Goal: Communication & Community: Share content

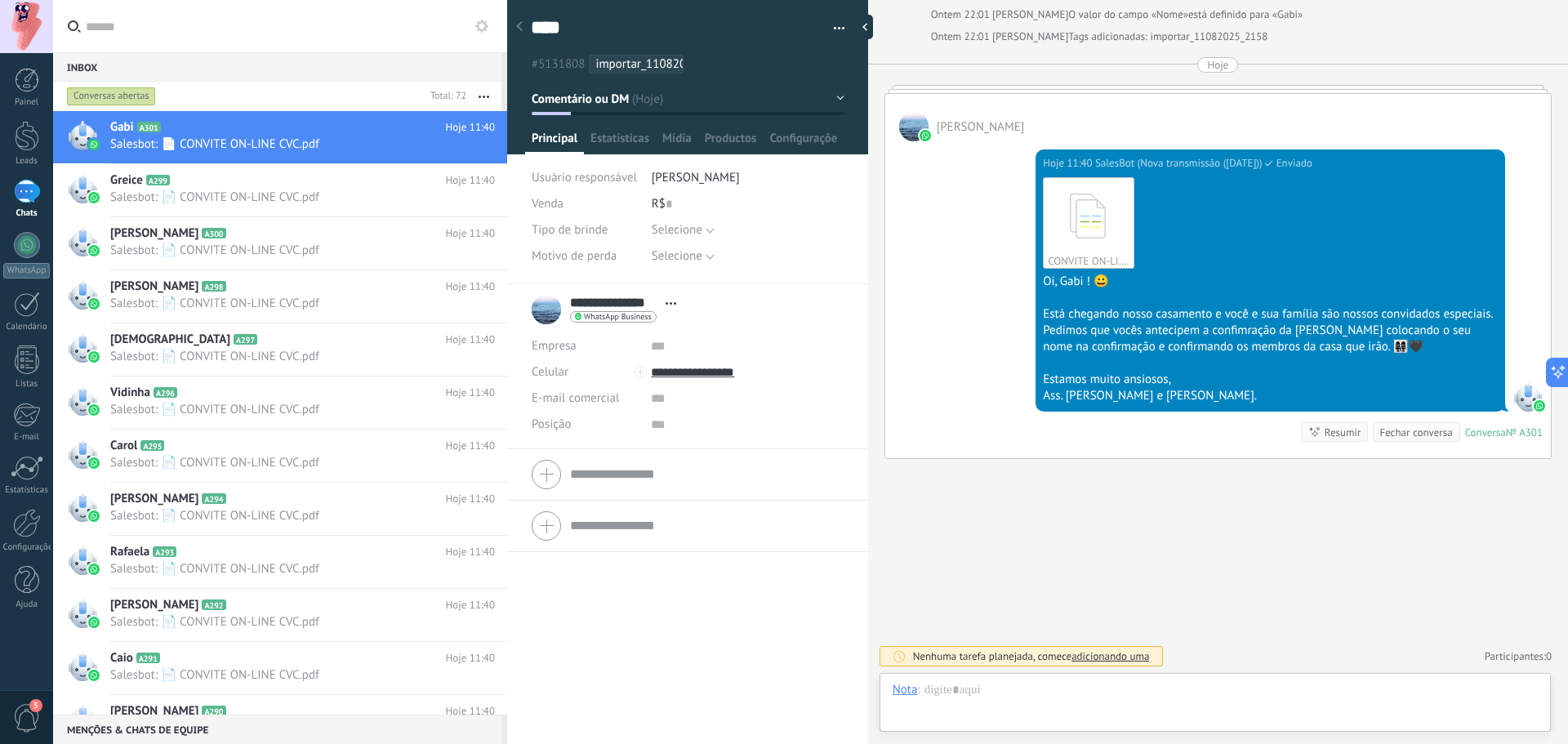
scroll to position [25, 0]
click at [100, 122] on div at bounding box center [82, 137] width 57 height 52
click at [478, 100] on button "button" at bounding box center [483, 96] width 35 height 29
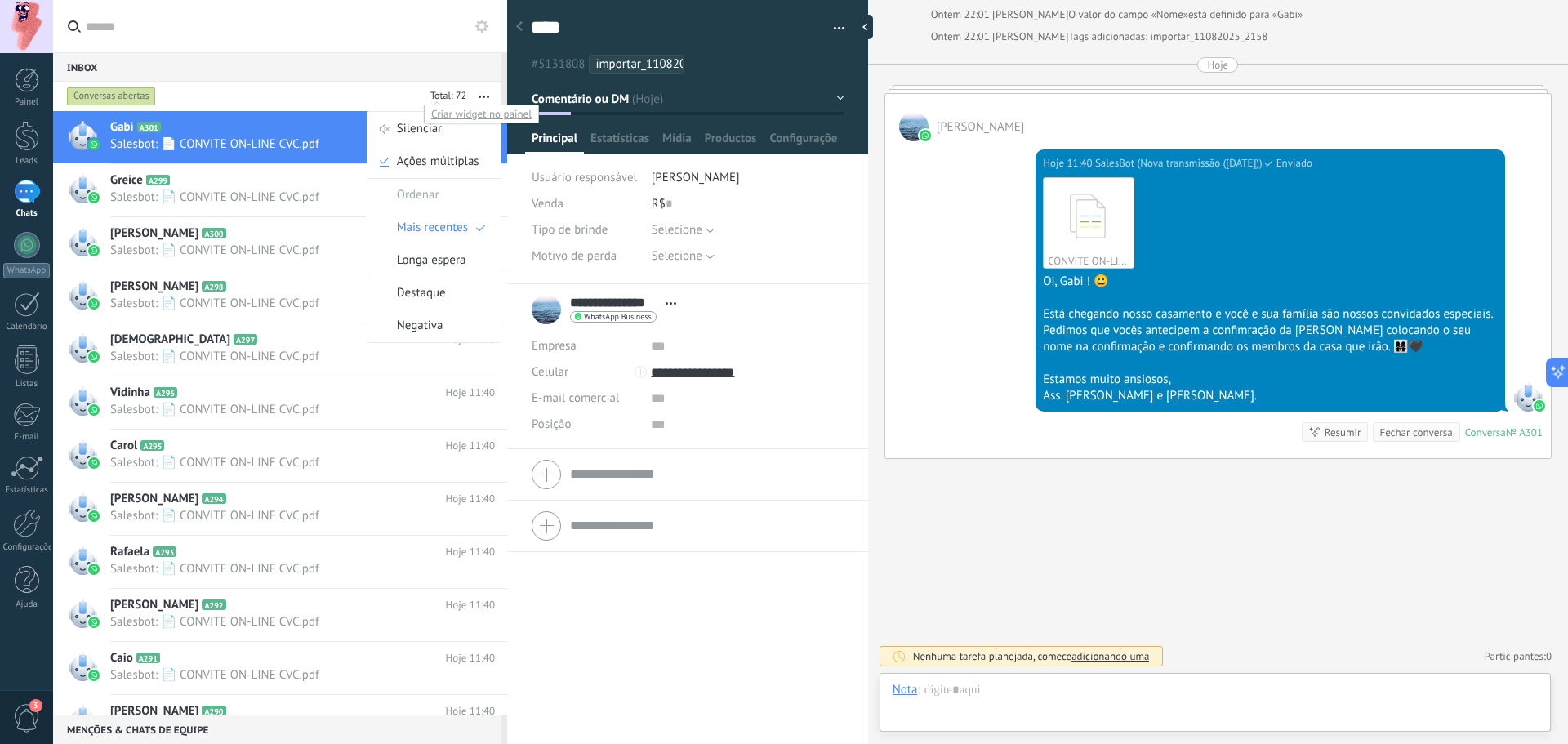
click at [450, 95] on div at bounding box center [446, 97] width 43 height 16
click at [431, 116] on div "Criar widget no painel" at bounding box center [482, 114] width 116 height 19
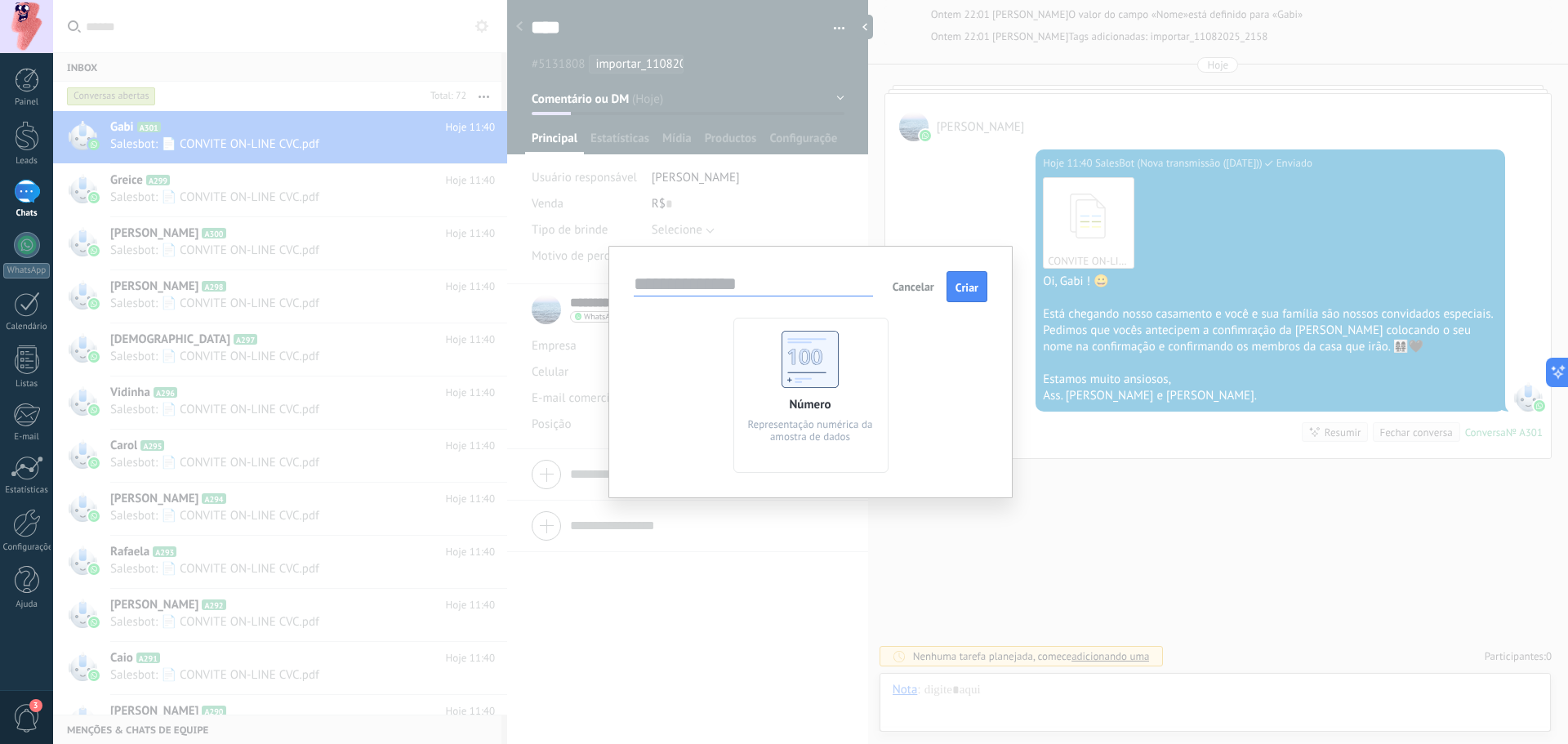
click at [900, 386] on div "Número Representação numérica da amostra de dados" at bounding box center [811, 395] width 354 height 156
click at [903, 376] on div "Número Representação numérica da amostra de dados" at bounding box center [811, 395] width 354 height 156
click at [836, 356] on use at bounding box center [810, 359] width 57 height 57
click at [0, 52] on div at bounding box center [27, 27] width 53 height 53
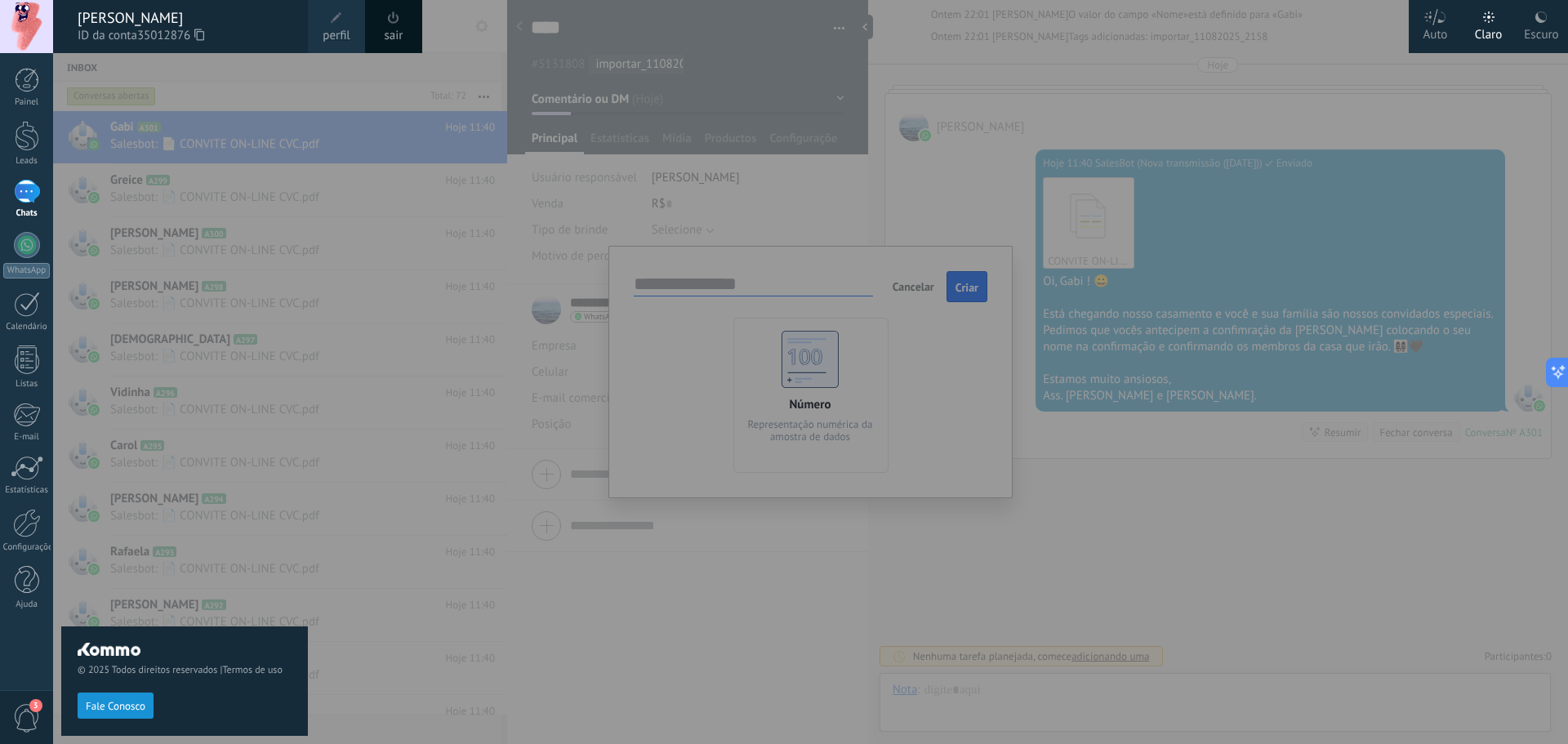
click at [294, 92] on div "© 2025 Todos direitos reservados | Termos de uso Fale Conosco" at bounding box center [184, 398] width 246 height 691
click at [991, 265] on div at bounding box center [837, 372] width 1568 height 744
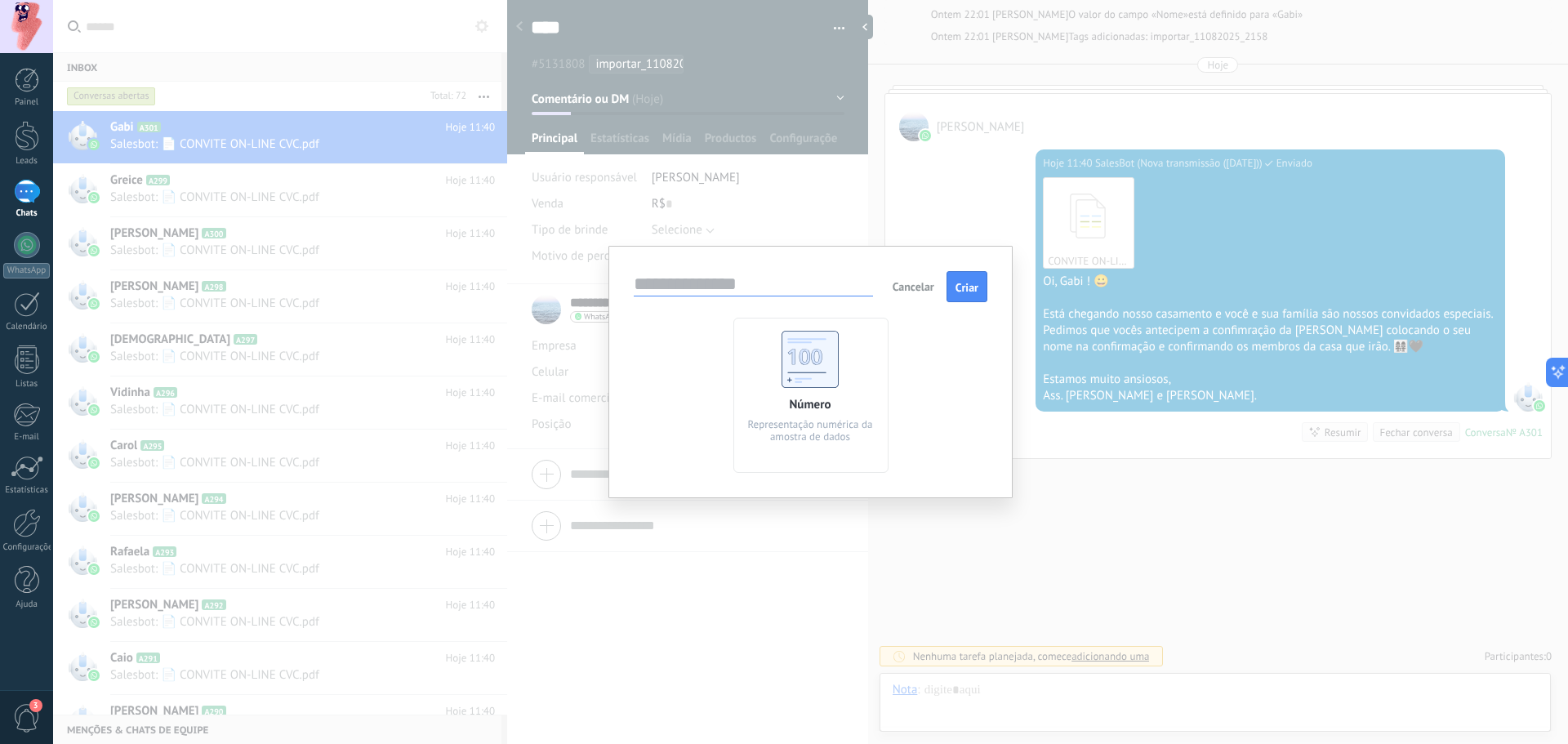
click at [911, 287] on span "Cancelar" at bounding box center [913, 286] width 42 height 15
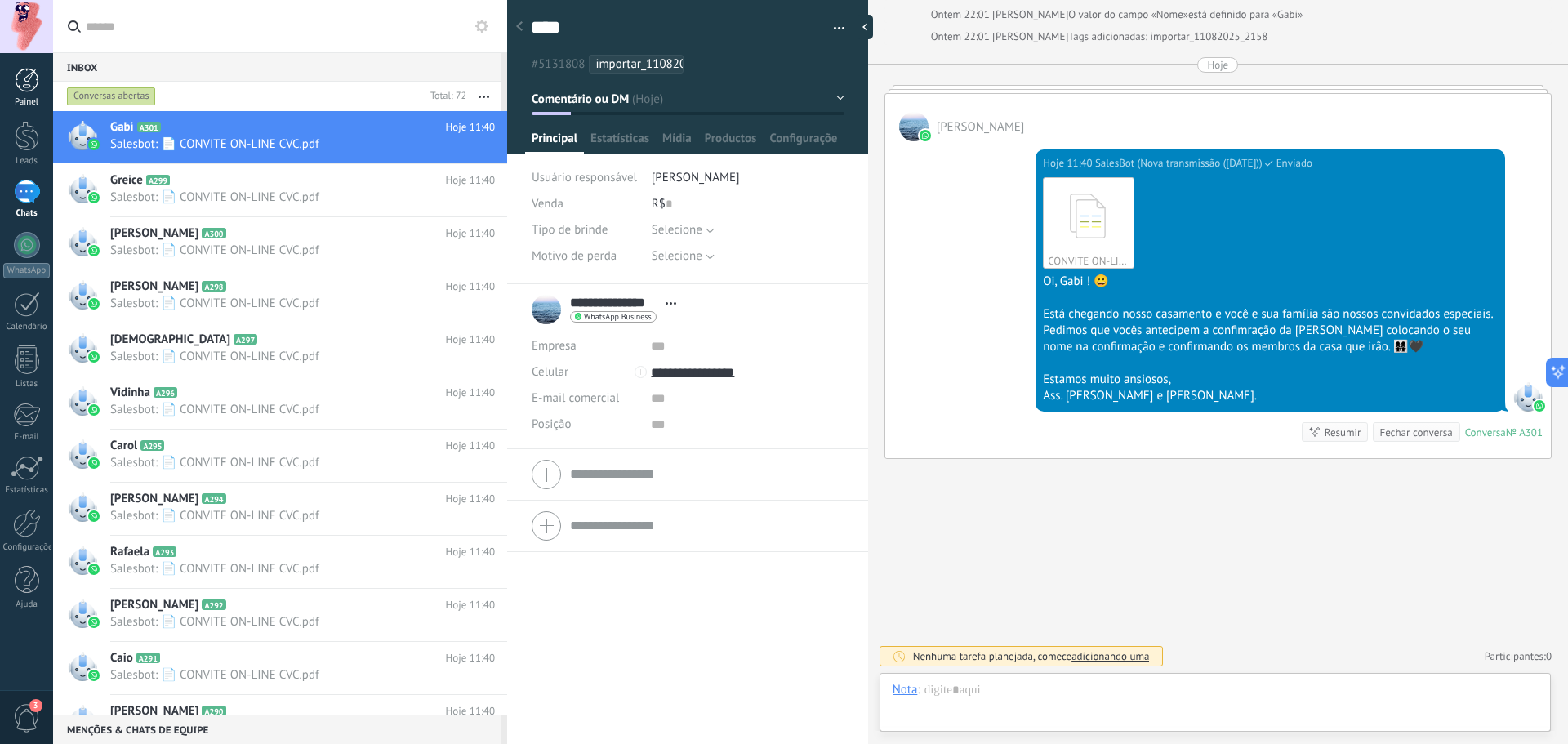
click at [24, 72] on div at bounding box center [28, 80] width 25 height 25
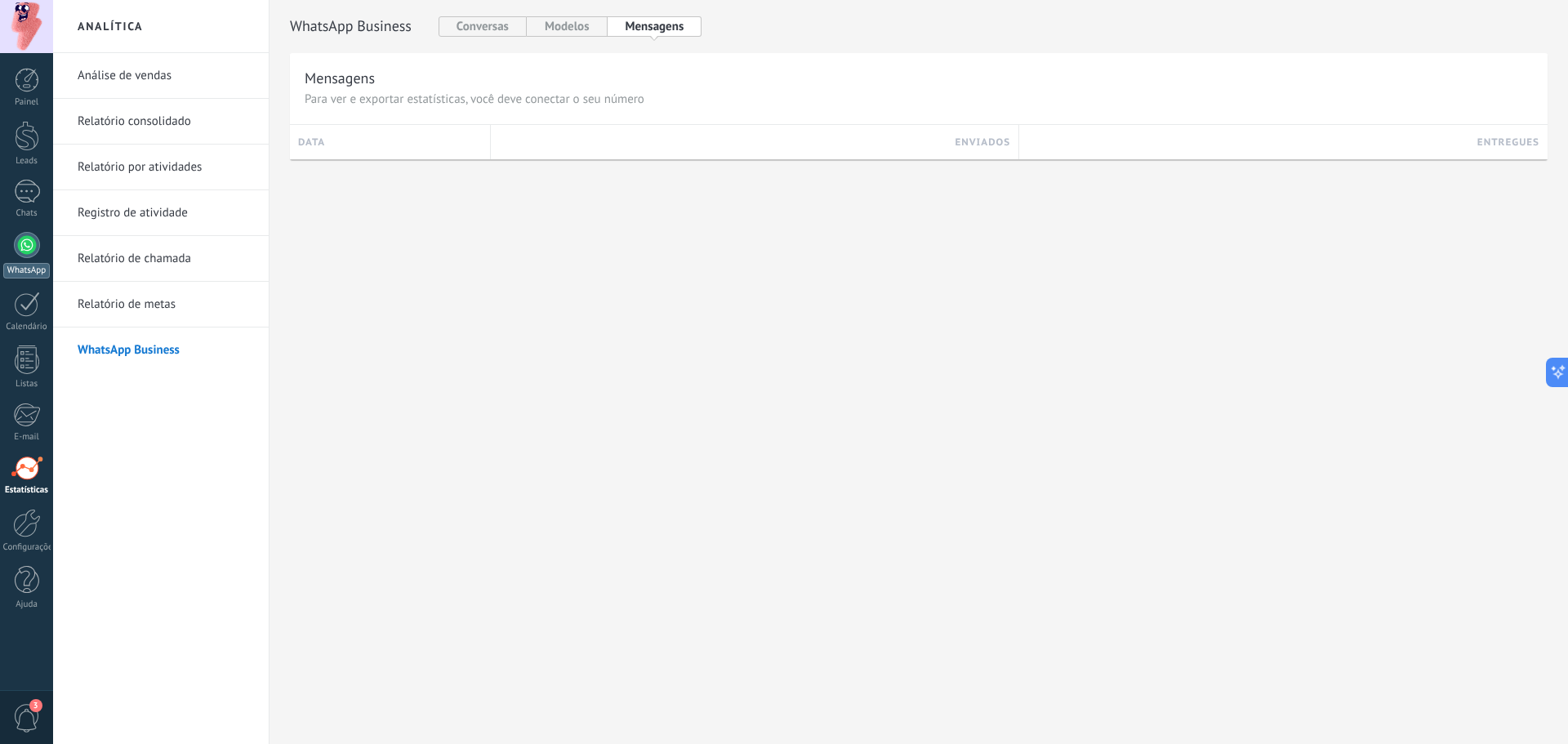
click at [19, 270] on div "WhatsApp" at bounding box center [27, 270] width 46 height 15
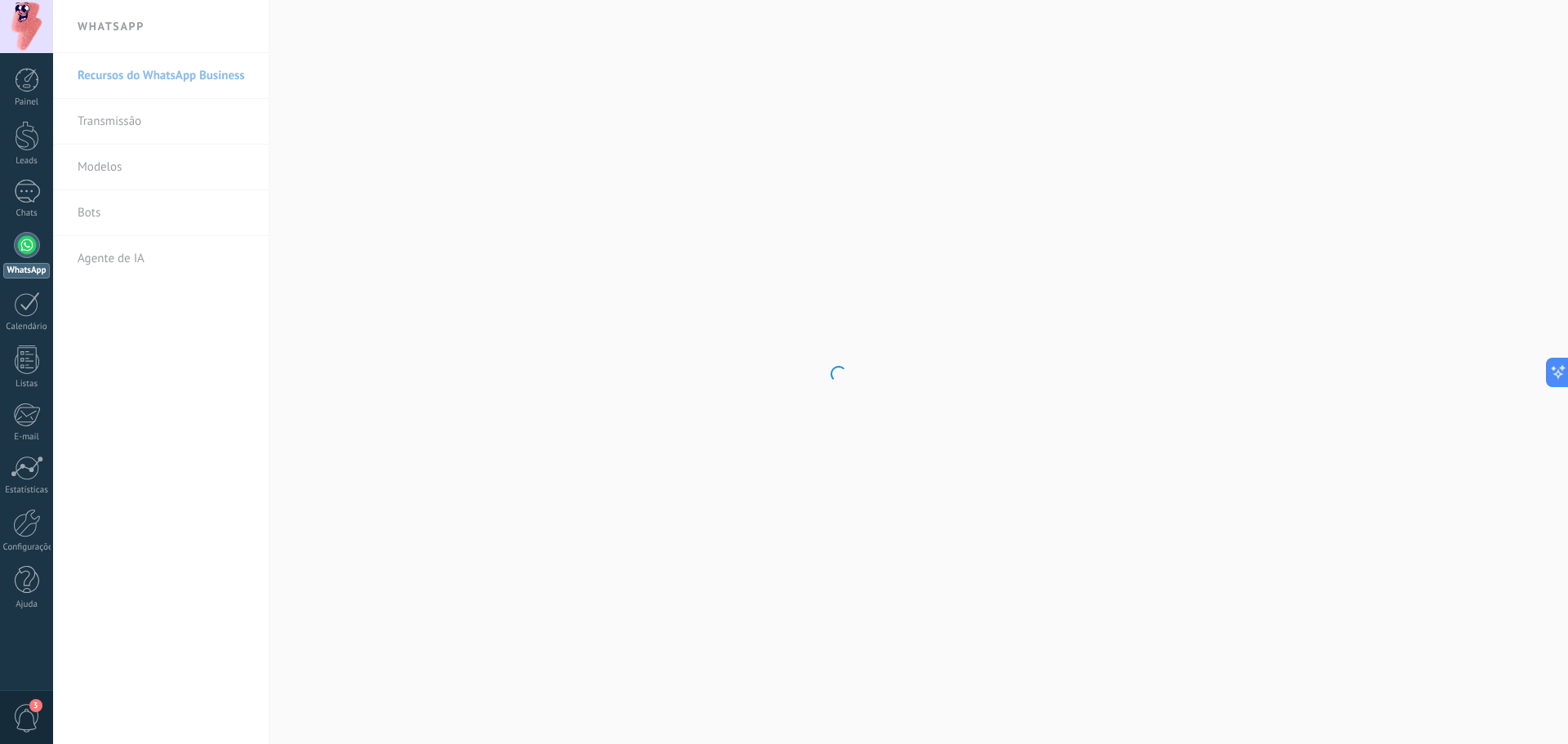
click at [164, 134] on body ".abccls-1,.abccls-2{fill-rule:evenodd}.abccls-2{fill:#fff} .abfcls-1{fill:none}…" at bounding box center [784, 372] width 1568 height 744
click at [181, 113] on link "Transmissão" at bounding box center [164, 121] width 175 height 45
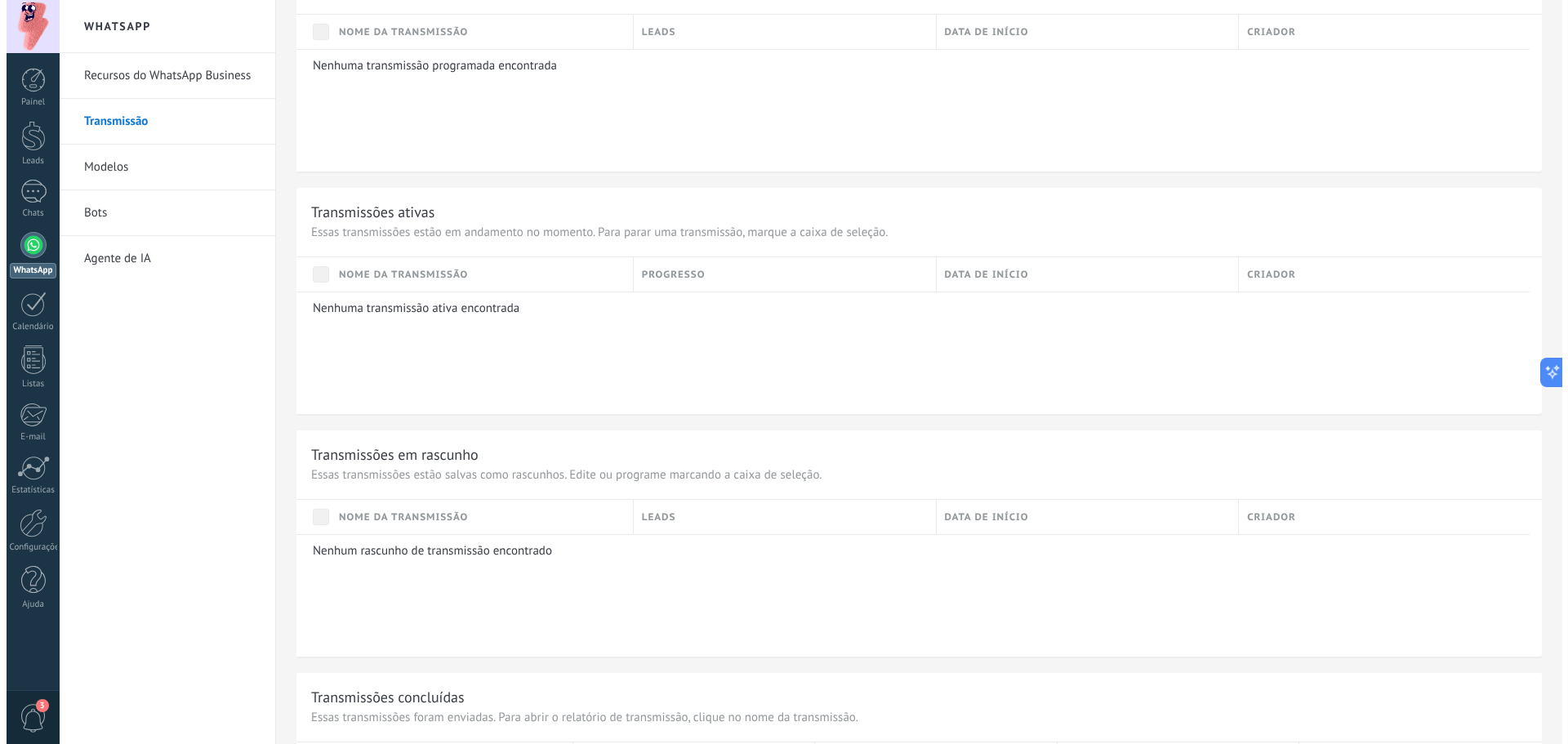
scroll to position [798, 0]
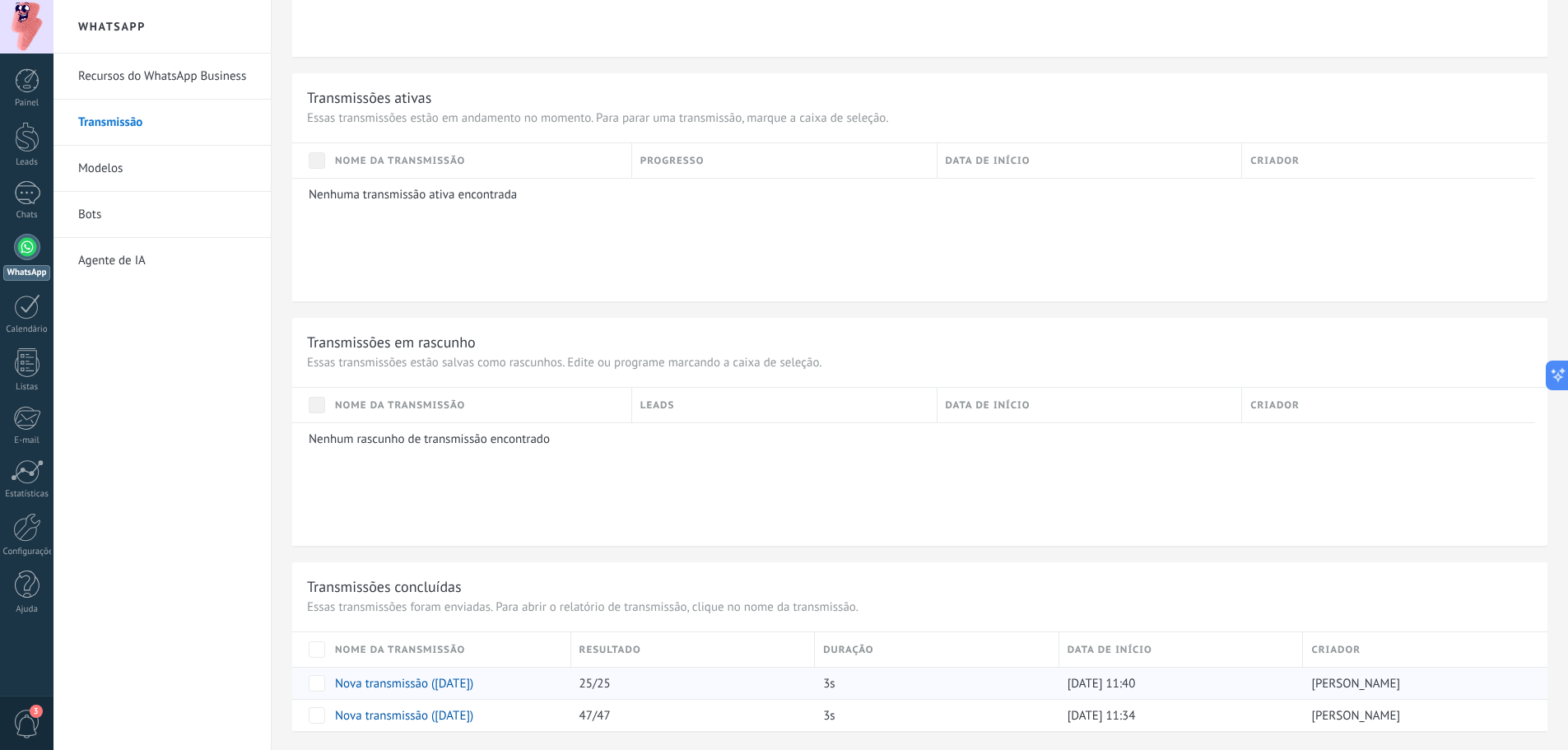
click at [1176, 682] on div "[DATE] 11:40" at bounding box center [1177, 683] width 237 height 31
click at [1429, 710] on div "[PERSON_NAME]" at bounding box center [1417, 715] width 228 height 31
click at [1434, 677] on div "[PERSON_NAME]" at bounding box center [1417, 683] width 228 height 31
click at [1434, 675] on div "[PERSON_NAME]" at bounding box center [1417, 683] width 228 height 31
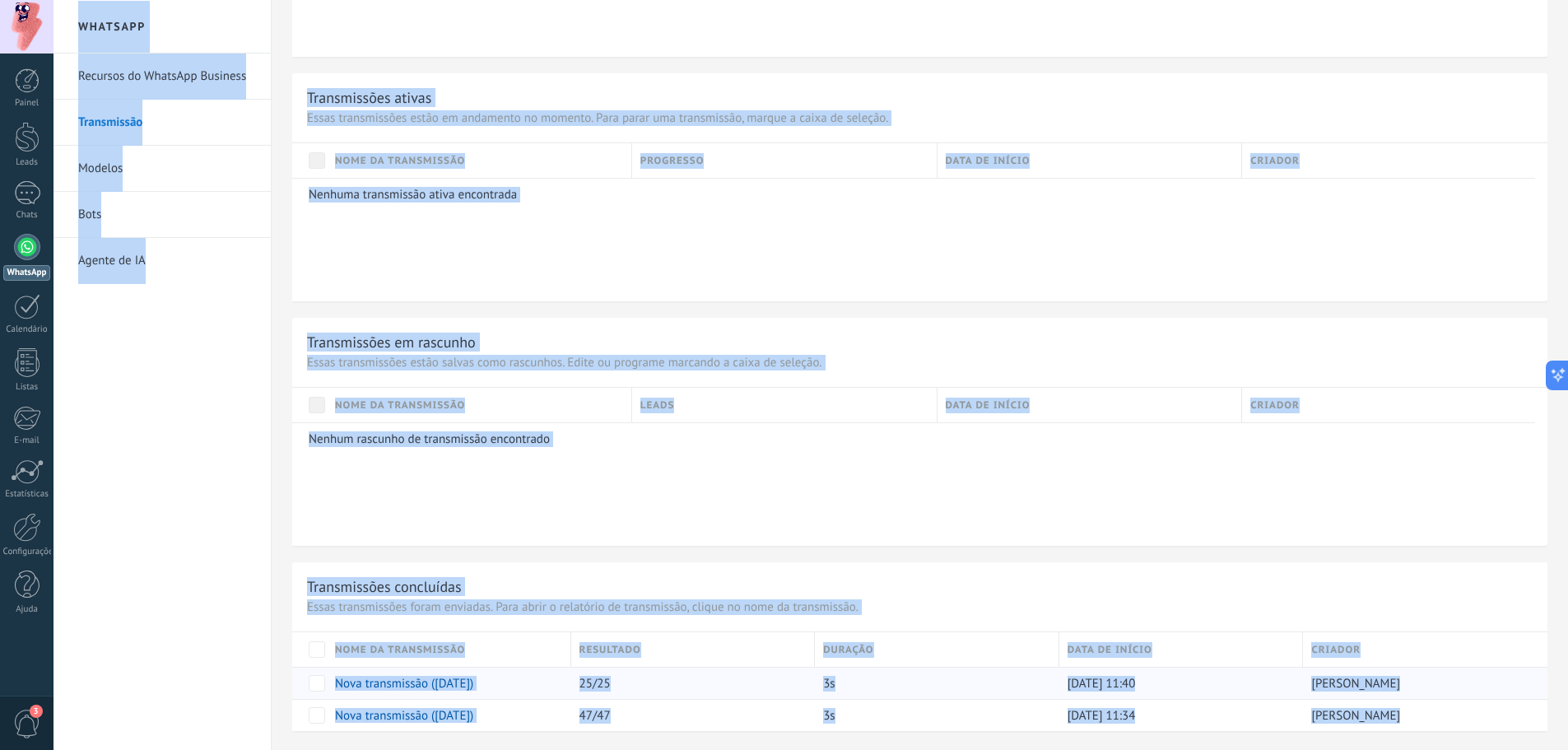
click at [1434, 675] on div "[PERSON_NAME]" at bounding box center [1417, 683] width 228 height 31
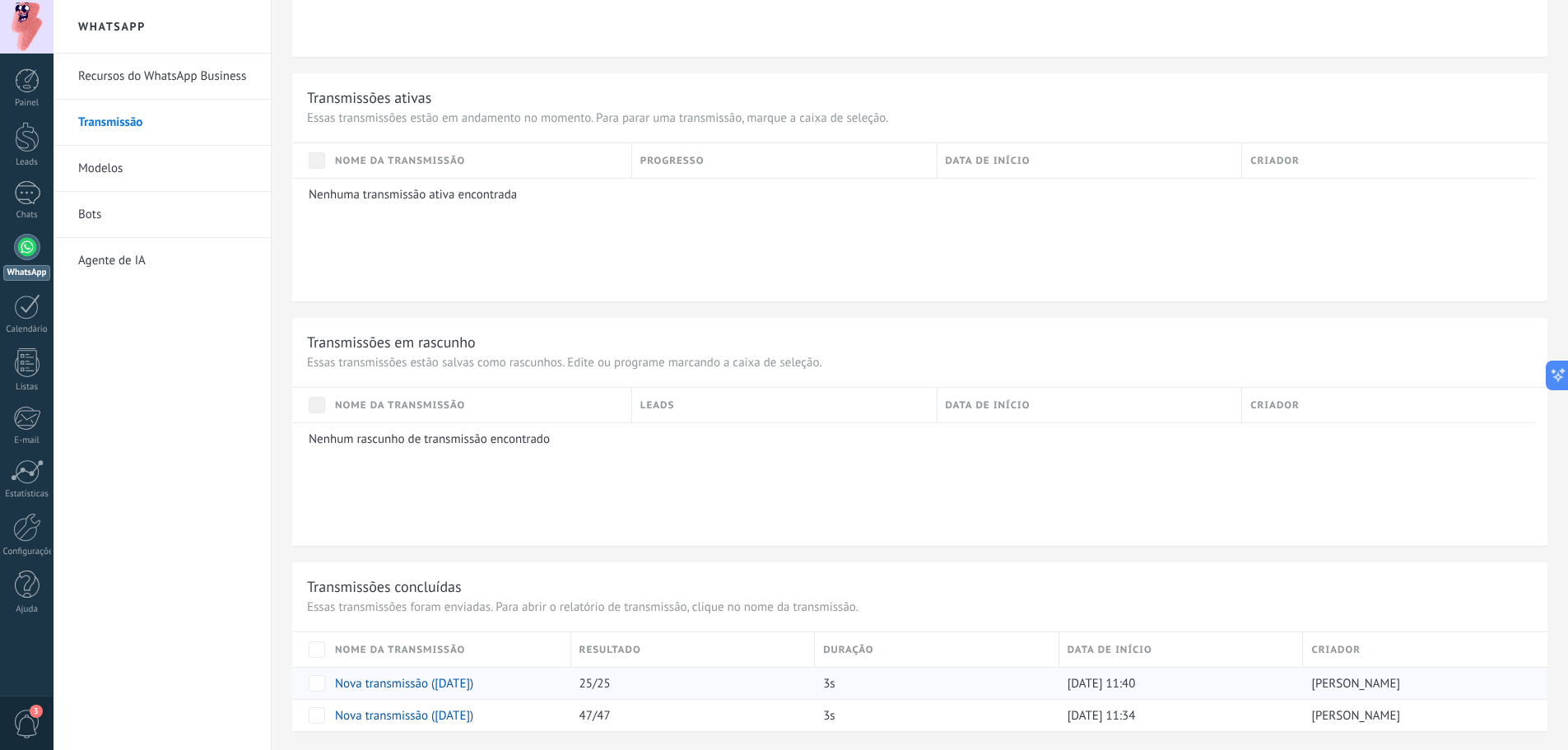
click at [1434, 675] on div "[PERSON_NAME]" at bounding box center [1417, 683] width 228 height 31
click at [1337, 682] on span "[PERSON_NAME]" at bounding box center [1355, 683] width 89 height 15
click at [1332, 680] on span "[PERSON_NAME]" at bounding box center [1355, 683] width 89 height 15
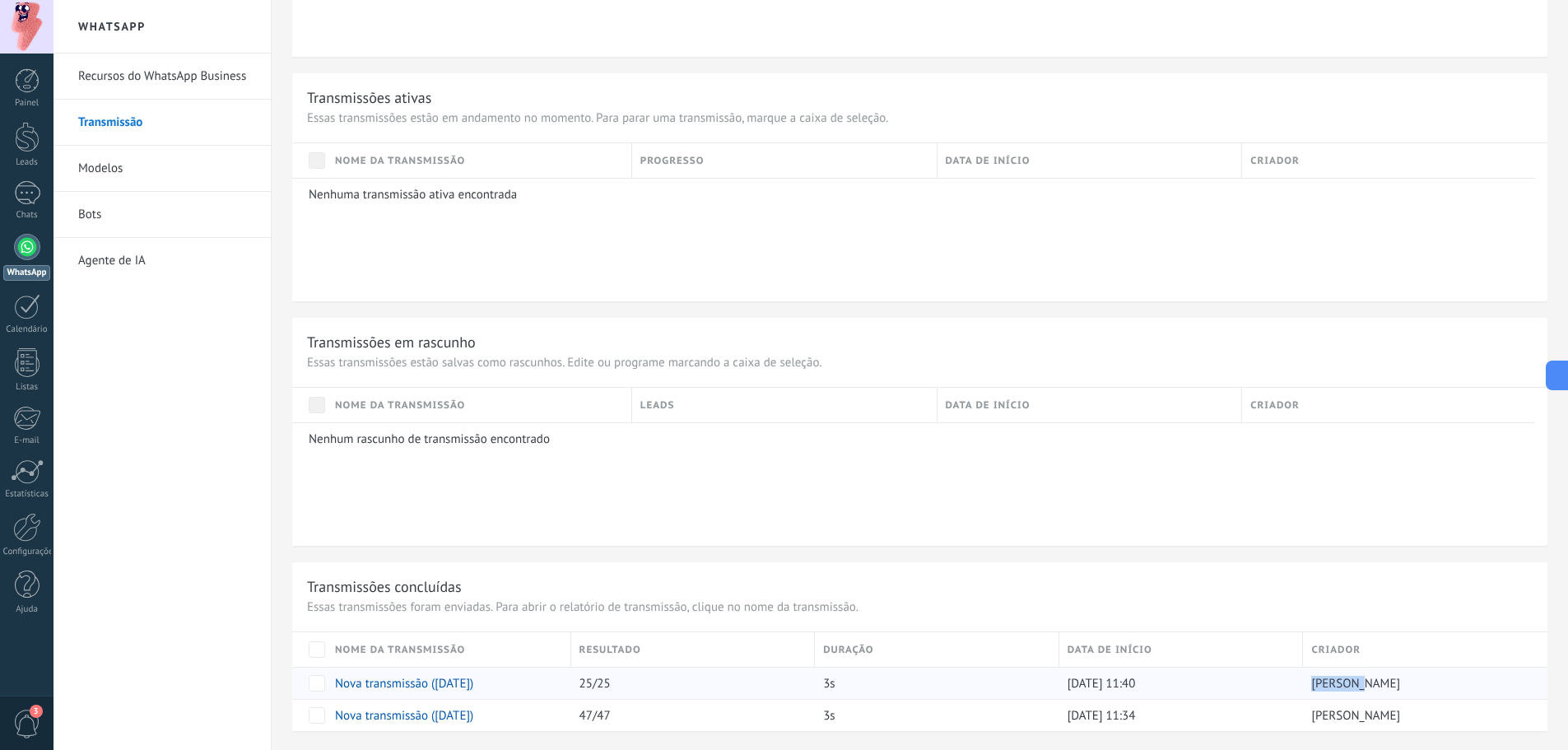
click at [1332, 680] on span "[PERSON_NAME]" at bounding box center [1355, 683] width 89 height 15
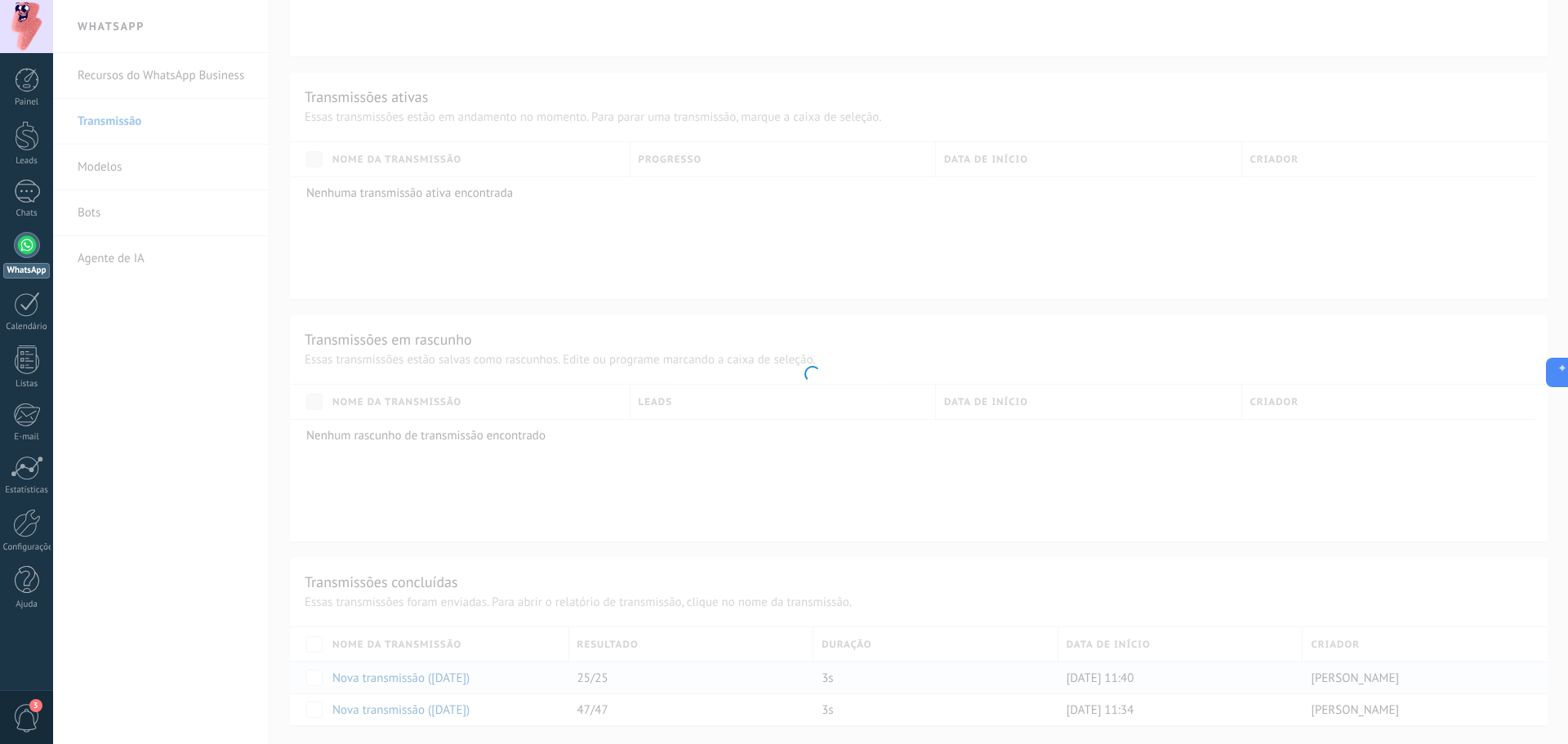
click at [1322, 675] on div at bounding box center [811, 372] width 1515 height 744
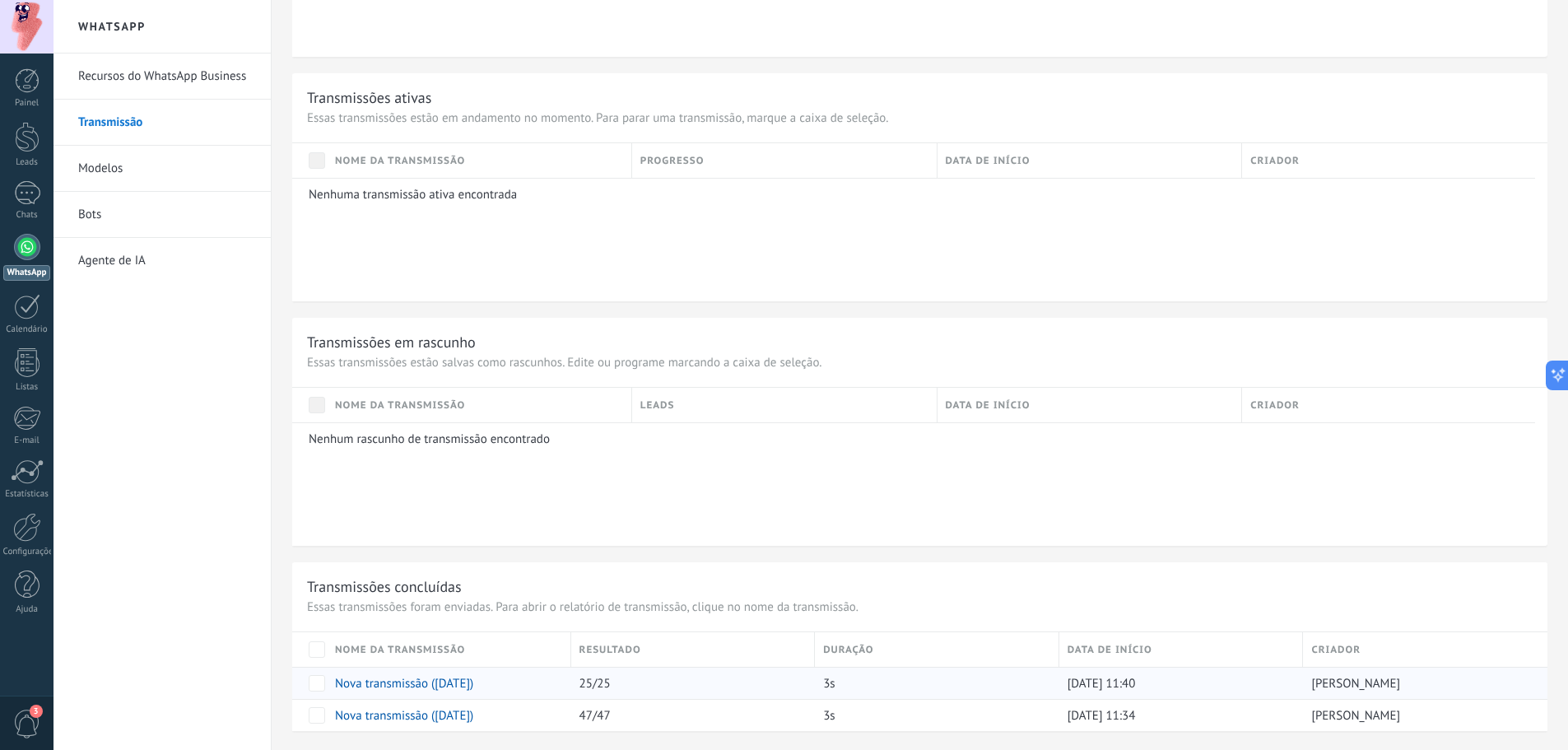
click at [1332, 680] on span "[PERSON_NAME]" at bounding box center [1355, 683] width 89 height 15
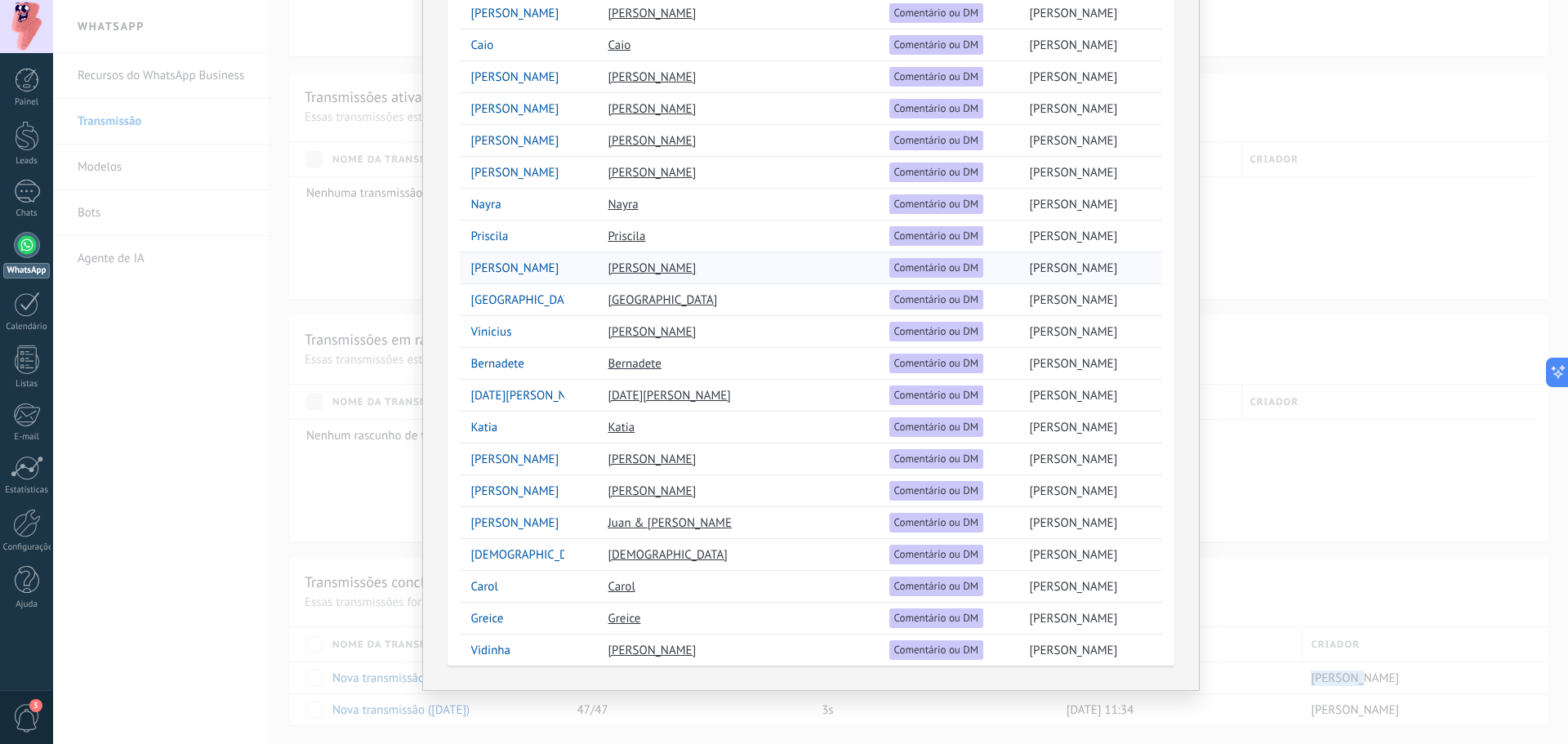
scroll to position [0, 0]
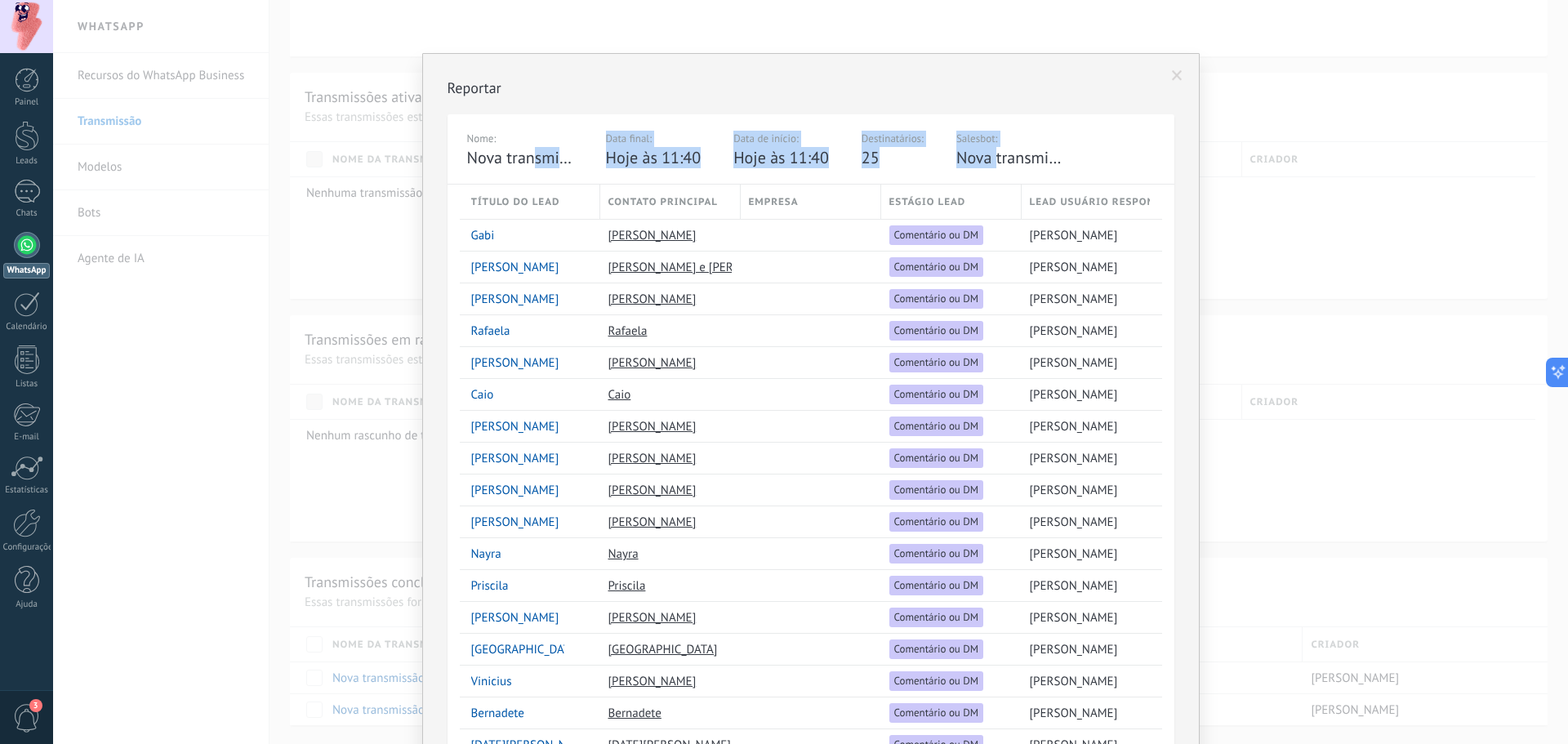
drag, startPoint x: 532, startPoint y: 149, endPoint x: 991, endPoint y: 152, distance: 459.0
click at [991, 152] on div "Nome: Nova transmissão ([DATE]) Data final: Hoje às 11:40 Data de início: Hoje …" at bounding box center [810, 149] width 726 height 70
click at [991, 152] on div "Nova transmissão ([DATE])" at bounding box center [1009, 157] width 106 height 21
drag, startPoint x: 612, startPoint y: 144, endPoint x: 639, endPoint y: 140, distance: 27.3
click at [639, 140] on div "Data final:" at bounding box center [653, 139] width 95 height 16
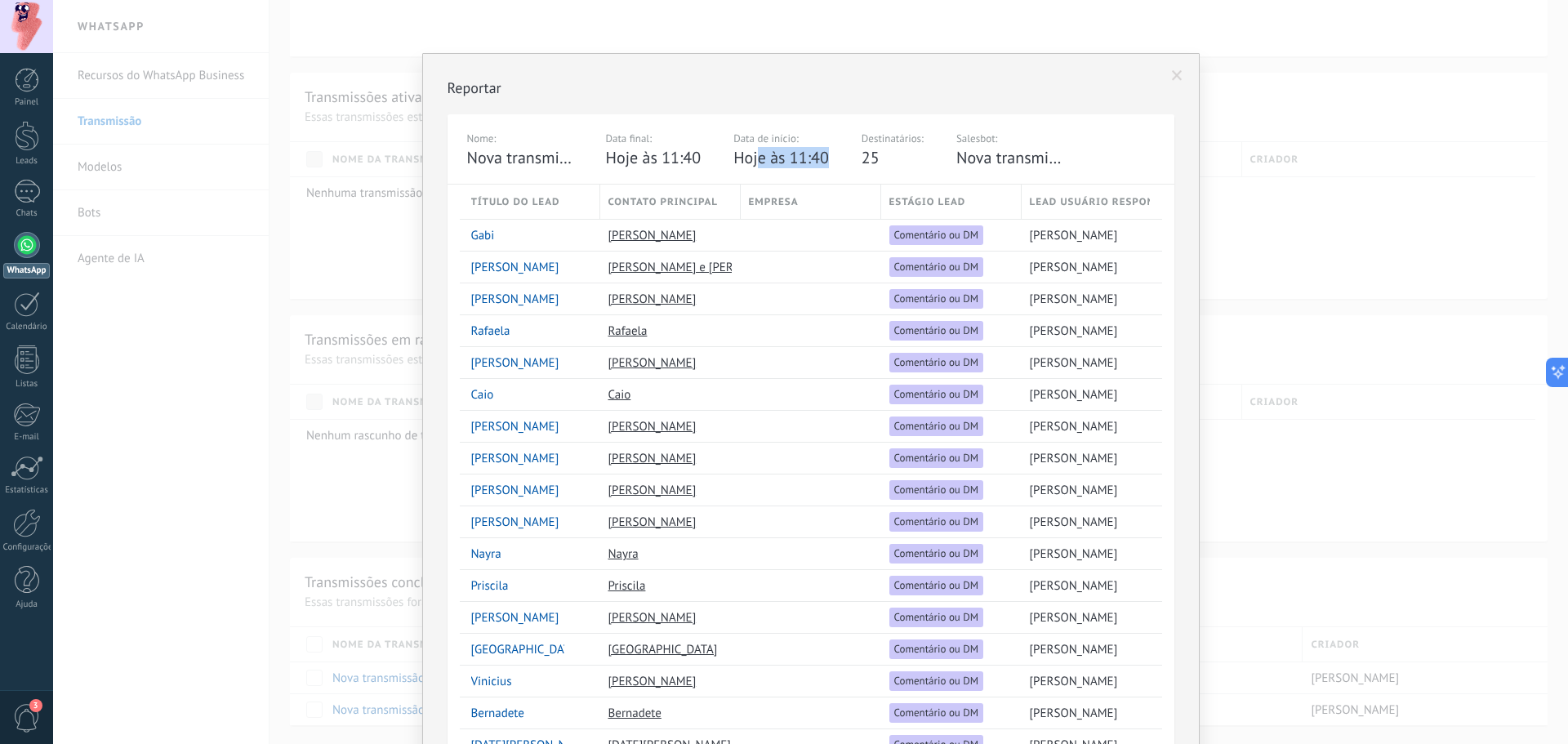
drag, startPoint x: 756, startPoint y: 164, endPoint x: 827, endPoint y: 166, distance: 71.0
click at [827, 166] on div "Nome: Nova transmissão ([DATE]) Data final: Hoje às 11:40 Data de início: Hoje …" at bounding box center [810, 149] width 726 height 70
drag, startPoint x: 860, startPoint y: 161, endPoint x: 1100, endPoint y: 175, distance: 240.4
click at [1087, 178] on div "Nome: Nova transmissão ([DATE]) Data final: Hoje às 11:40 Data de início: Hoje …" at bounding box center [810, 149] width 726 height 70
click at [1100, 175] on div "Nome: Nova transmissão ([DATE]) Data final: Hoje às 11:40 Data de início: Hoje …" at bounding box center [810, 149] width 726 height 70
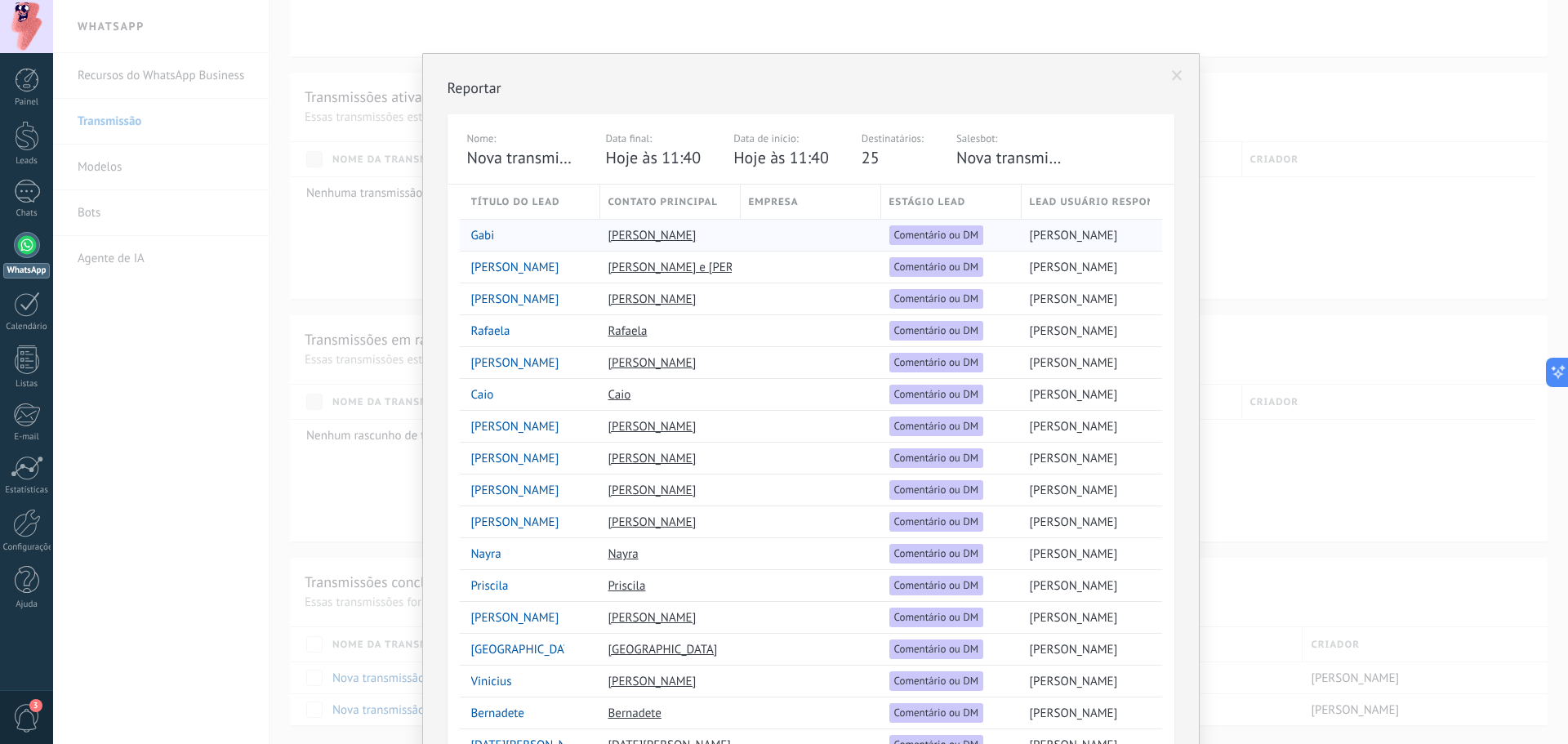
click at [942, 234] on span "Comentário ou DM" at bounding box center [937, 235] width 85 height 15
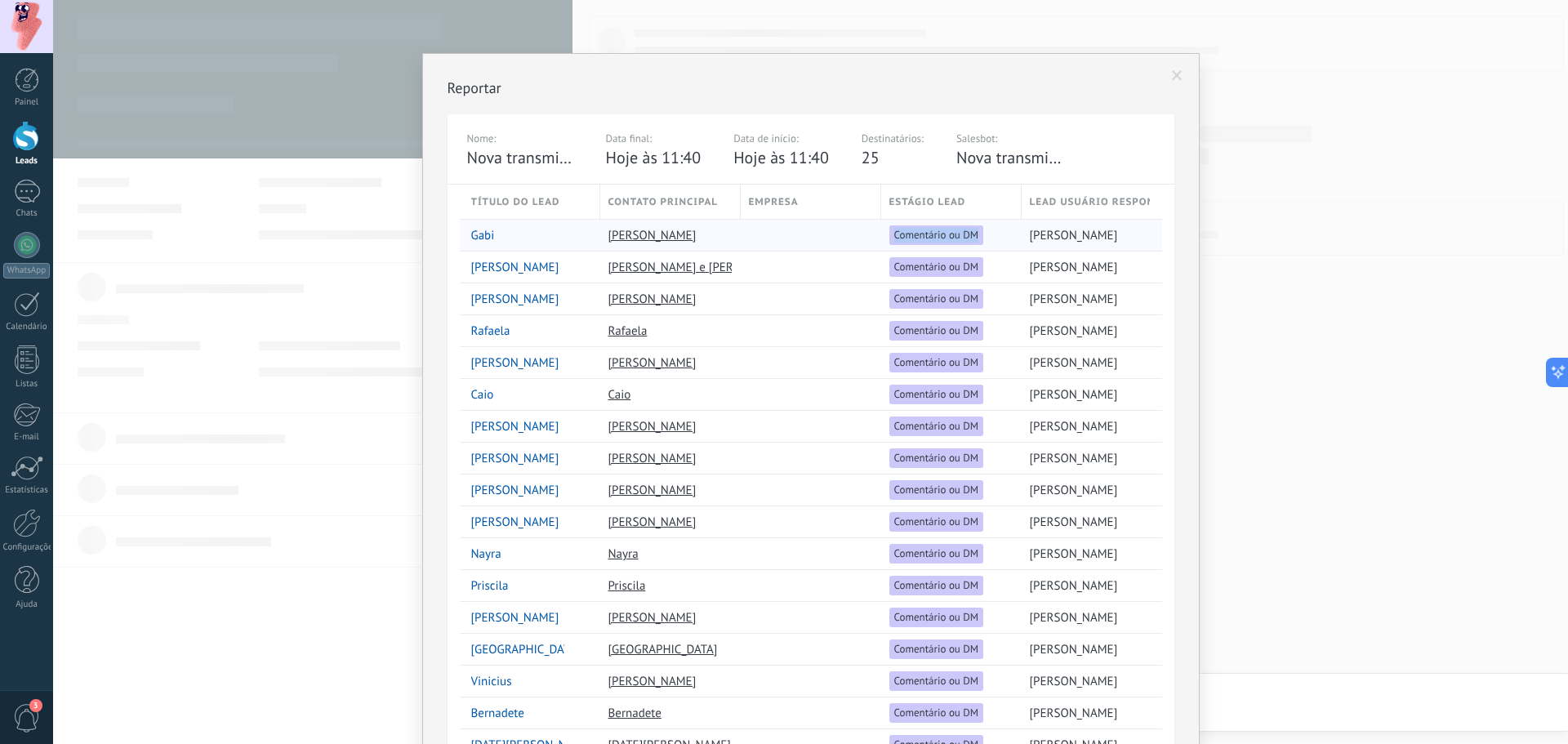
click at [942, 234] on span "Comentário ou DM" at bounding box center [937, 235] width 85 height 15
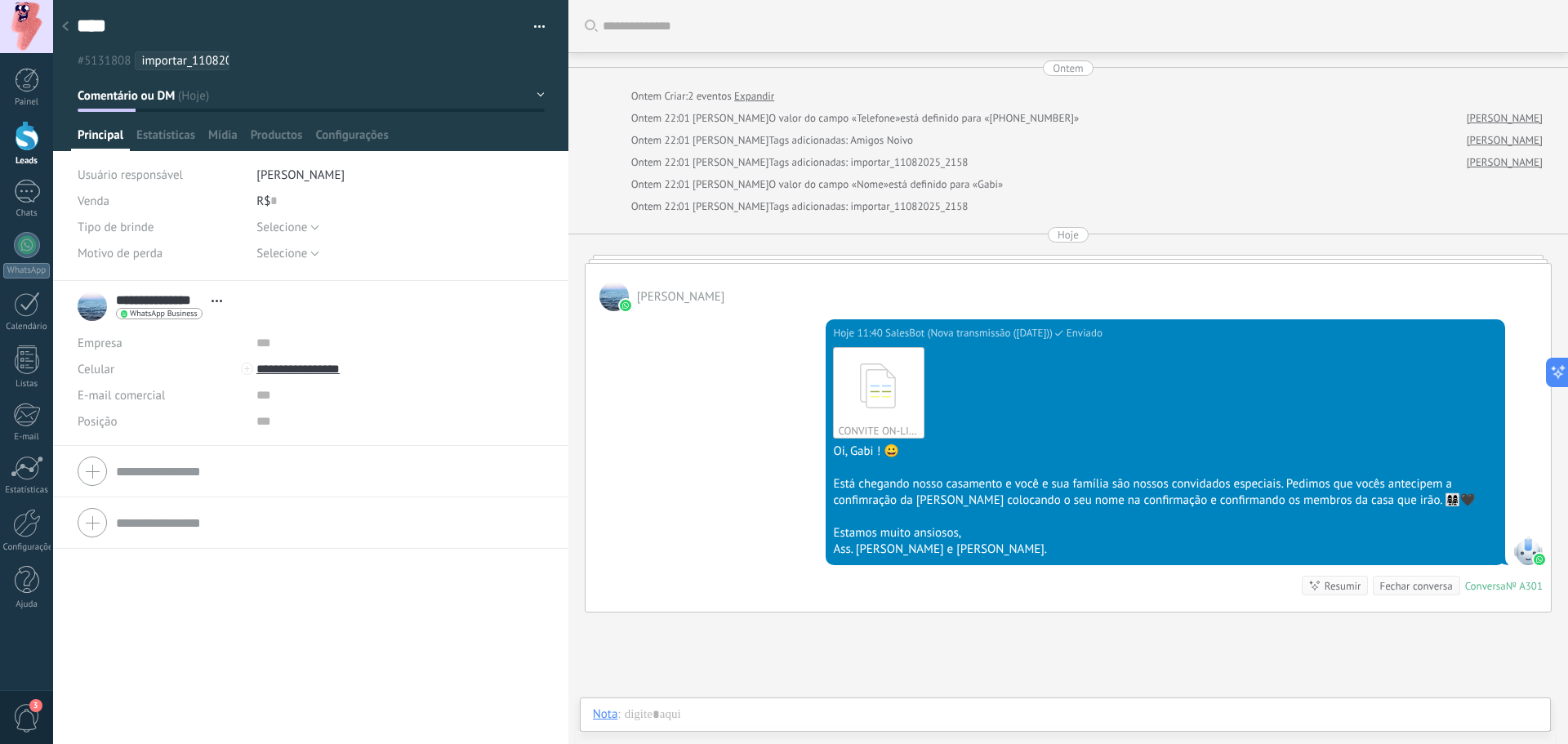
click at [869, 134] on span "Tags adicionadas: Amigos Noivo" at bounding box center [840, 140] width 145 height 16
click at [305, 364] on input "**********" at bounding box center [378, 368] width 244 height 26
type input "**********"
click at [380, 428] on div "[PERSON_NAME] ([PERSON_NAME])" at bounding box center [372, 424] width 229 height 28
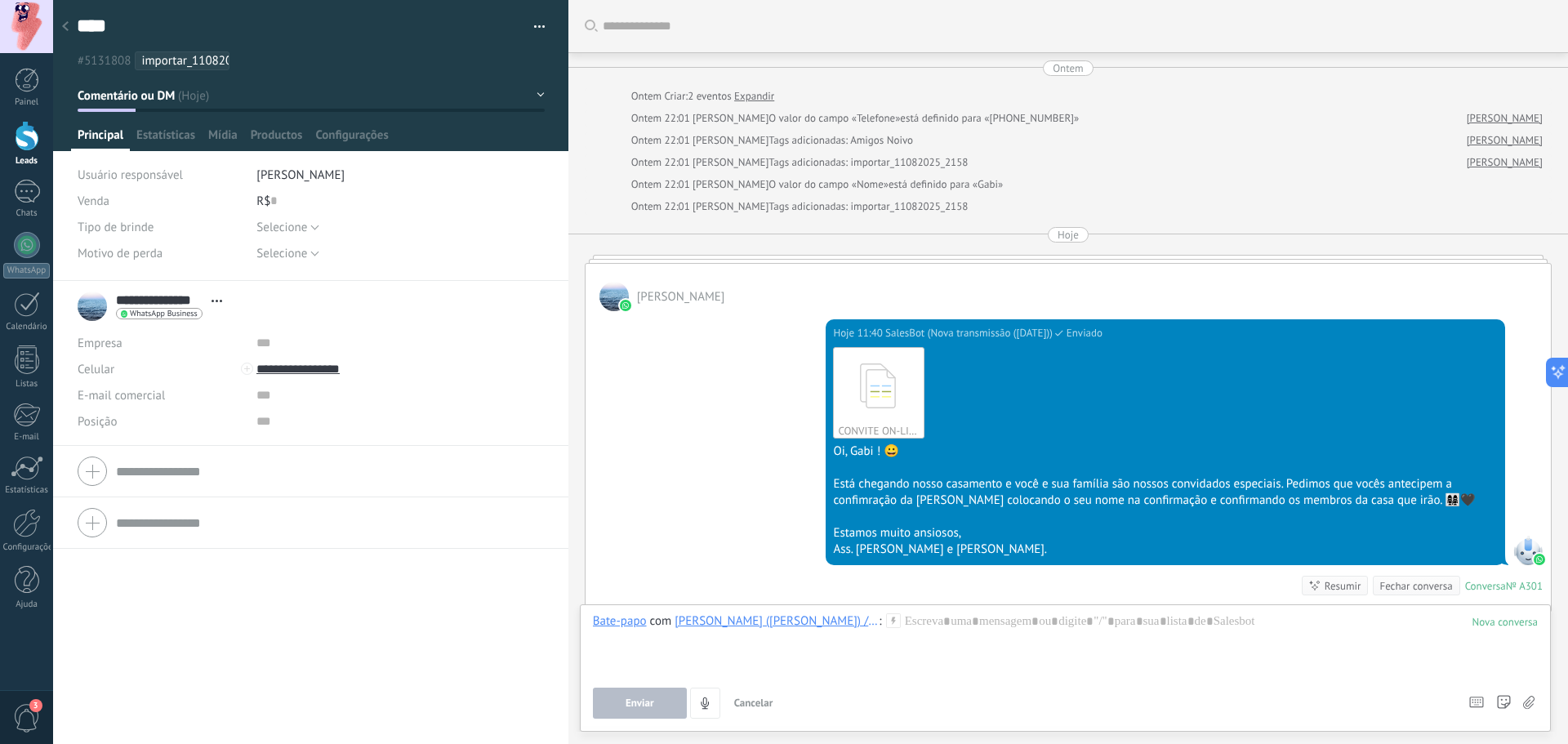
click at [1252, 671] on div at bounding box center [1065, 644] width 945 height 62
click at [55, 26] on div at bounding box center [66, 28] width 23 height 32
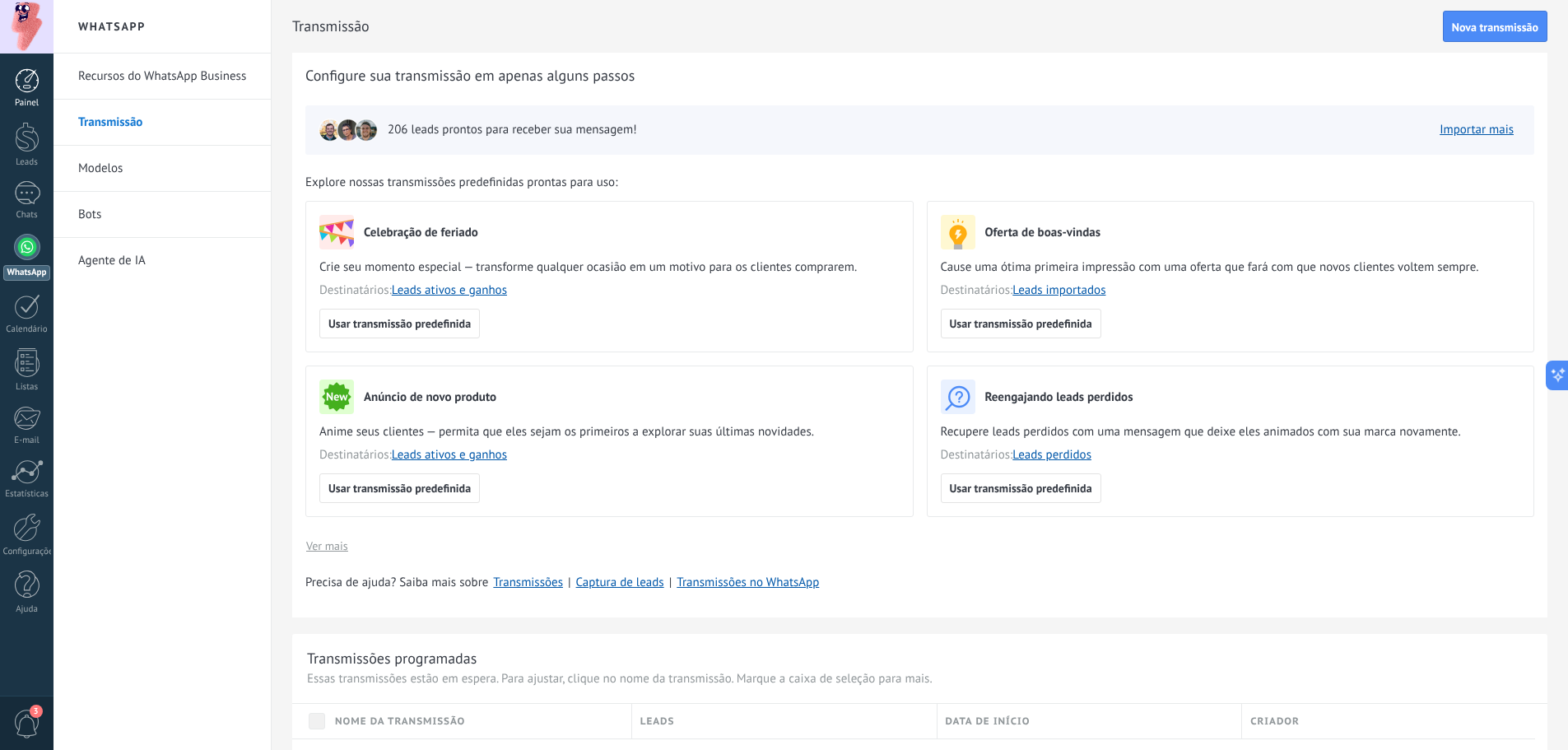
click at [34, 82] on div at bounding box center [28, 81] width 25 height 25
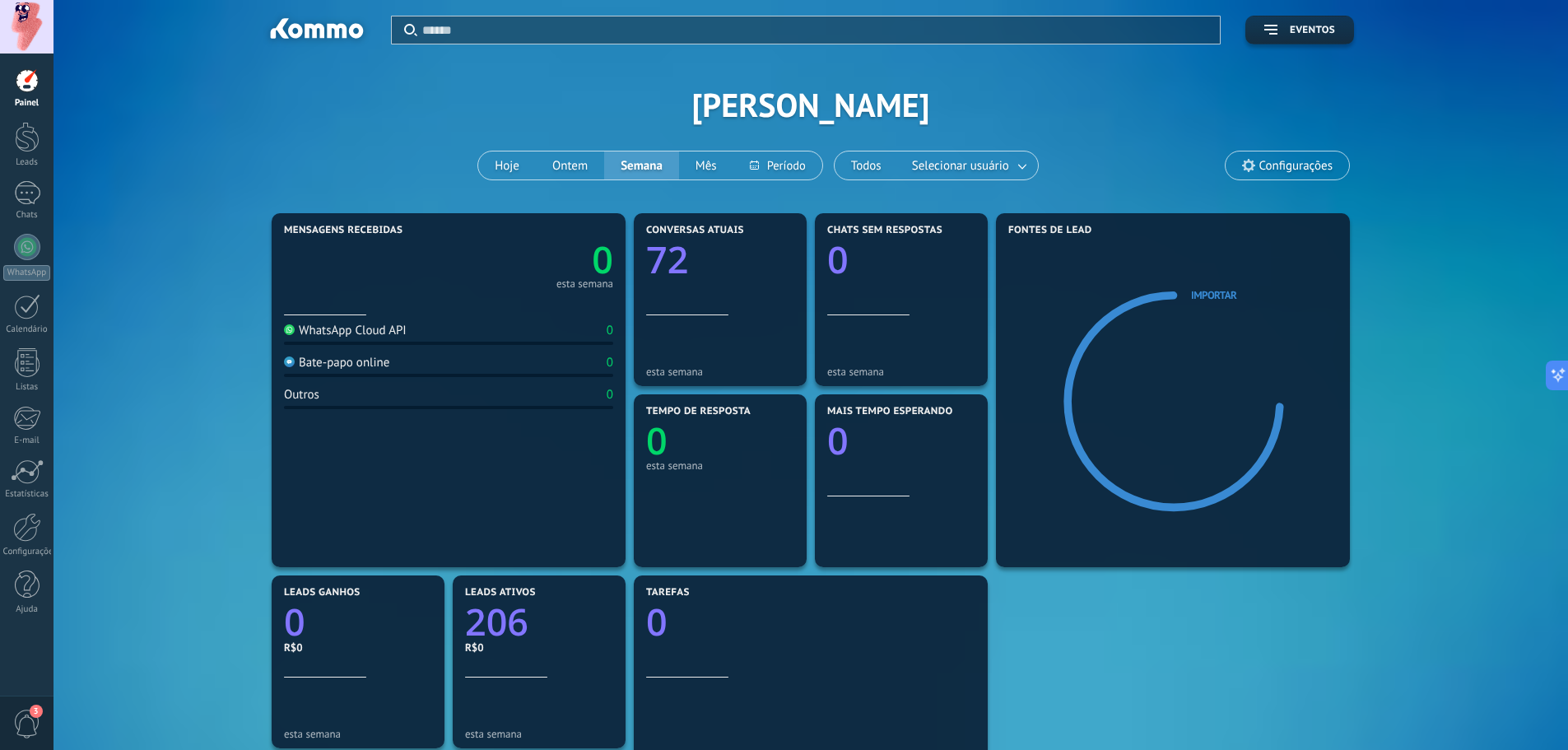
click at [513, 336] on div "WhatsApp Cloud API 0" at bounding box center [448, 333] width 329 height 22
click at [362, 332] on div "WhatsApp Cloud API" at bounding box center [345, 330] width 123 height 15
click at [34, 266] on div "WhatsApp" at bounding box center [27, 272] width 47 height 15
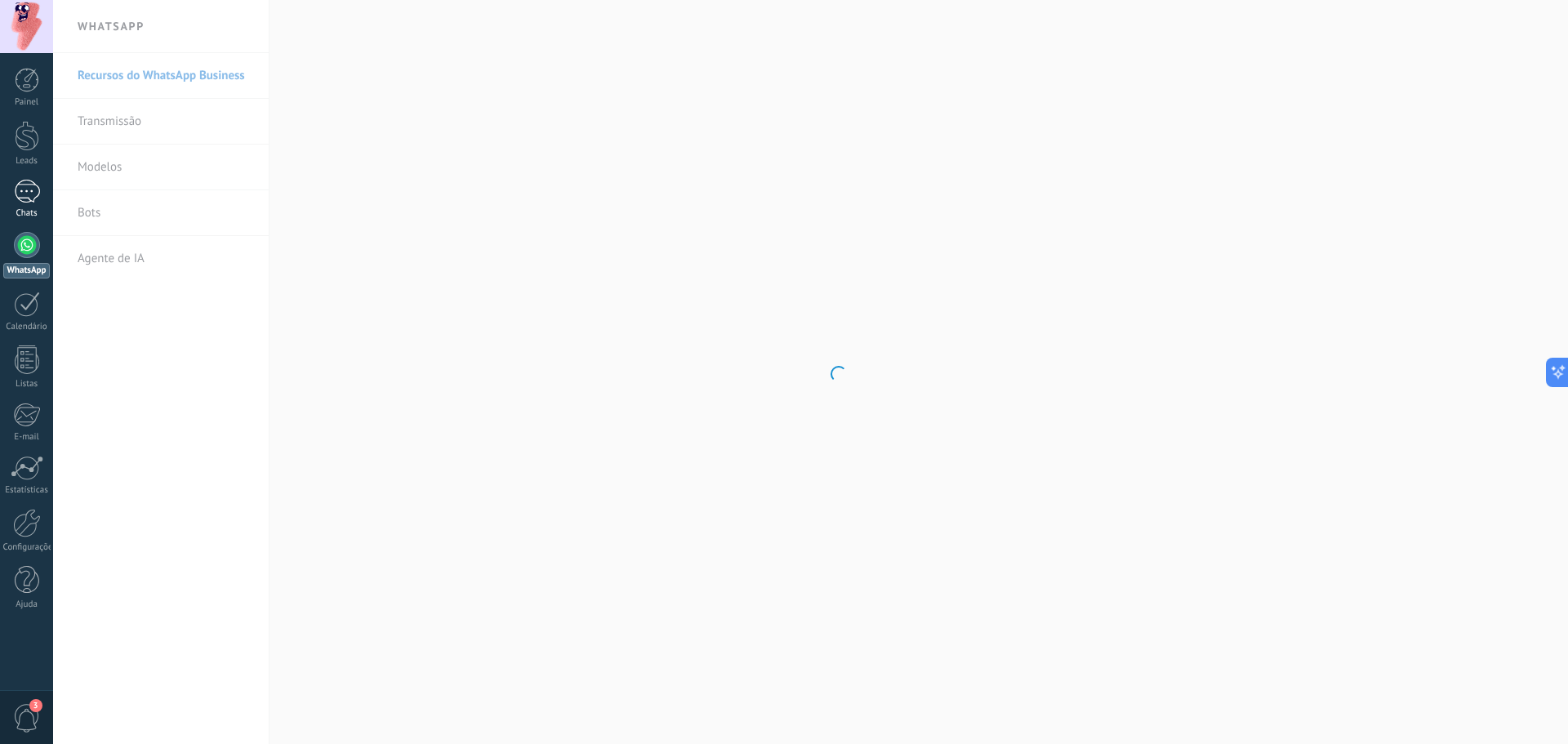
click at [25, 181] on div at bounding box center [27, 191] width 26 height 24
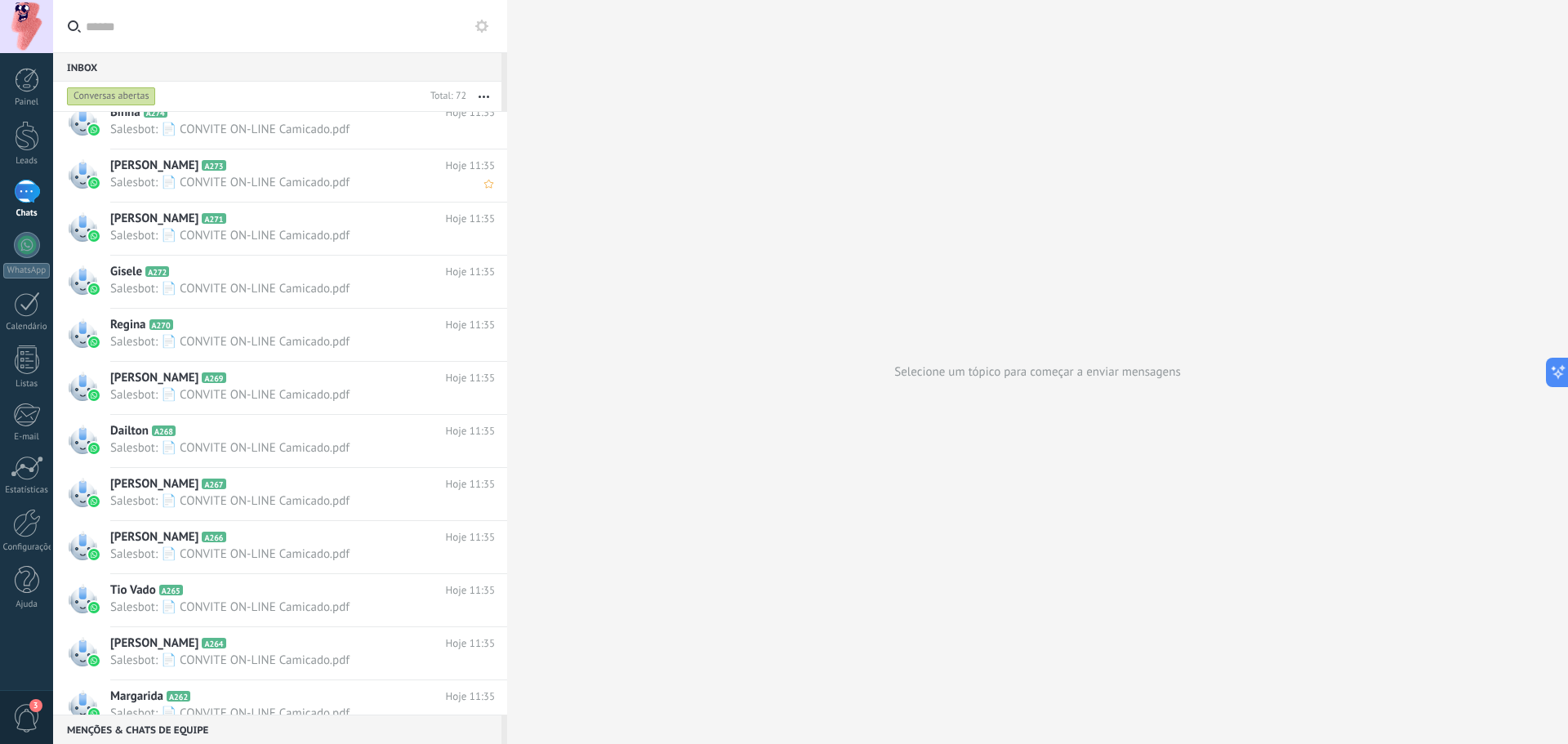
scroll to position [1552, 0]
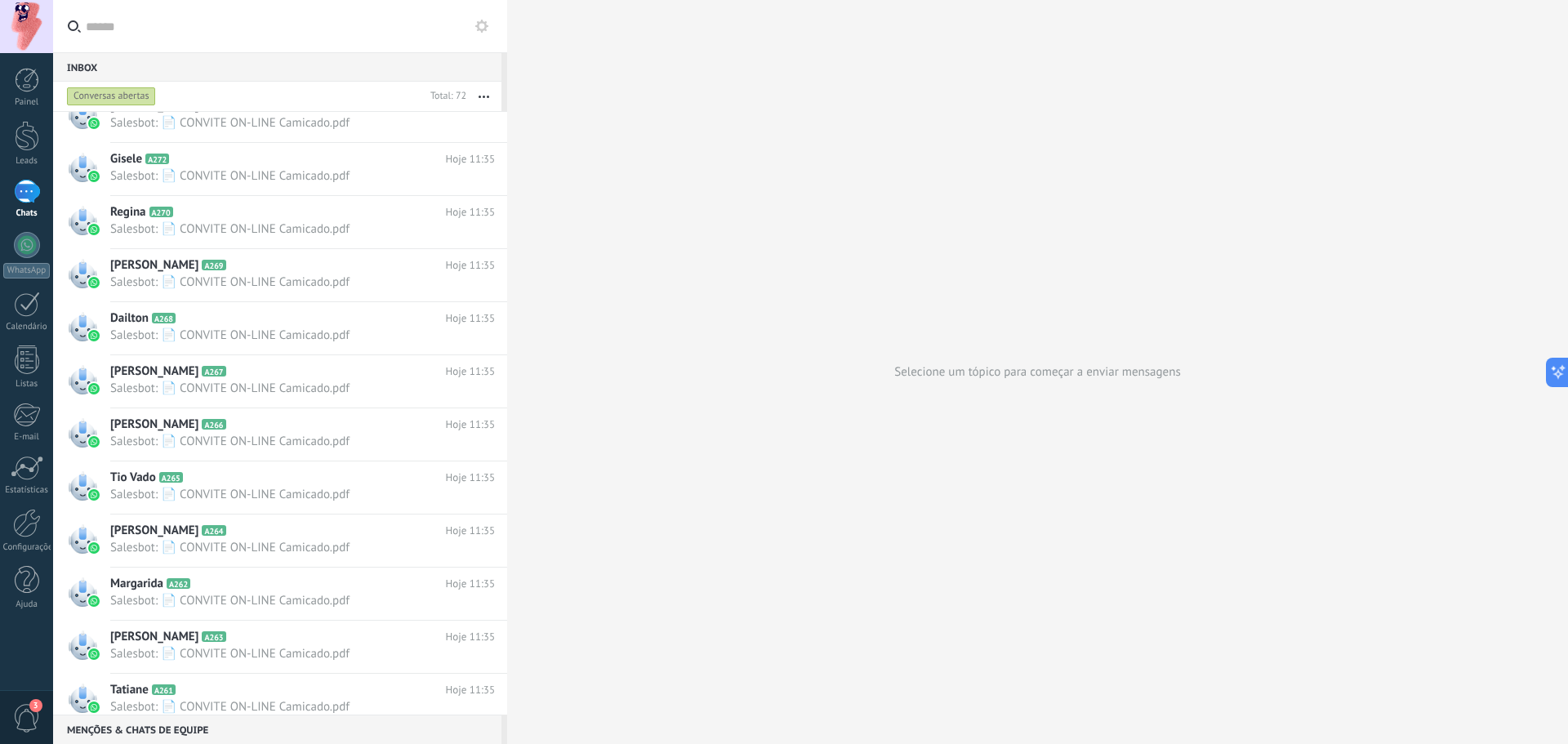
click at [234, 19] on input "text" at bounding box center [289, 26] width 408 height 52
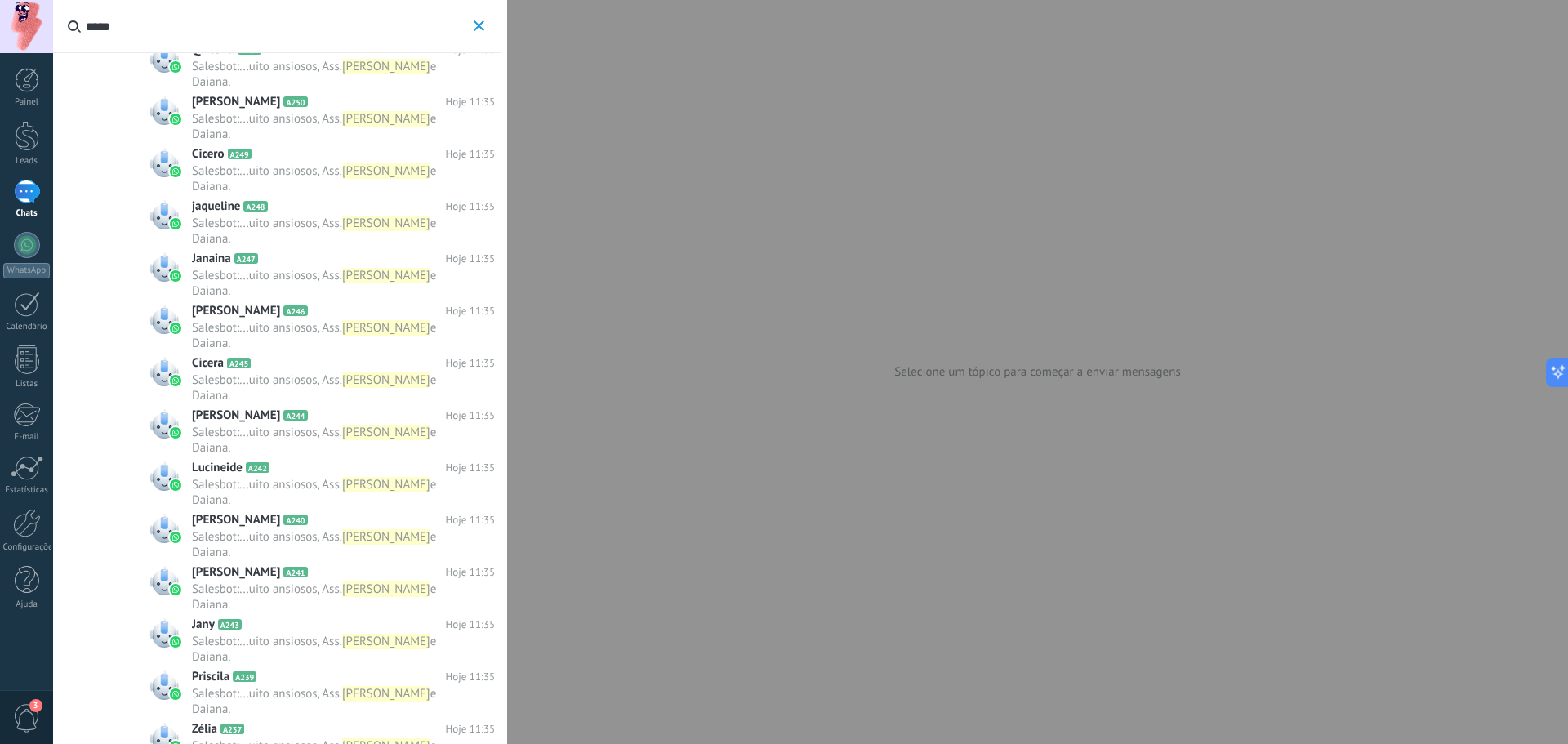
scroll to position [3251, 0]
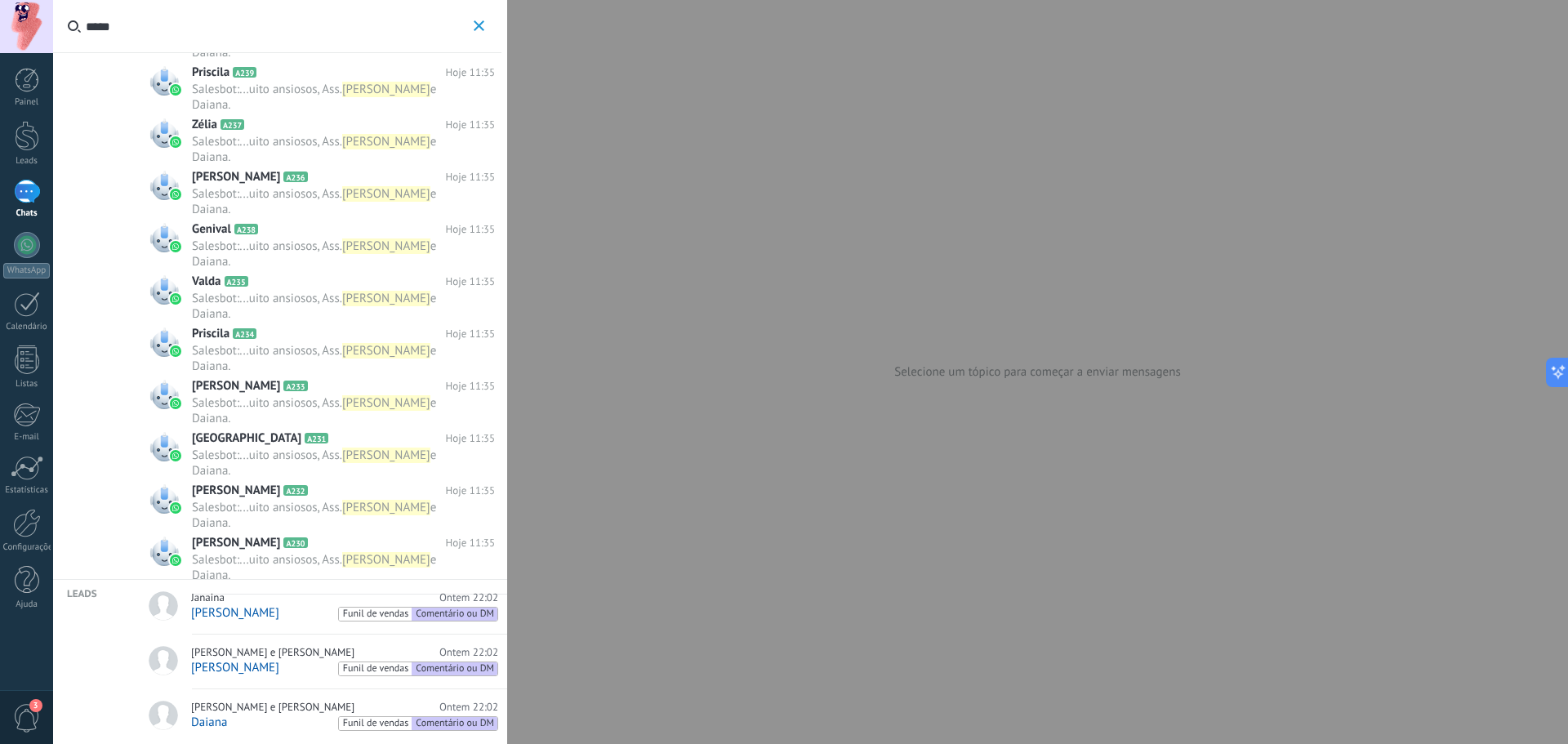
type input "*****"
click at [297, 588] on link "Janaina Ontem 22:02 [PERSON_NAME] de vendas Comentário ou DM" at bounding box center [321, 607] width 372 height 55
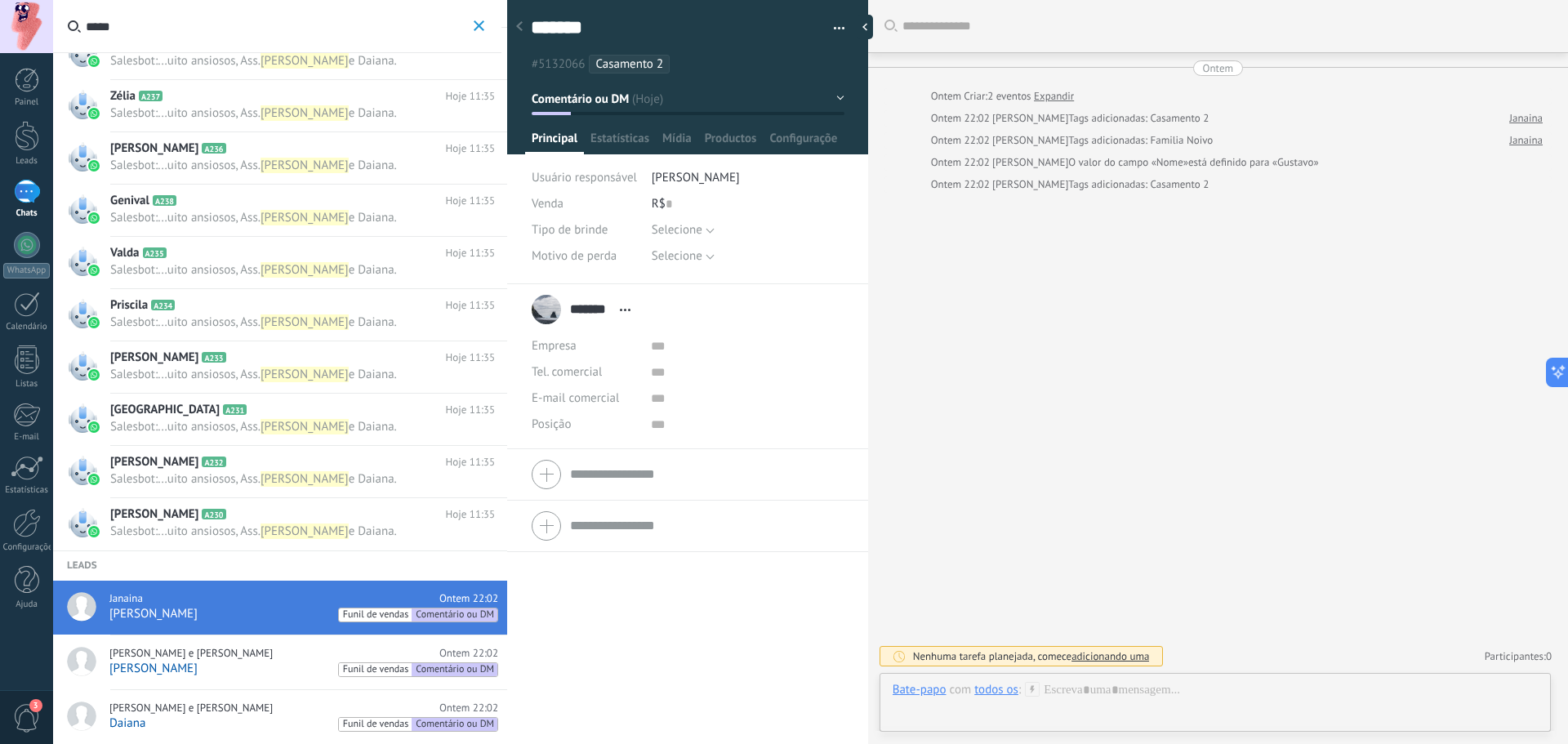
scroll to position [3281, 0]
click at [244, 652] on div "[PERSON_NAME] e [PERSON_NAME] Ontem 22:02" at bounding box center [303, 652] width 388 height 13
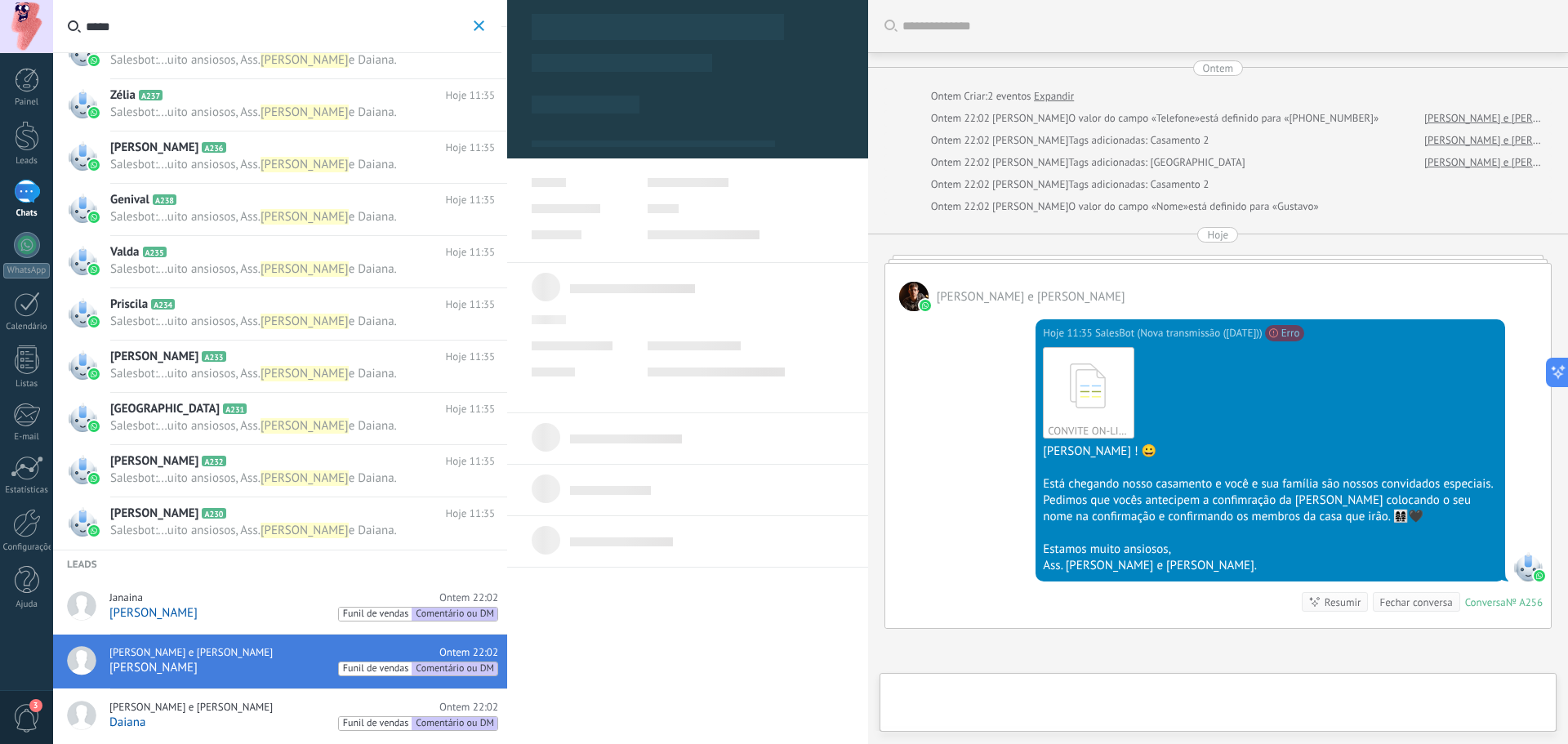
scroll to position [170, 0]
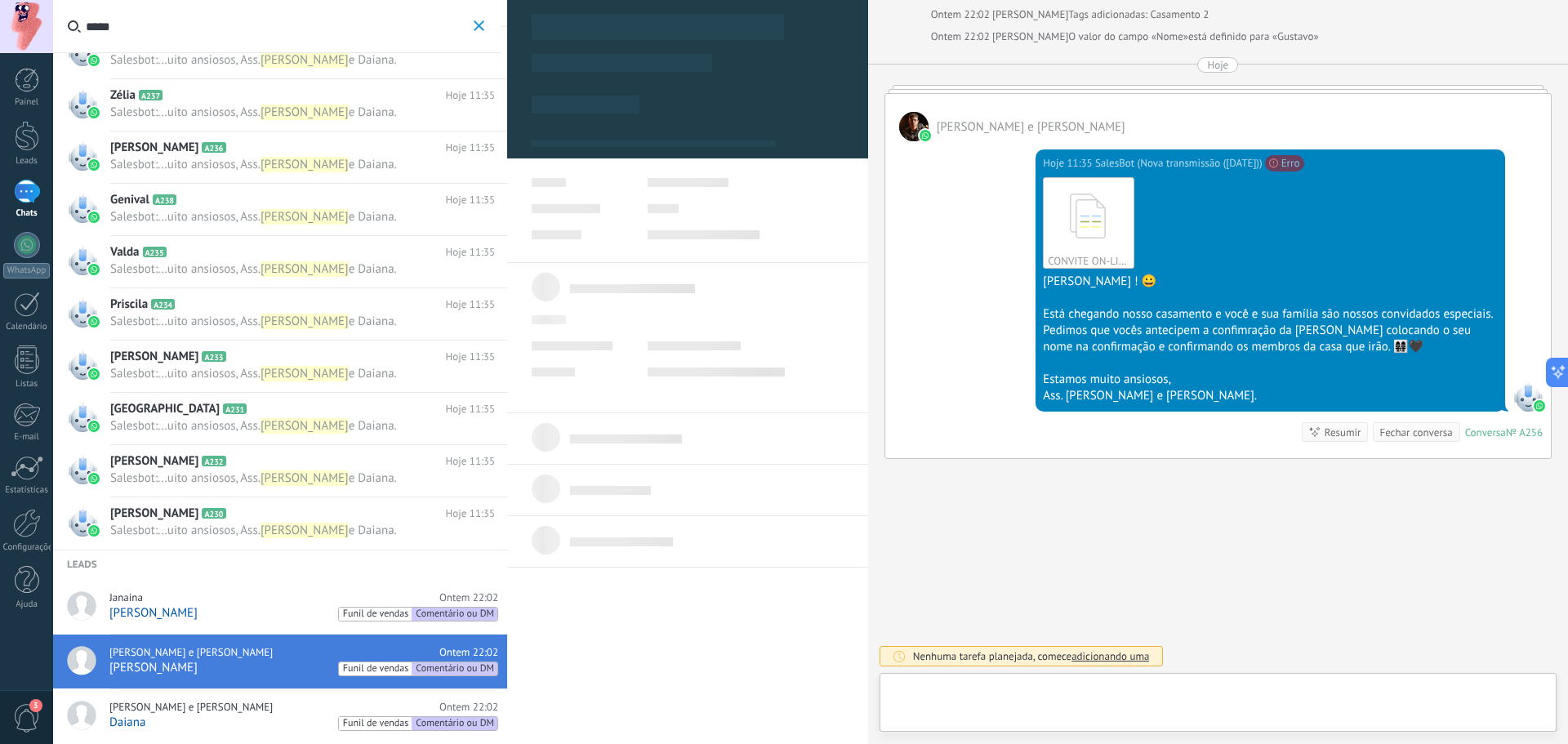
type textarea "*******"
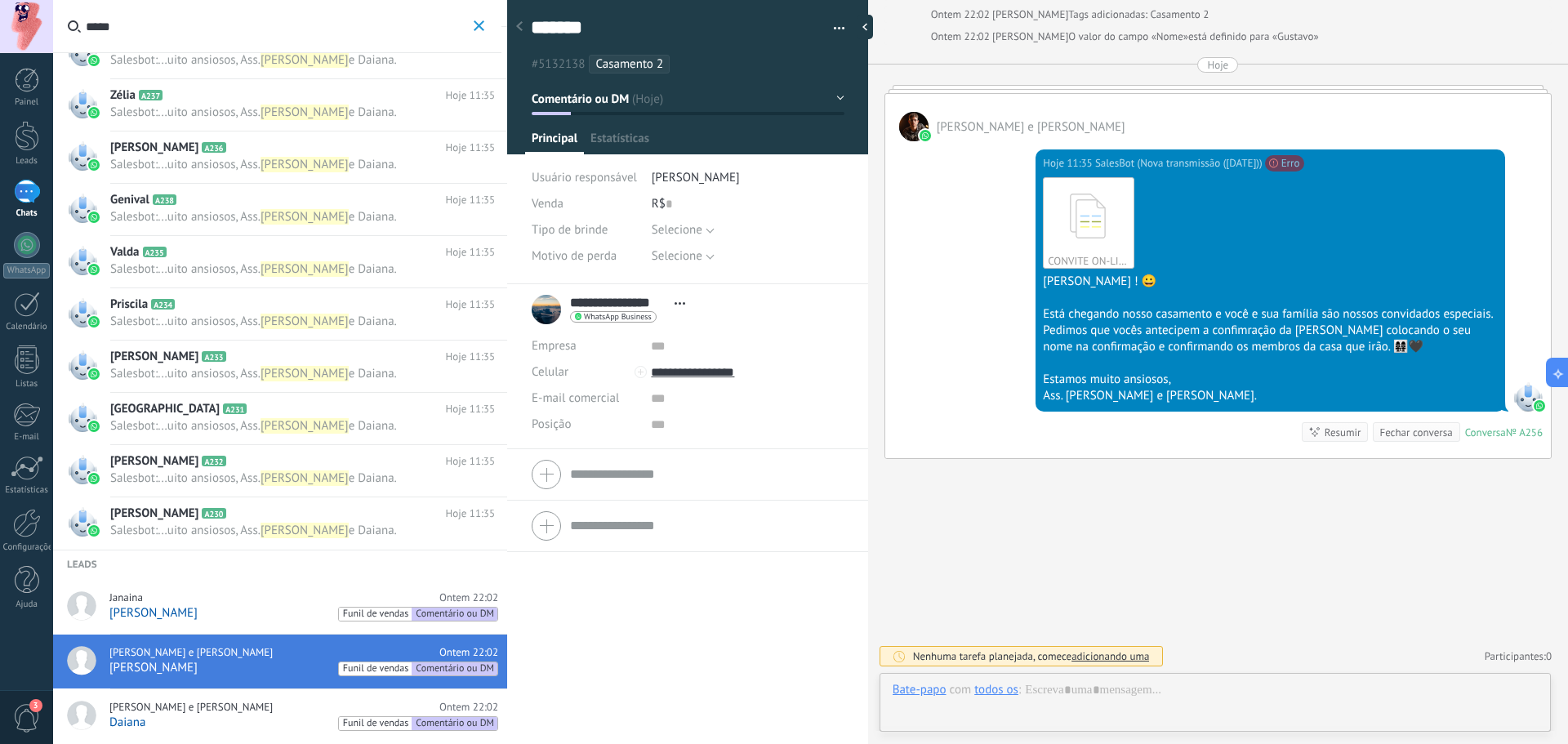
scroll to position [25, 0]
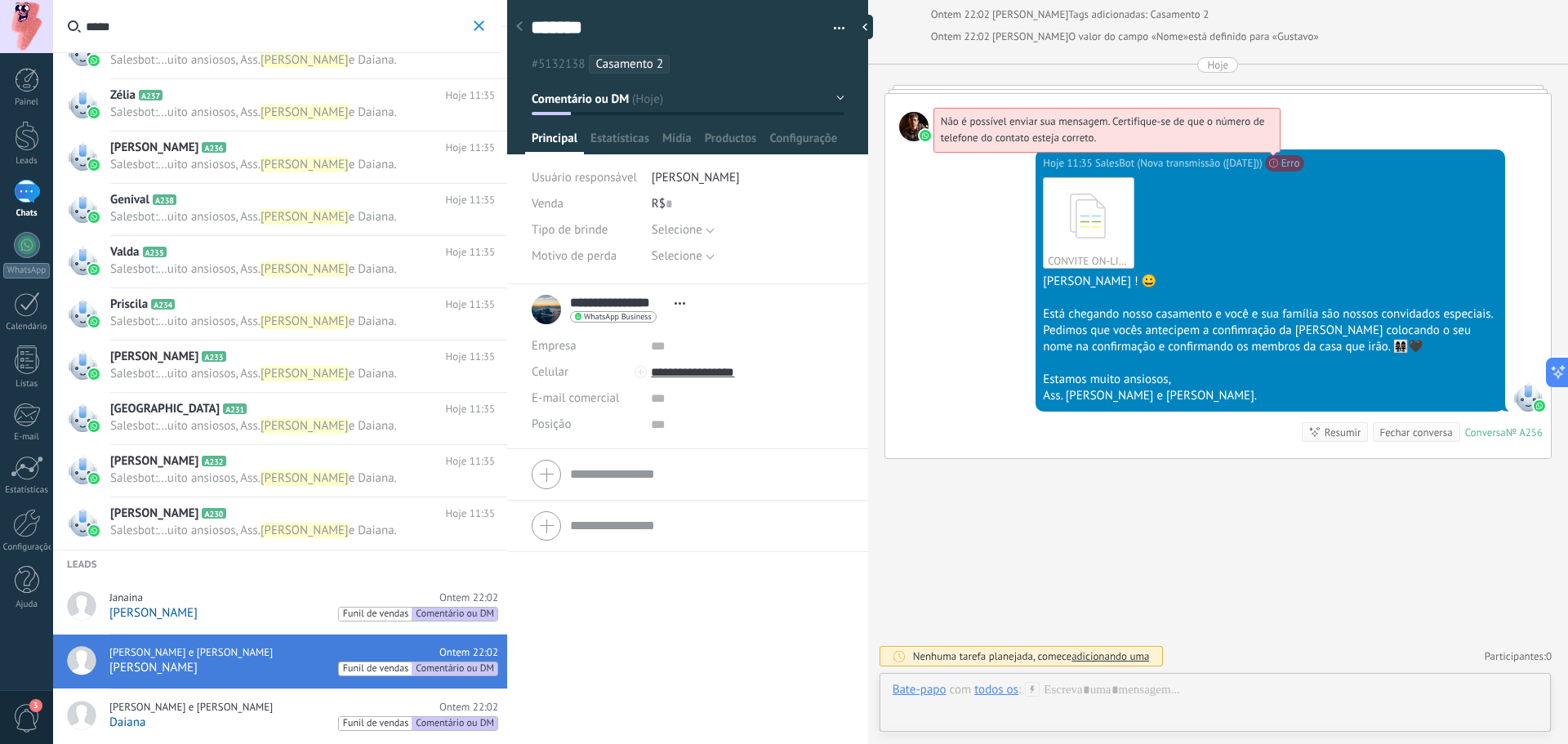
click at [1265, 145] on span "Não é possível enviar sua mensagem. Certifique-se de que o número de telefone d…" at bounding box center [1102, 130] width 324 height 30
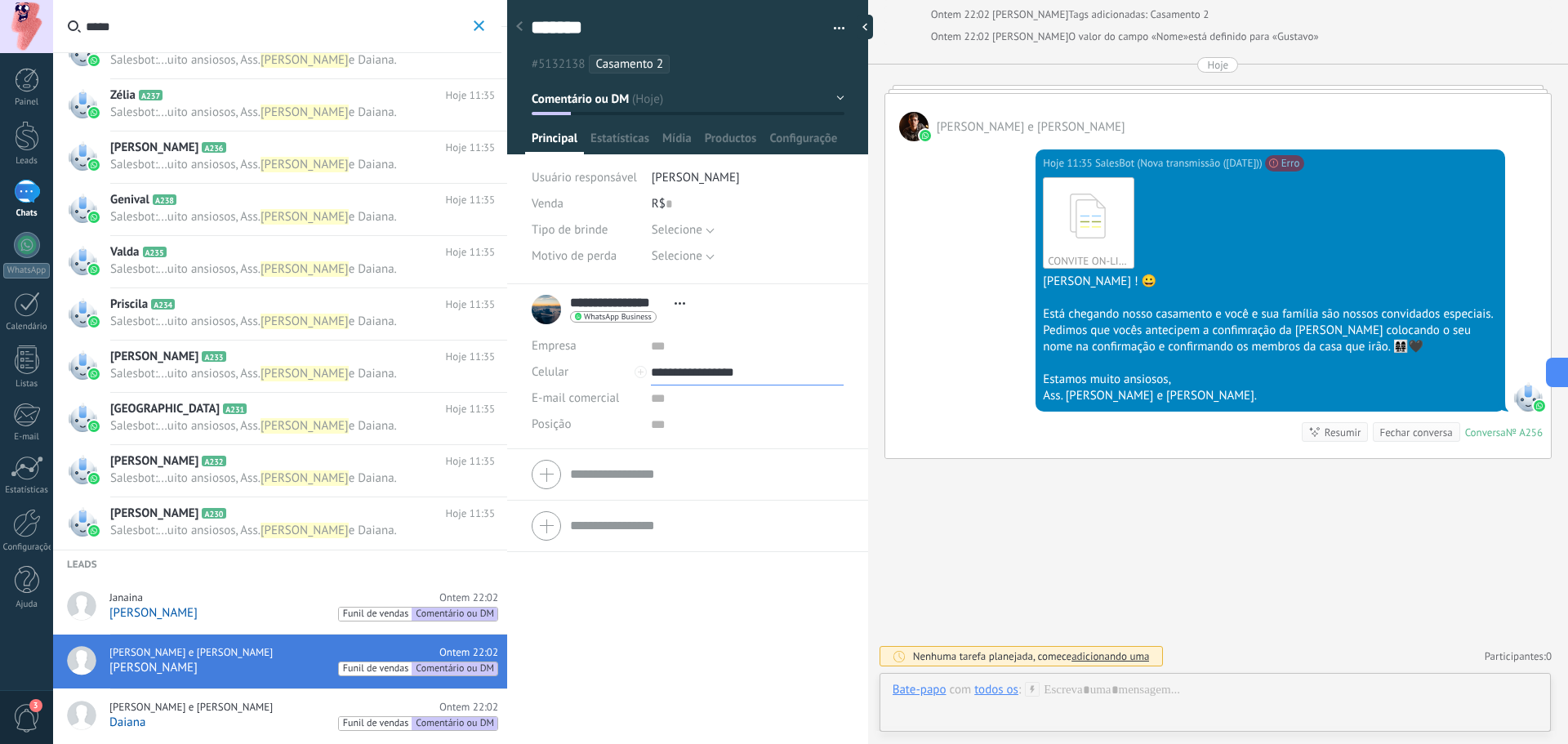
click at [725, 367] on input "**********" at bounding box center [747, 372] width 192 height 26
type input "**********"
click at [723, 428] on div "[PERSON_NAME] ([PERSON_NAME])" at bounding box center [747, 428] width 190 height 28
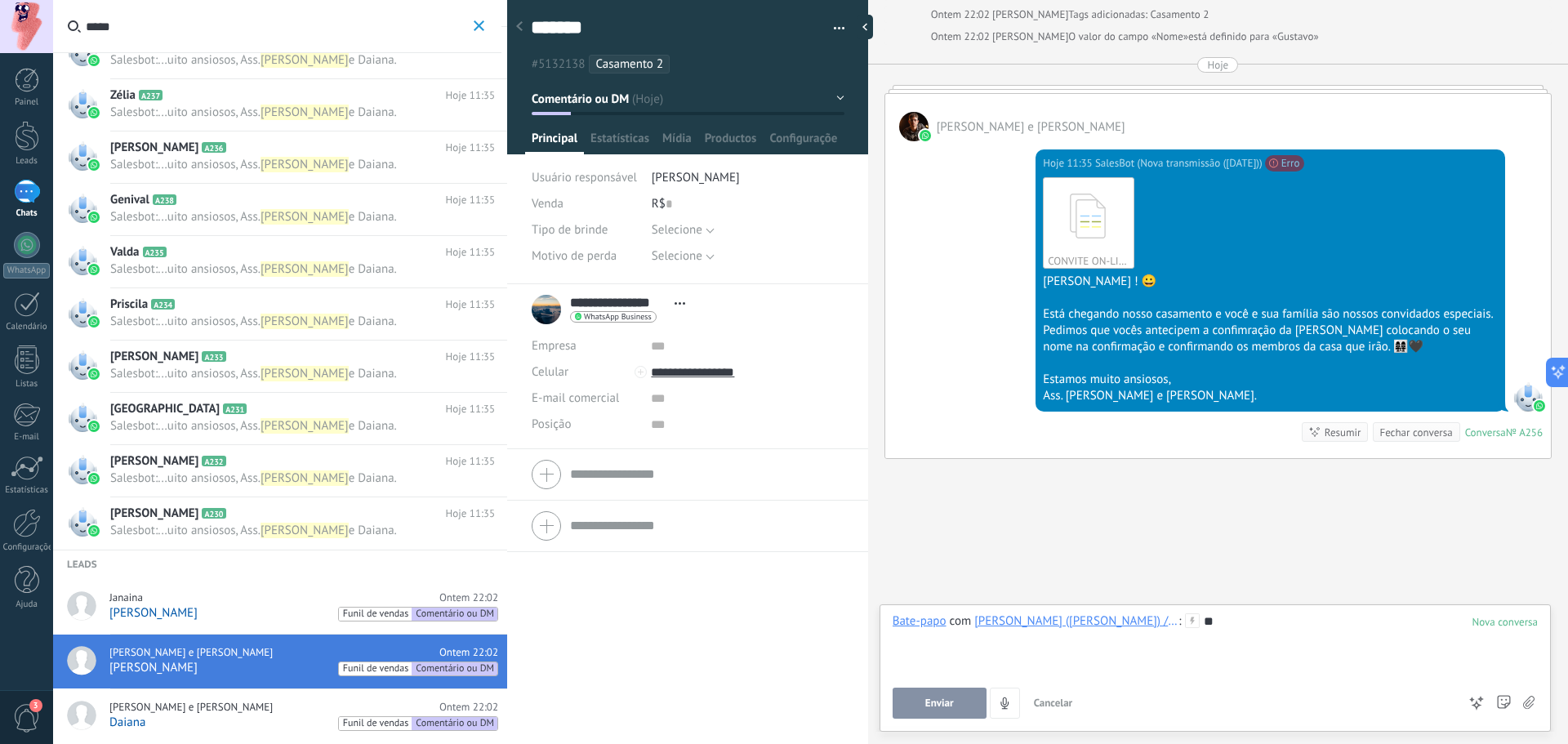
click at [972, 700] on button "Enviar" at bounding box center [940, 702] width 94 height 31
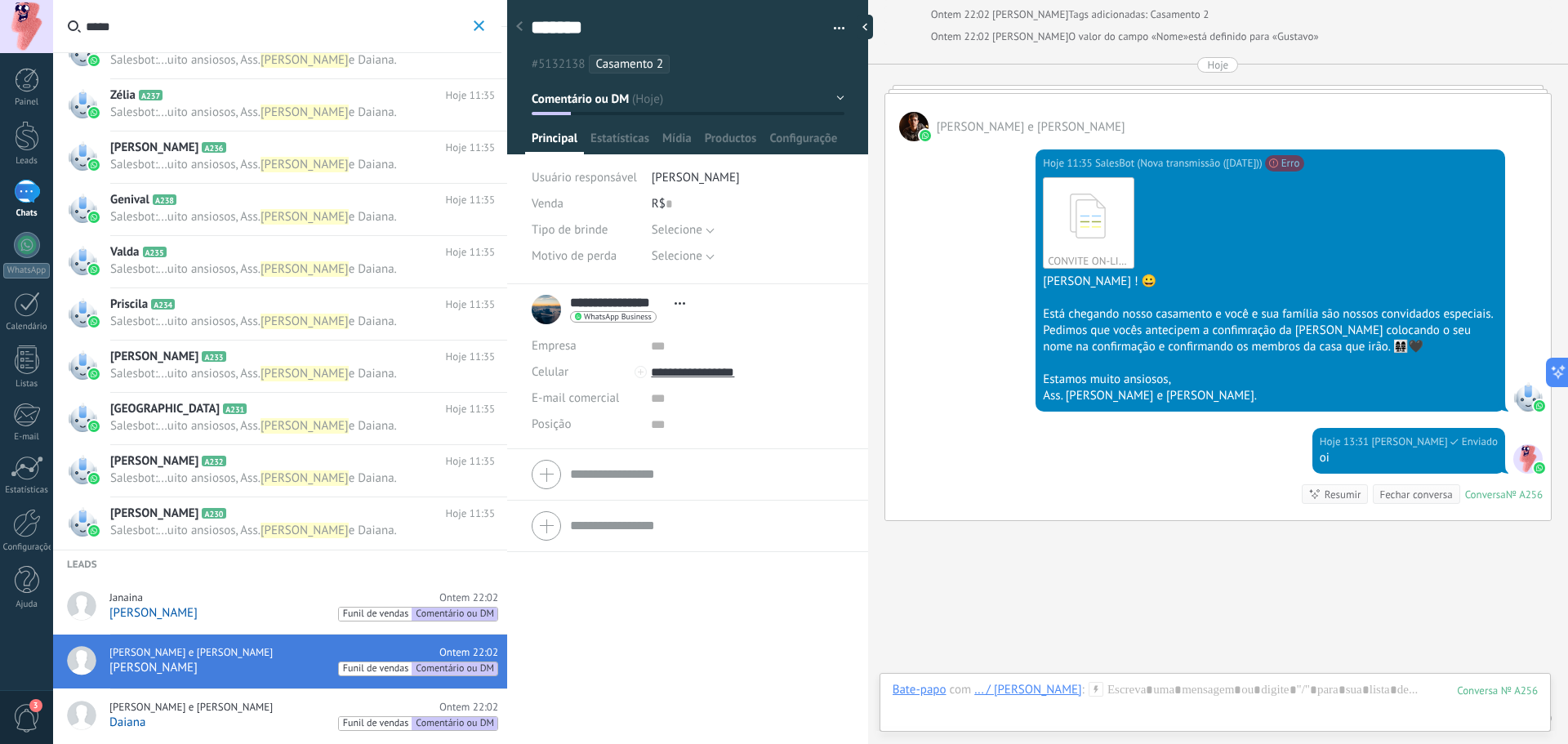
scroll to position [232, 0]
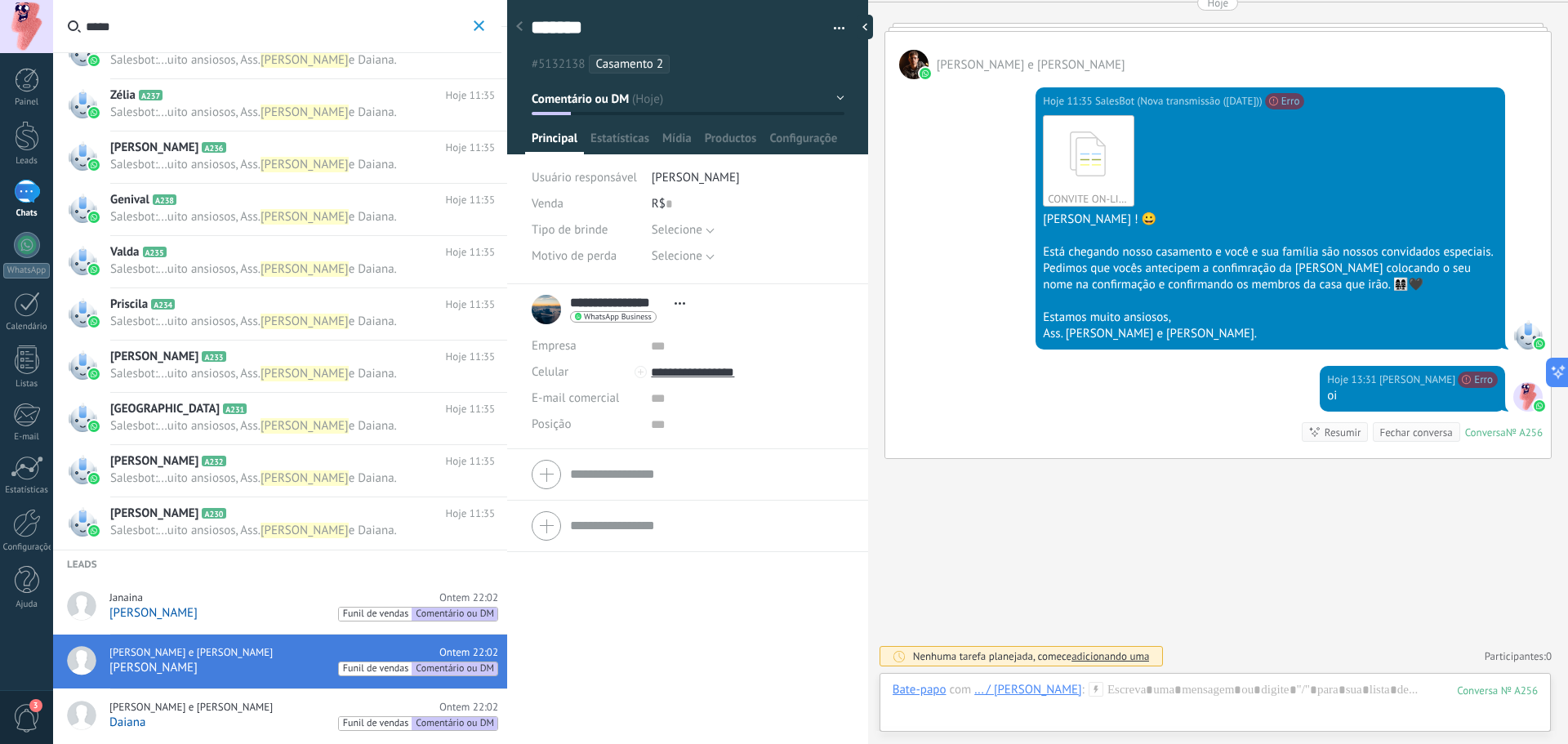
click at [132, 707] on span "[PERSON_NAME] e [PERSON_NAME]" at bounding box center [191, 707] width 164 height 13
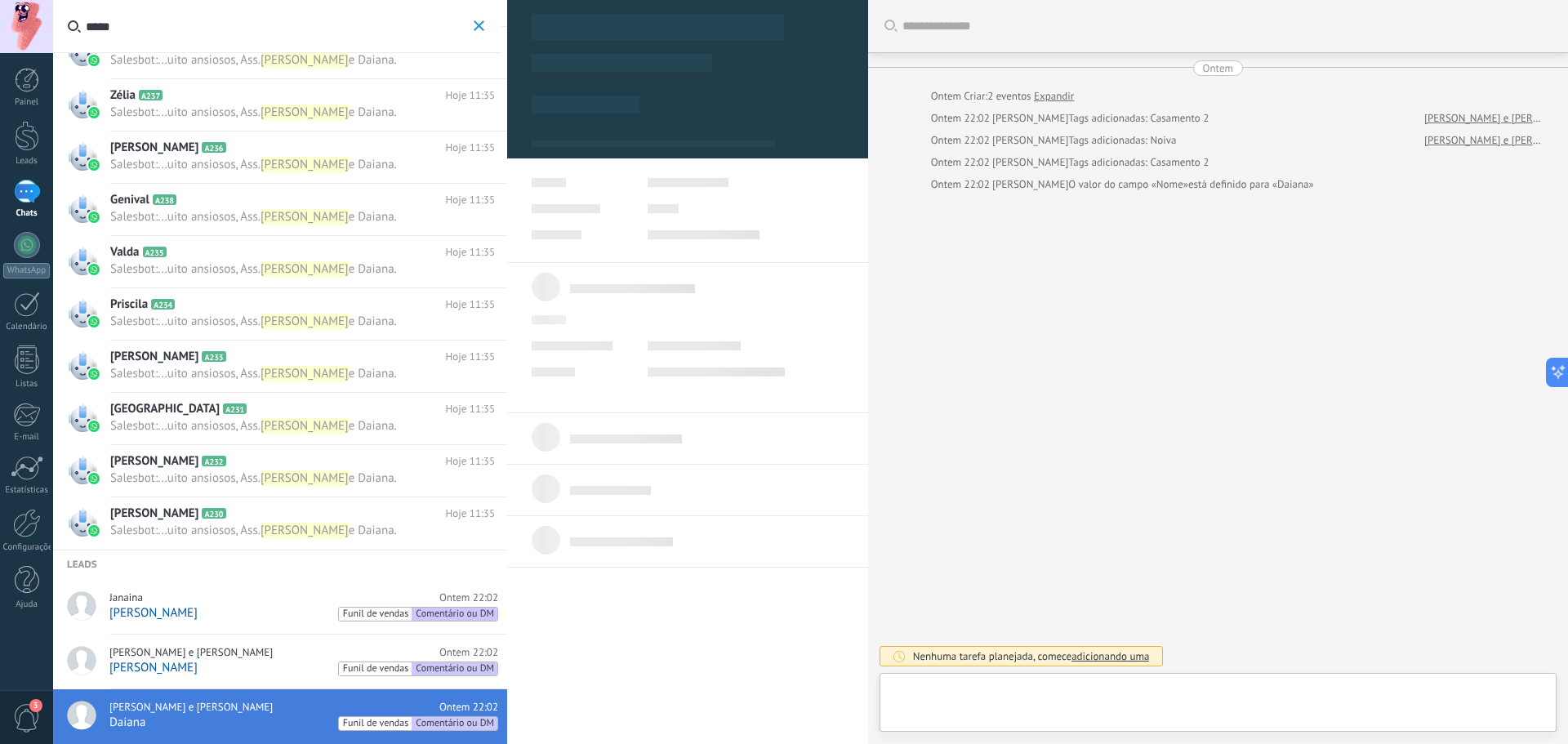
type textarea "******"
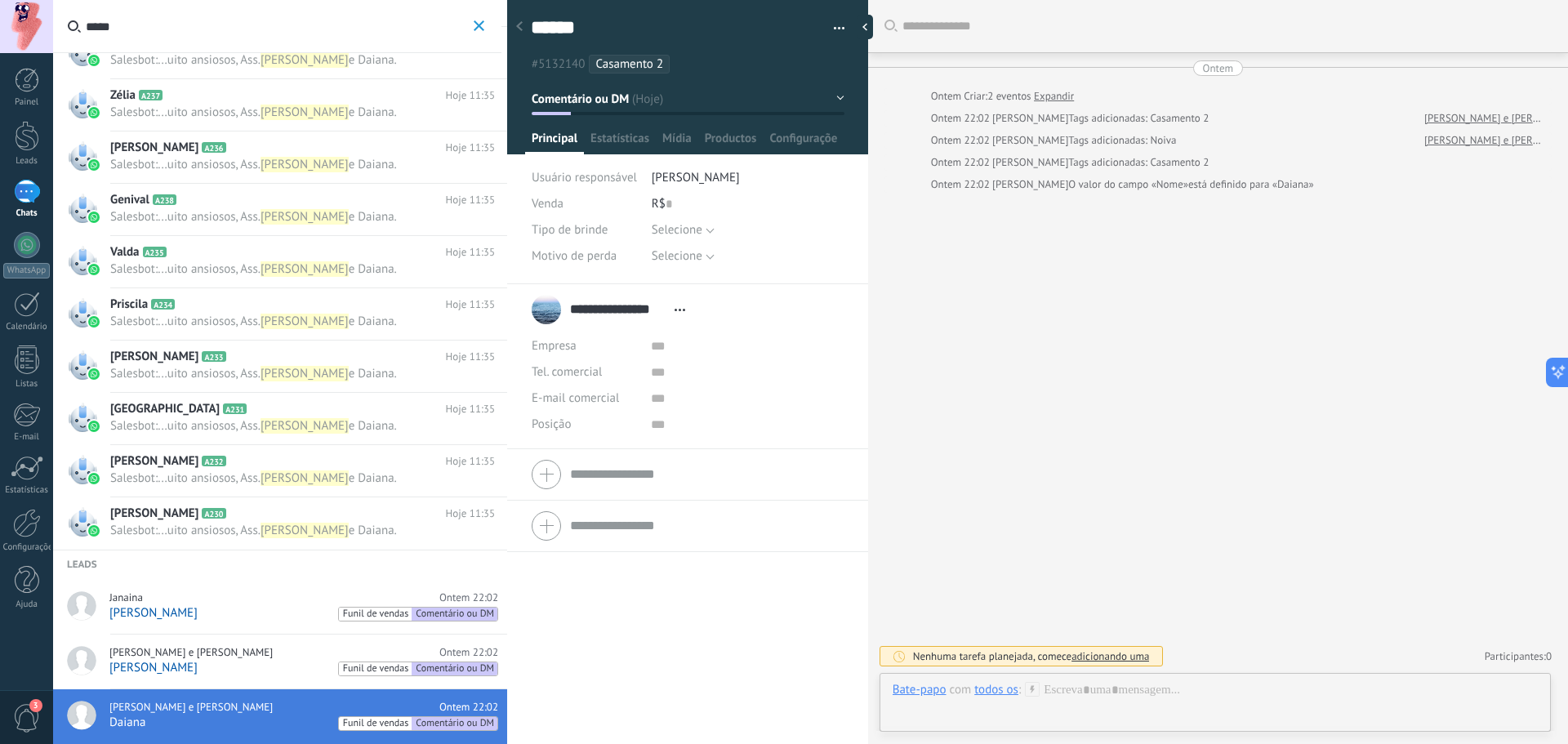
click at [639, 374] on div "Tel. comercial Comercial direto Celular Faz Casa Outros Tel. comercial" at bounding box center [687, 372] width 312 height 26
click at [646, 369] on div "Tel. comercial Comercial direto Celular Faz Casa Outros Tel. comercial" at bounding box center [687, 372] width 312 height 26
click at [652, 369] on input "text" at bounding box center [747, 372] width 192 height 26
click at [656, 369] on input "text" at bounding box center [747, 372] width 192 height 26
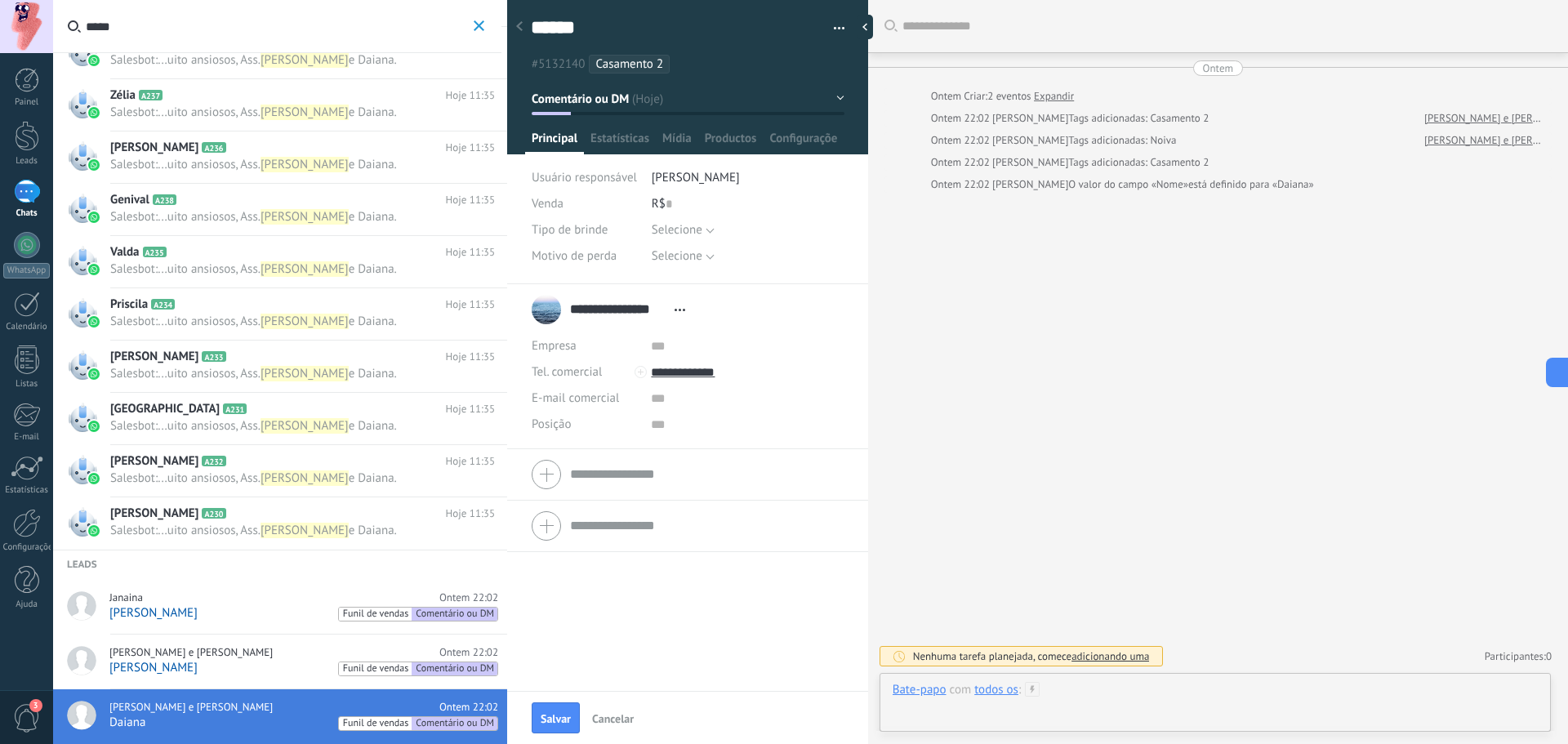
type input "**********"
click at [1148, 700] on div at bounding box center [1215, 706] width 645 height 49
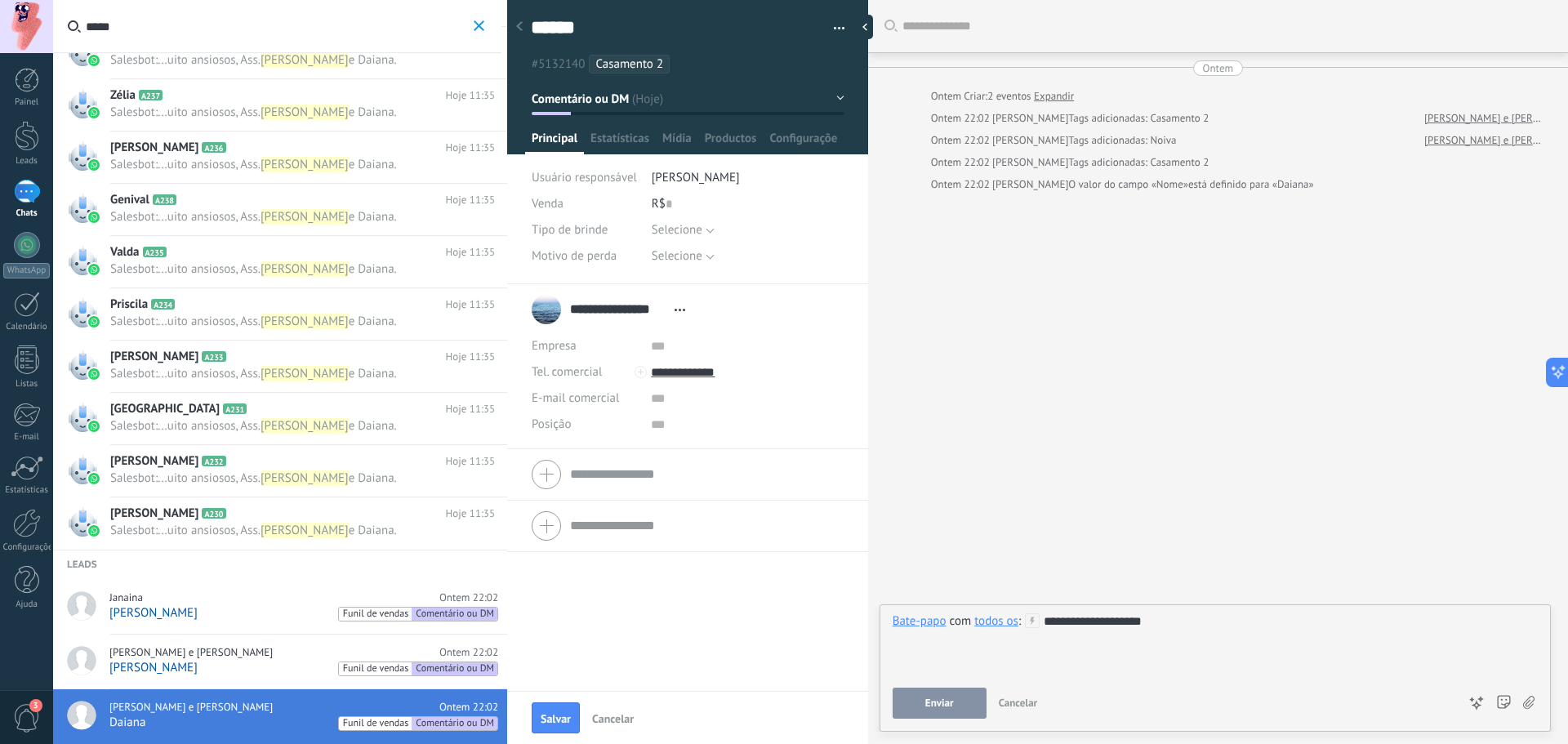
click at [948, 687] on div "**********" at bounding box center [1215, 666] width 645 height 105
click at [947, 696] on button "Enviar" at bounding box center [940, 702] width 94 height 31
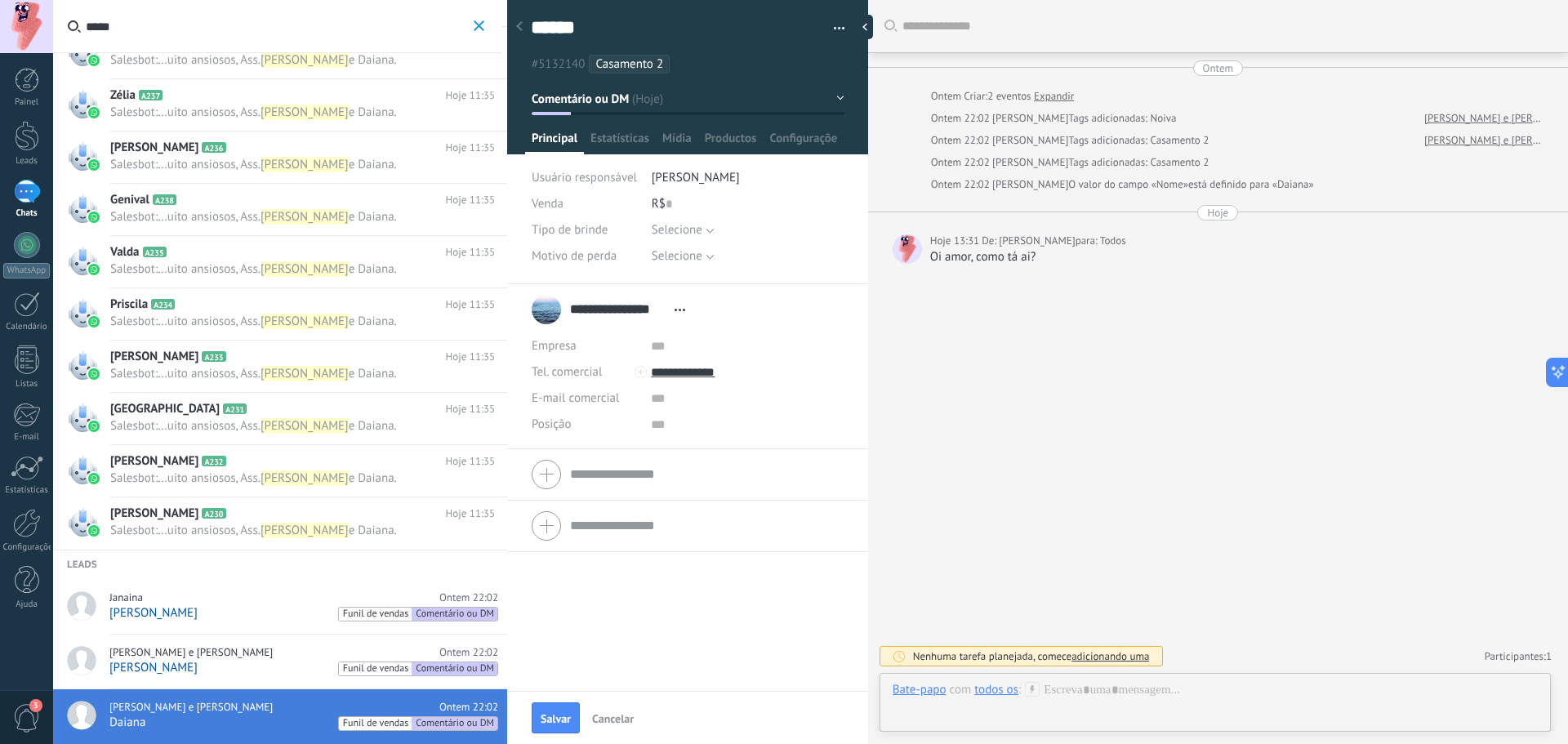
click at [1033, 251] on div "Oi amor, como tá ai?" at bounding box center [1236, 257] width 613 height 16
click at [1028, 244] on span "[PERSON_NAME]" at bounding box center [1036, 241] width 76 height 16
drag, startPoint x: 1028, startPoint y: 244, endPoint x: 904, endPoint y: 249, distance: 124.1
click at [924, 249] on div "Hoje 13:31 De: [PERSON_NAME] para: Todos Oi amor, como tá ai?" at bounding box center [1218, 249] width 667 height 33
click at [335, 312] on h2 "Priscila A234" at bounding box center [278, 304] width 336 height 16
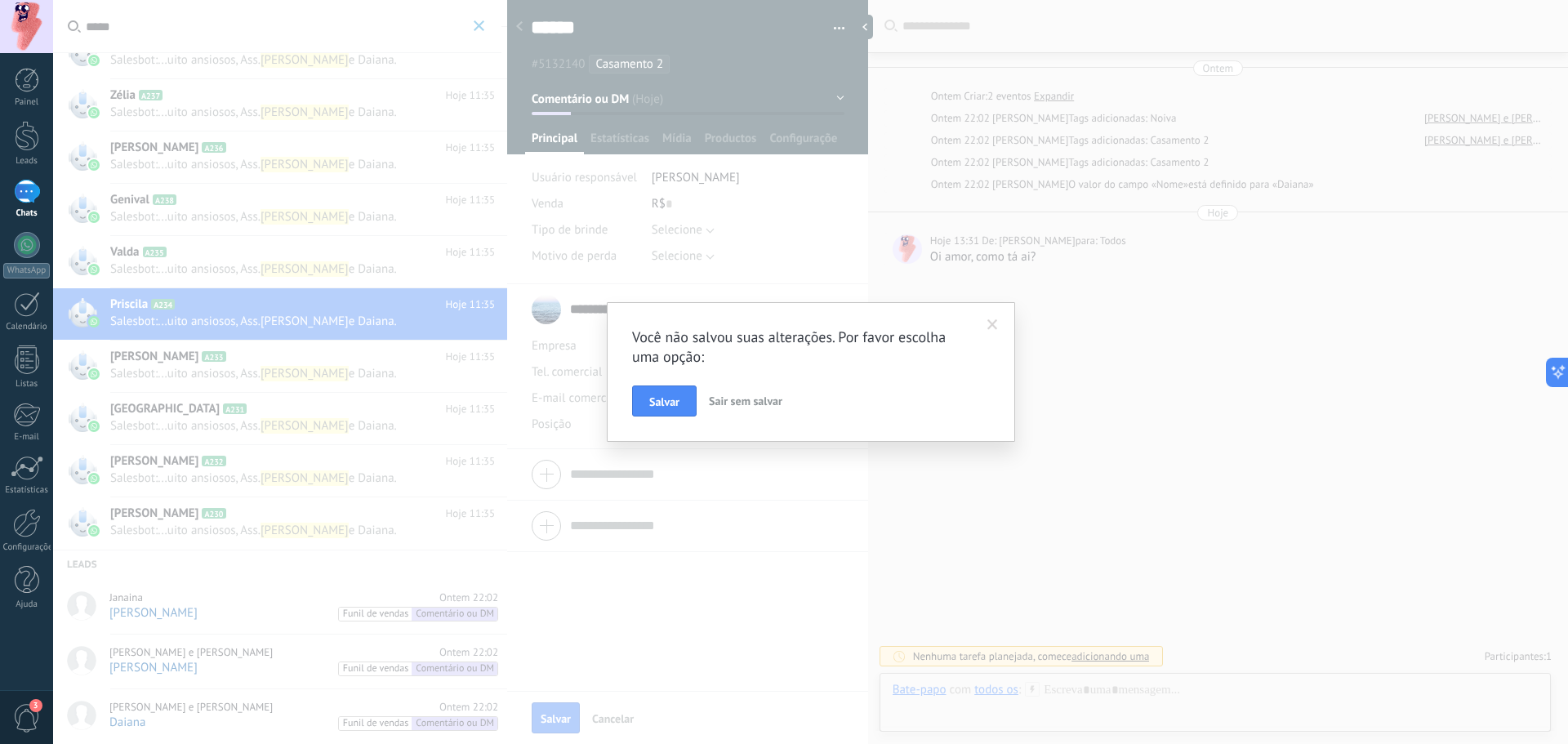
click at [994, 323] on span at bounding box center [992, 324] width 11 height 12
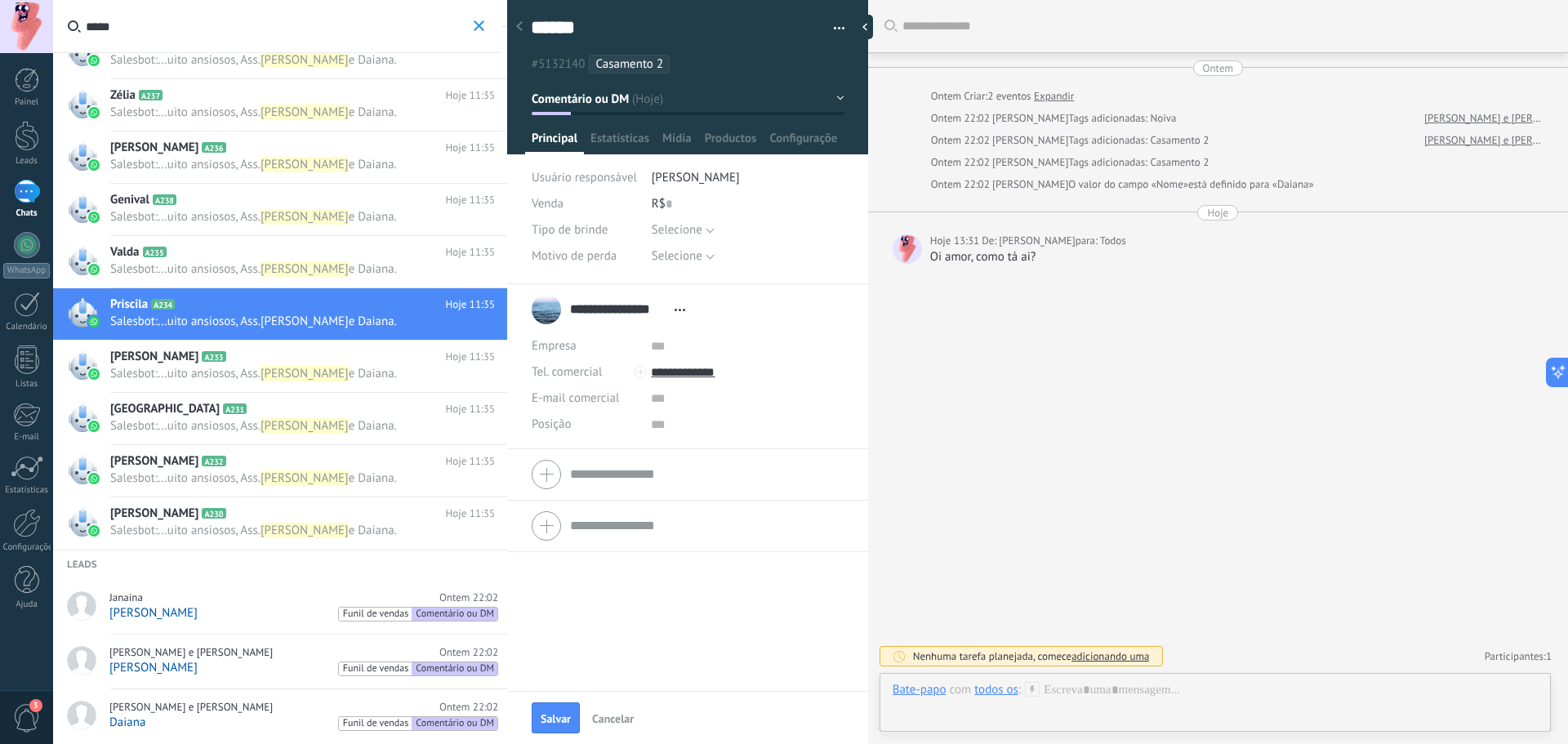
click at [376, 337] on div "Priscila A234 Hoje 11:35 Salesbot : ... uito ansiosos, Ass. [PERSON_NAME] e [PE…" at bounding box center [308, 314] width 396 height 52
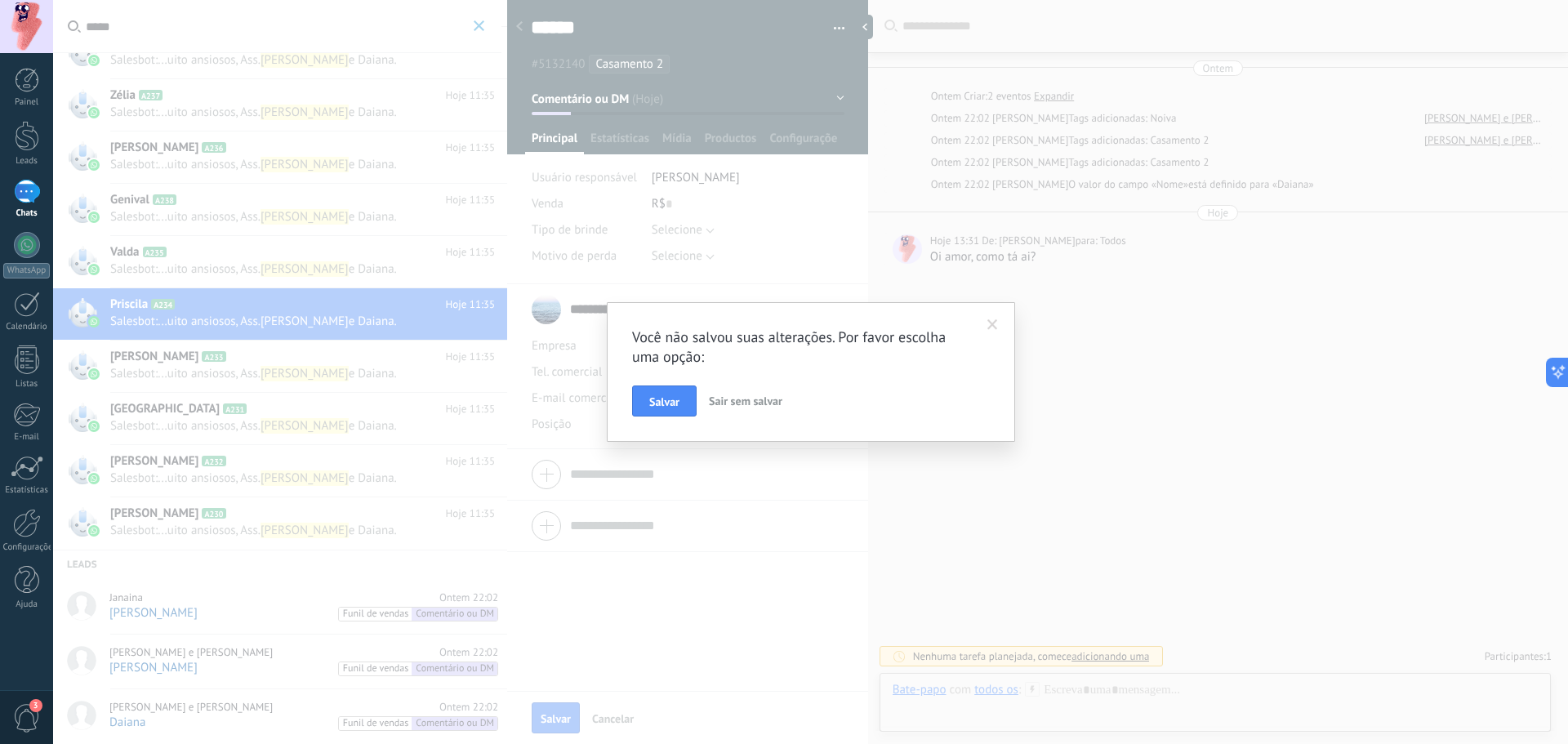
click at [996, 322] on span at bounding box center [992, 324] width 11 height 12
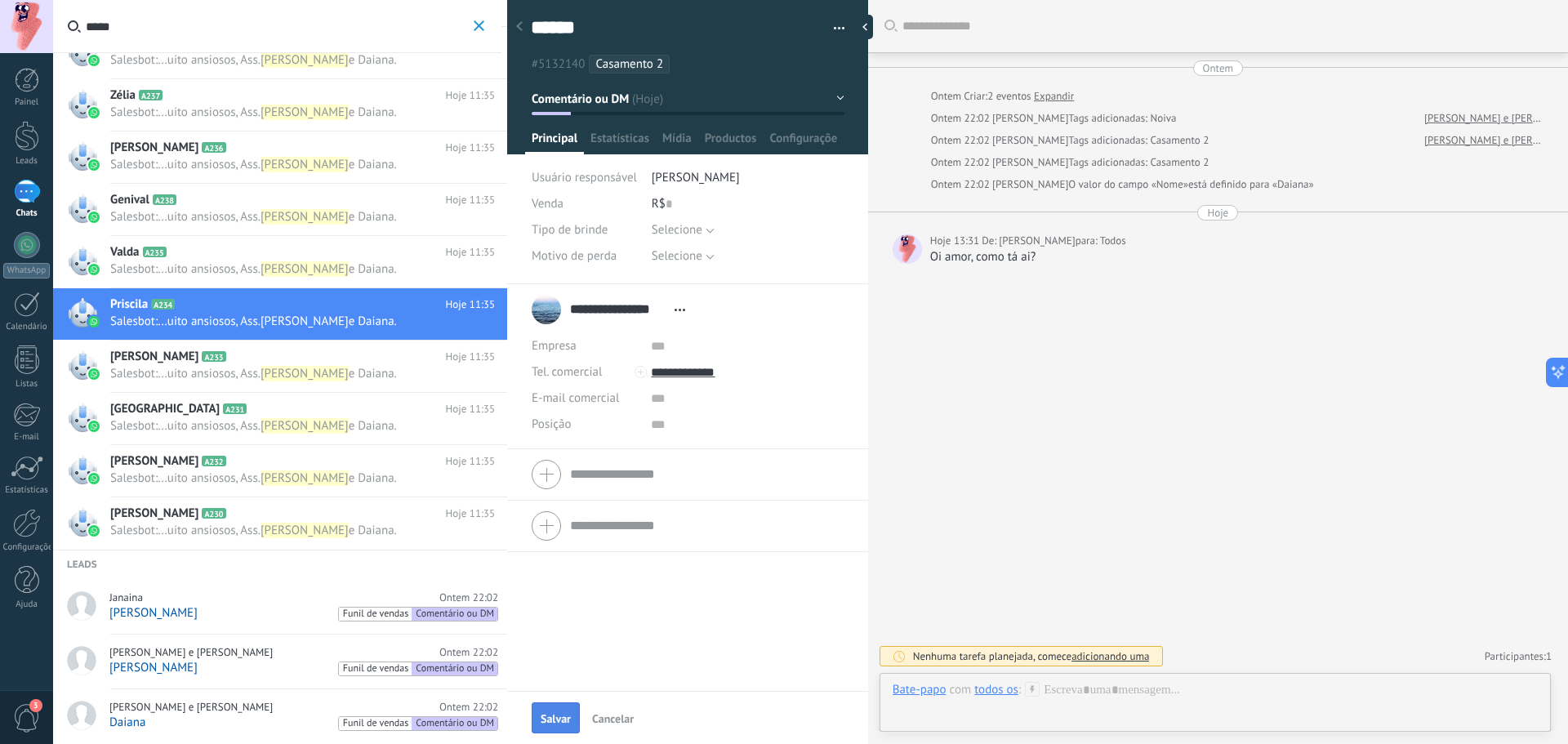
click at [553, 713] on span "Salvar" at bounding box center [556, 718] width 30 height 12
click at [367, 324] on span "Salesbot : ... uito ansiosos, Ass. [PERSON_NAME] e [PERSON_NAME]." at bounding box center [287, 321] width 354 height 15
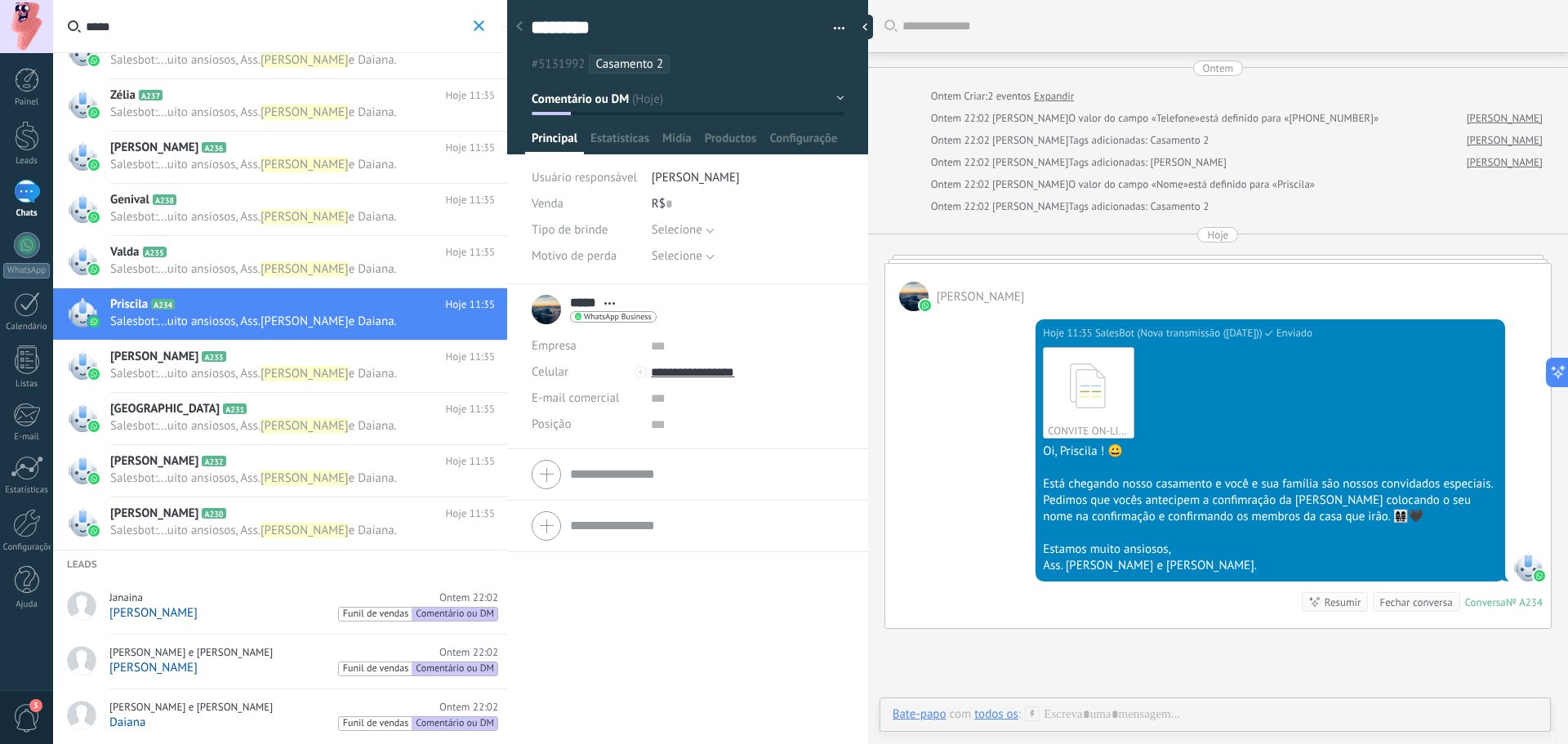
click at [228, 671] on div "[PERSON_NAME] de vendas Comentário ou DM" at bounding box center [303, 668] width 388 height 16
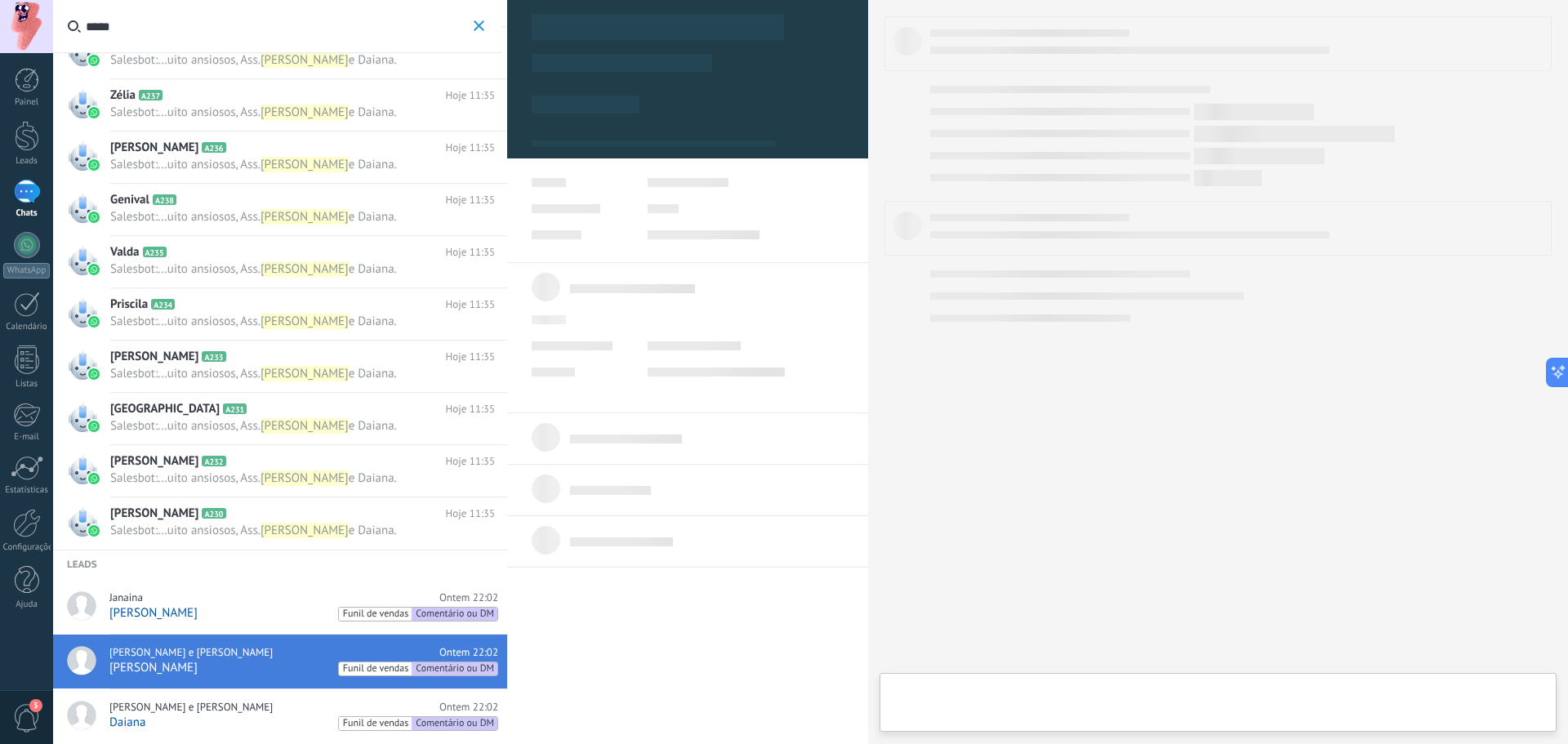
click at [207, 716] on div "Daiana Funil de vendas Comentário ou DM" at bounding box center [303, 723] width 388 height 16
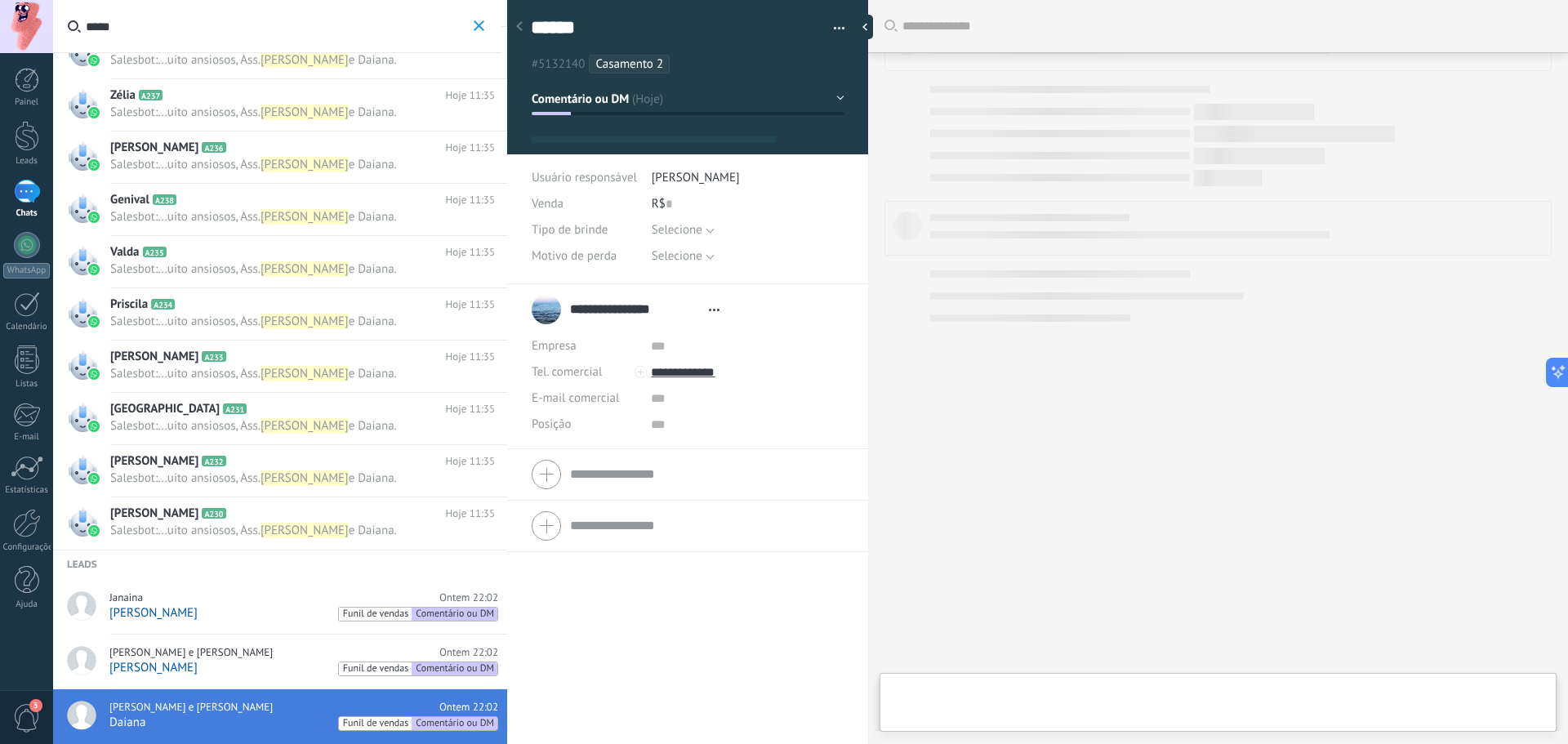
scroll to position [25, 0]
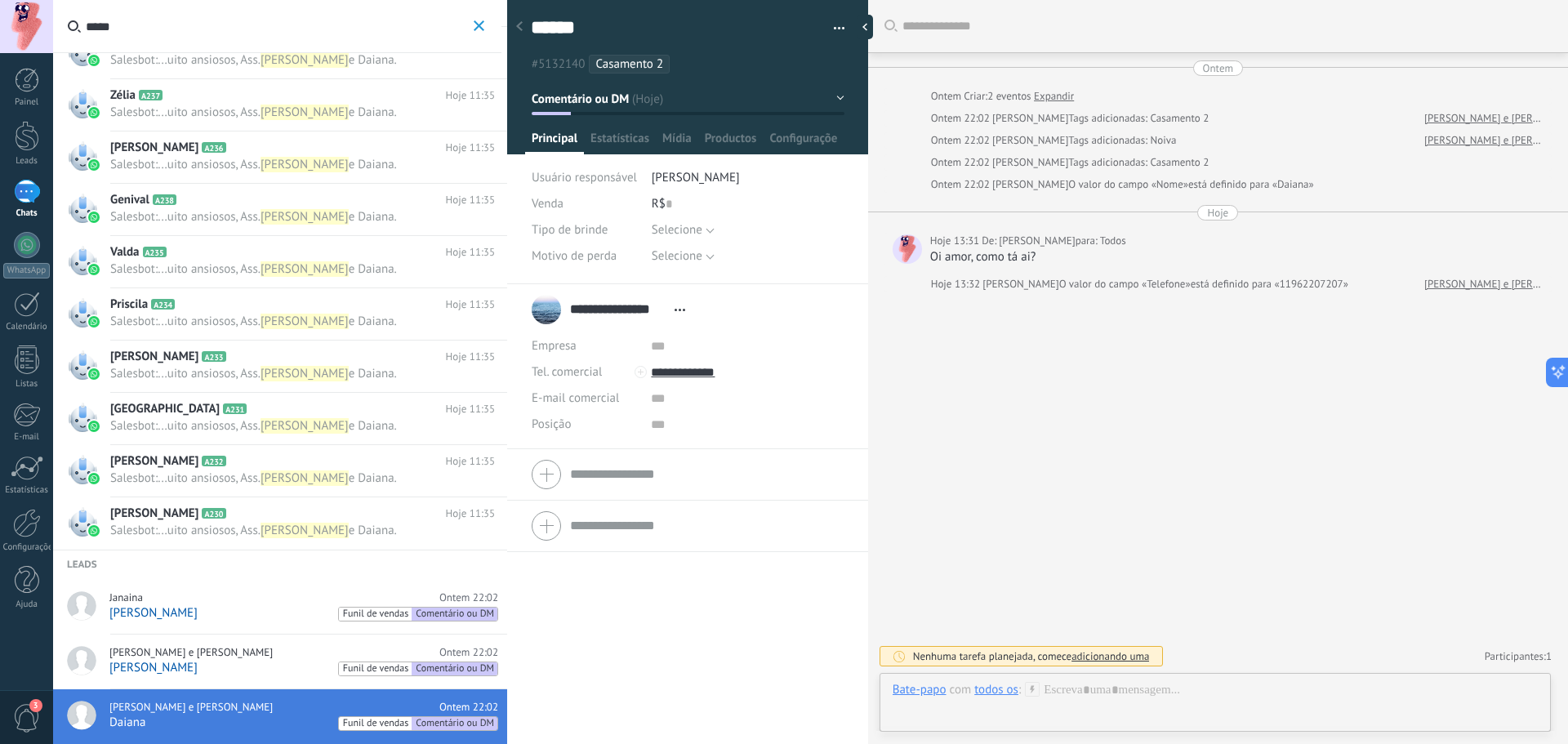
click at [546, 315] on div "**********" at bounding box center [612, 309] width 162 height 41
click at [974, 258] on div "Oi amor, como tá ai?" at bounding box center [1236, 257] width 613 height 16
click at [1051, 282] on span "[PERSON_NAME]" at bounding box center [1020, 284] width 76 height 14
drag, startPoint x: 1196, startPoint y: 276, endPoint x: 1295, endPoint y: 276, distance: 99.0
click at [1196, 276] on span "está definido para «11962207207»" at bounding box center [1268, 284] width 157 height 16
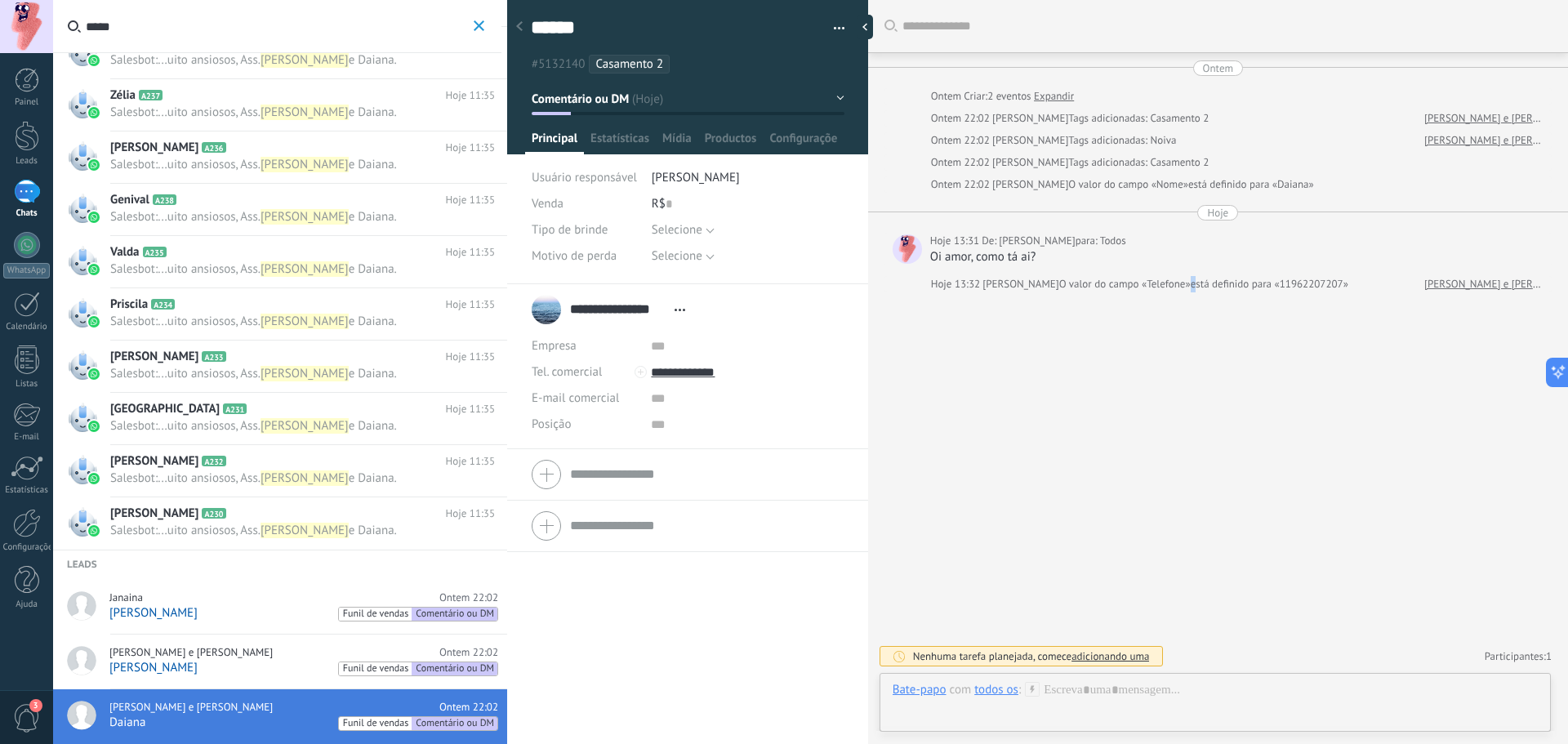
click at [1468, 285] on link "[PERSON_NAME] e [PERSON_NAME]" at bounding box center [1483, 284] width 118 height 16
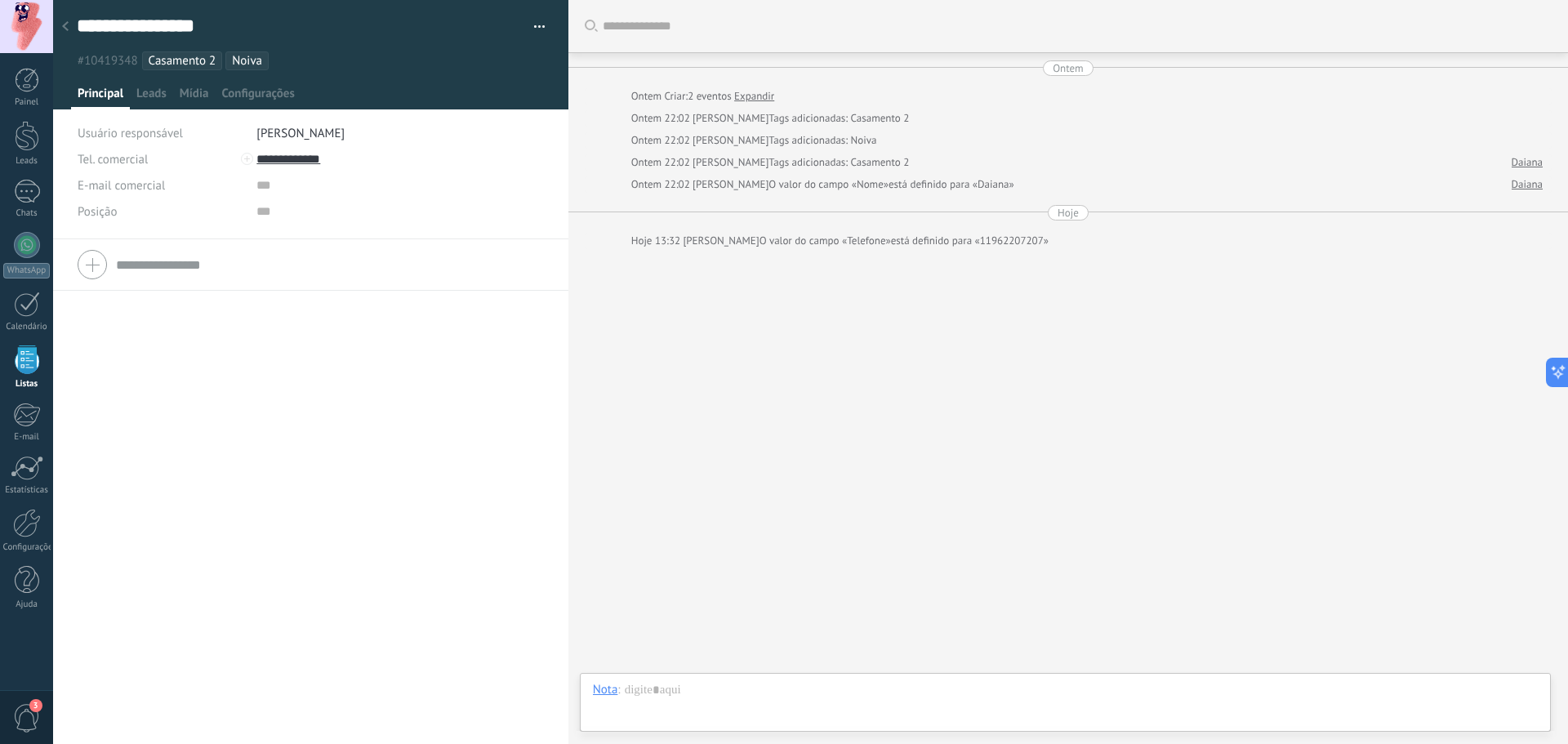
click at [64, 28] on icon at bounding box center [65, 26] width 6 height 10
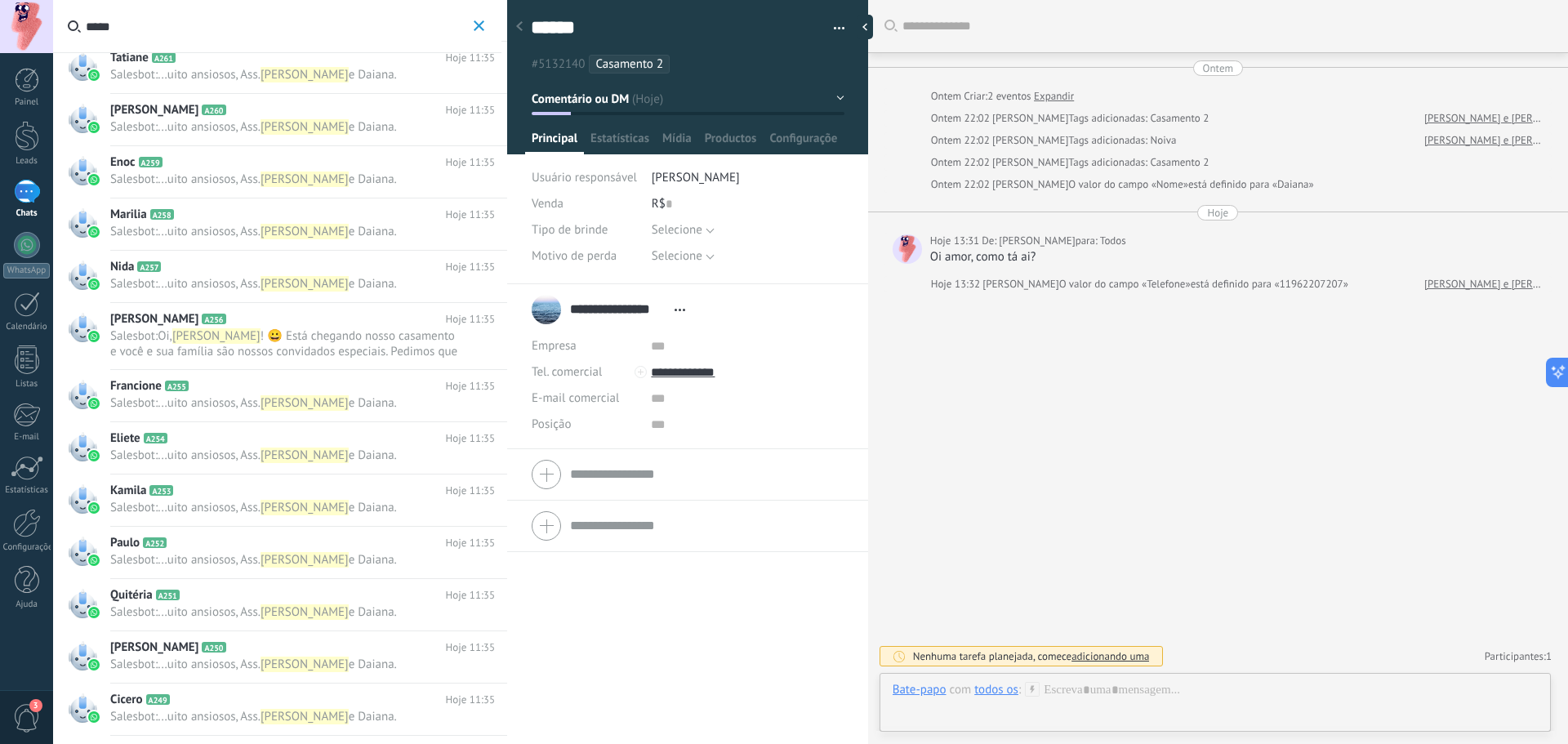
scroll to position [2008, 0]
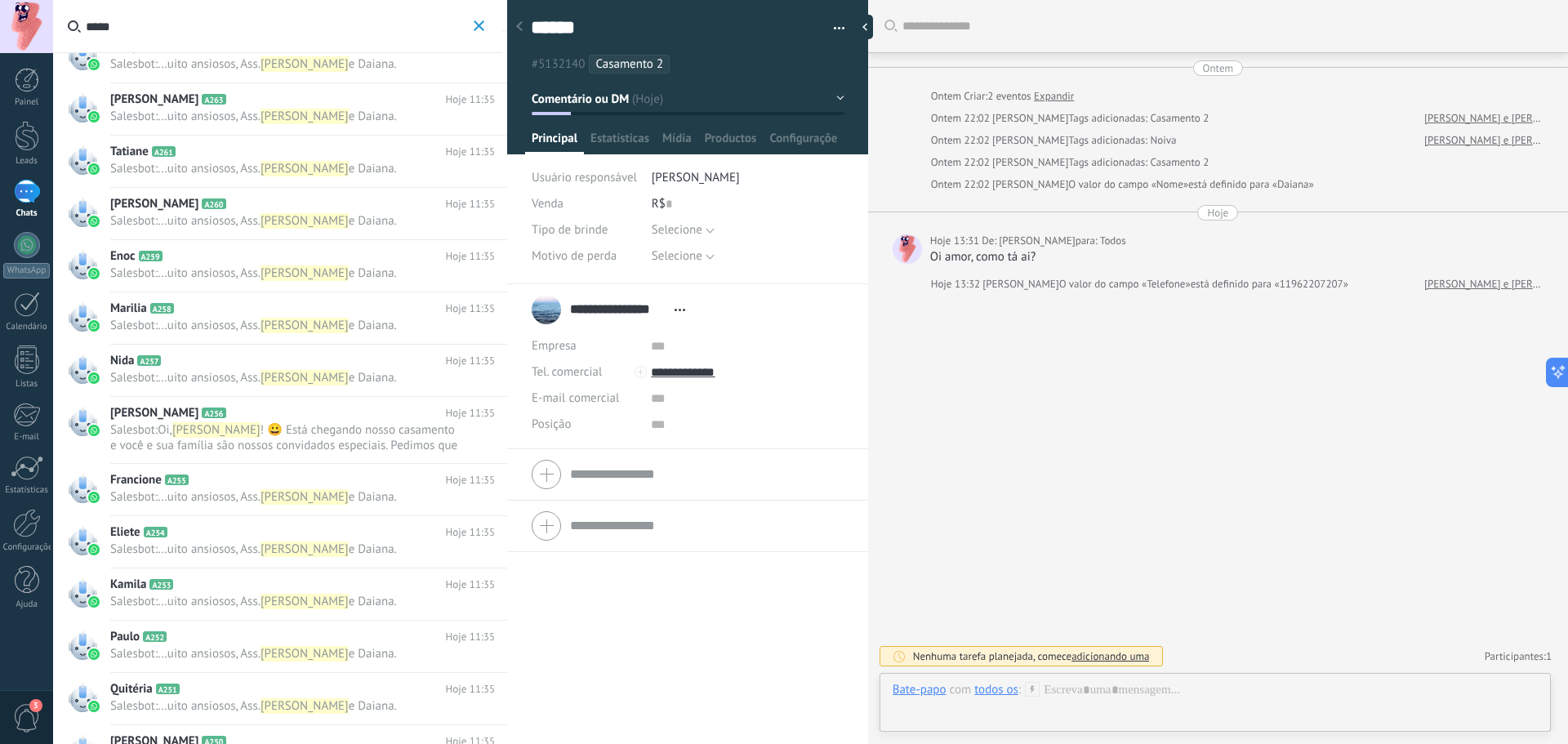
click at [374, 425] on span "! 😀 Está chegando nosso casamento e você e sua família são nossos convidados es…" at bounding box center [284, 460] width 347 height 77
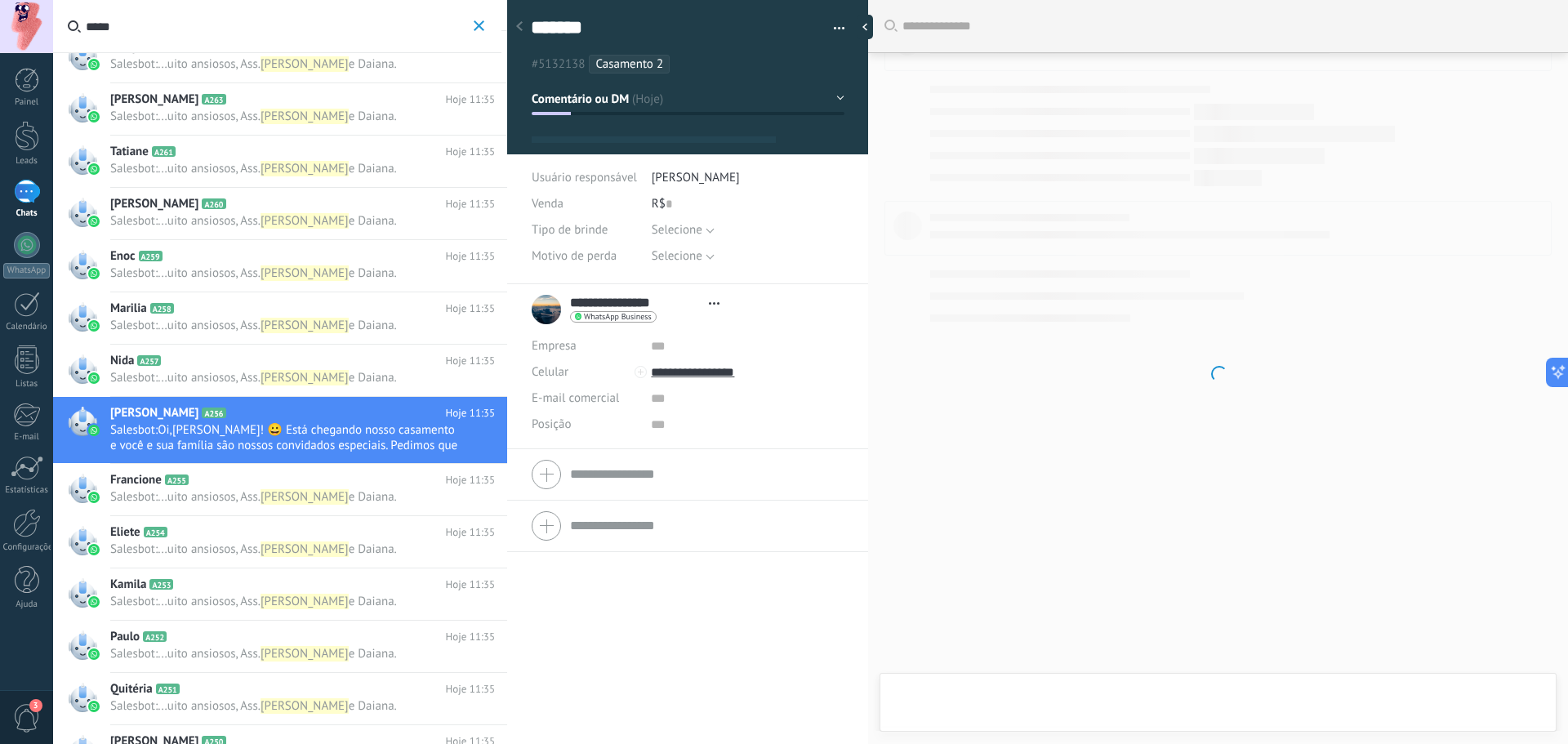
scroll to position [25, 0]
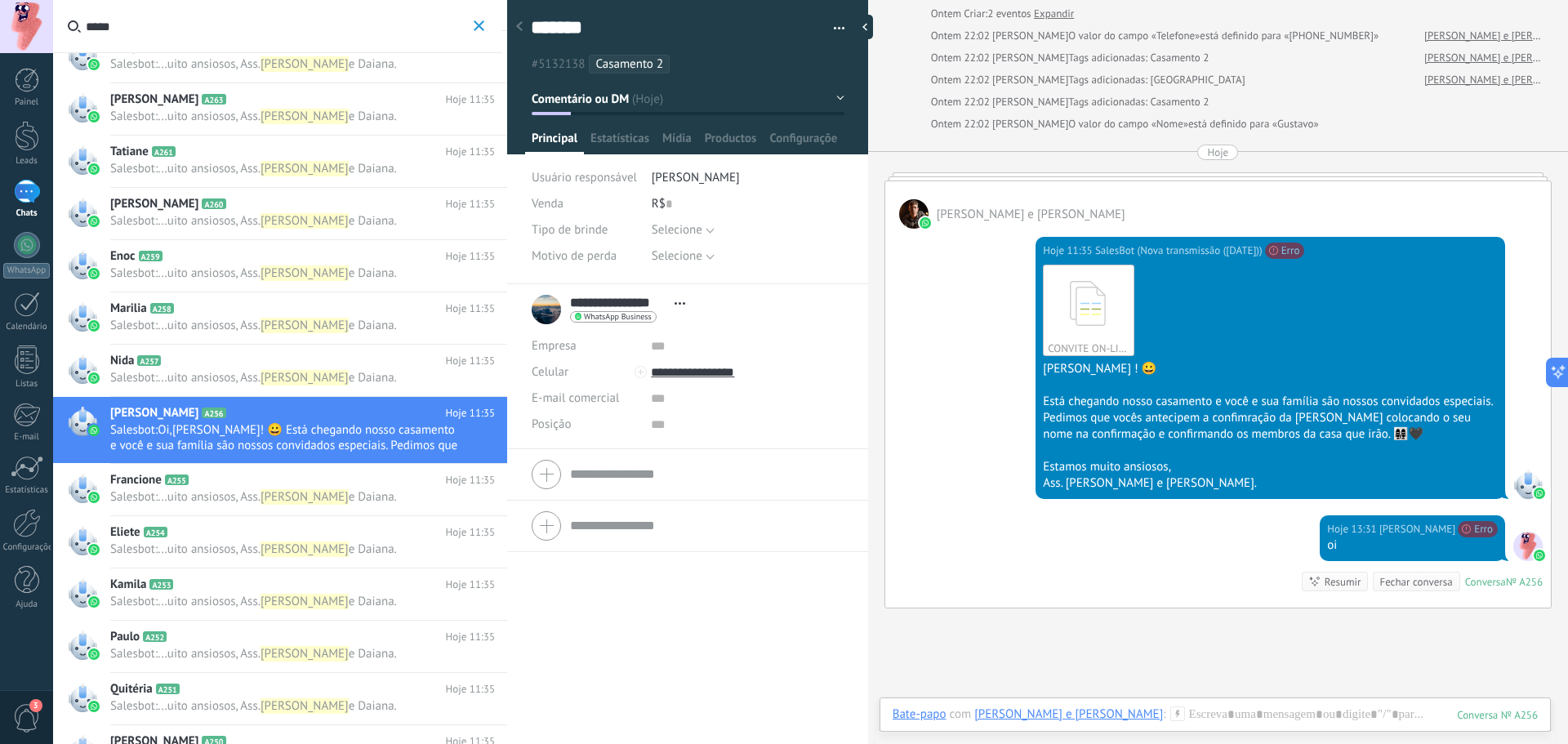
click at [352, 341] on div "Marilia A258 Hoje 11:35 Salesbot : ... uito ansiosos, Ass. [PERSON_NAME] e [PER…" at bounding box center [308, 318] width 396 height 52
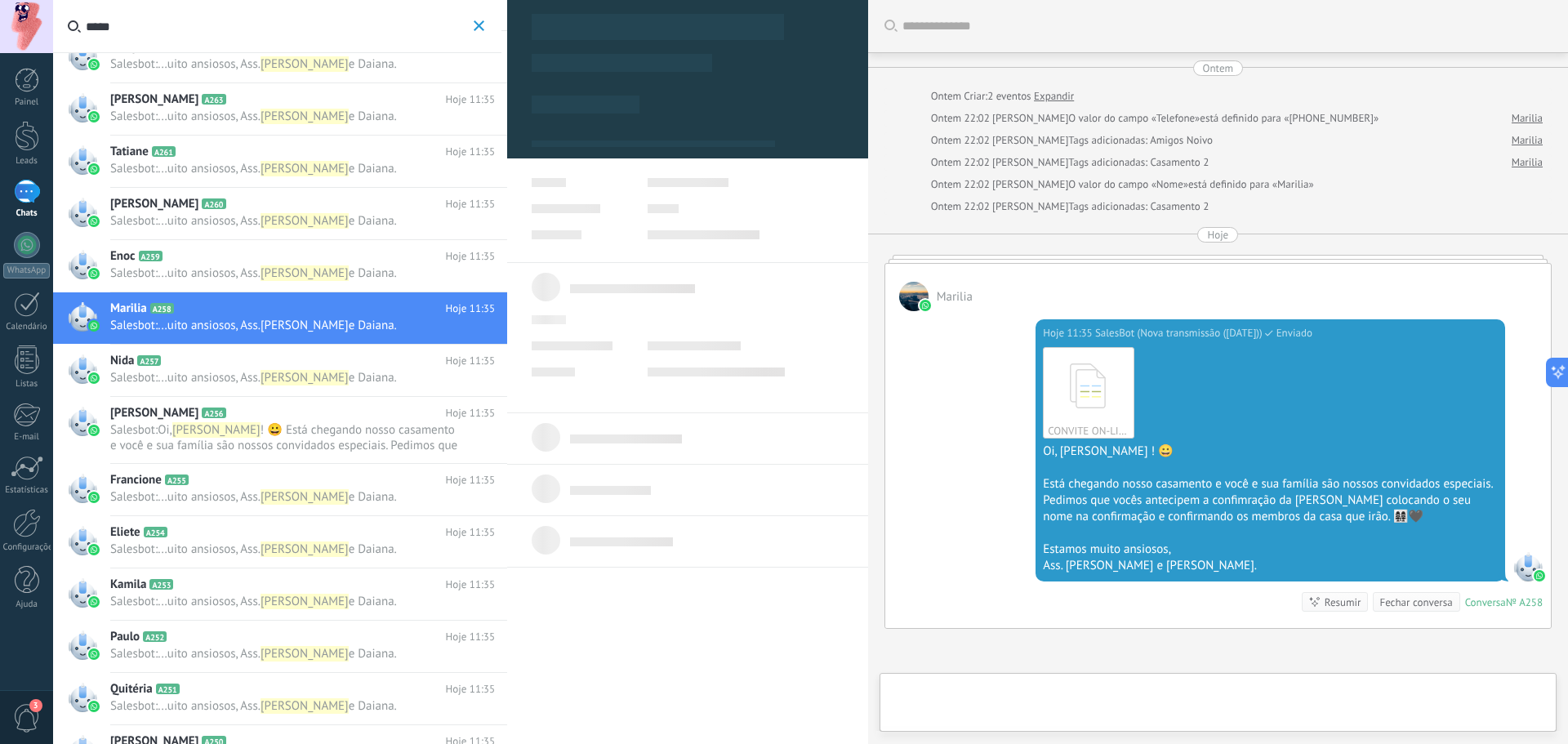
type textarea "*******"
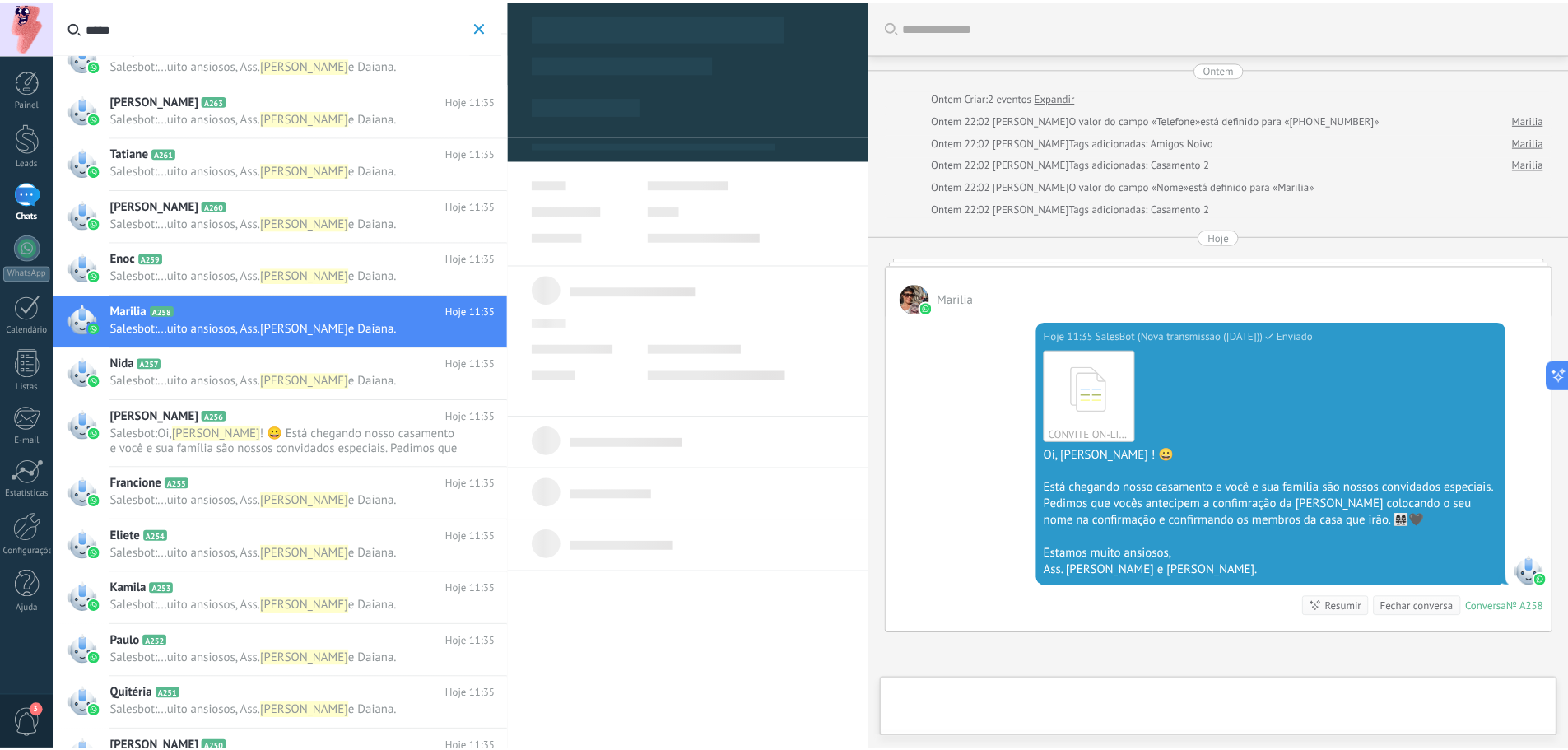
scroll to position [25, 0]
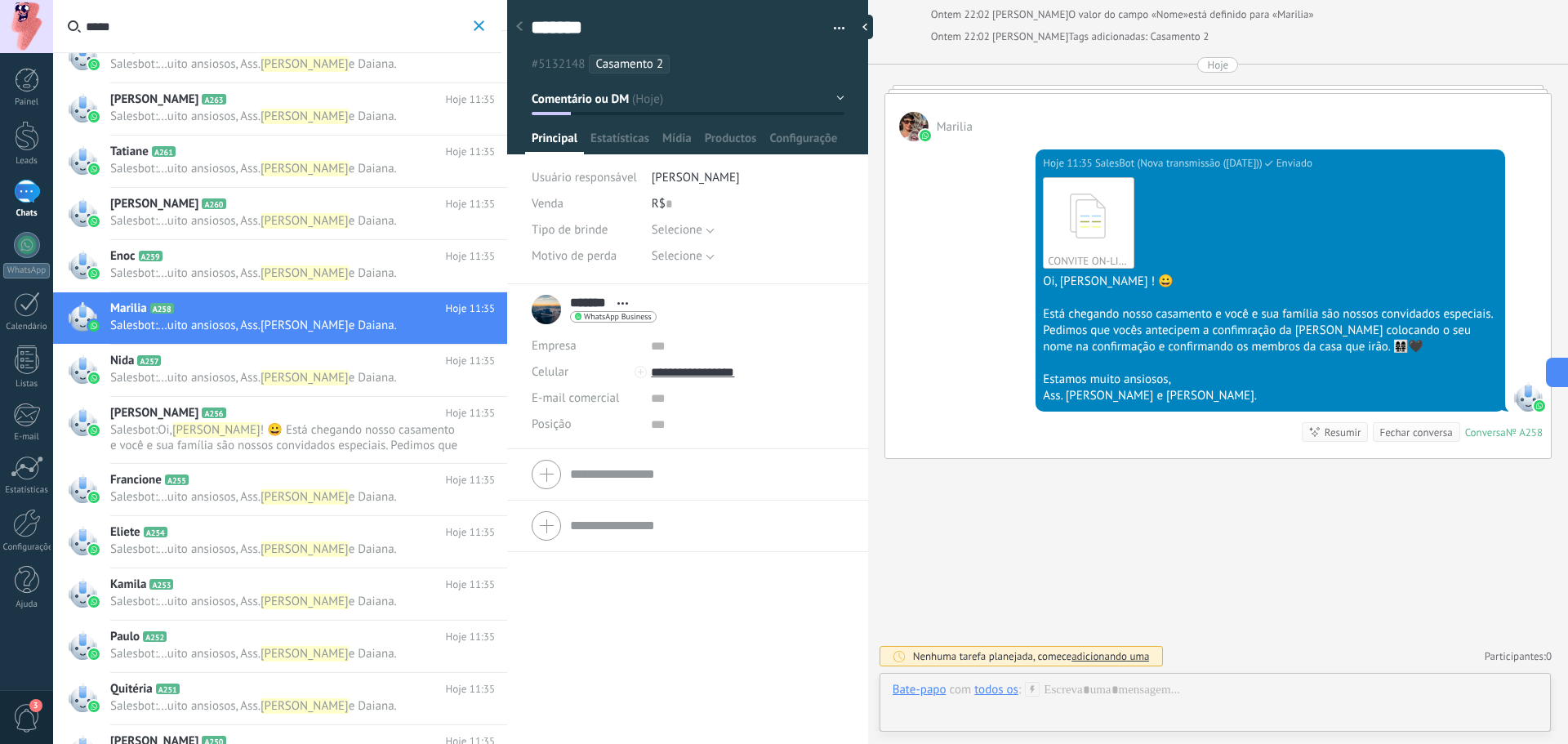
click at [1276, 161] on icon at bounding box center [1270, 163] width 11 height 8
click at [1312, 160] on span "Enviado" at bounding box center [1294, 164] width 36 height 16
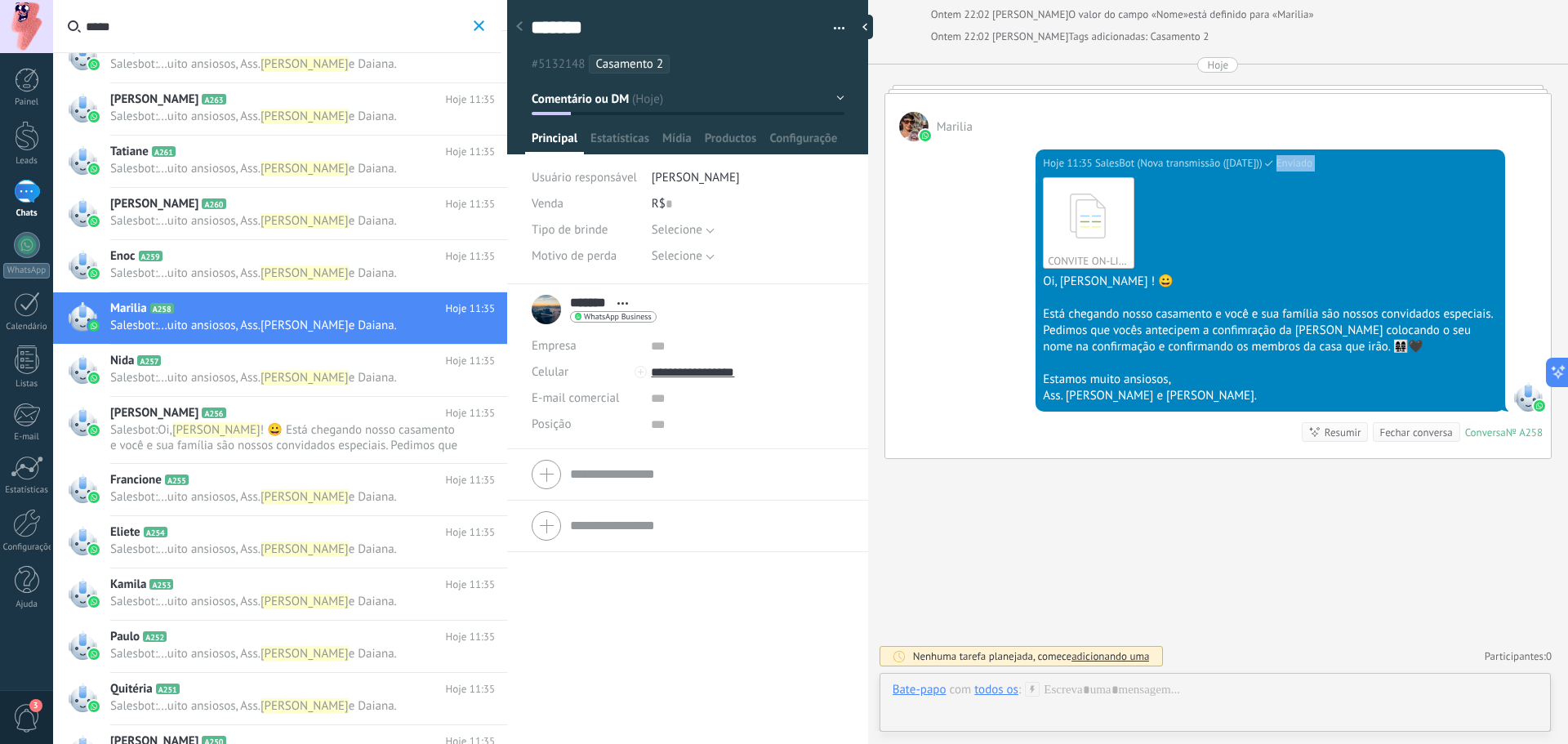
click at [1312, 160] on span "Enviado" at bounding box center [1294, 164] width 36 height 16
click at [965, 128] on span "Marilia" at bounding box center [955, 126] width 36 height 15
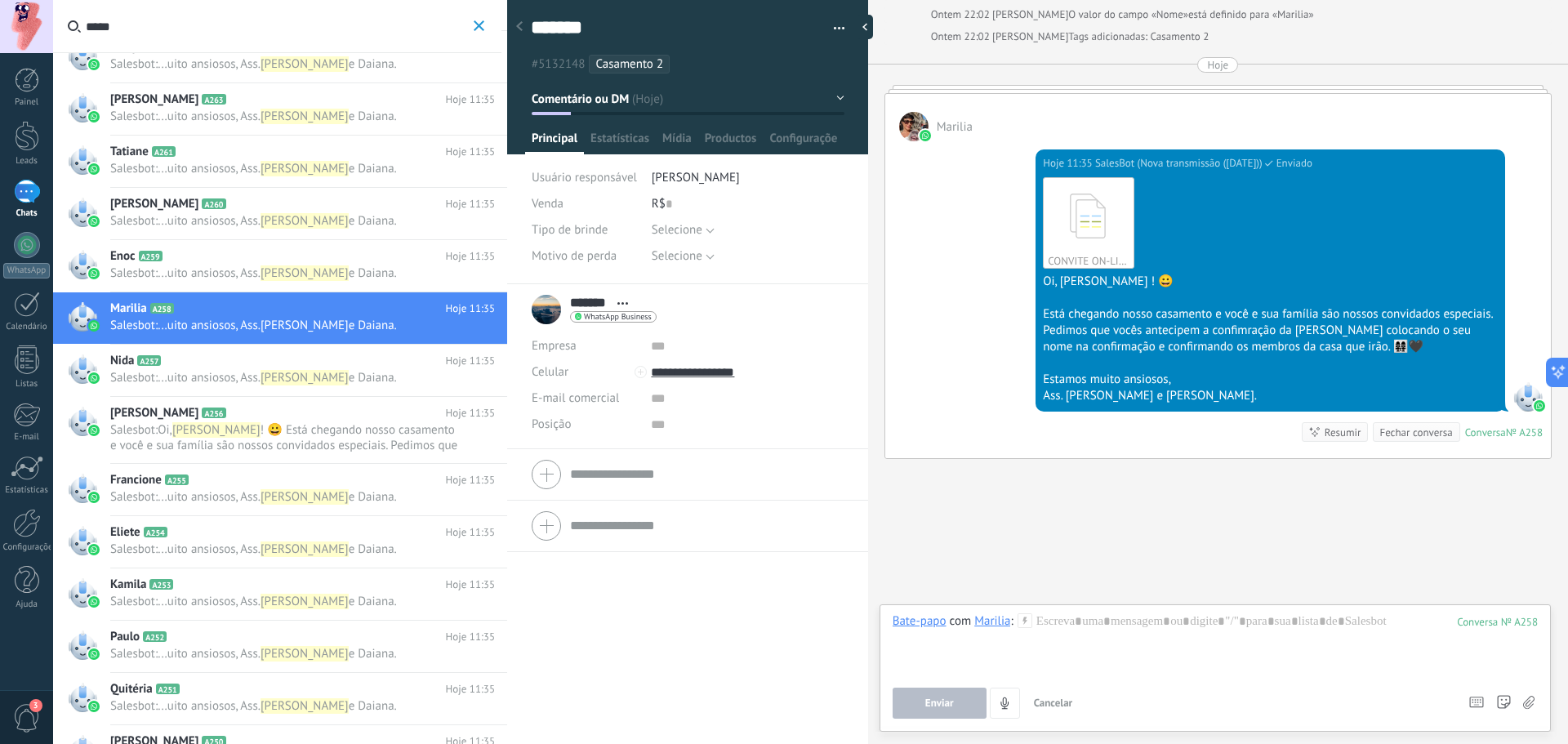
click at [965, 128] on span "Marilia" at bounding box center [955, 126] width 36 height 15
click at [38, 719] on span "3" at bounding box center [27, 718] width 28 height 28
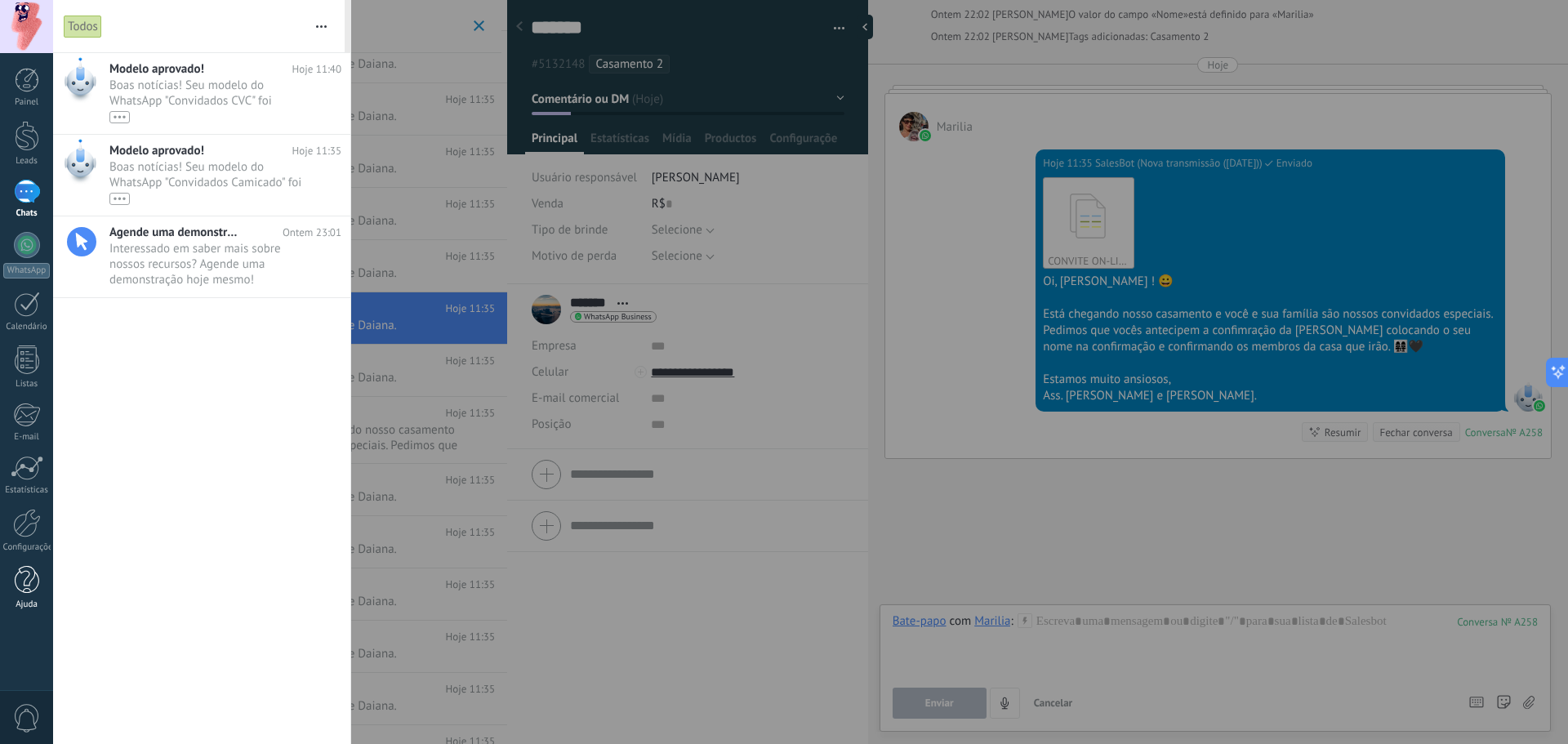
click at [48, 576] on link "Ajuda" at bounding box center [27, 588] width 53 height 44
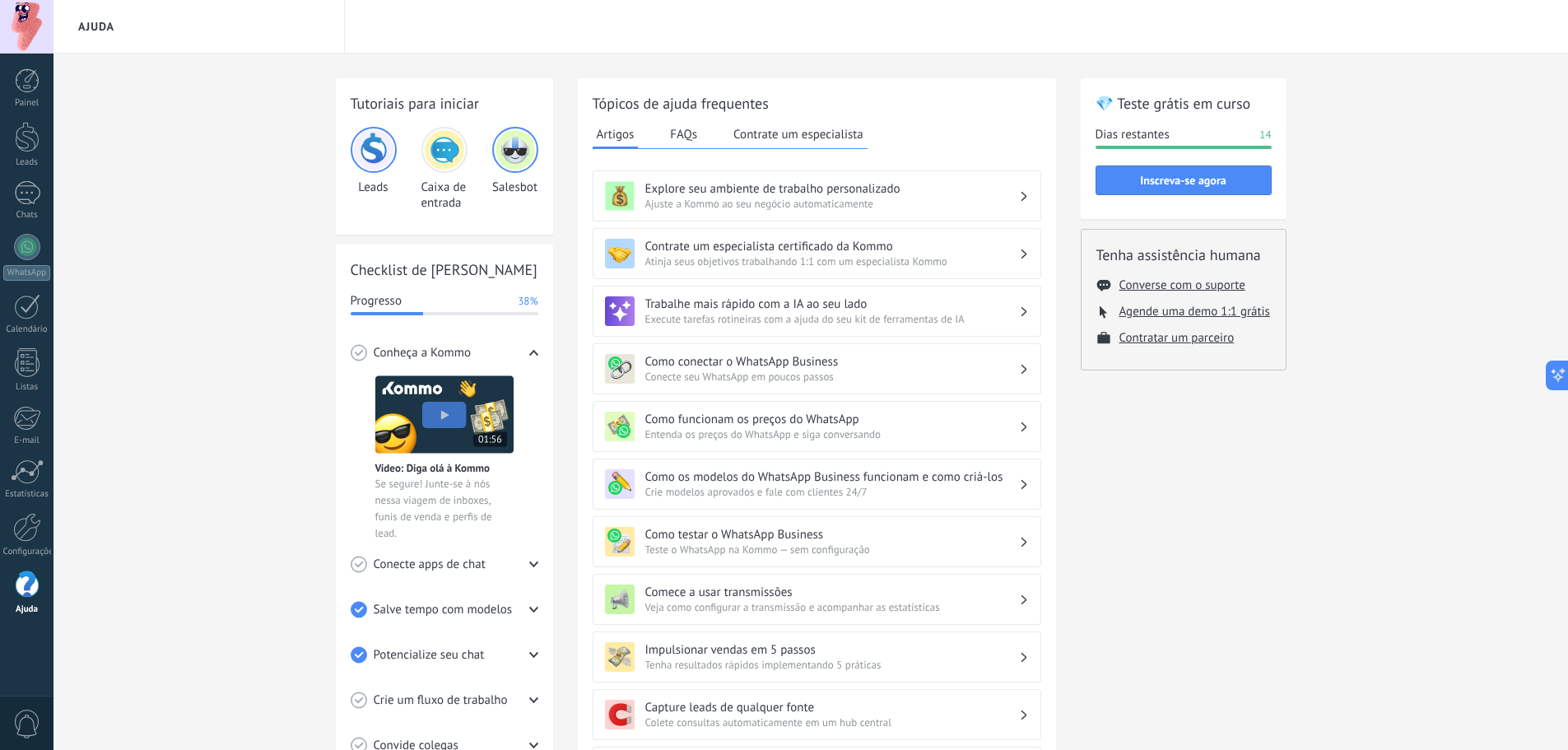
click at [748, 584] on h3 "Comece a usar transmissões" at bounding box center [831, 591] width 374 height 15
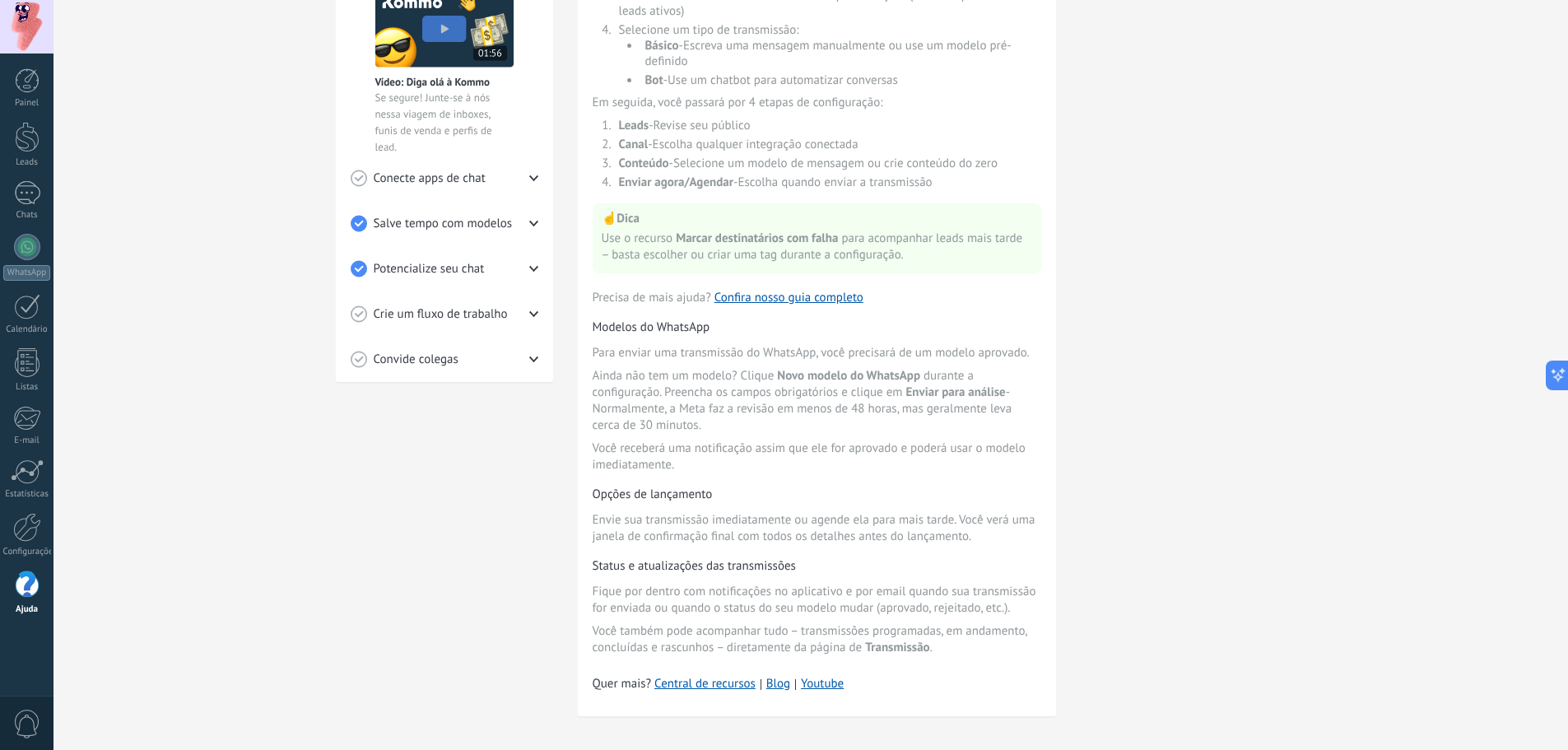
scroll to position [399, 0]
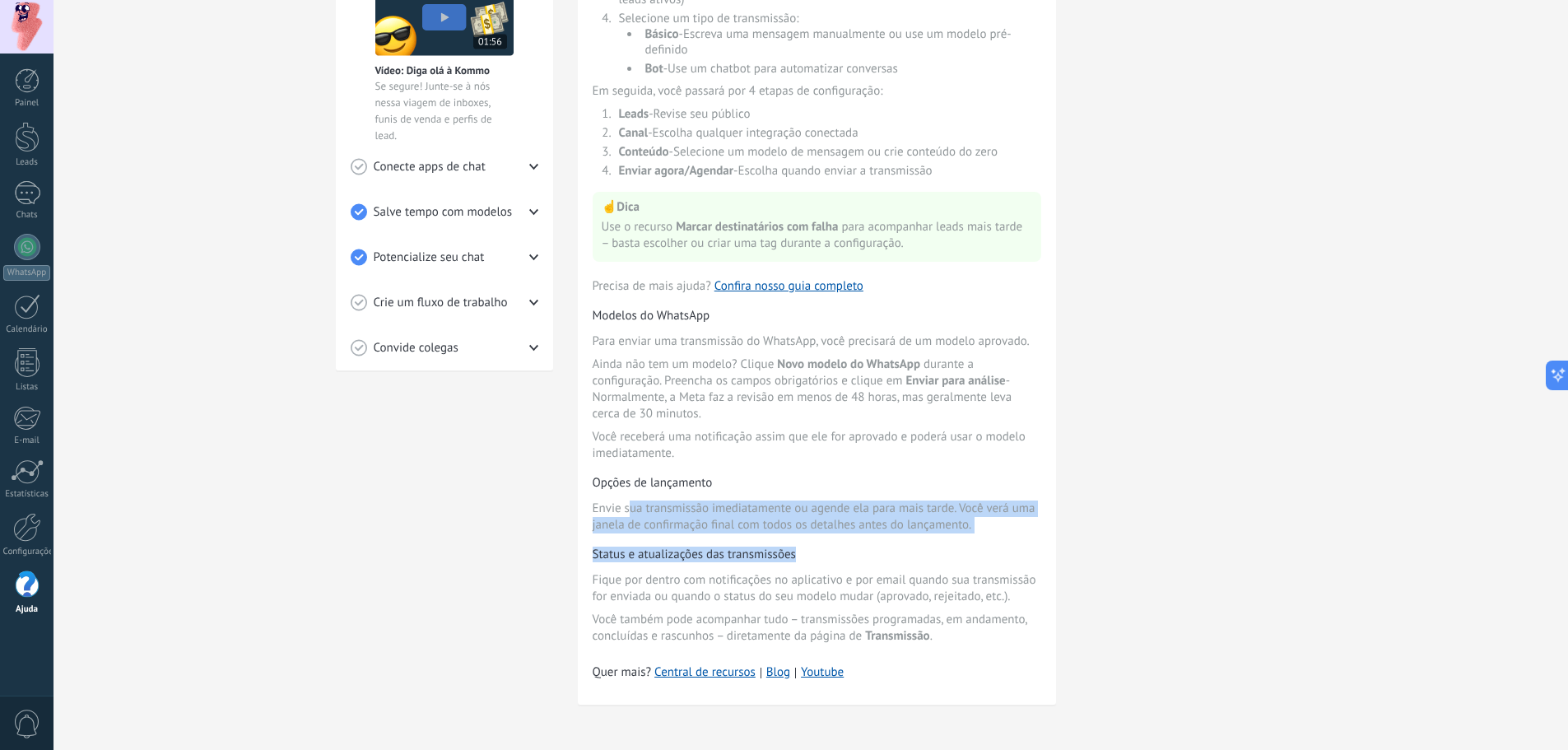
drag, startPoint x: 631, startPoint y: 510, endPoint x: 944, endPoint y: 541, distance: 314.5
click at [944, 541] on div "Como iniciar uma transmissão As transmissões permitem que você envie mensagens …" at bounding box center [816, 192] width 449 height 904
click at [946, 540] on div "Como iniciar uma transmissão As transmissões permitem que você envie mensagens …" at bounding box center [816, 192] width 449 height 904
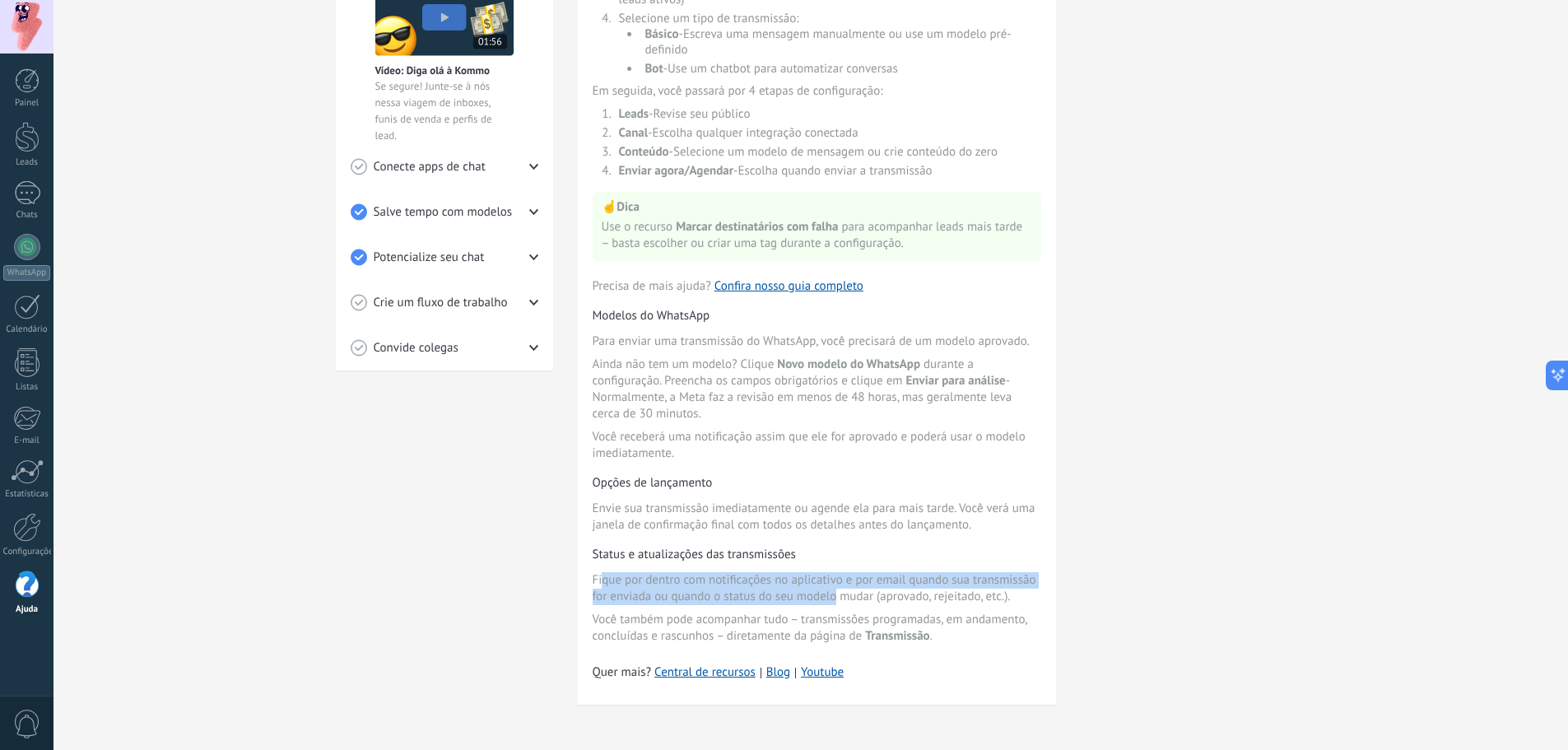
drag, startPoint x: 628, startPoint y: 587, endPoint x: 838, endPoint y: 593, distance: 210.1
click at [838, 593] on span "Fique por dentro com notificações no aplicativo e por email quando sua transmis…" at bounding box center [816, 588] width 449 height 33
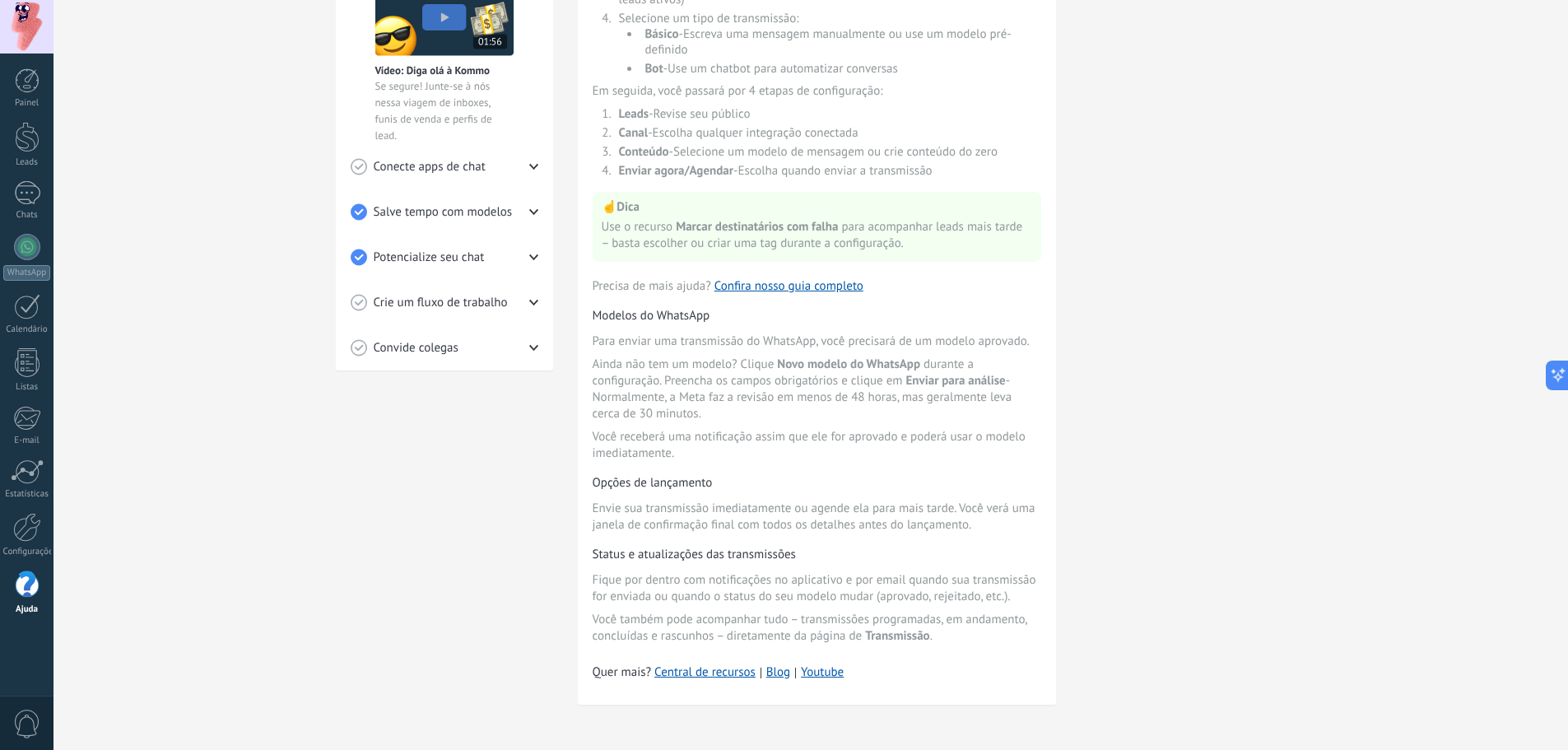
click at [840, 591] on span "Fique por dentro com notificações no aplicativo e por email quando sua transmis…" at bounding box center [816, 588] width 449 height 33
drag, startPoint x: 726, startPoint y: 588, endPoint x: 1025, endPoint y: 603, distance: 299.4
click at [1025, 603] on span "Fique por dentro com notificações no aplicativo e por email quando sua transmis…" at bounding box center [816, 588] width 449 height 33
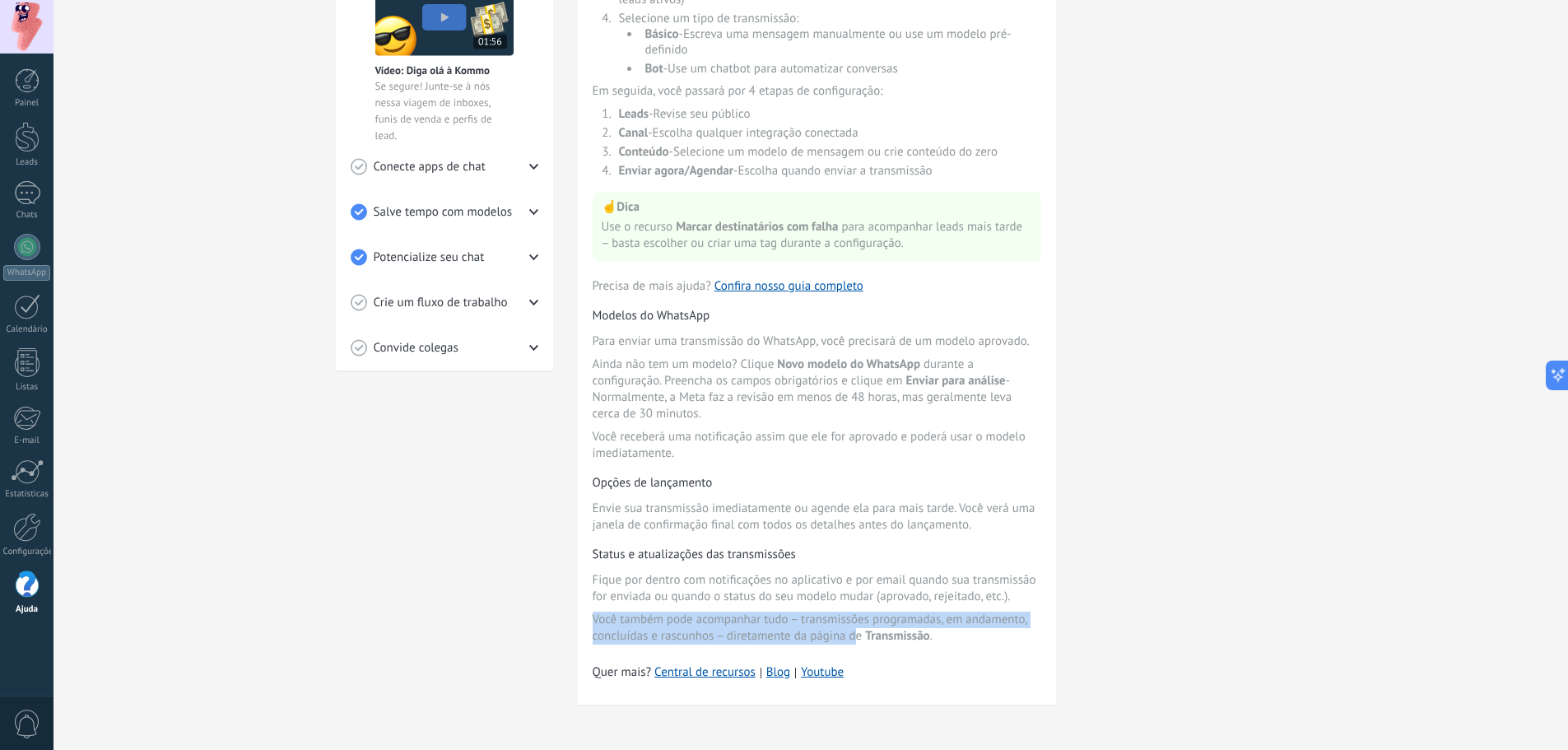
drag, startPoint x: 594, startPoint y: 623, endPoint x: 857, endPoint y: 633, distance: 263.2
click at [857, 633] on span "Você também pode acompanhar tudo – transmissões programadas, em andamento, conc…" at bounding box center [816, 627] width 449 height 33
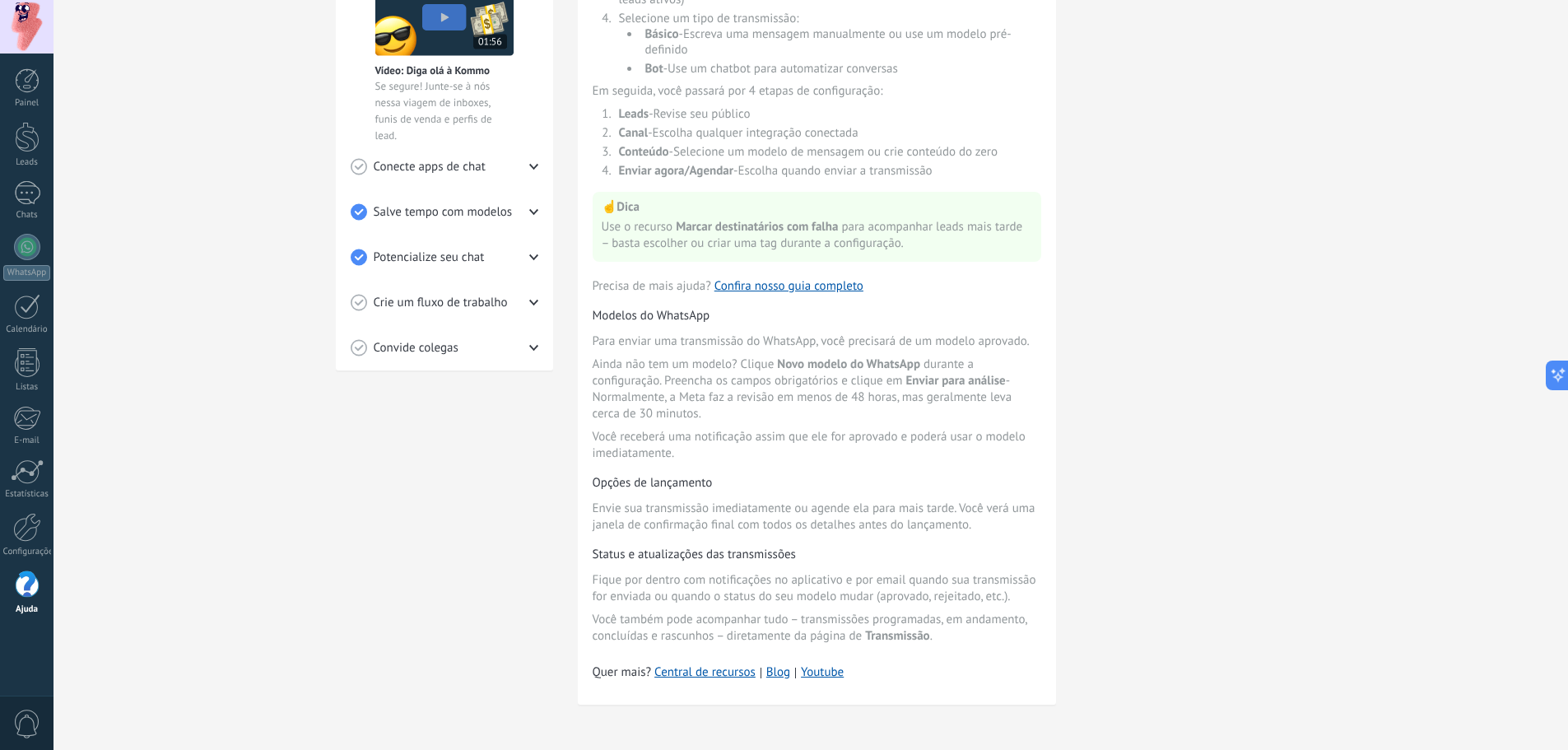
click at [860, 634] on span "Você também pode acompanhar tudo – transmissões programadas, em andamento, conc…" at bounding box center [816, 627] width 449 height 33
click at [904, 637] on span "Transmissão" at bounding box center [897, 635] width 65 height 15
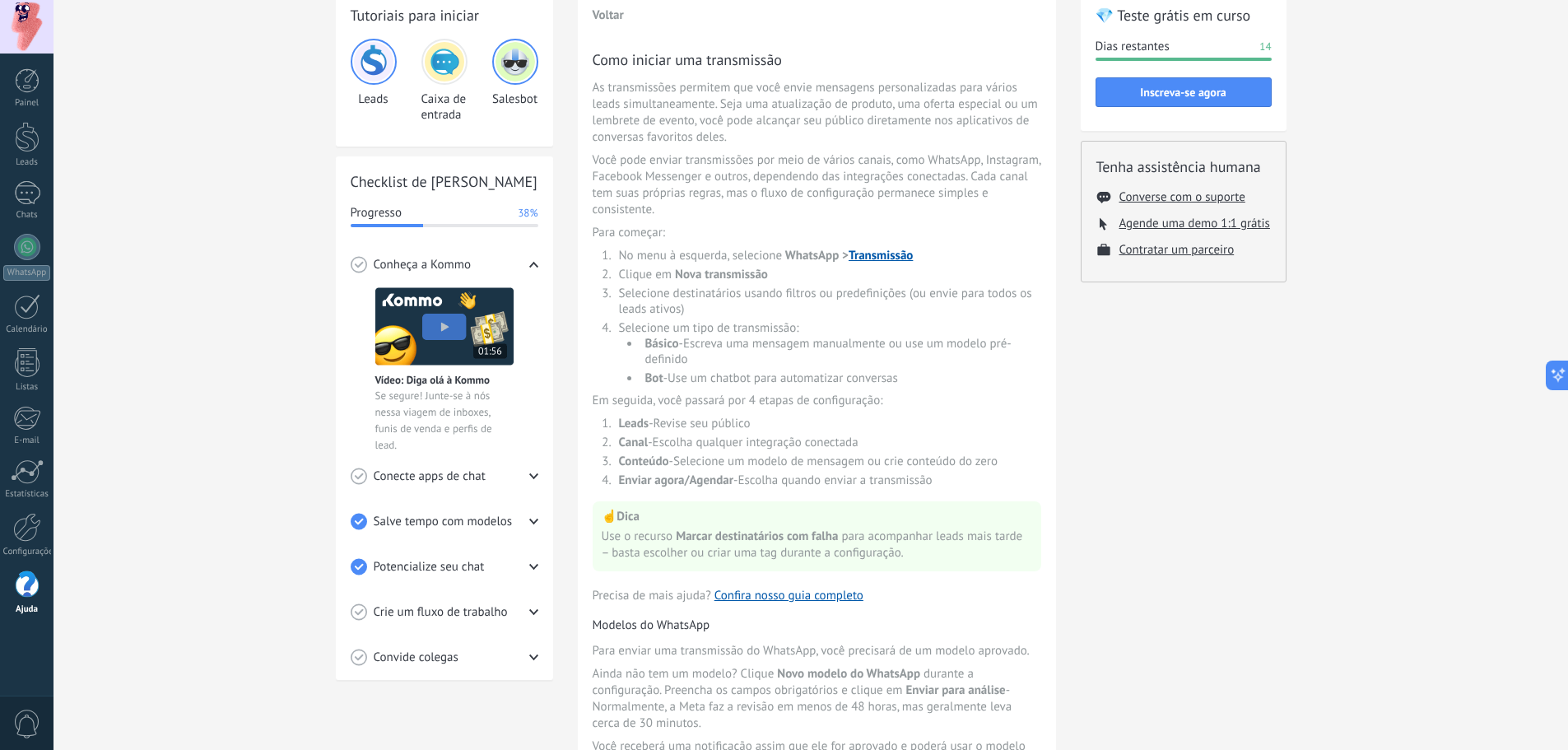
scroll to position [0, 0]
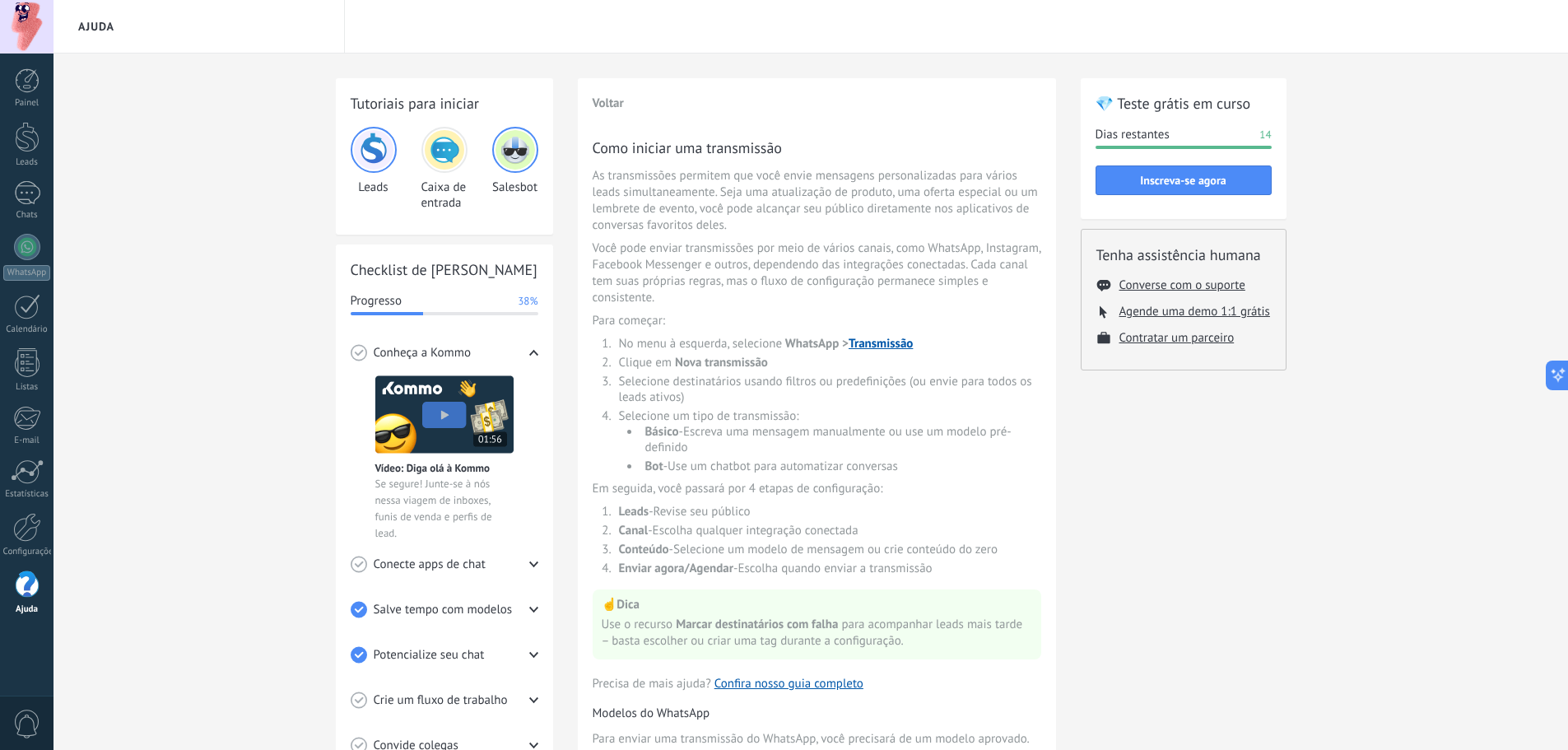
click at [879, 470] on li "Bot - Use um chatbot para automatizar conversas" at bounding box center [840, 466] width 401 height 15
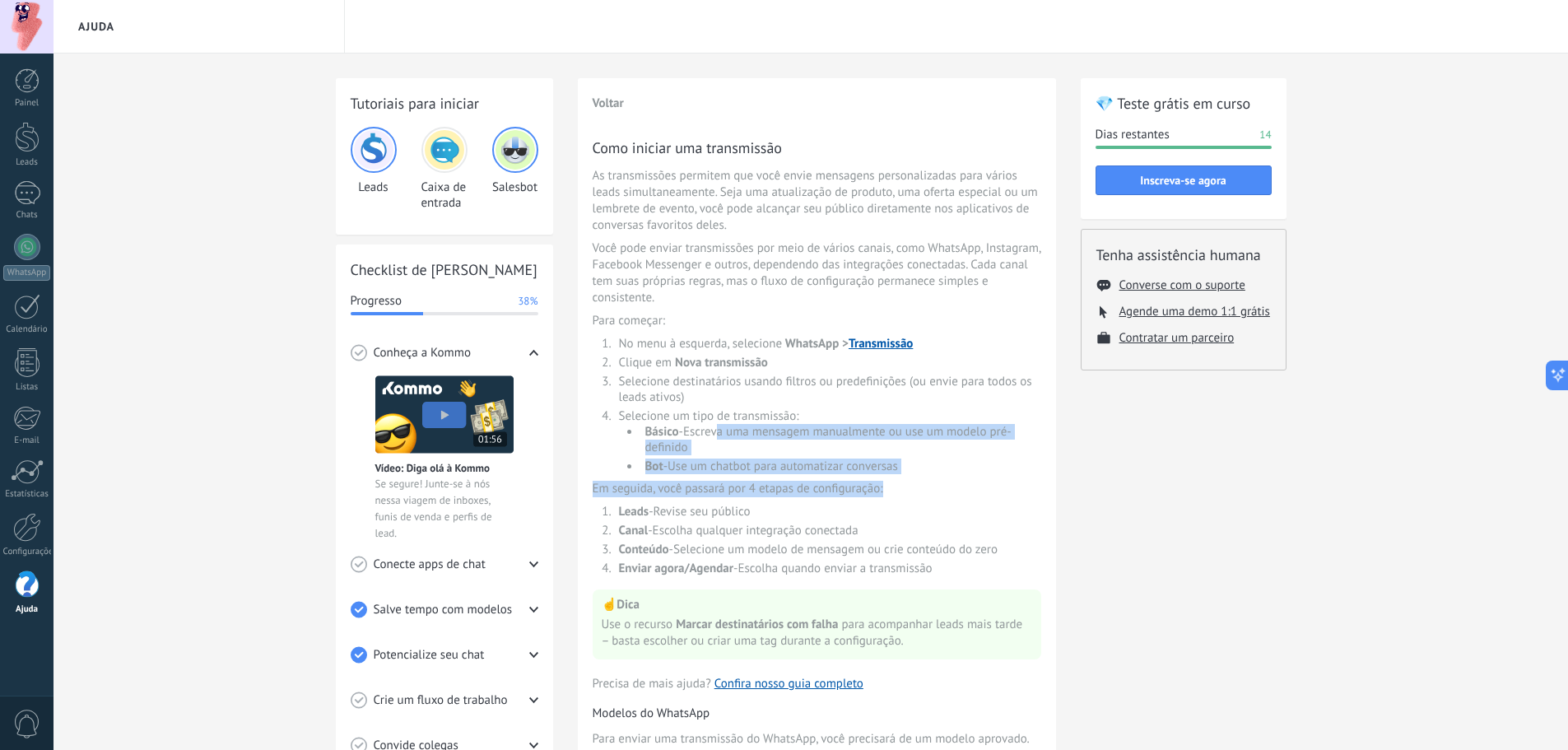
drag, startPoint x: 767, startPoint y: 441, endPoint x: 961, endPoint y: 480, distance: 197.9
click at [961, 480] on div "Como iniciar uma transmissão As transmissões permitem que você envie mensagens …" at bounding box center [816, 589] width 449 height 904
click at [963, 480] on span "Em seguida, você passará por 4 etapas de configuração :" at bounding box center [816, 488] width 449 height 16
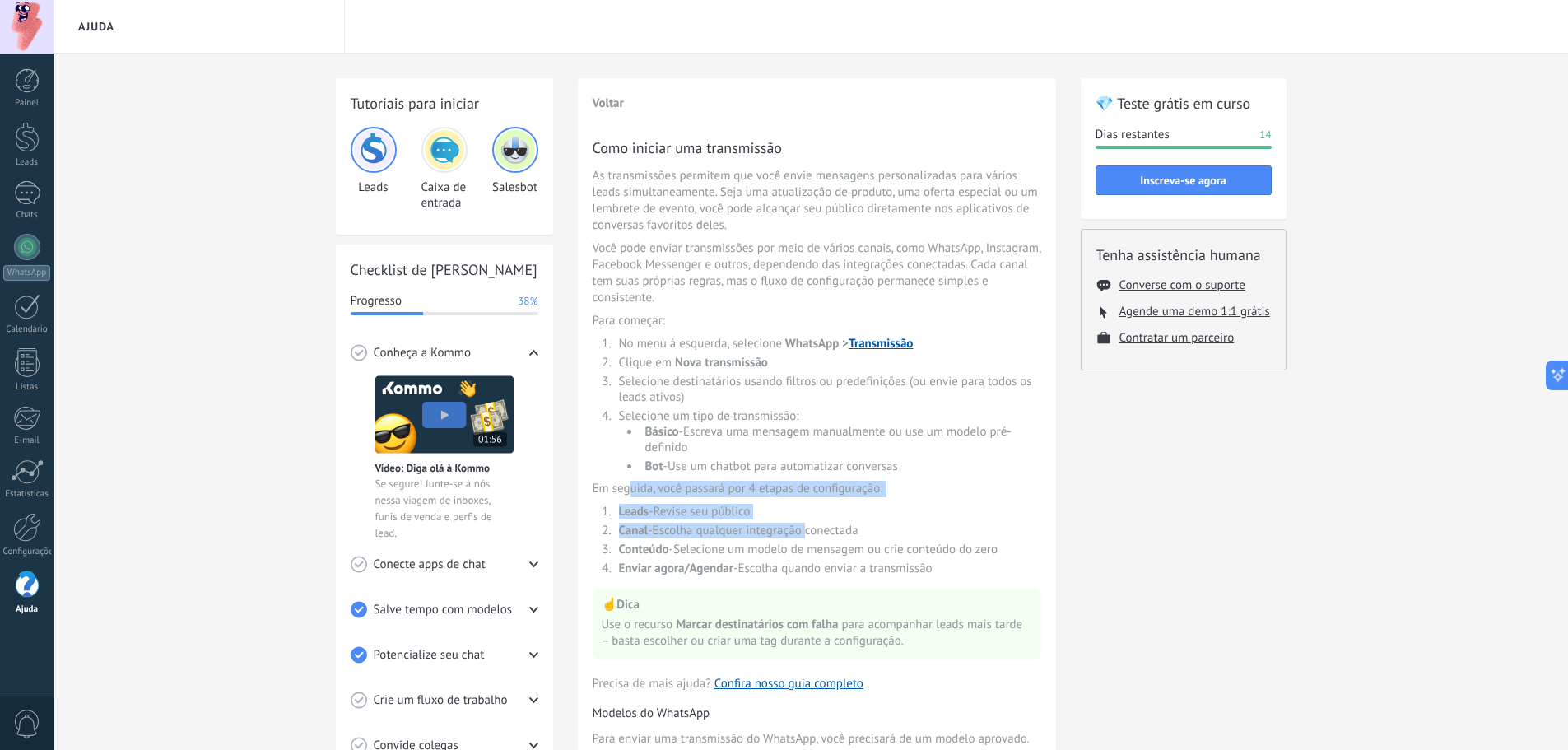
drag, startPoint x: 659, startPoint y: 491, endPoint x: 812, endPoint y: 530, distance: 157.9
click at [812, 530] on div "Como iniciar uma transmissão As transmissões permitem que você envie mensagens …" at bounding box center [816, 589] width 449 height 904
click at [812, 530] on li "Canal - Escolha qualquer integração conectada" at bounding box center [827, 530] width 427 height 15
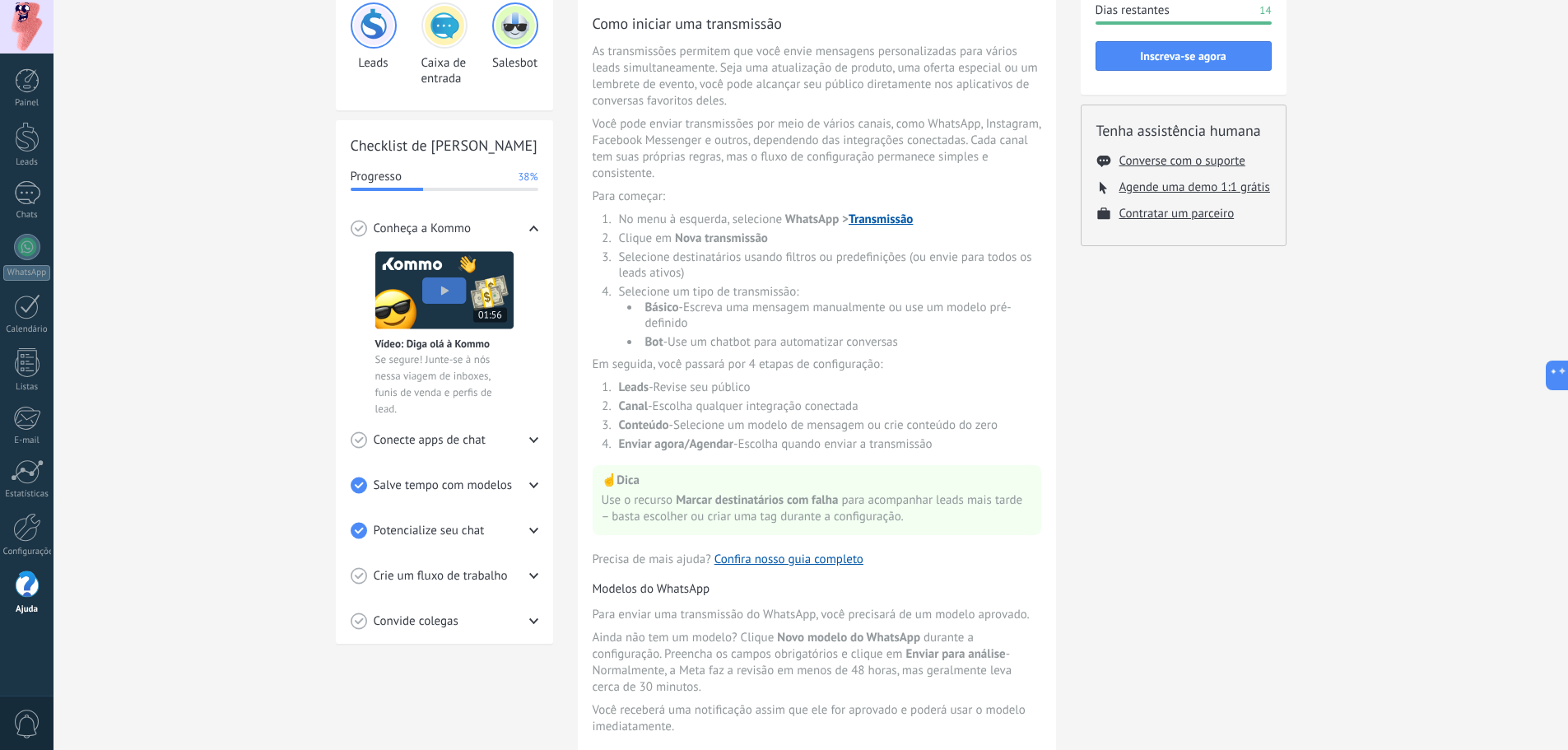
scroll to position [165, 0]
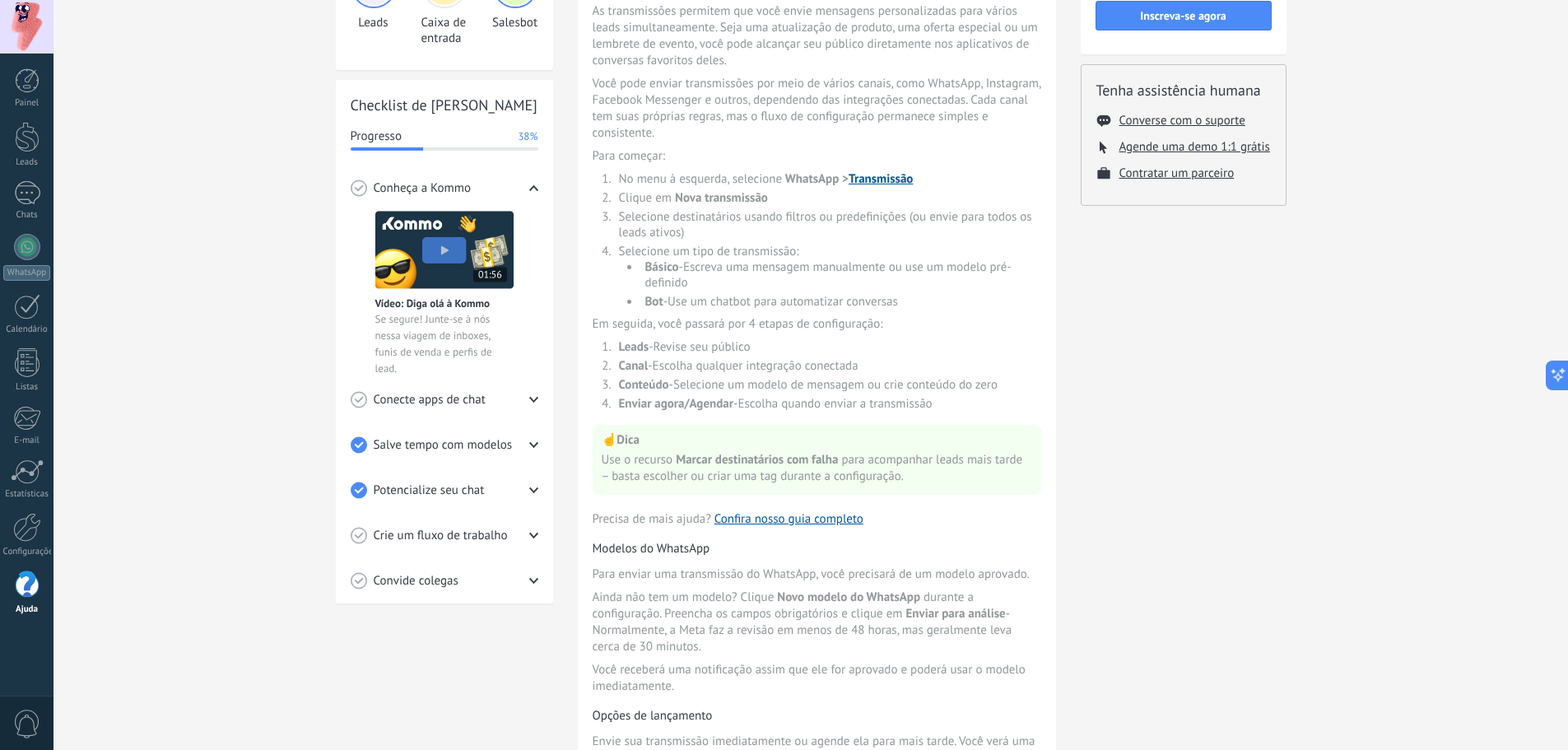
drag, startPoint x: 611, startPoint y: 463, endPoint x: 660, endPoint y: 458, distance: 49.3
click at [621, 460] on span "Use o recurso Marcar destinatários com falha para acompanhar leads mais tarde –…" at bounding box center [816, 468] width 430 height 33
click at [712, 460] on span "Marcar destinatários com falha" at bounding box center [756, 459] width 162 height 15
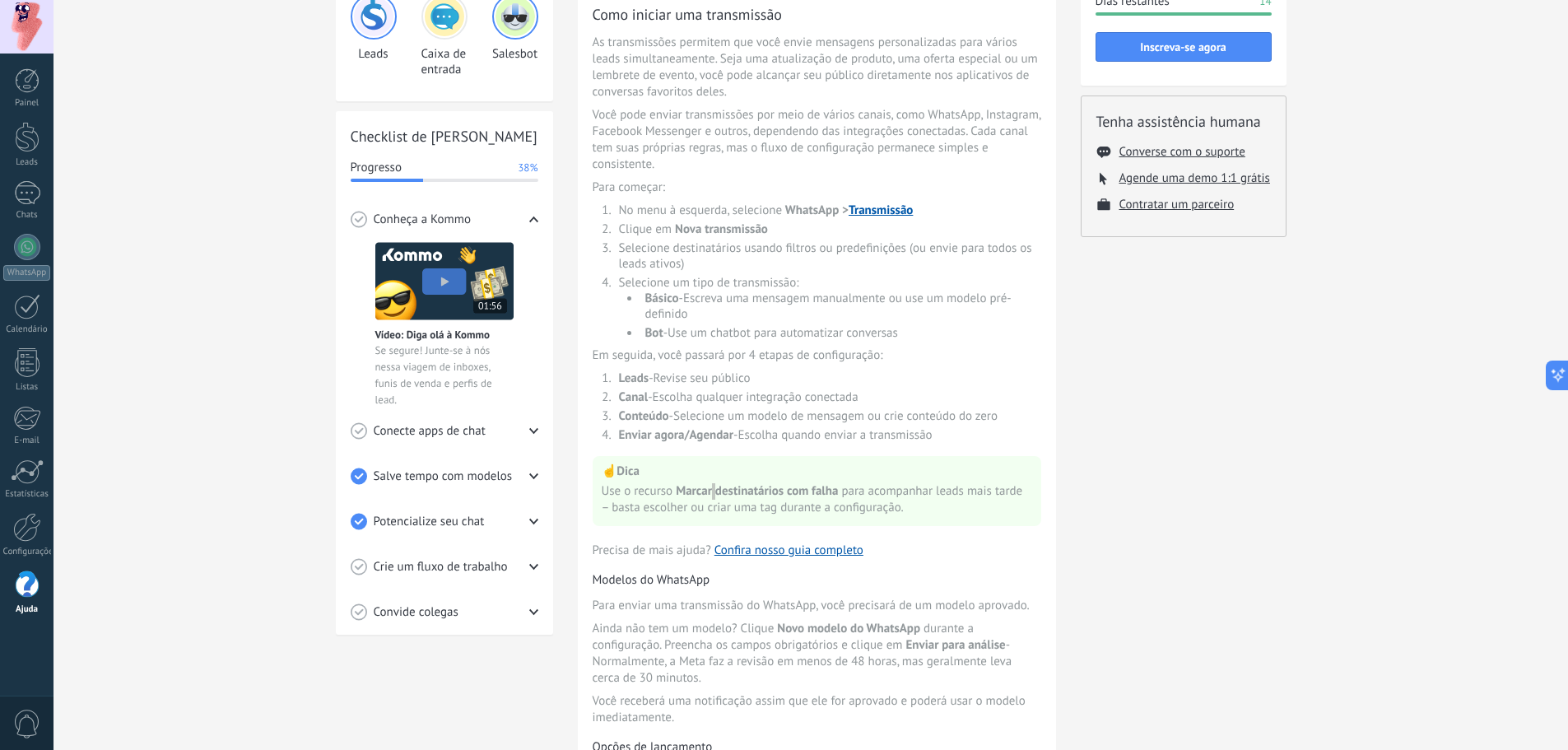
scroll to position [0, 0]
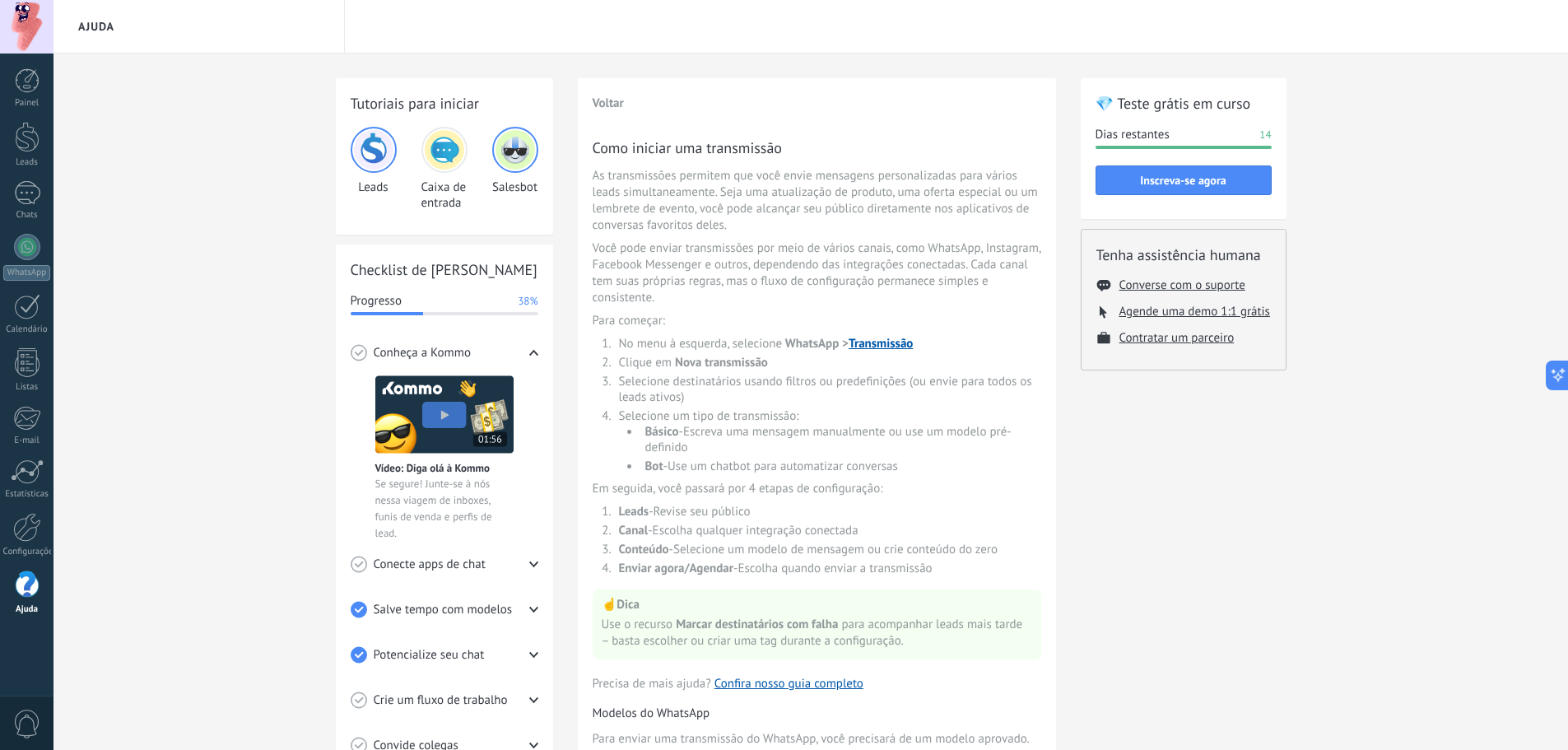
click at [419, 361] on div "Conheça a Kommo" at bounding box center [444, 352] width 187 height 46
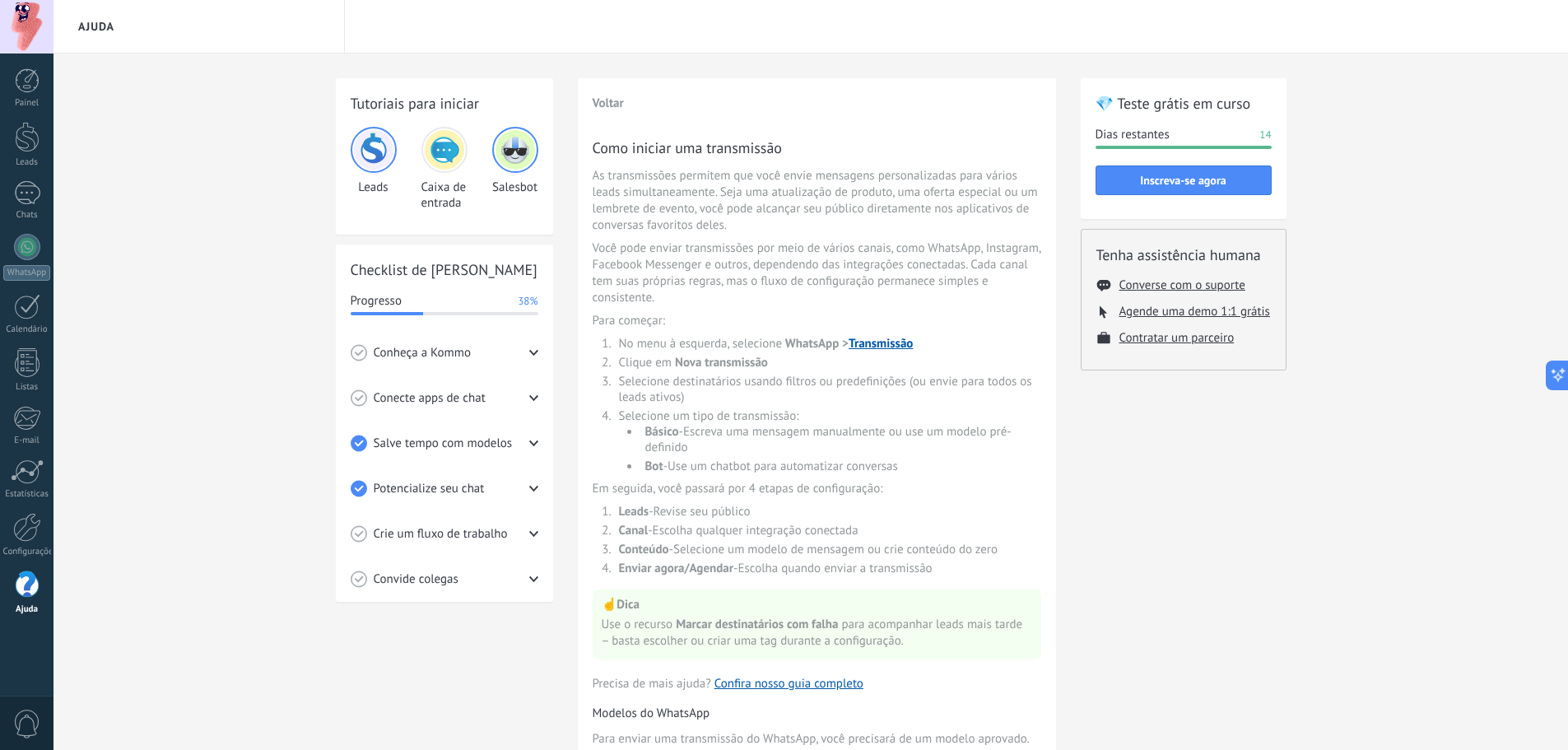
click at [421, 389] on div "Conecte apps de chat" at bounding box center [444, 398] width 187 height 46
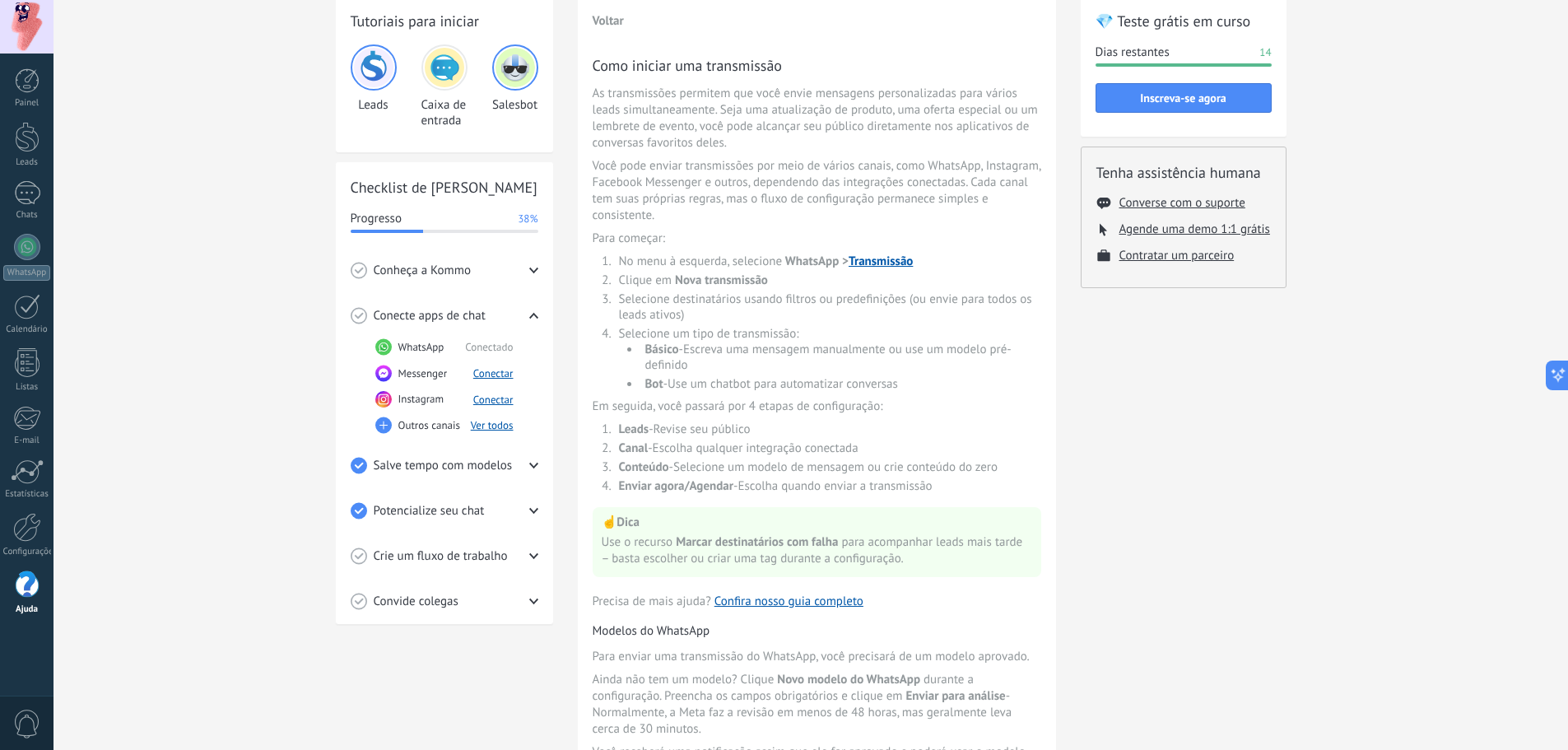
click at [424, 564] on span "Crie um fluxo de trabalho" at bounding box center [441, 556] width 134 height 16
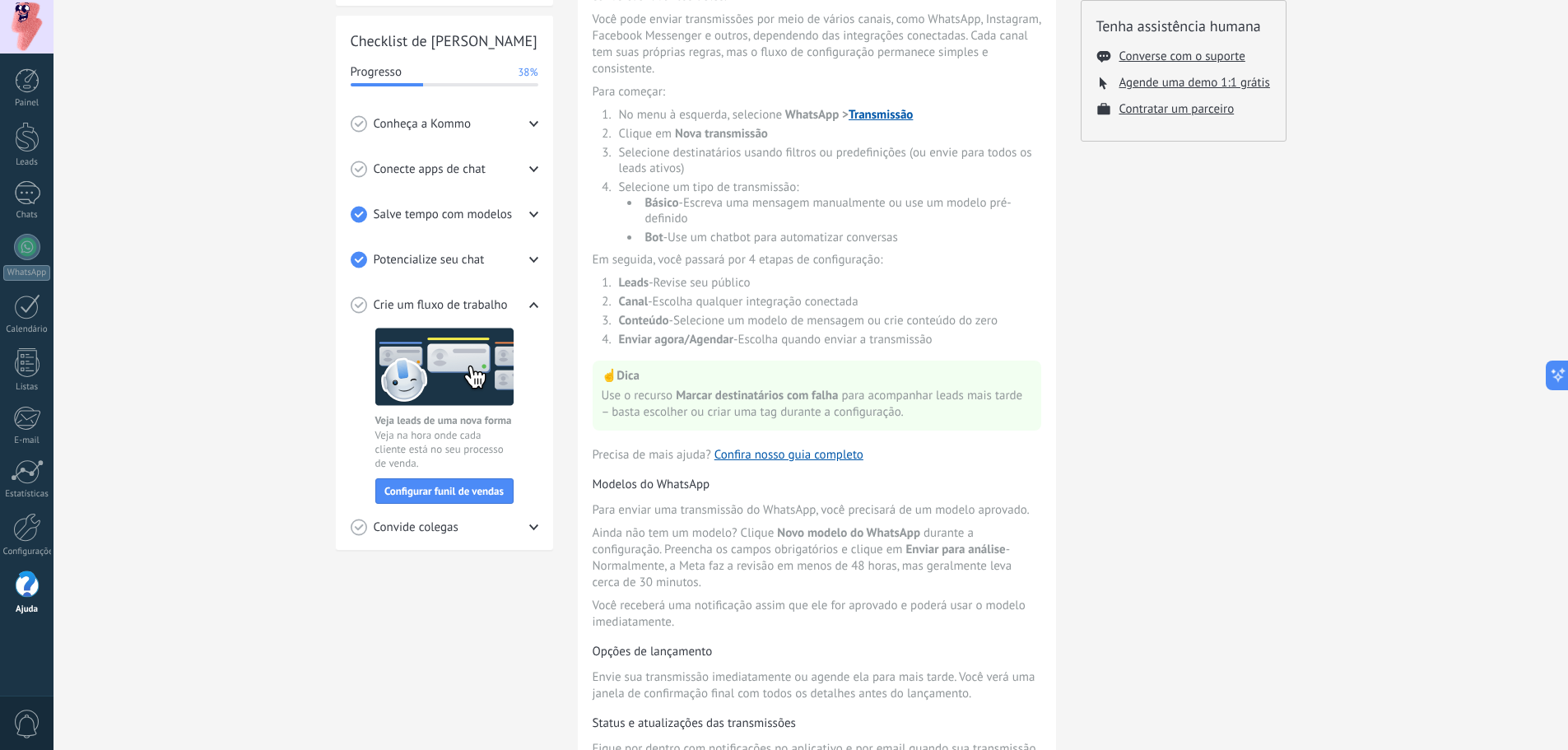
scroll to position [247, 0]
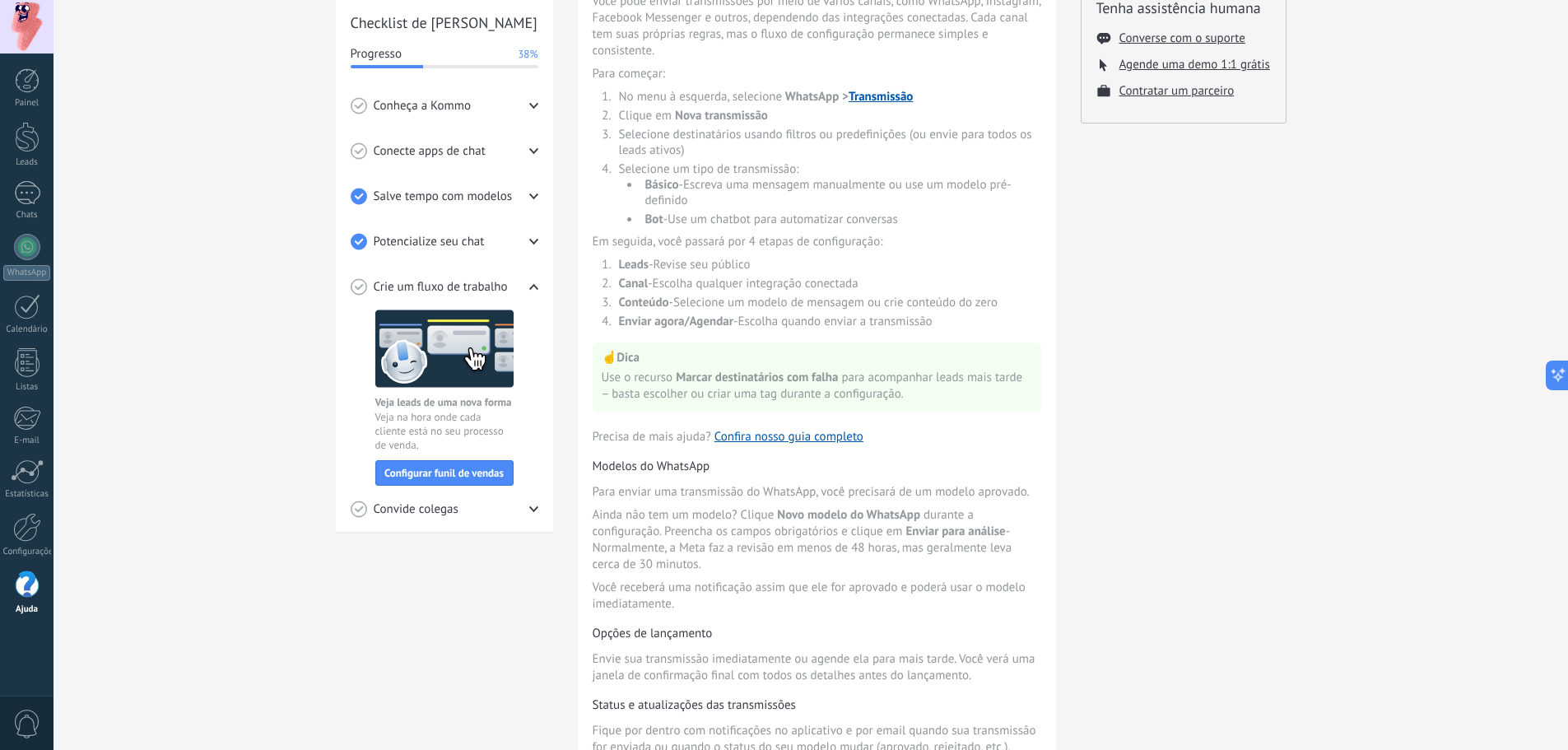
click at [486, 518] on div "Convide colegas" at bounding box center [444, 509] width 187 height 46
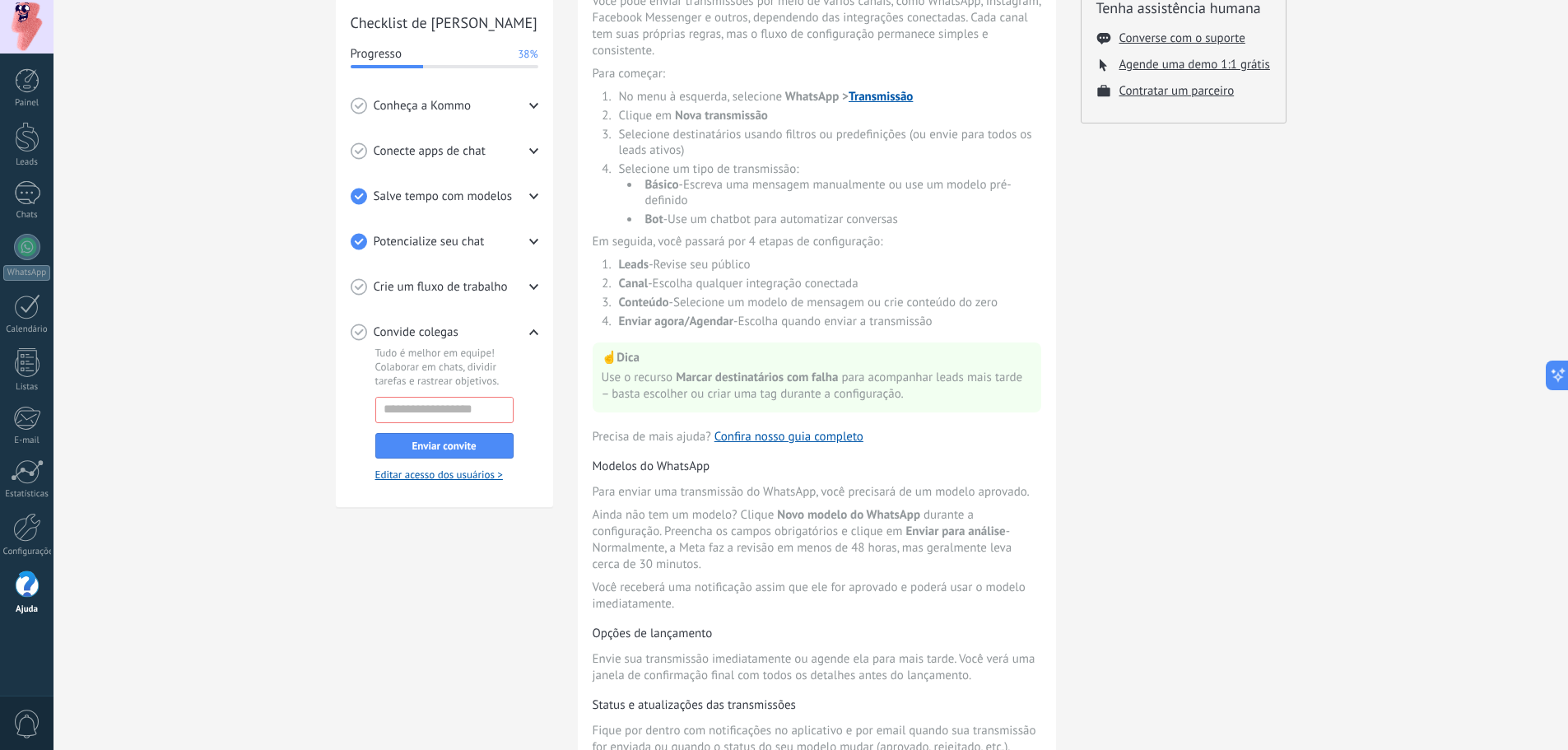
click at [468, 339] on div "Convide colegas" at bounding box center [444, 332] width 187 height 46
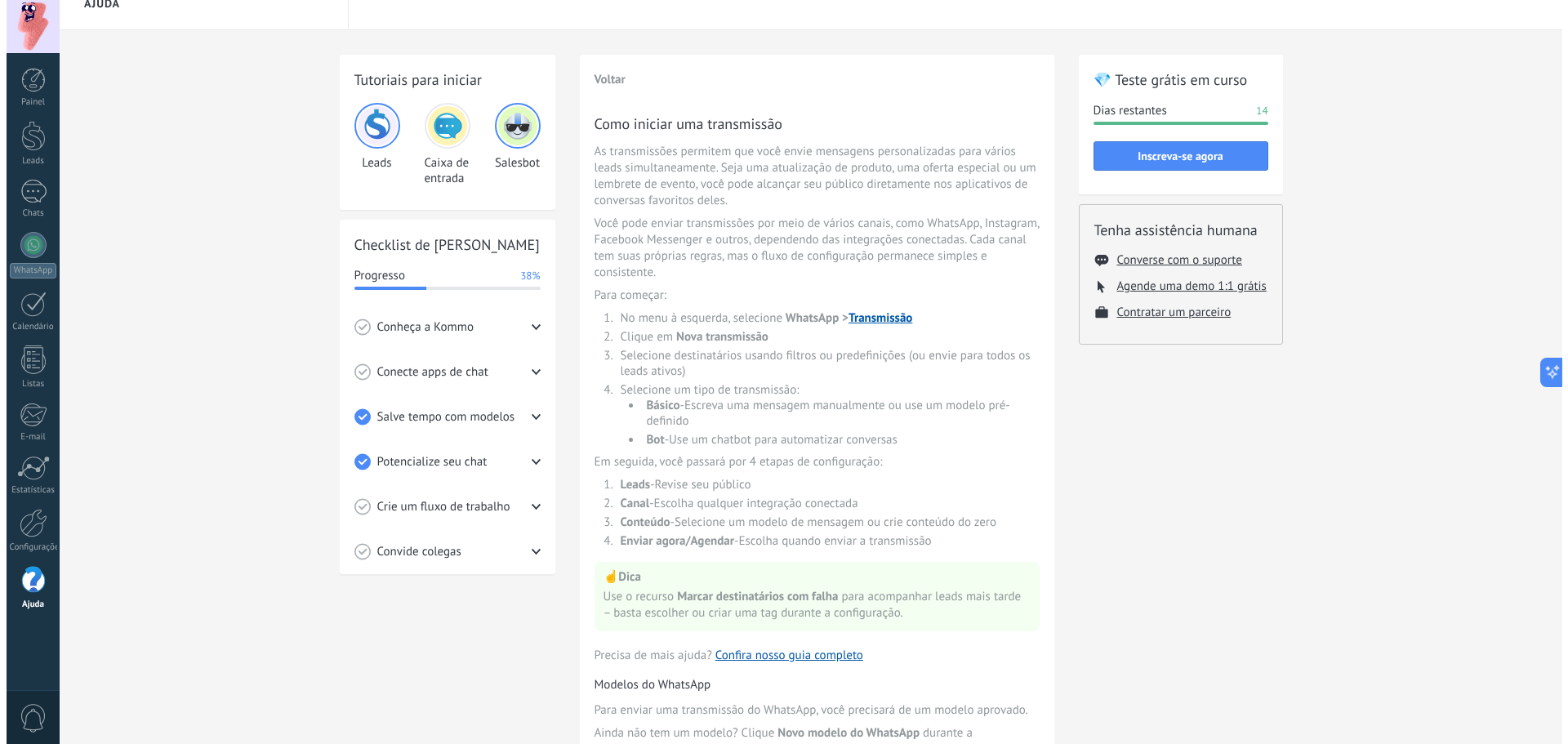
scroll to position [0, 0]
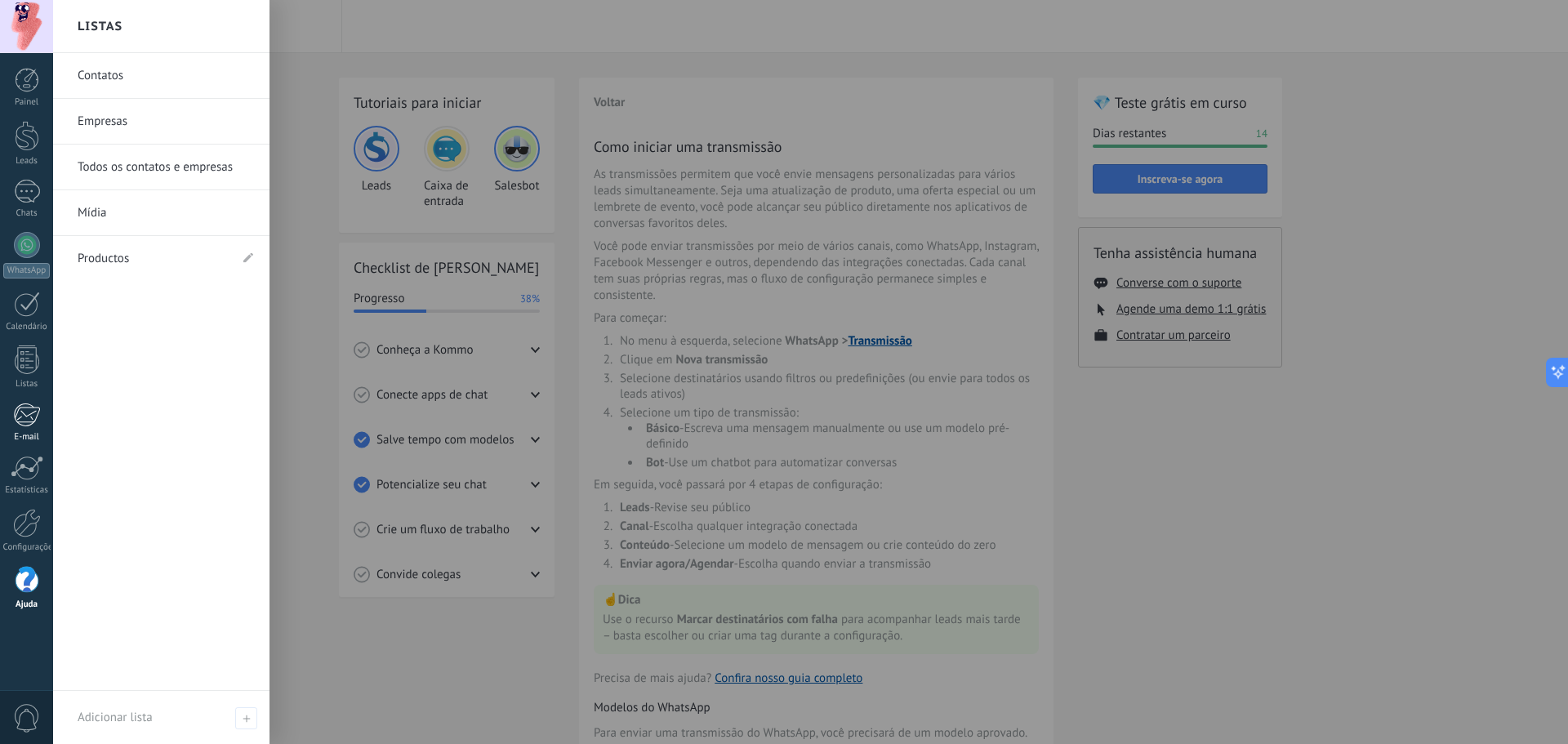
click at [24, 419] on div at bounding box center [27, 415] width 27 height 25
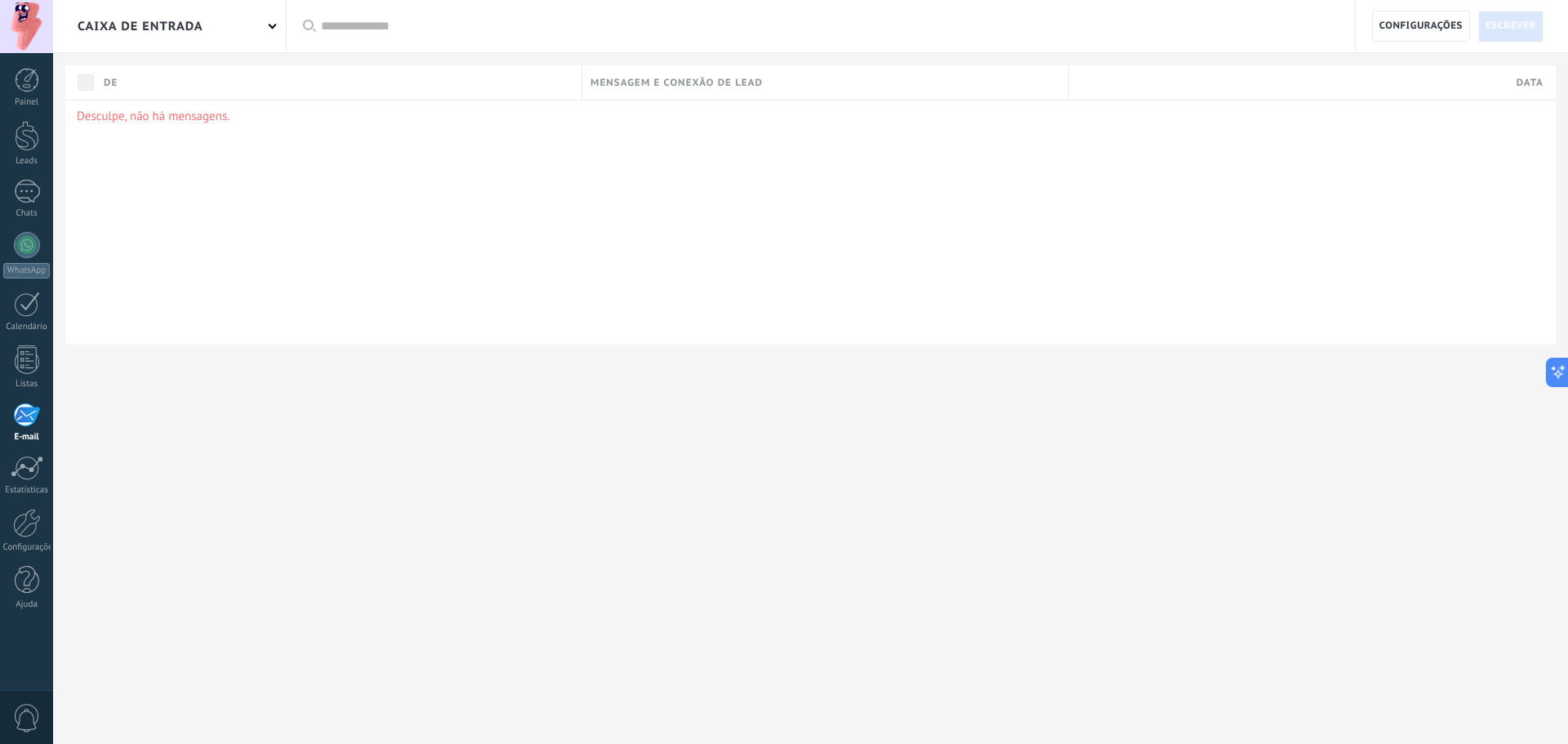
drag, startPoint x: 268, startPoint y: 345, endPoint x: 564, endPoint y: 414, distance: 303.9
click at [564, 414] on div "Caixa de entrada Aplicar Todos os emails Não lidos Lidos Processados automatica…" at bounding box center [811, 225] width 1515 height 451
click at [17, 219] on div "Painel Leads Chats WhatsApp Clientes" at bounding box center [27, 347] width 53 height 558
click at [40, 242] on link "WhatsApp" at bounding box center [27, 255] width 53 height 46
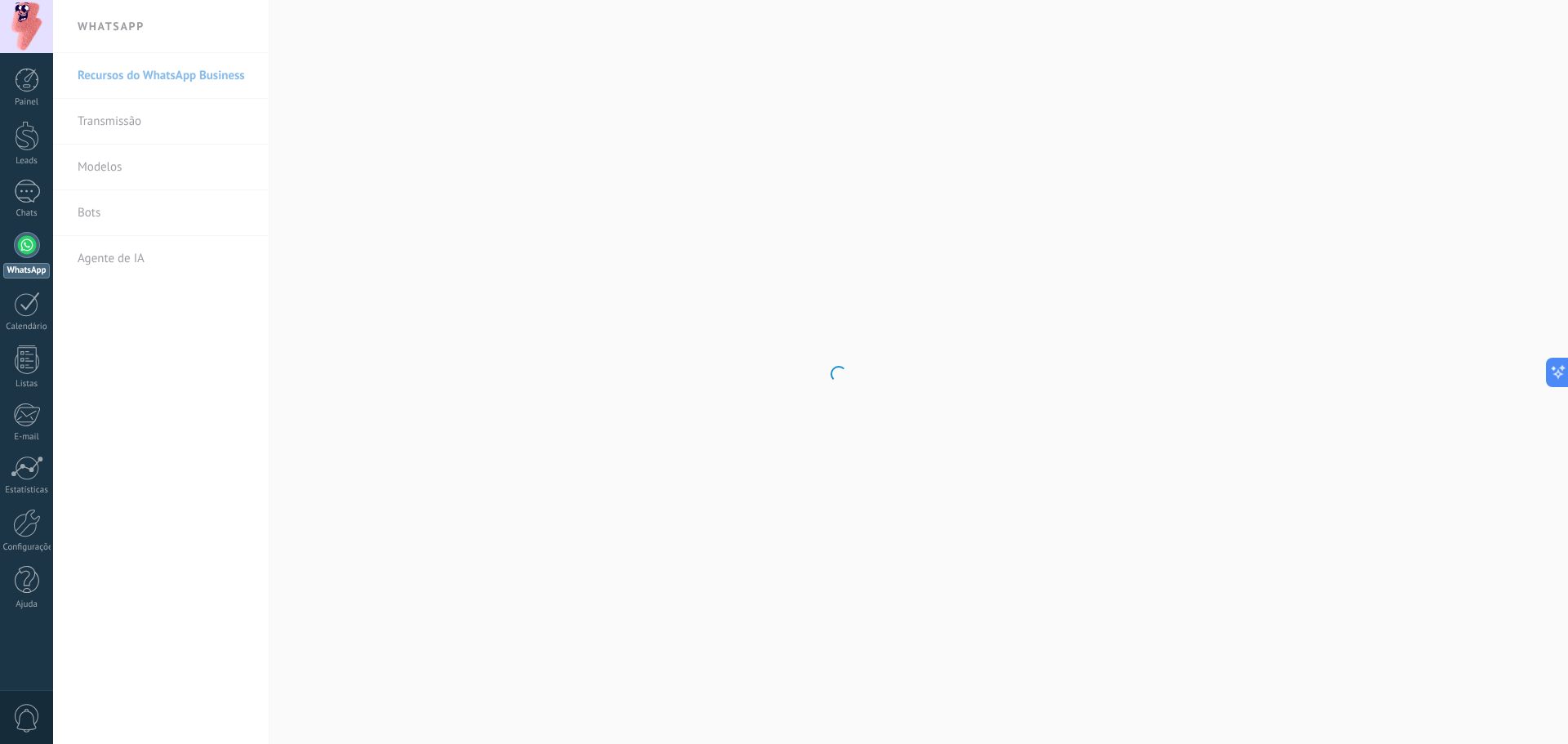
click at [155, 135] on body ".abccls-1,.abccls-2{fill-rule:evenodd}.abccls-2{fill:#fff} .abfcls-1{fill:none}…" at bounding box center [784, 372] width 1568 height 744
click at [128, 117] on link "Transmissão" at bounding box center [164, 121] width 175 height 45
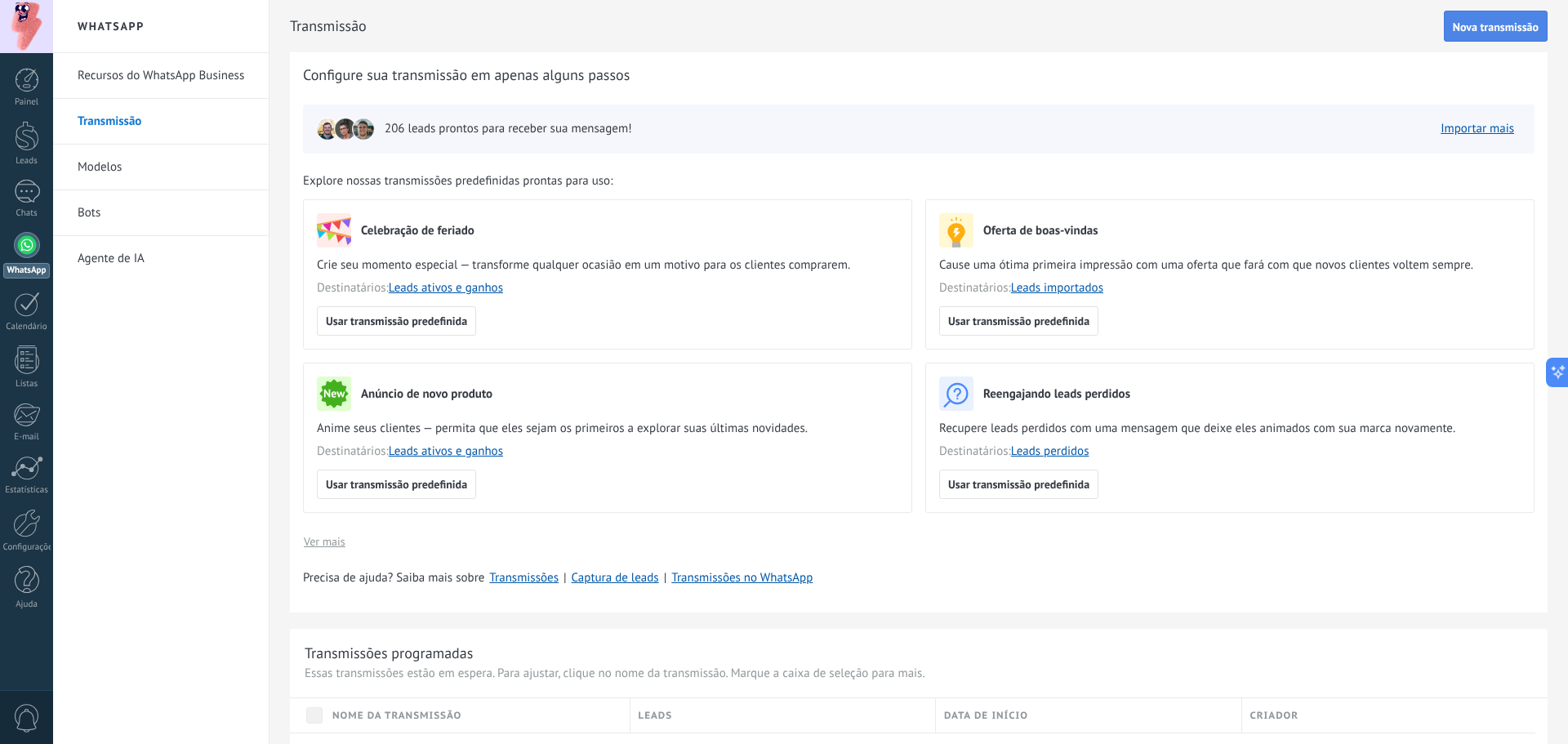
click at [1479, 27] on span "Nova transmissão" at bounding box center [1495, 27] width 85 height 12
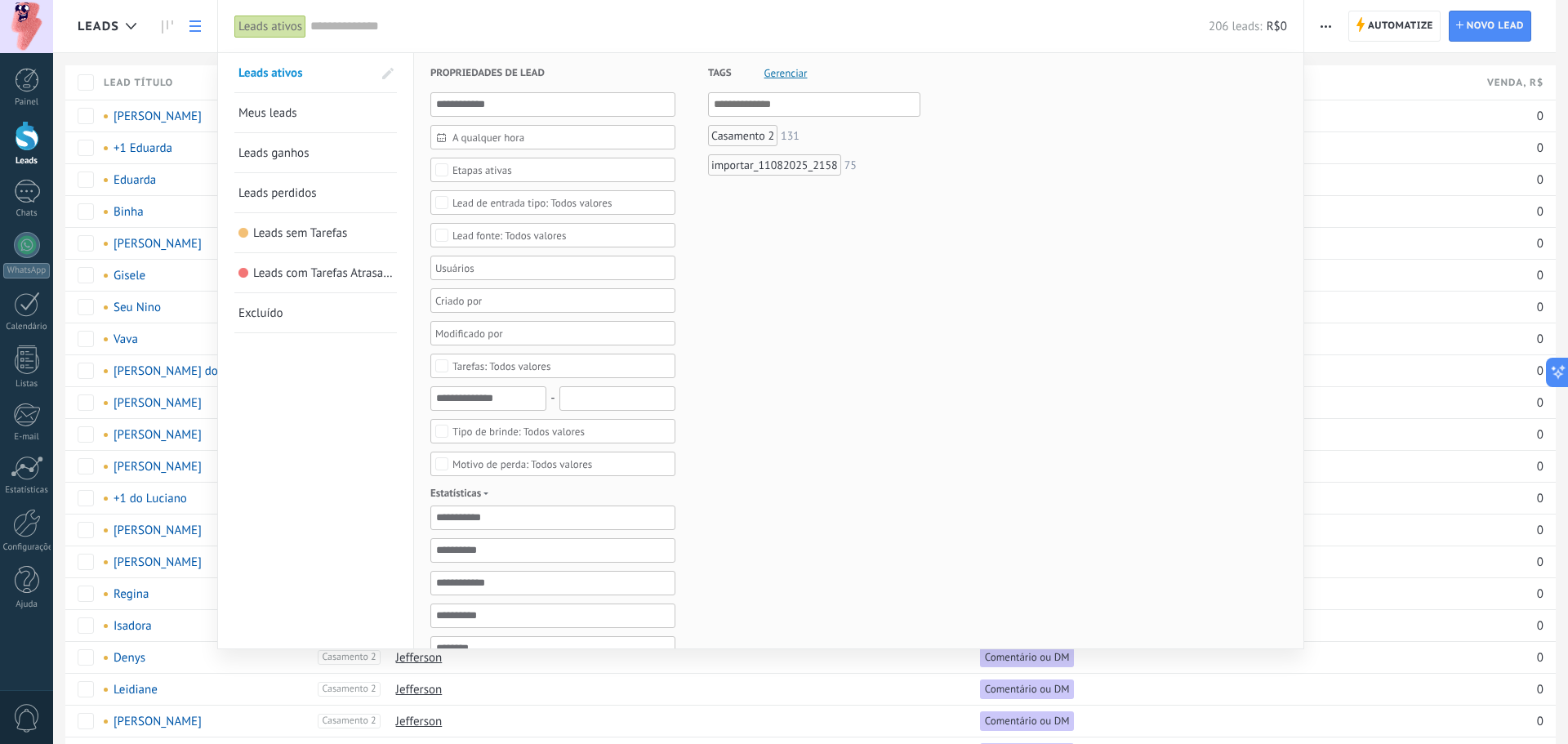
click at [734, 137] on div "Casamento 2" at bounding box center [742, 136] width 69 height 21
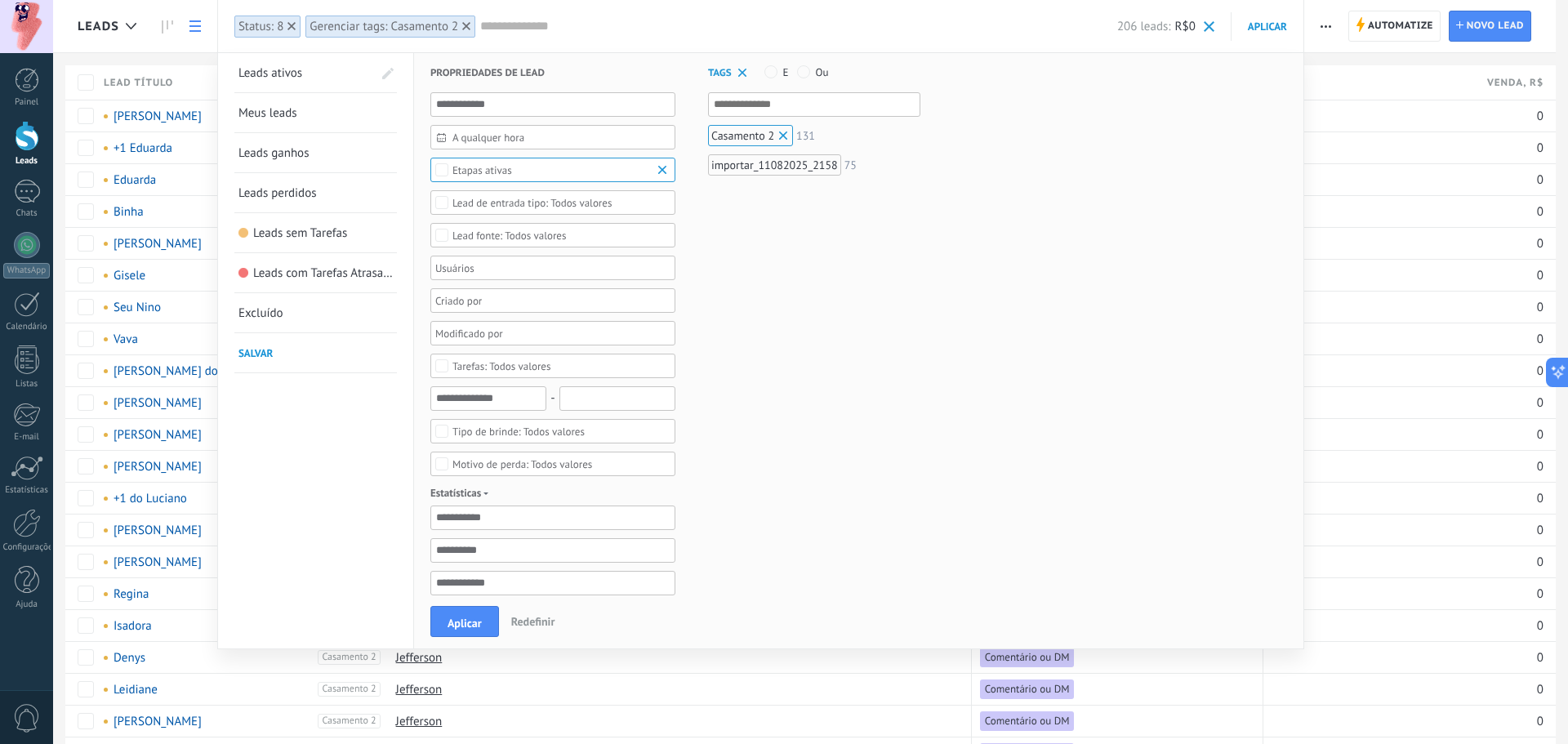
click at [735, 71] on span at bounding box center [743, 73] width 16 height 16
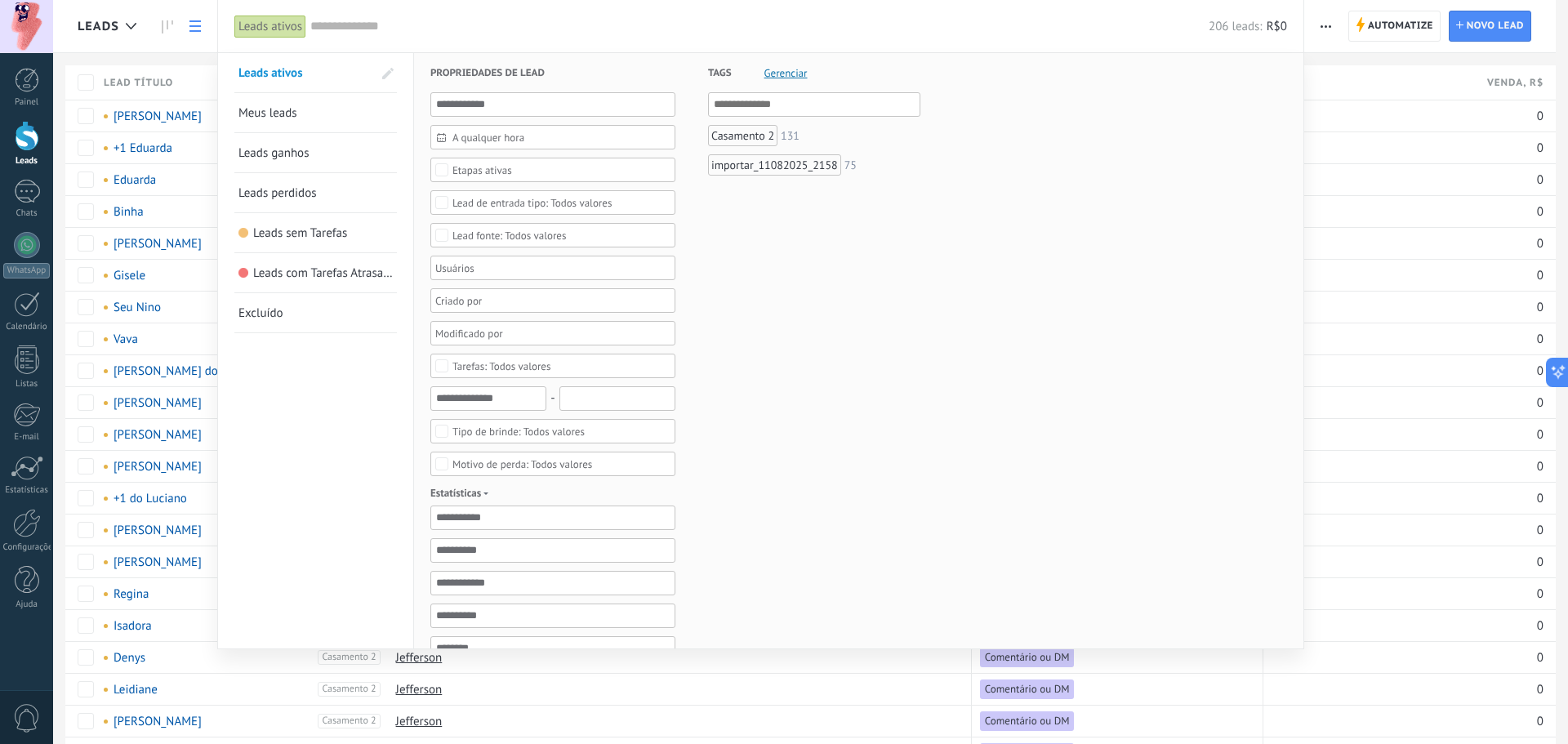
click at [336, 118] on link "Meus leads" at bounding box center [316, 113] width 155 height 39
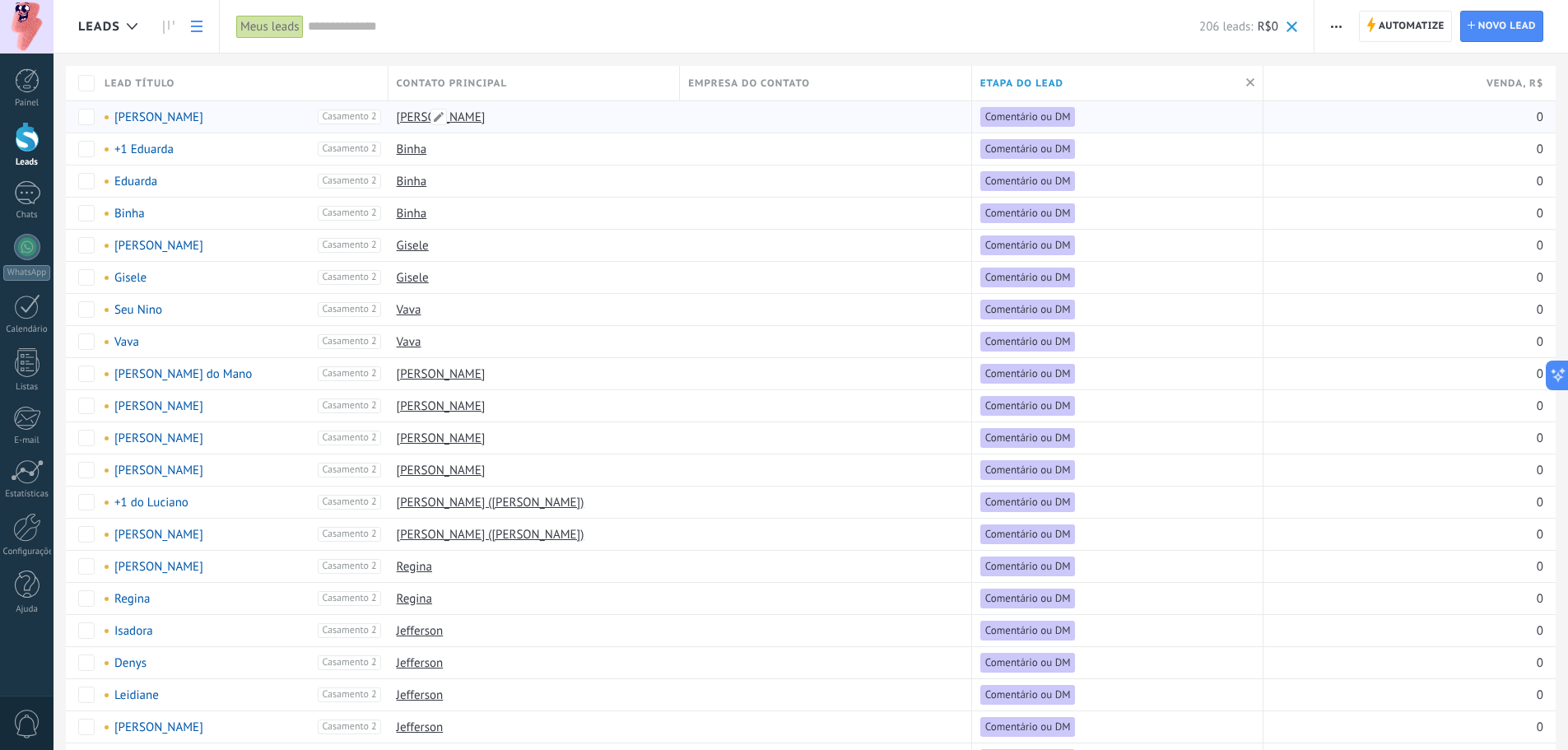
click at [513, 120] on div "[PERSON_NAME]" at bounding box center [530, 116] width 284 height 31
click at [435, 123] on span at bounding box center [438, 116] width 16 height 16
drag, startPoint x: 485, startPoint y: 116, endPoint x: 229, endPoint y: 86, distance: 257.8
click at [484, 95] on div "Contato principal" at bounding box center [534, 82] width 291 height 35
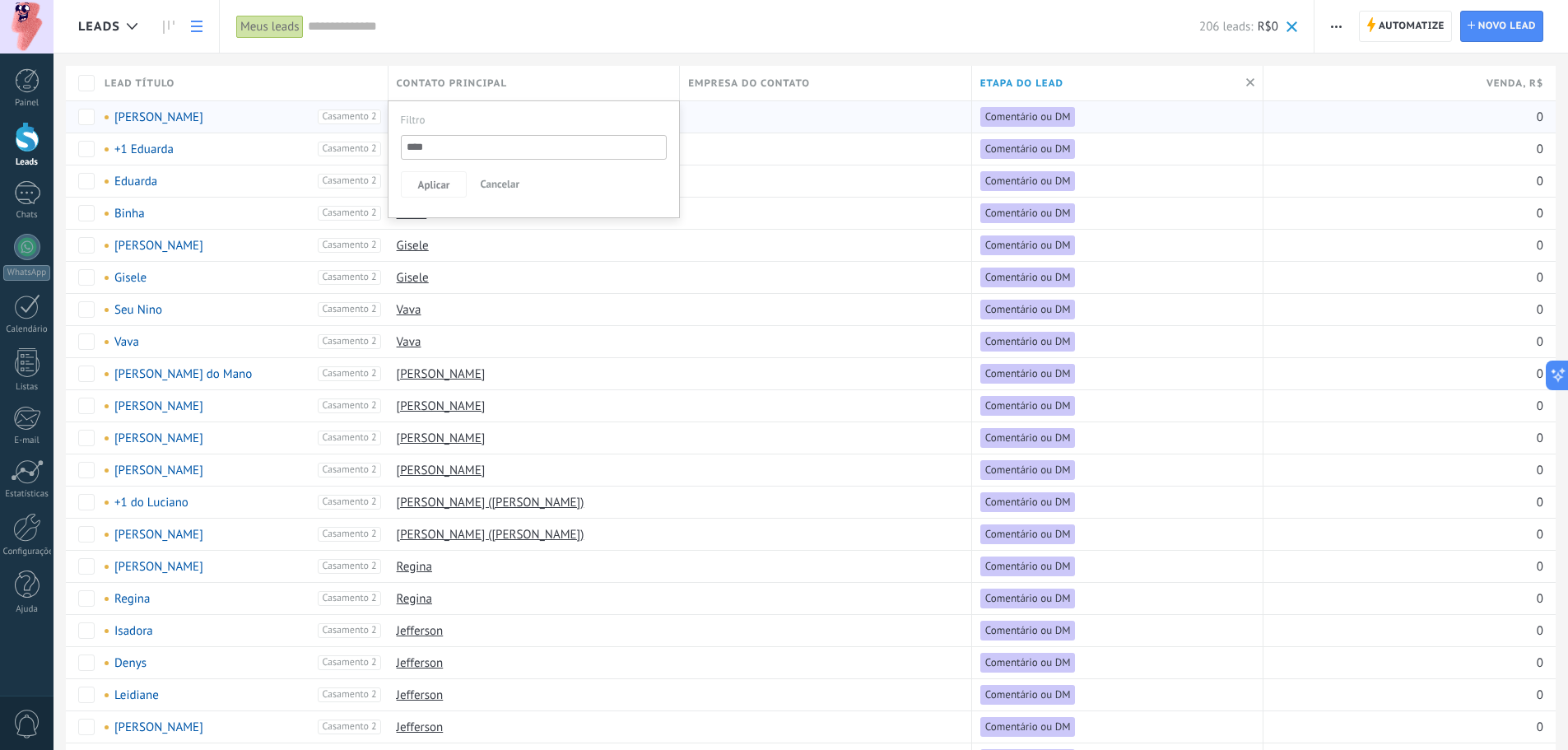
click at [475, 116] on div "Filtro" at bounding box center [534, 116] width 267 height 30
click at [832, 238] on div at bounding box center [822, 245] width 284 height 31
click at [485, 128] on div "[PERSON_NAME]" at bounding box center [530, 116] width 284 height 31
click at [431, 116] on span at bounding box center [438, 116] width 16 height 16
drag, startPoint x: 438, startPoint y: 112, endPoint x: 282, endPoint y: 85, distance: 158.3
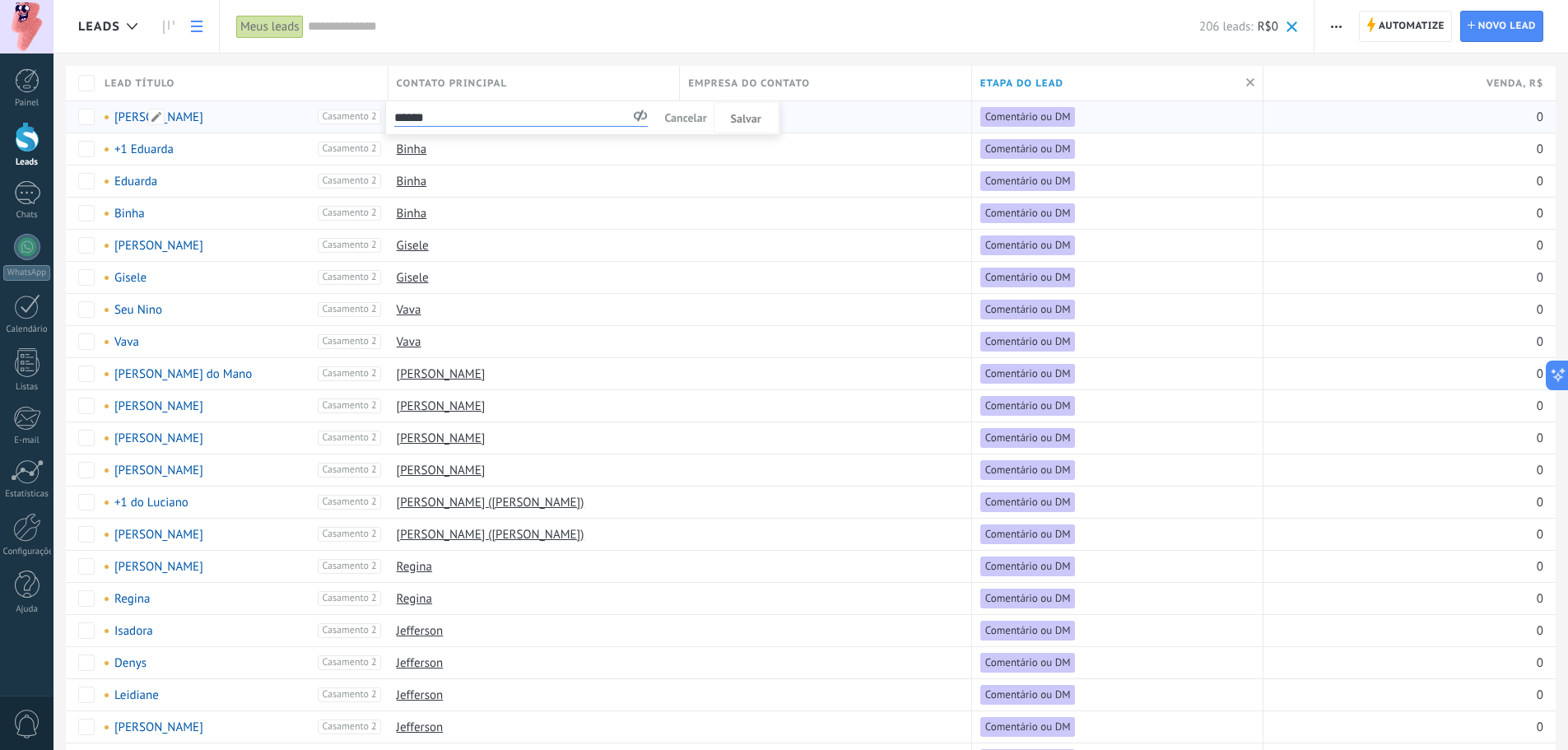
click at [439, 109] on span at bounding box center [438, 116] width 16 height 16
click at [508, 116] on input "******" at bounding box center [521, 116] width 254 height 22
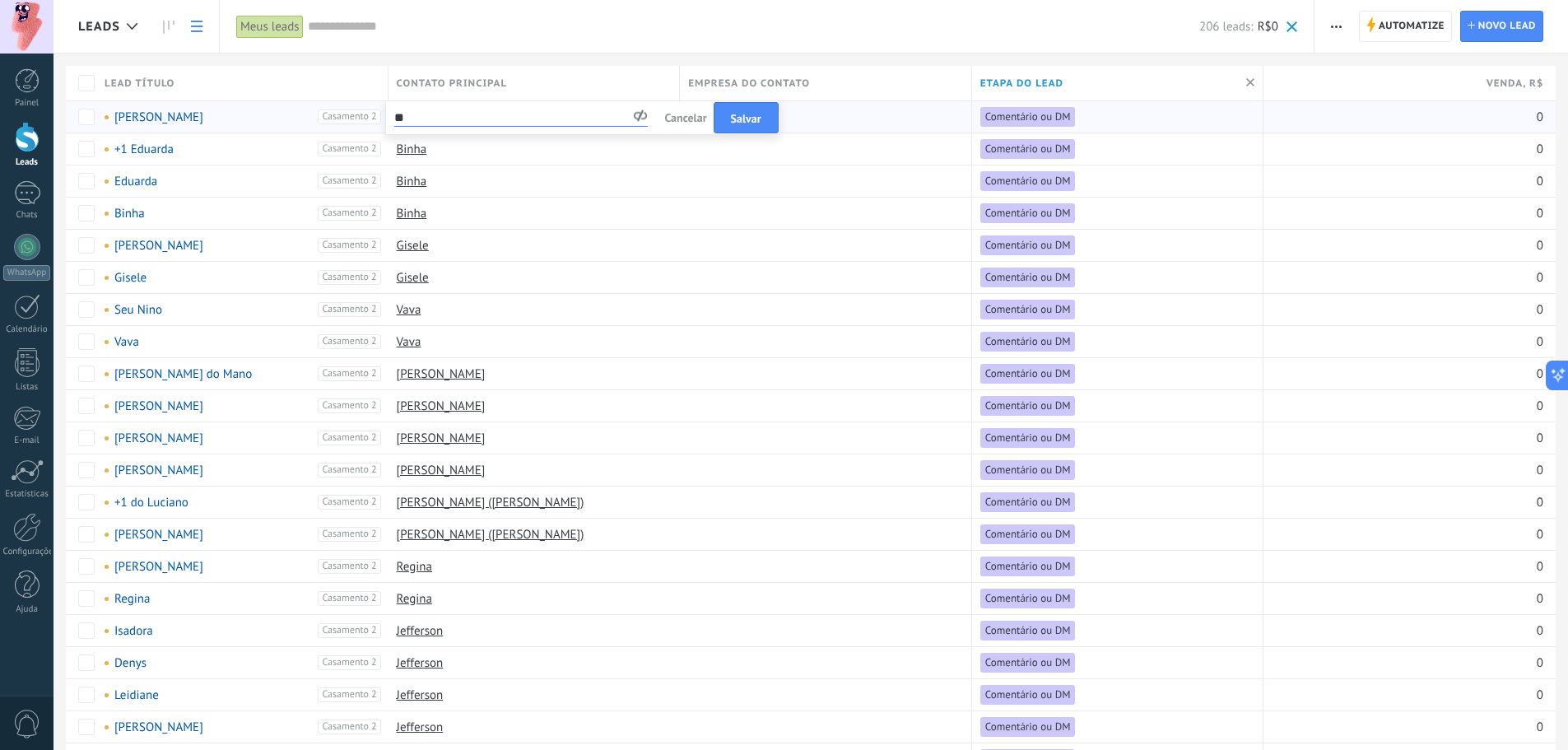
type input "**"
click at [693, 115] on span "Cancelar" at bounding box center [685, 117] width 42 height 15
click at [1328, 30] on button "button" at bounding box center [1336, 26] width 24 height 31
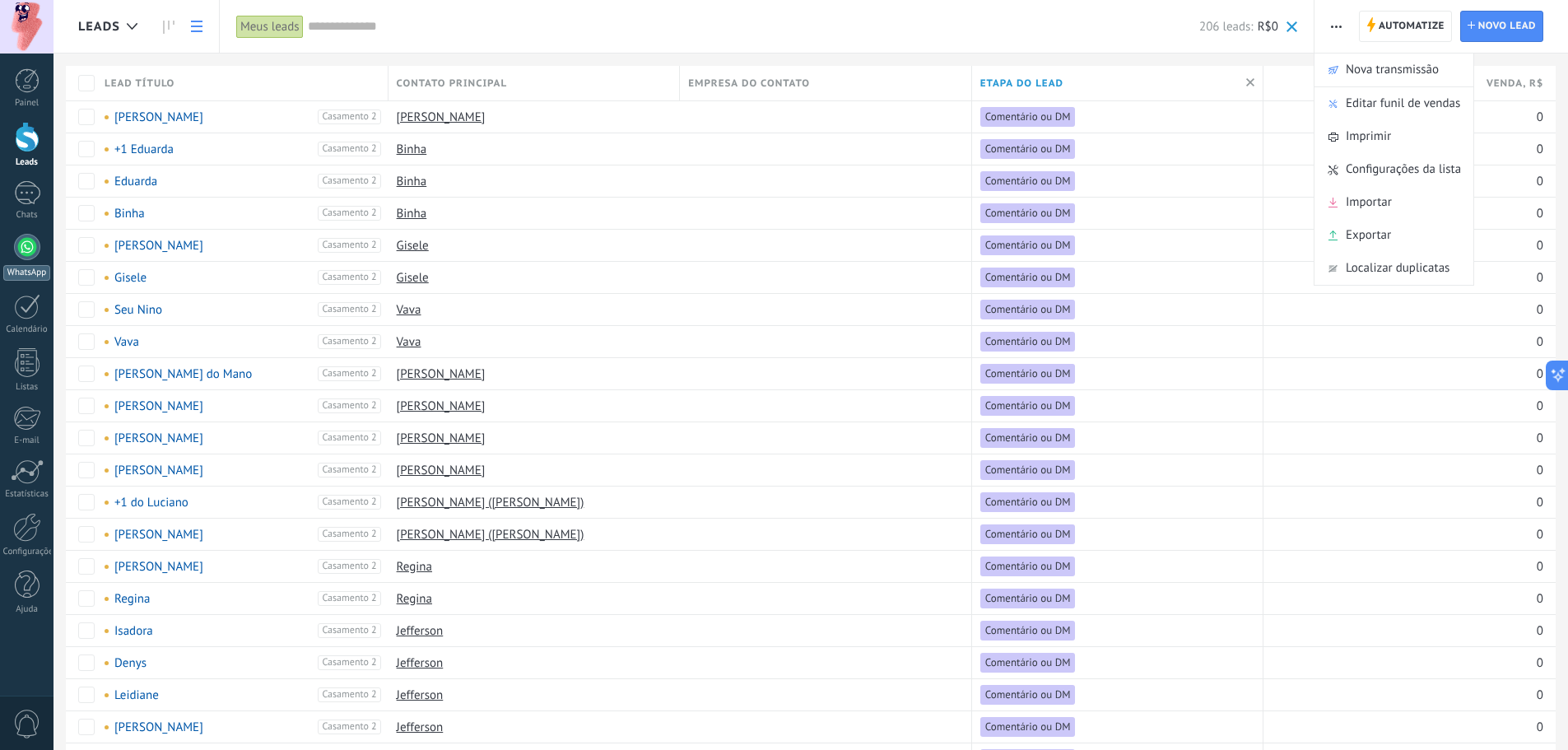
click at [25, 237] on div at bounding box center [27, 246] width 26 height 26
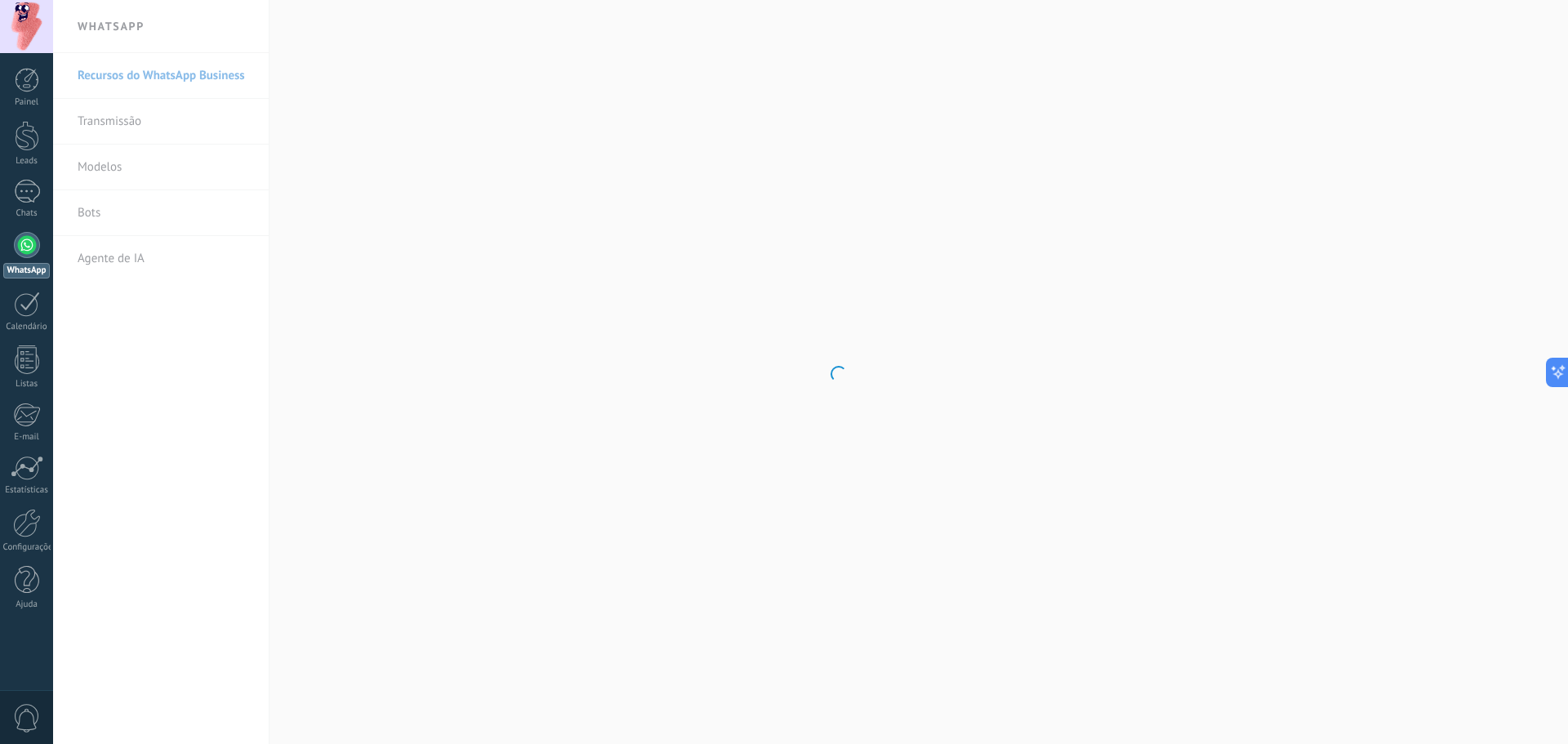
click at [121, 112] on body ".abccls-1,.abccls-2{fill-rule:evenodd}.abccls-2{fill:#fff} .abfcls-1{fill:none}…" at bounding box center [784, 372] width 1568 height 744
click at [155, 126] on link "Transmissão" at bounding box center [164, 121] width 175 height 45
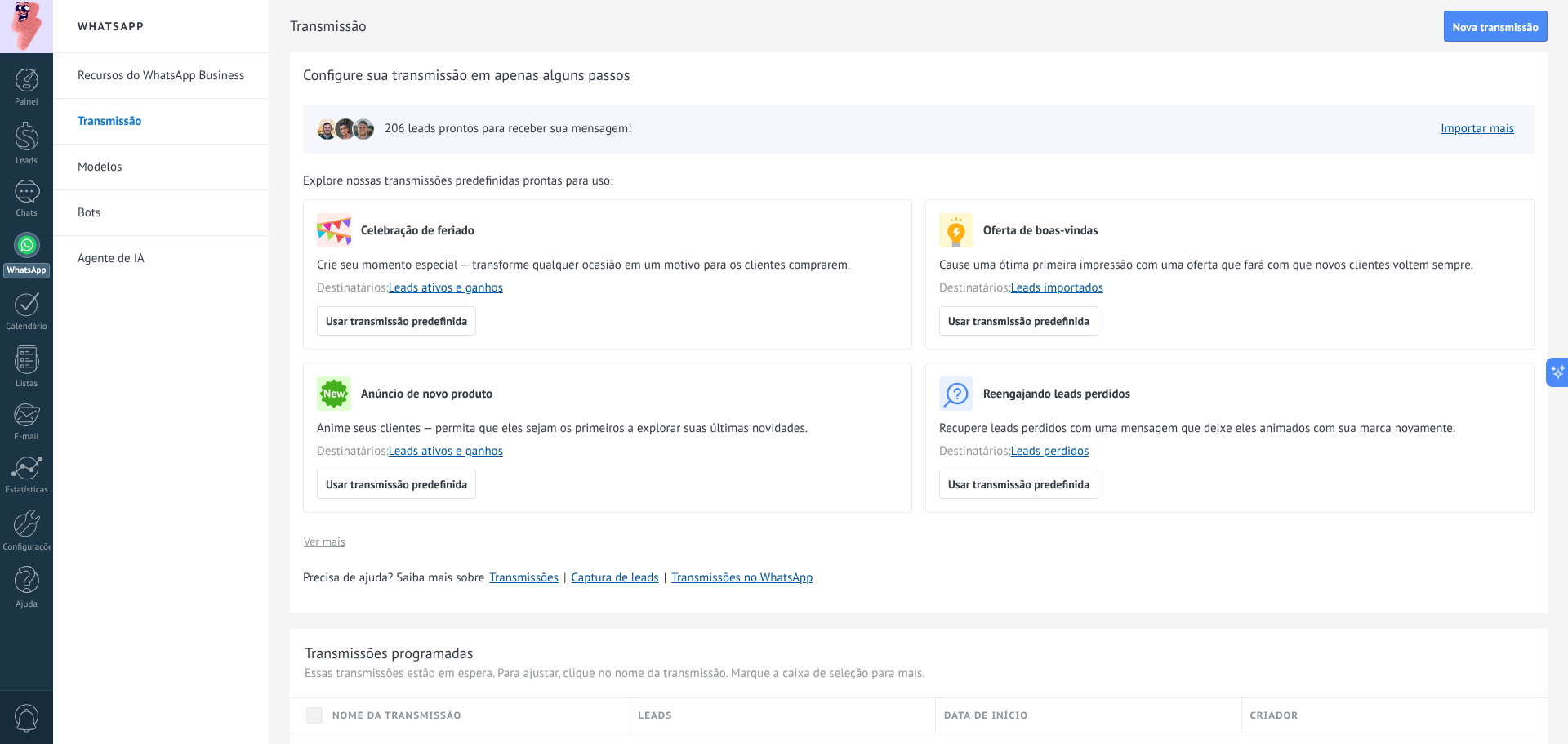
click at [35, 259] on link "WhatsApp" at bounding box center [27, 255] width 53 height 46
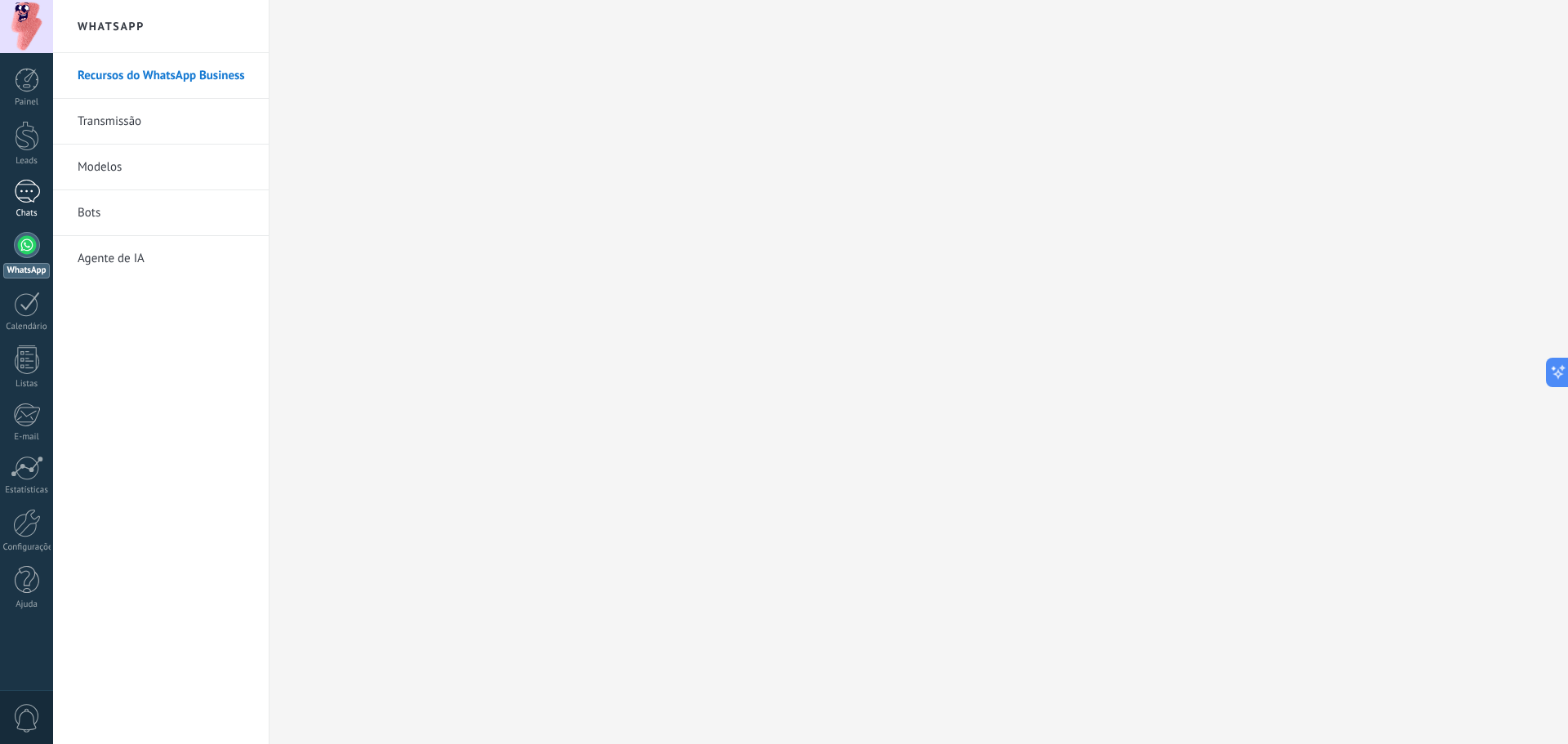
drag, startPoint x: 38, startPoint y: 171, endPoint x: 37, endPoint y: 180, distance: 9.1
click at [37, 180] on div "Painel Leads Chats WhatsApp Clientes" at bounding box center [27, 347] width 53 height 558
click at [37, 180] on div at bounding box center [27, 191] width 26 height 24
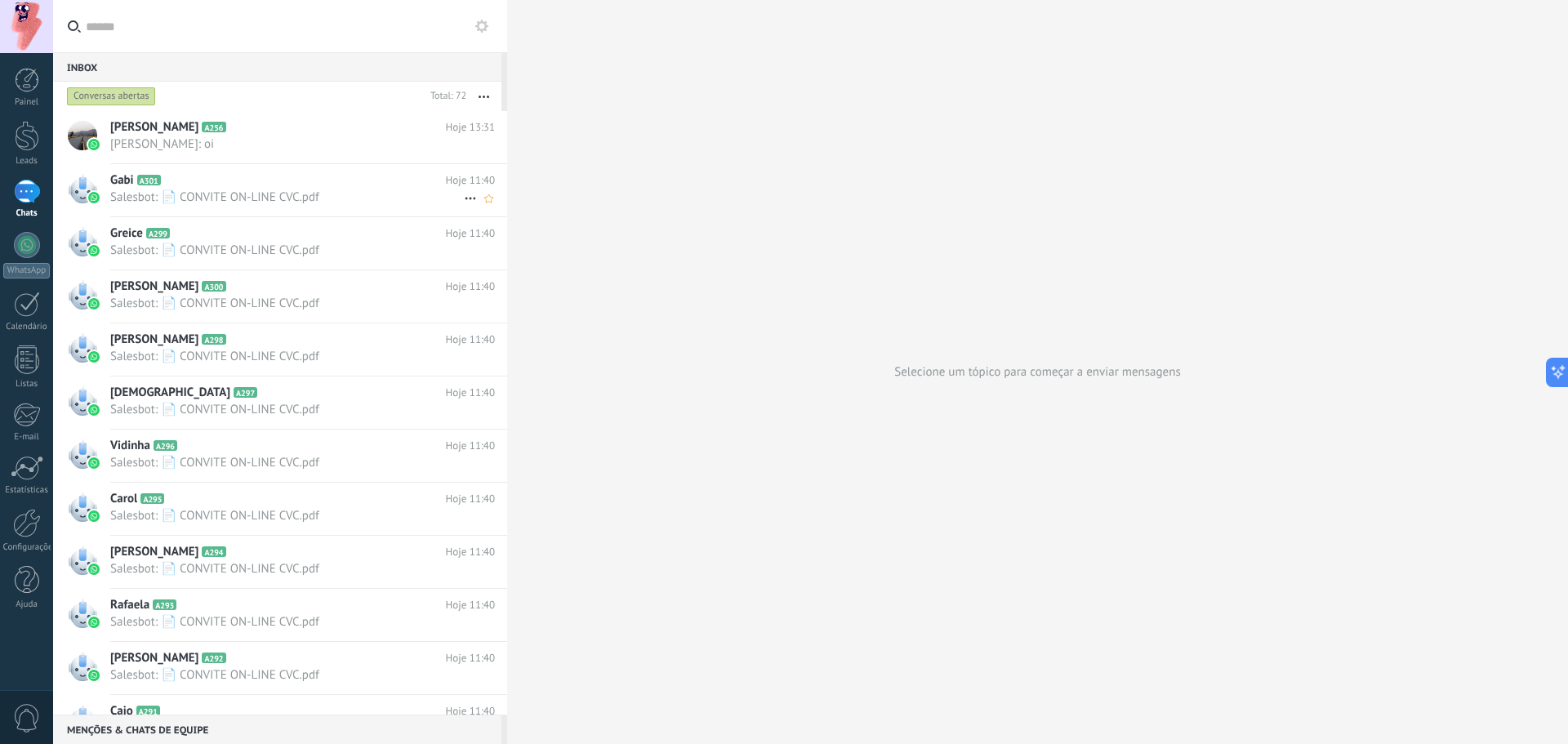
click at [121, 188] on div "Gabi A301 Hoje 11:40 Salesbot: 📄 CONVITE ON-LINE CVC.pdf" at bounding box center [308, 190] width 396 height 52
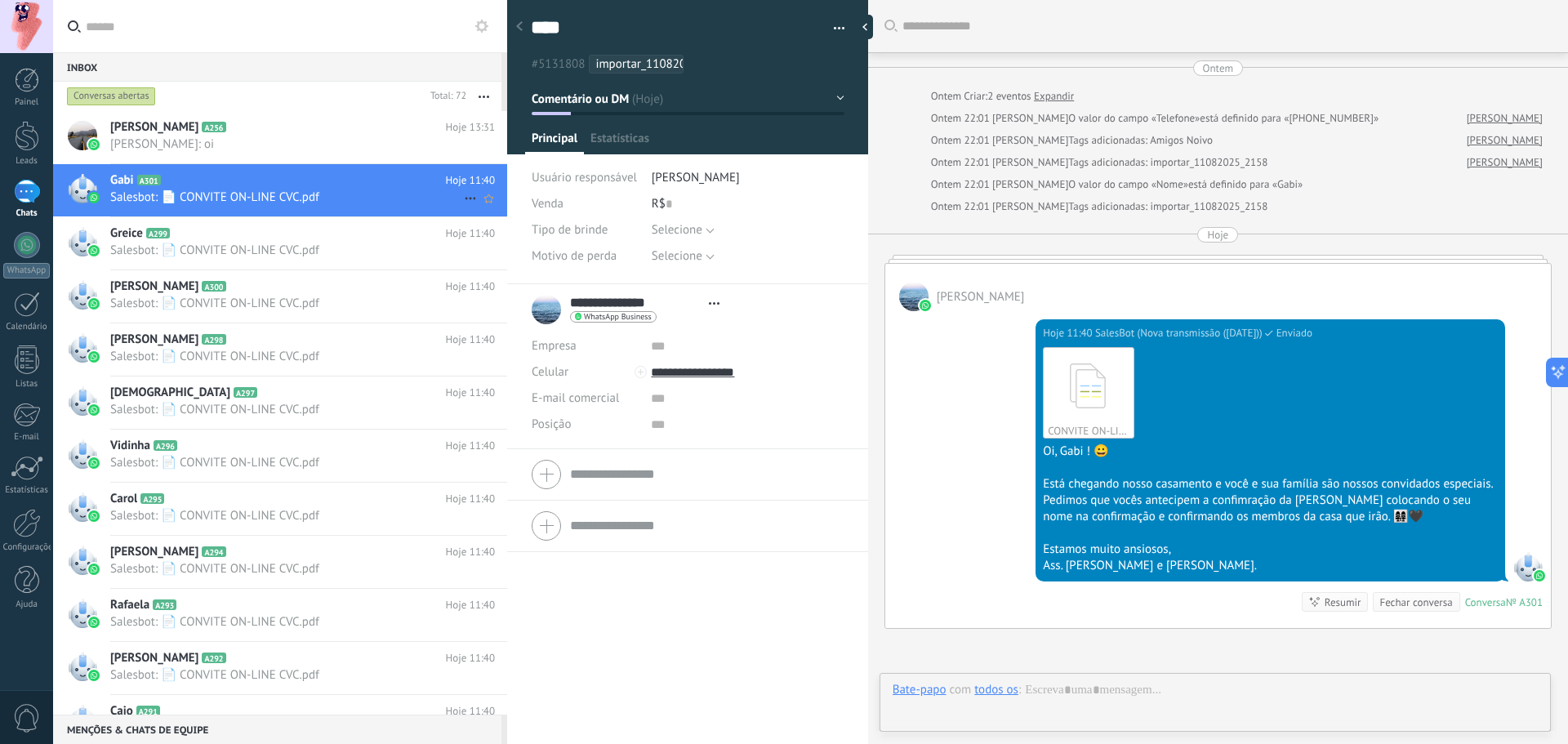
scroll to position [70, 0]
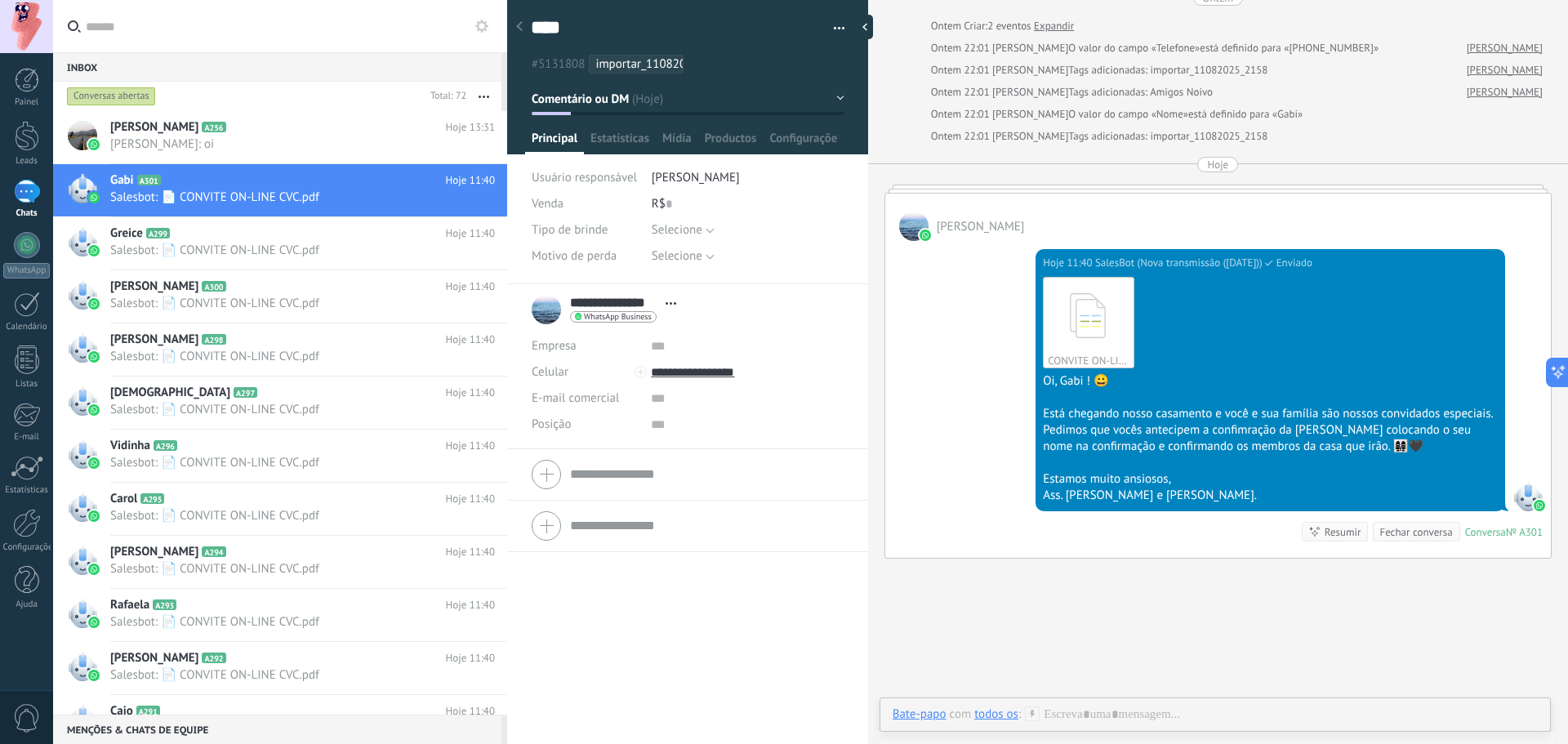
click at [540, 316] on div "**********" at bounding box center [608, 309] width 153 height 41
click at [621, 296] on input "**********" at bounding box center [613, 303] width 87 height 16
click at [676, 293] on input "**********" at bounding box center [707, 301] width 274 height 16
click at [817, 448] on li "**********" at bounding box center [687, 367] width 361 height 165
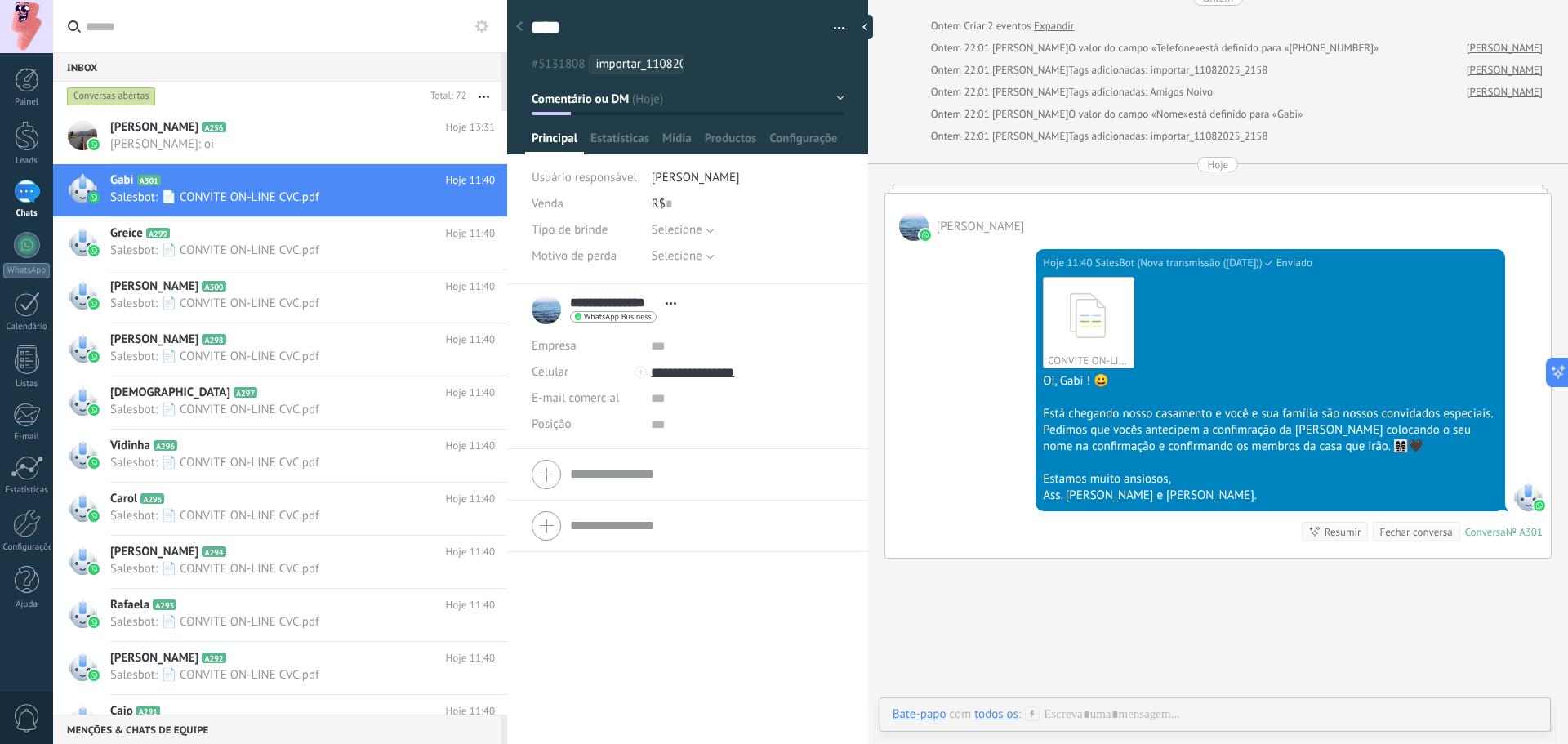
click at [612, 320] on span "WhatsApp Business" at bounding box center [618, 316] width 68 height 8
click at [612, 325] on div "Enviar mensagem" at bounding box center [638, 339] width 136 height 28
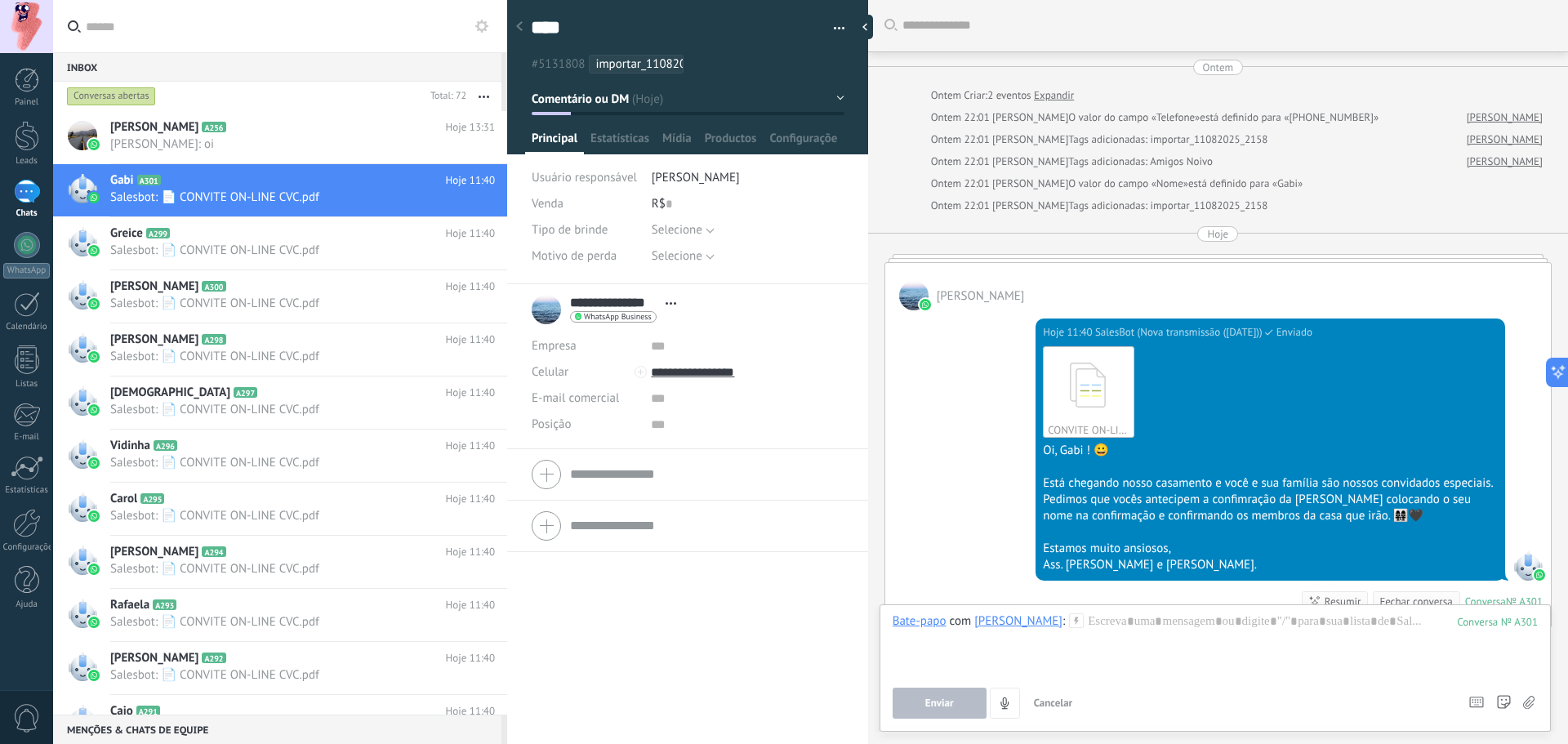
scroll to position [0, 0]
click at [84, 461] on div at bounding box center [82, 453] width 29 height 29
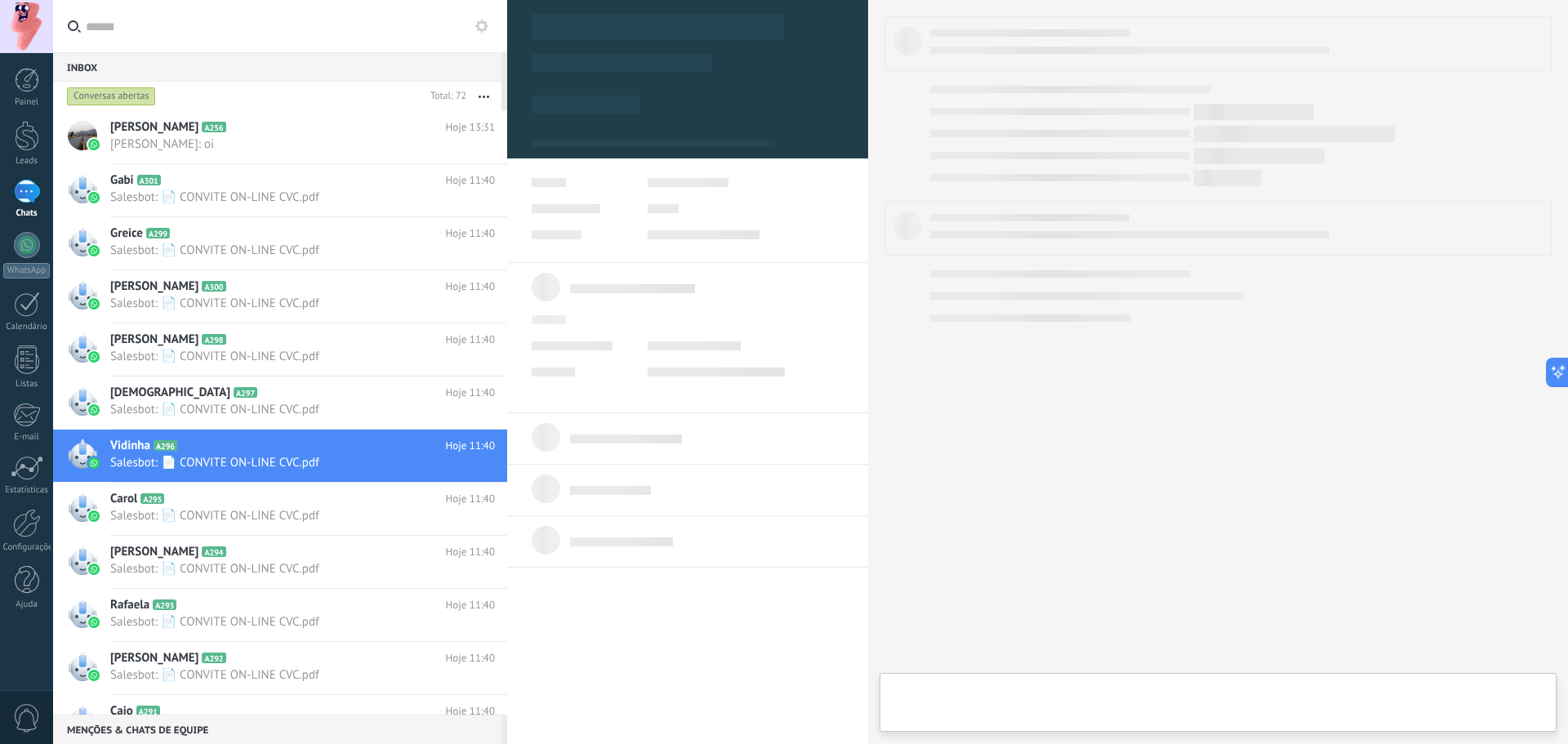
type textarea "*******"
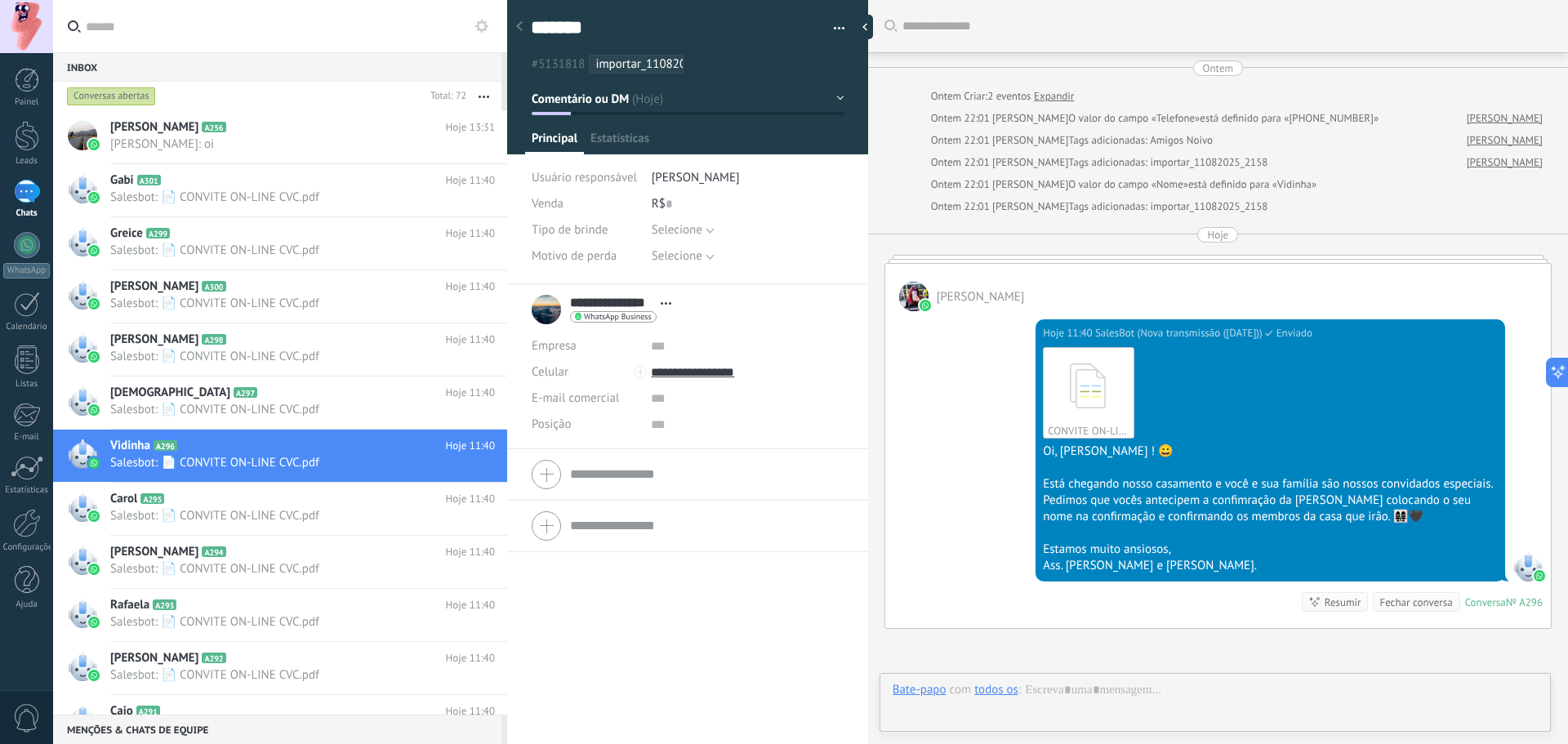
scroll to position [170, 0]
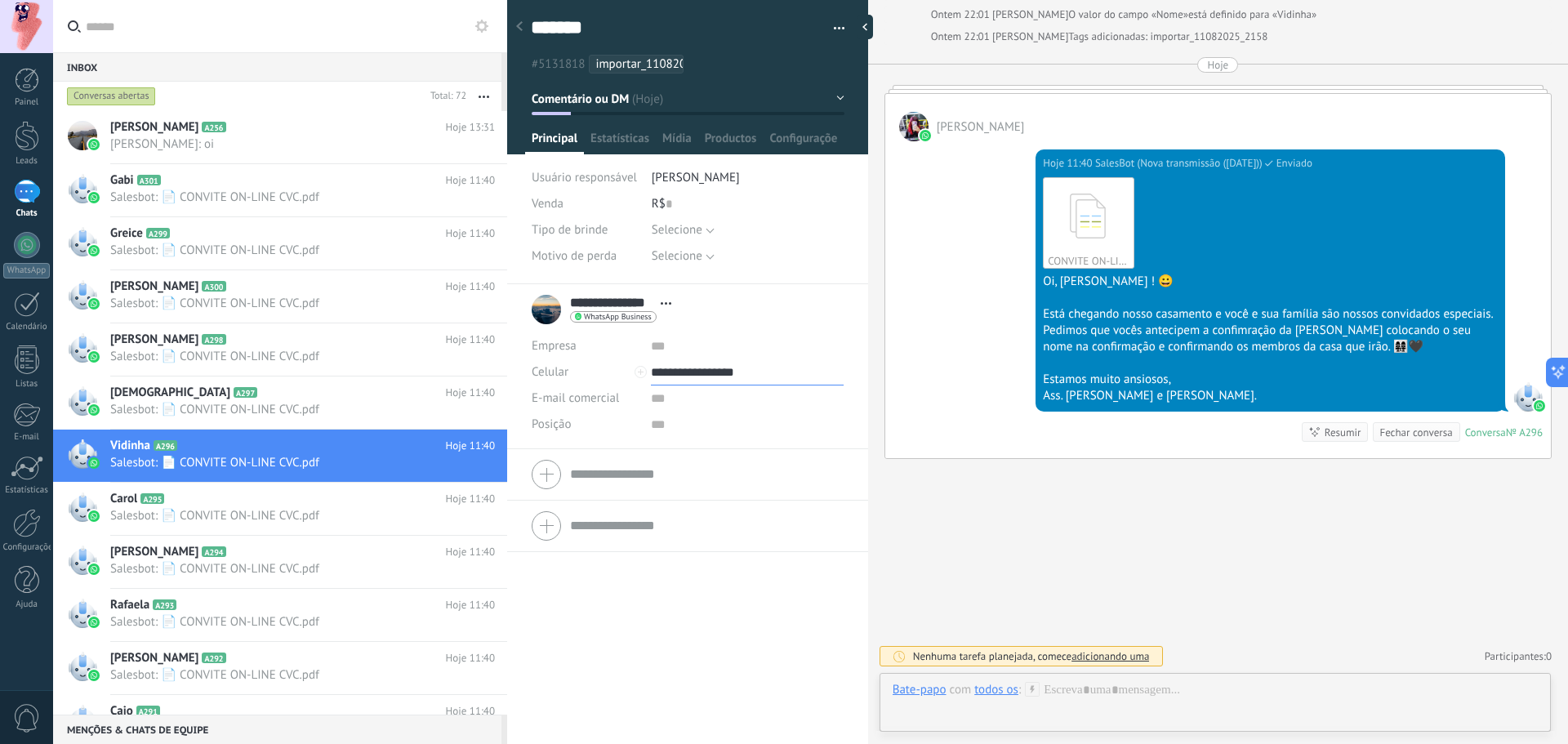
click at [700, 367] on input "**********" at bounding box center [747, 372] width 192 height 26
click at [665, 477] on span at bounding box center [670, 483] width 12 height 12
type input "**********"
click at [45, 351] on link "Listas" at bounding box center [27, 368] width 53 height 44
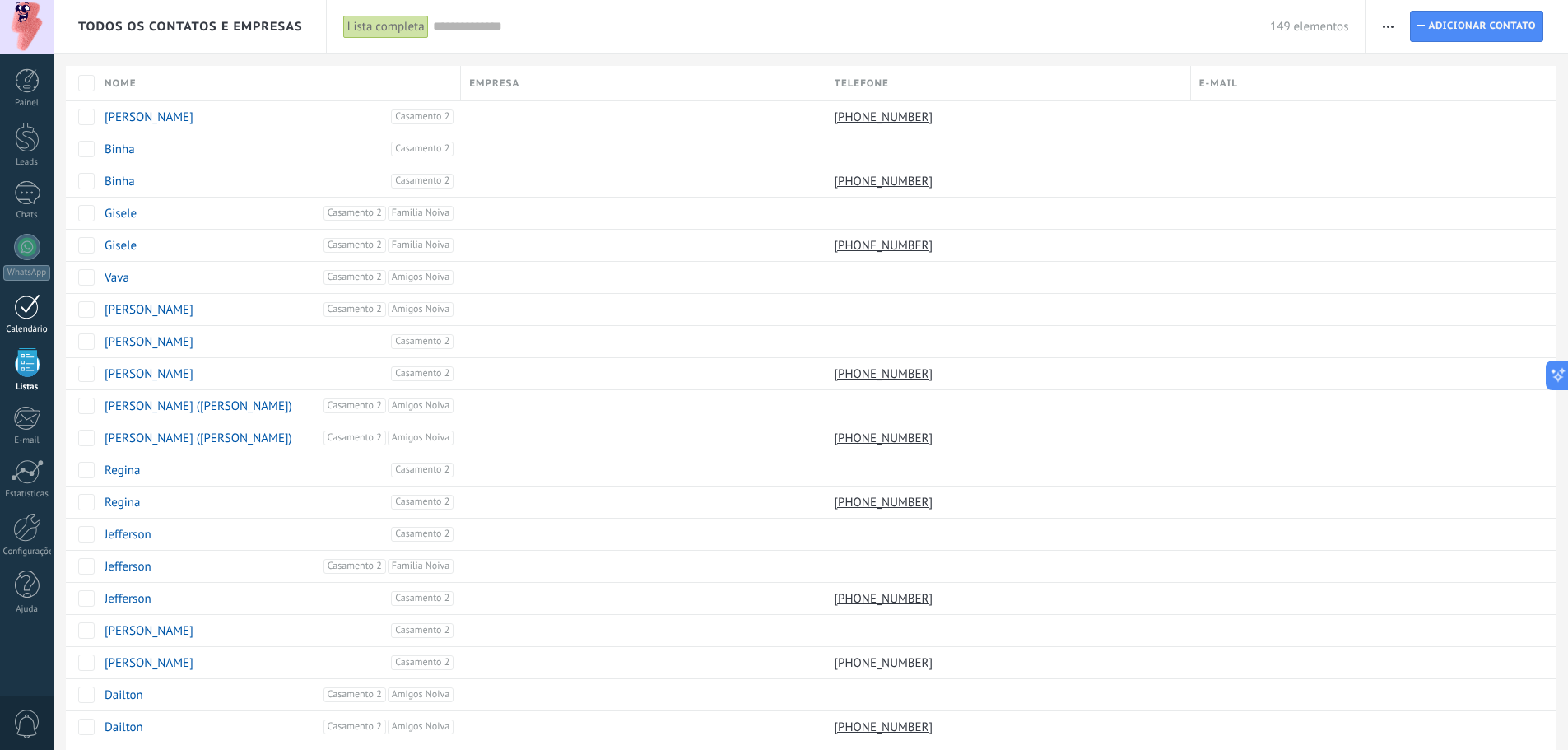
click at [39, 317] on div at bounding box center [27, 306] width 26 height 25
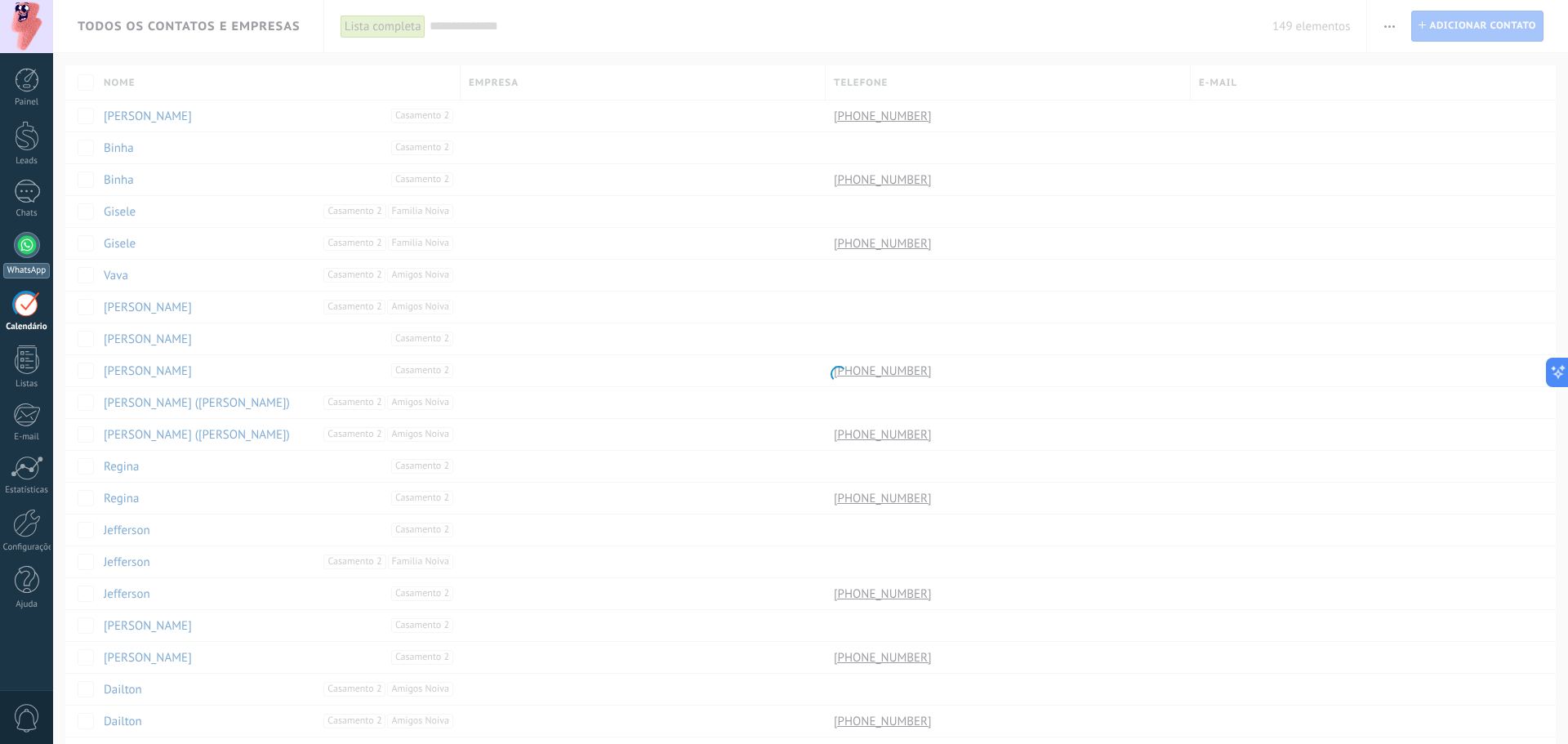
click at [31, 263] on div "WhatsApp" at bounding box center [27, 270] width 46 height 15
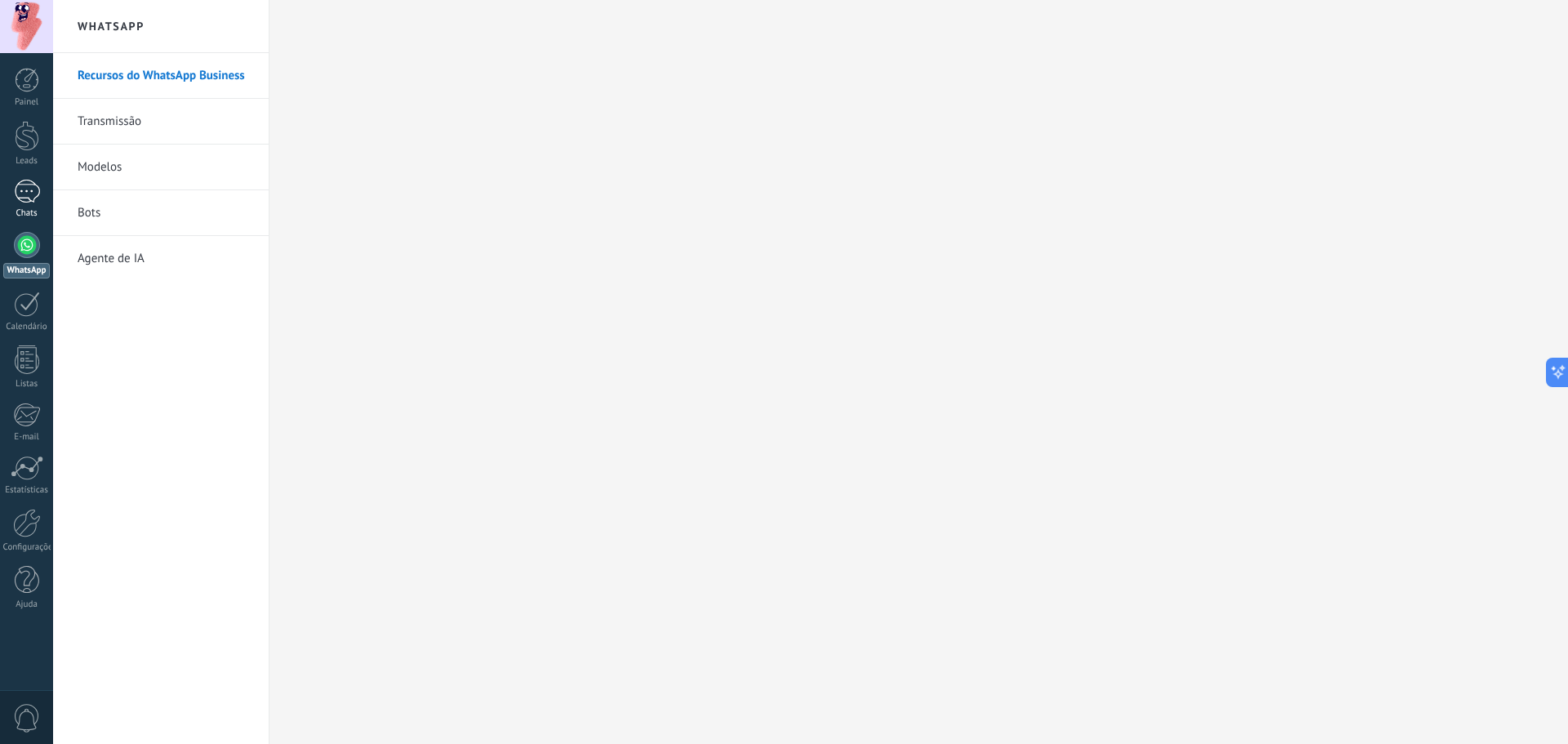
click at [33, 193] on div at bounding box center [27, 191] width 26 height 24
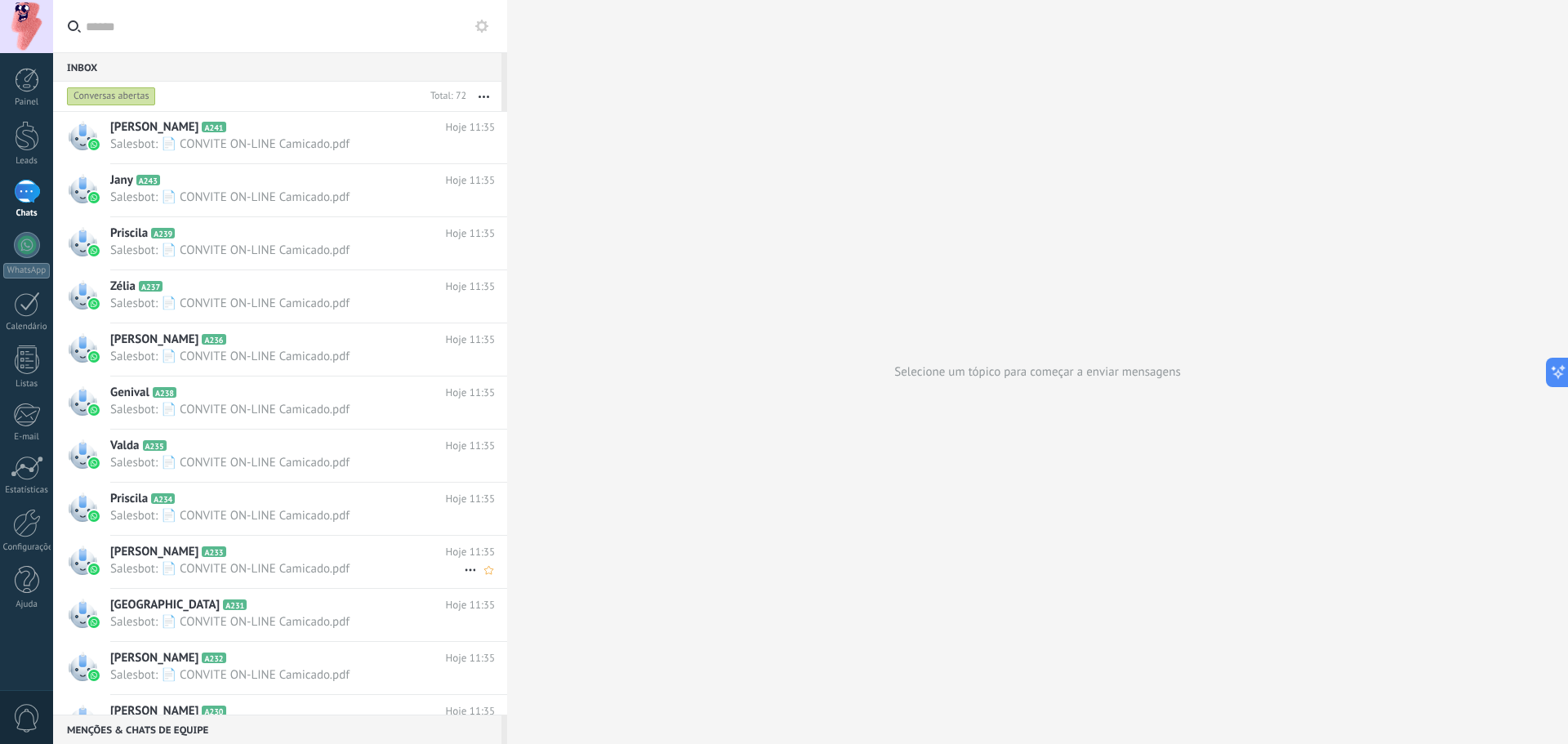
scroll to position [3219, 0]
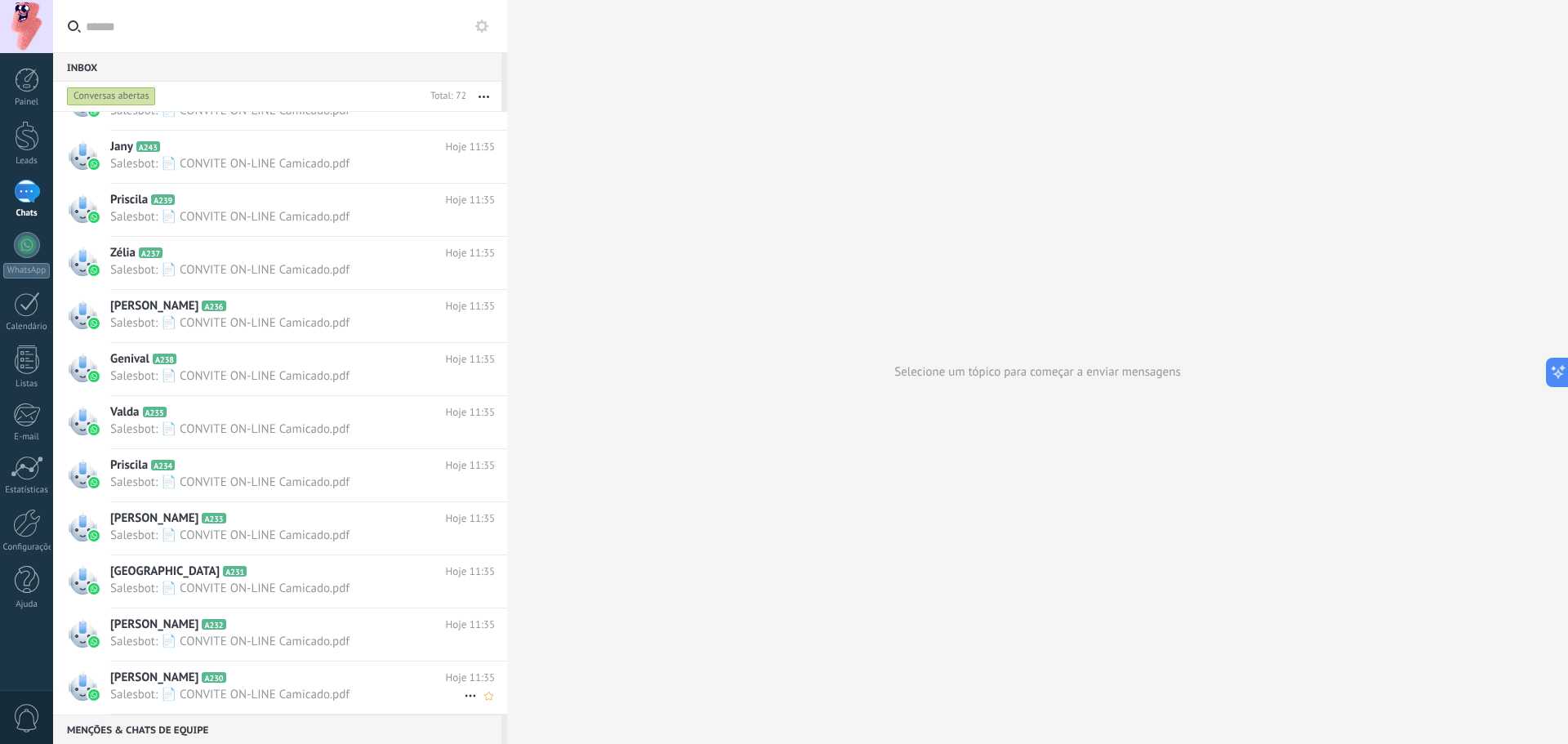
click at [154, 685] on h2 "Pamela A230" at bounding box center [278, 677] width 336 height 16
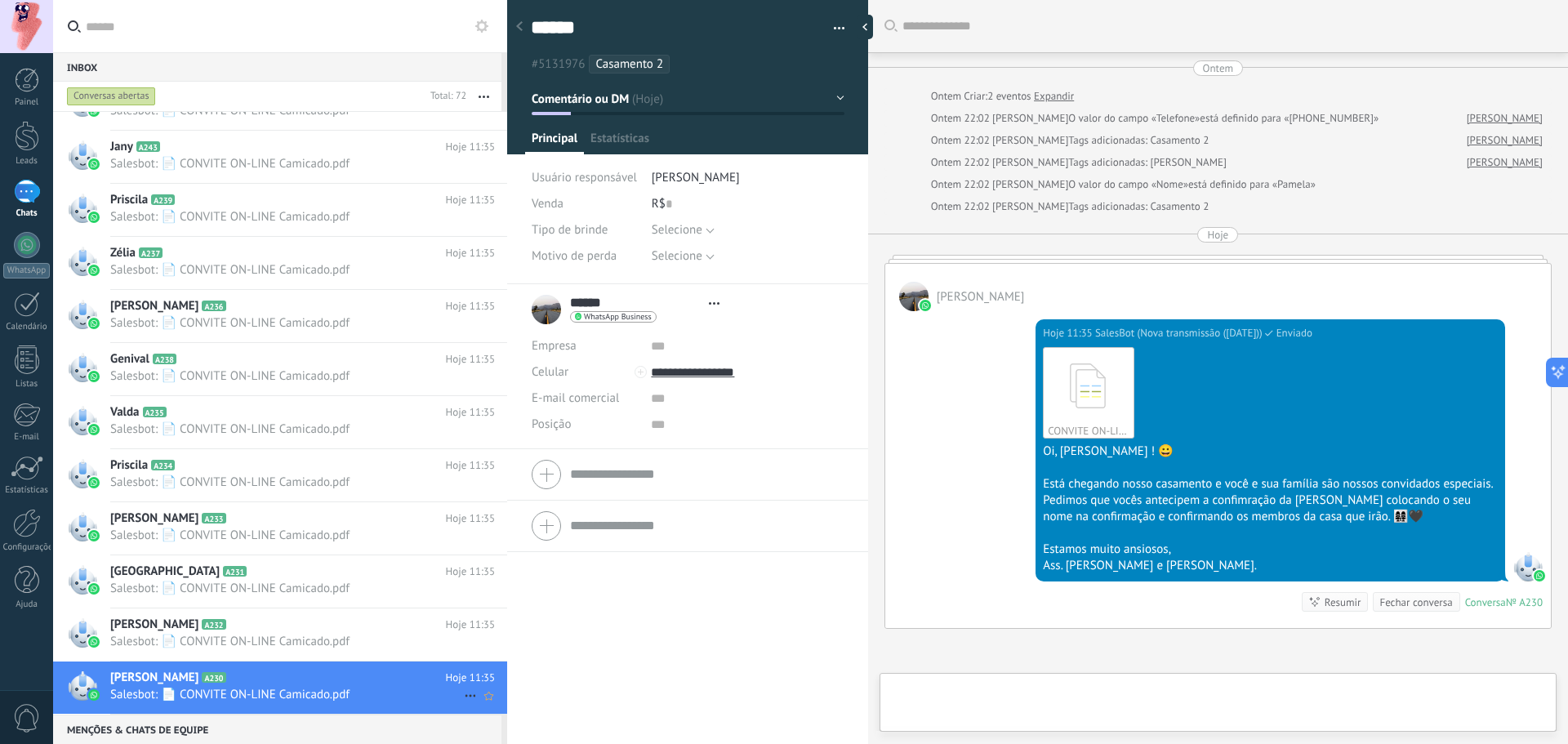
scroll to position [170, 0]
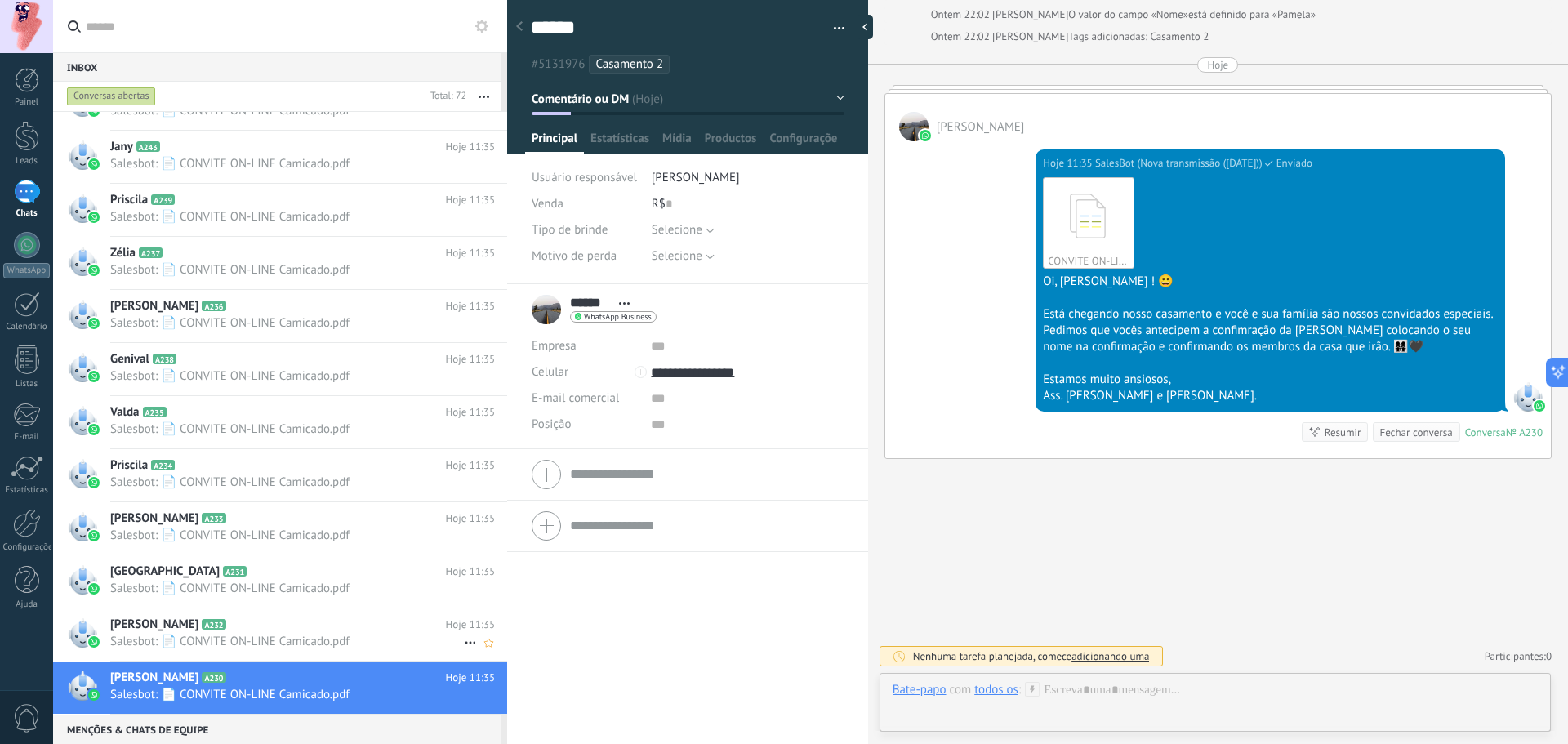
click at [163, 646] on span "Salesbot: 📄 CONVITE ON-LINE Camicado.pdf" at bounding box center [287, 641] width 354 height 15
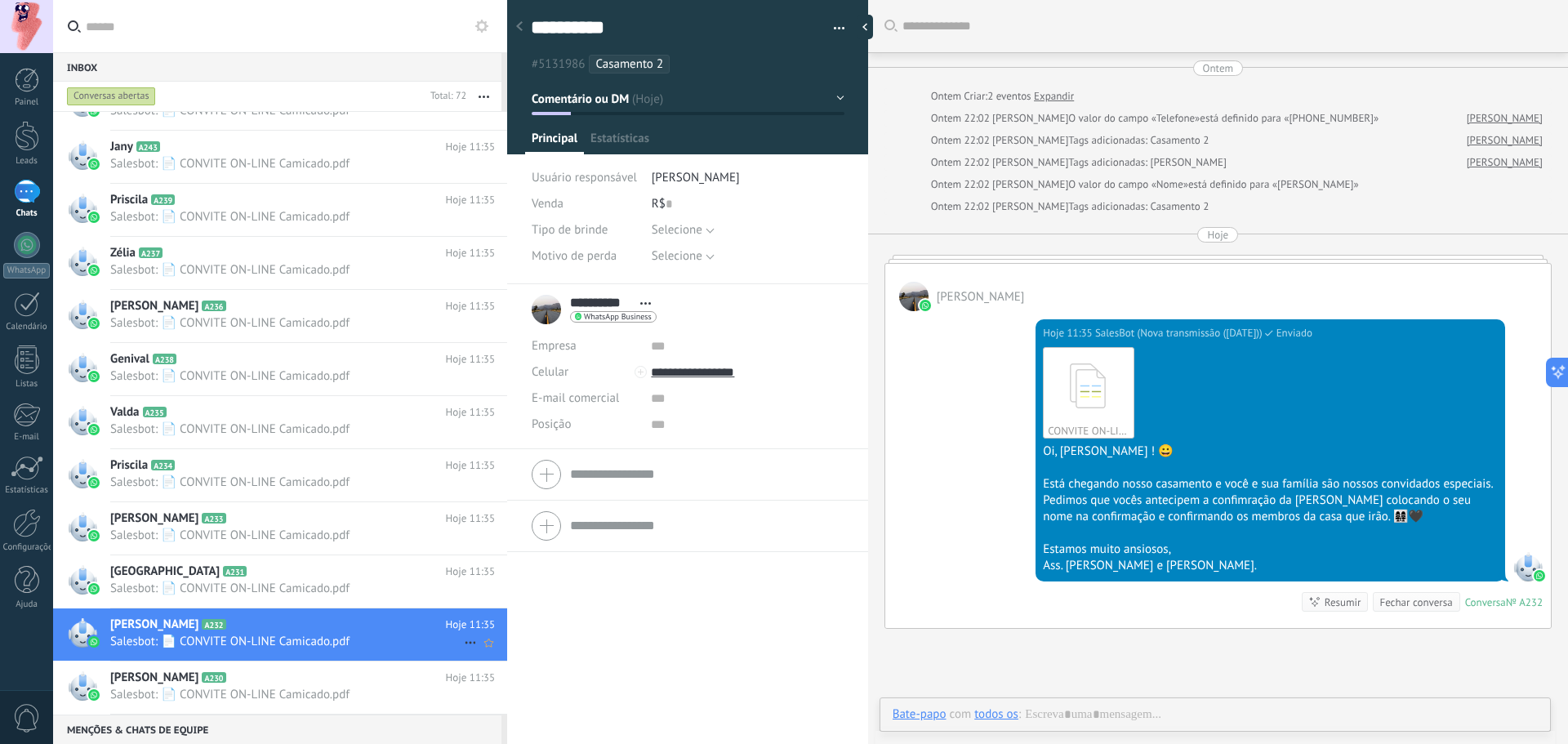
scroll to position [70, 0]
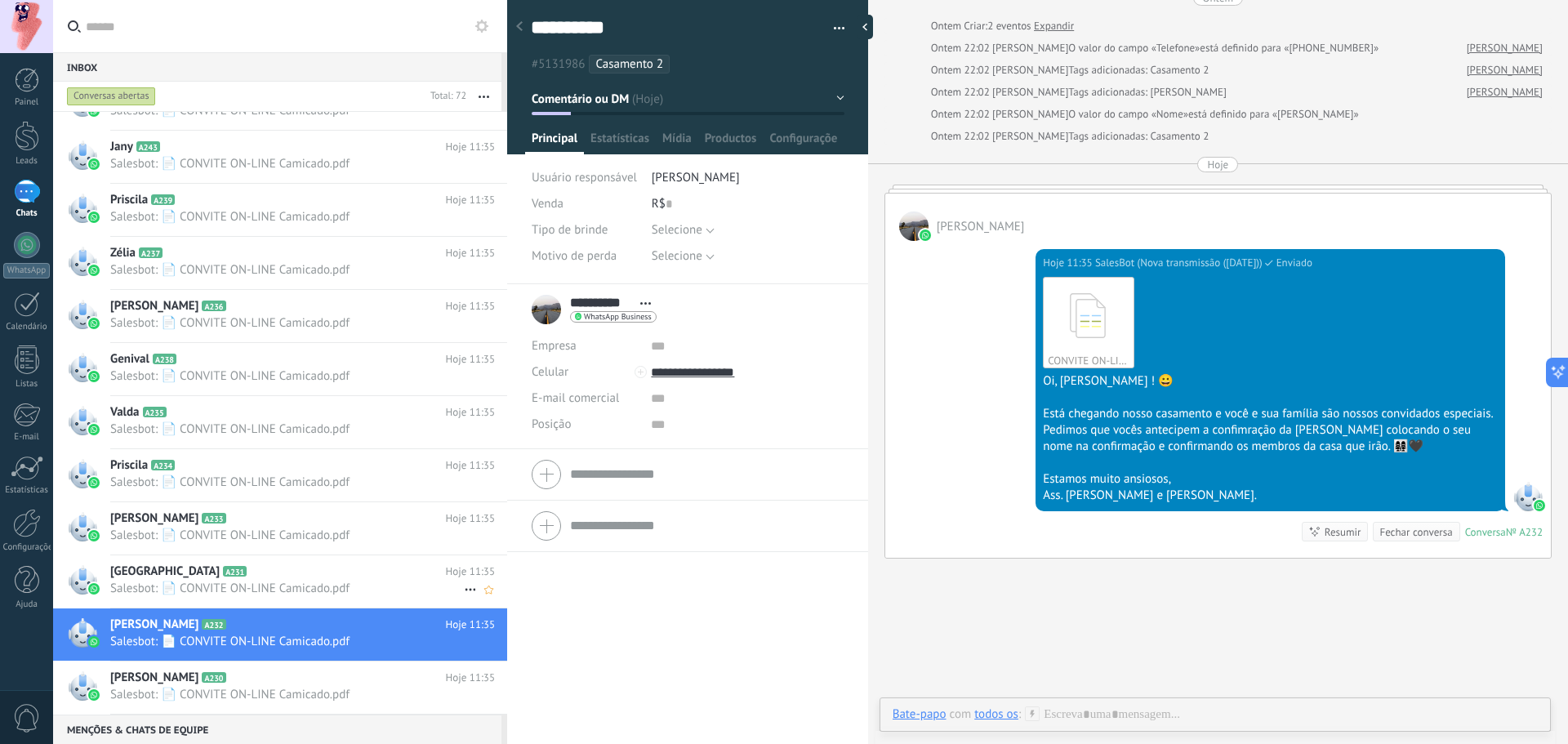
click at [203, 602] on div "Wellington A231 Hoje 11:35 Salesbot: 📄 CONVITE ON-LINE Camicado.pdf" at bounding box center [308, 581] width 396 height 52
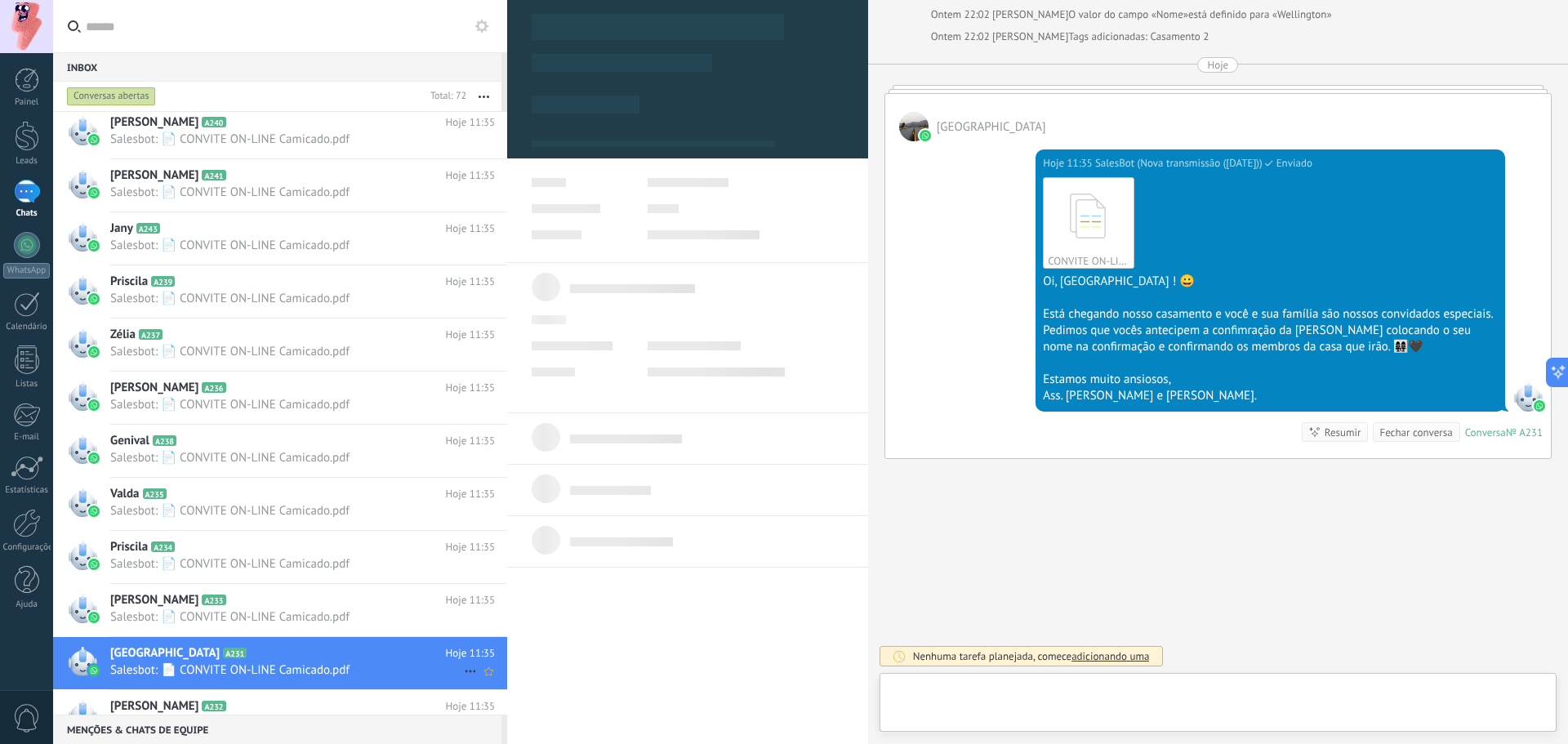
scroll to position [25, 0]
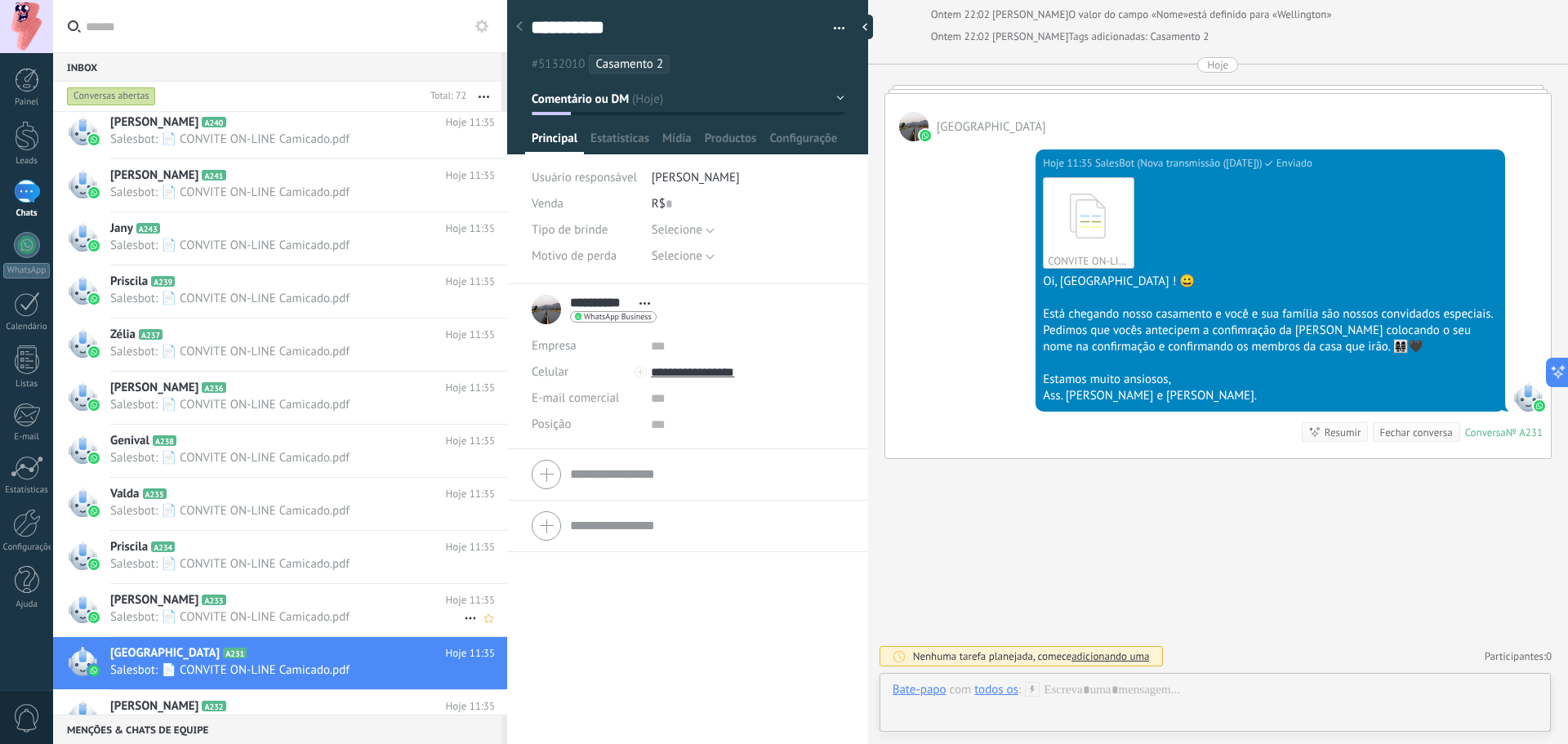
click at [199, 607] on h2 "[PERSON_NAME] A233" at bounding box center [278, 600] width 336 height 16
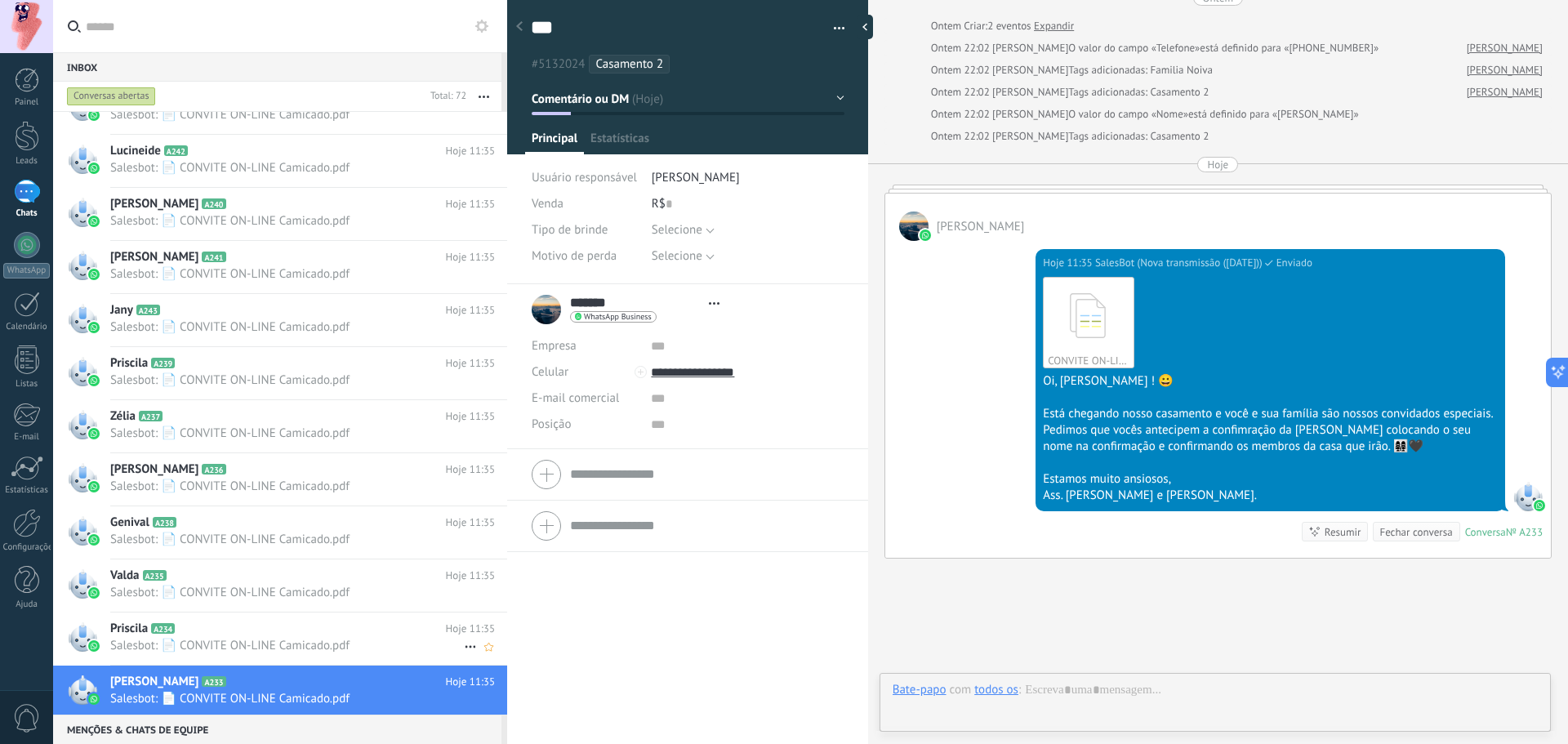
scroll to position [25, 0]
click at [199, 607] on div "Valda A235 Hoje 11:35 Salesbot: 📄 CONVITE ON-LINE Camicado.pdf" at bounding box center [308, 585] width 396 height 52
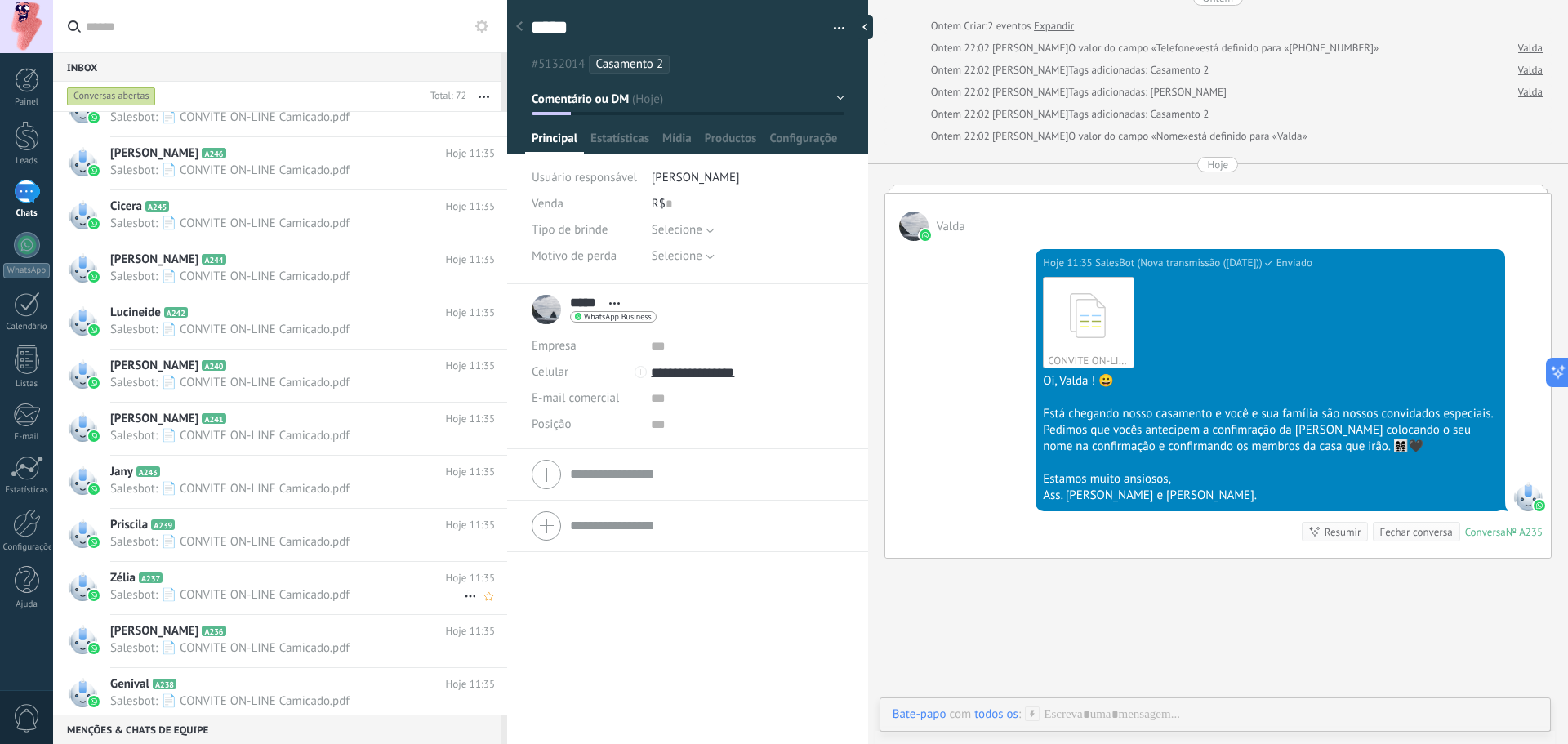
scroll to position [2892, 0]
click at [198, 607] on div "Zélia A237 Hoje 11:35 Salesbot: 📄 CONVITE ON-LINE Camicado.pdf" at bounding box center [308, 589] width 396 height 52
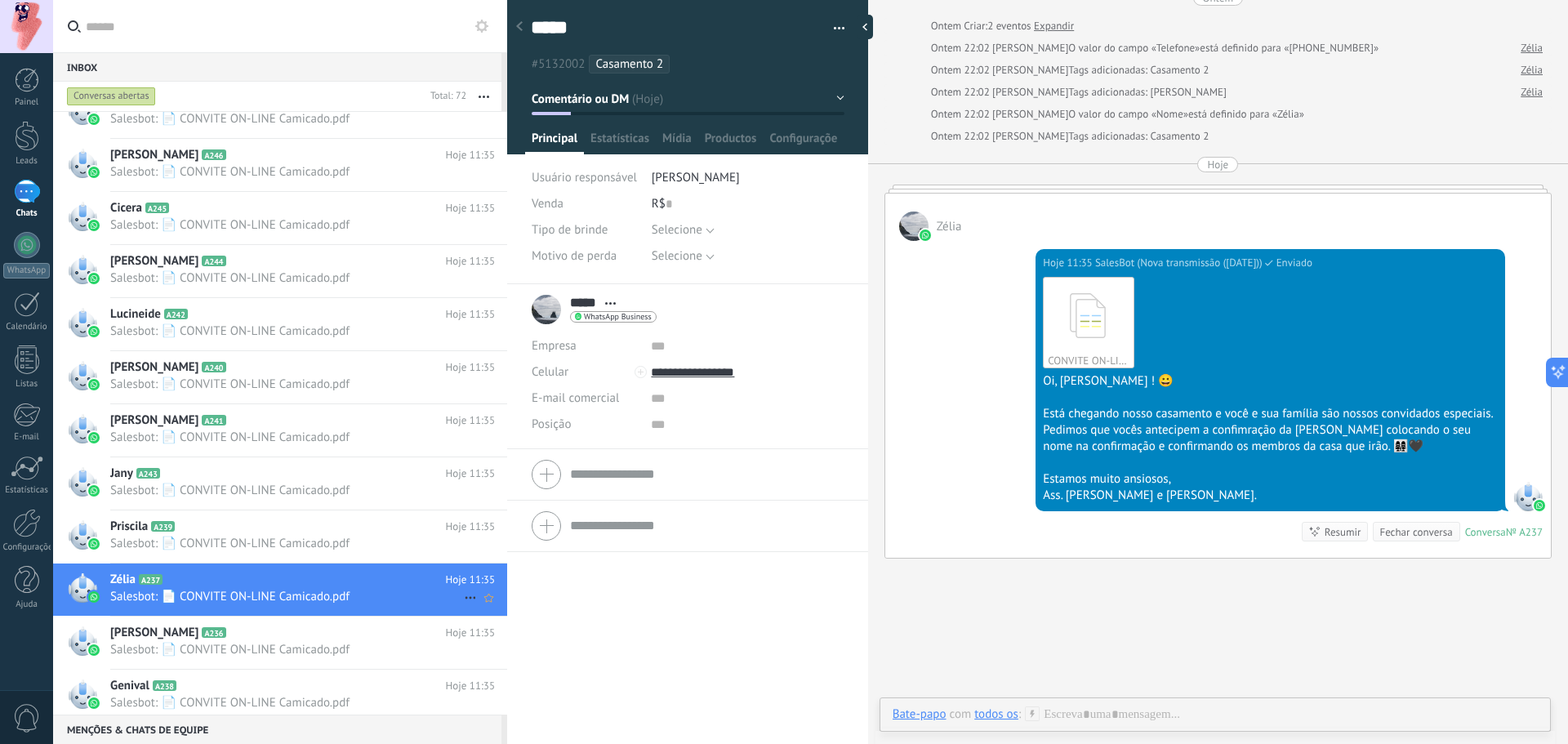
scroll to position [2810, 0]
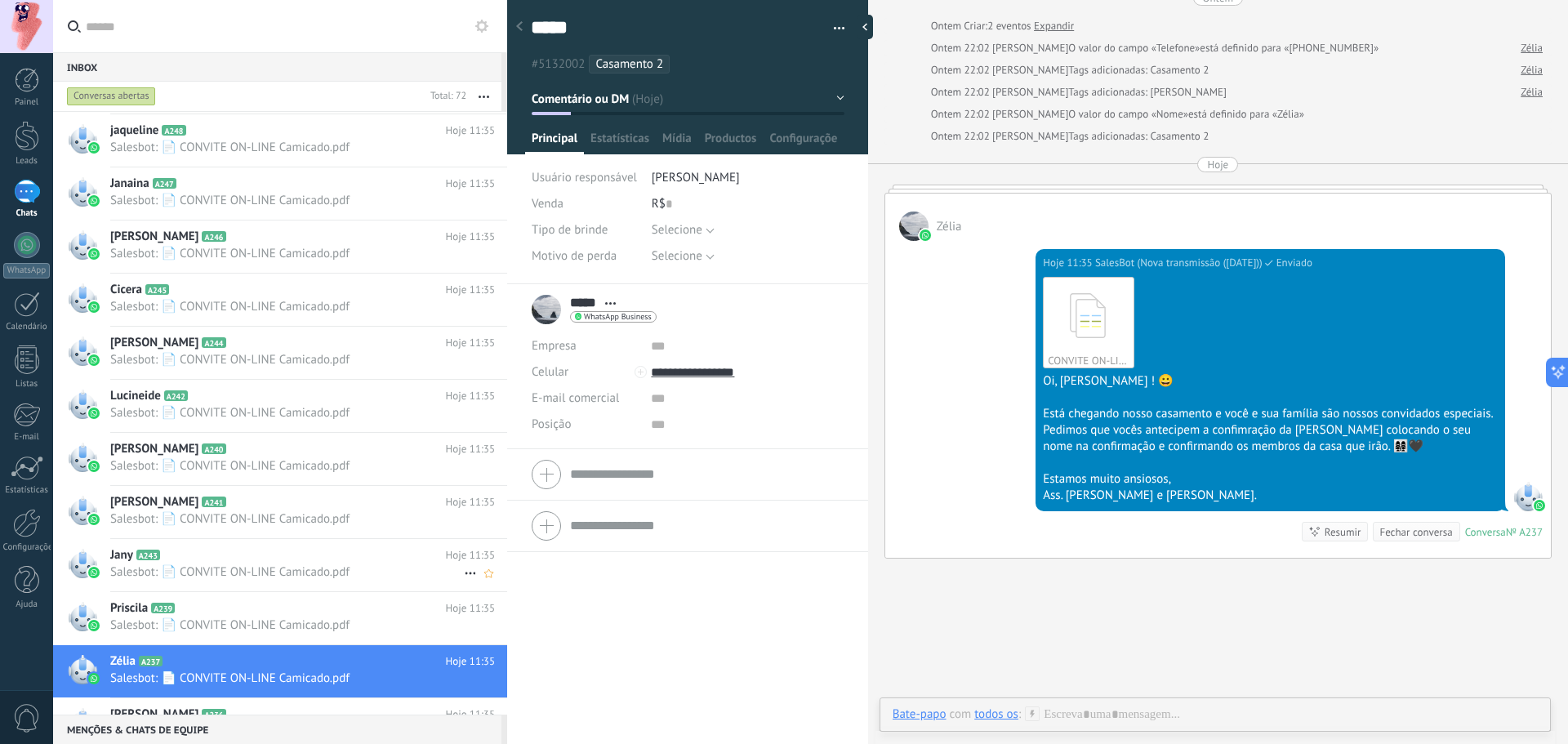
click at [198, 607] on h2 "Priscila A239" at bounding box center [278, 608] width 336 height 16
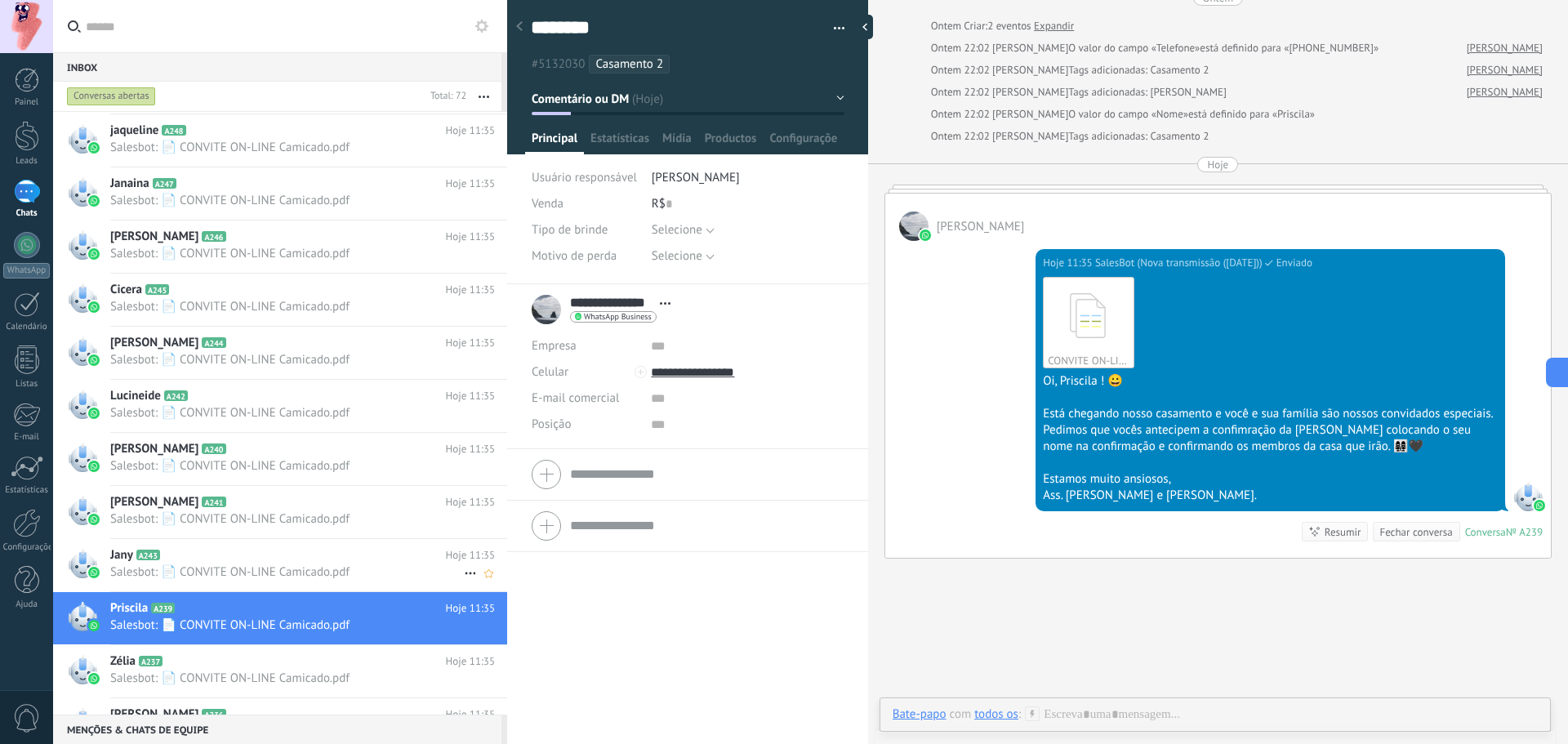
click at [213, 578] on span "Salesbot: 📄 CONVITE ON-LINE Camicado.pdf" at bounding box center [287, 572] width 354 height 15
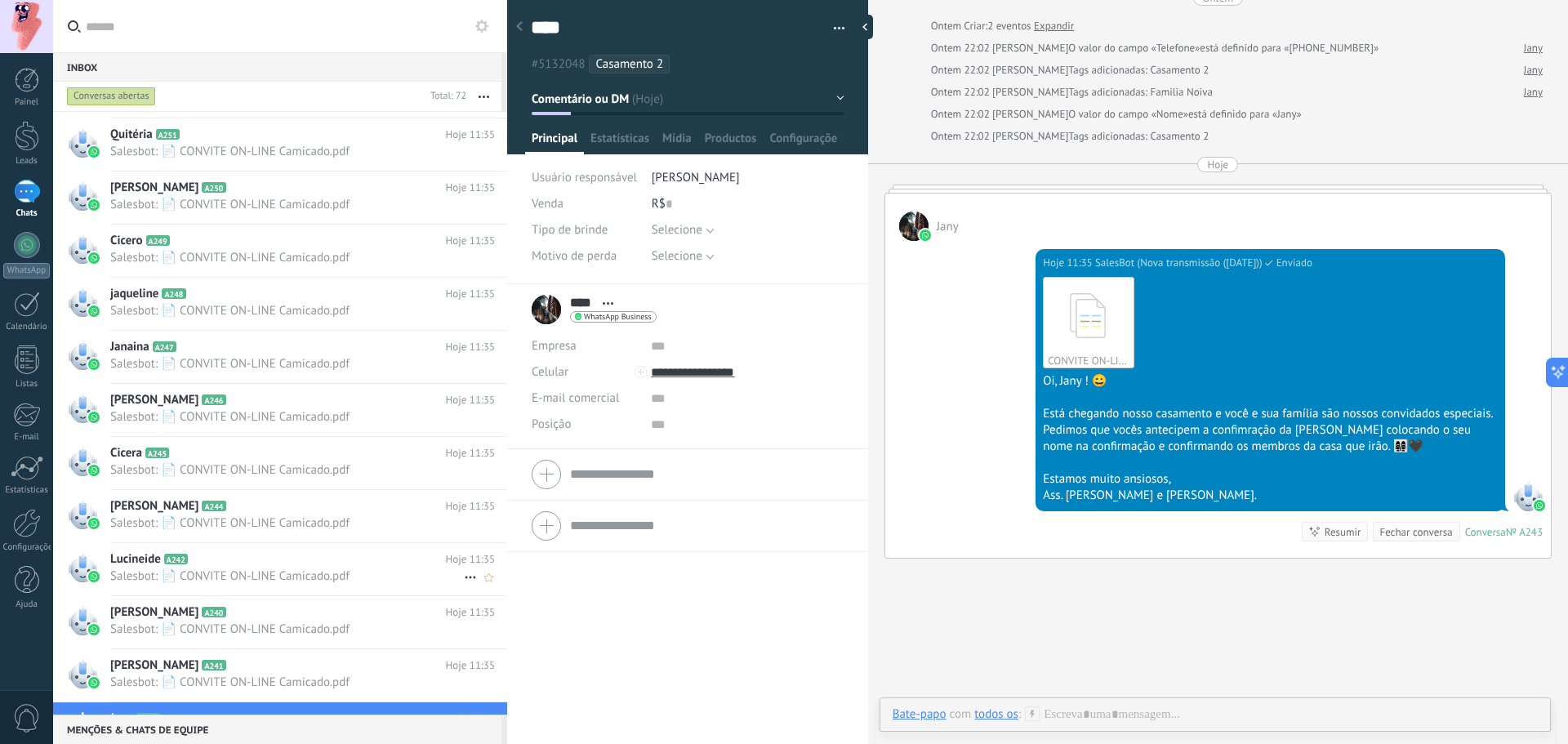
click at [212, 565] on h2 "Lucineide A242" at bounding box center [278, 559] width 336 height 16
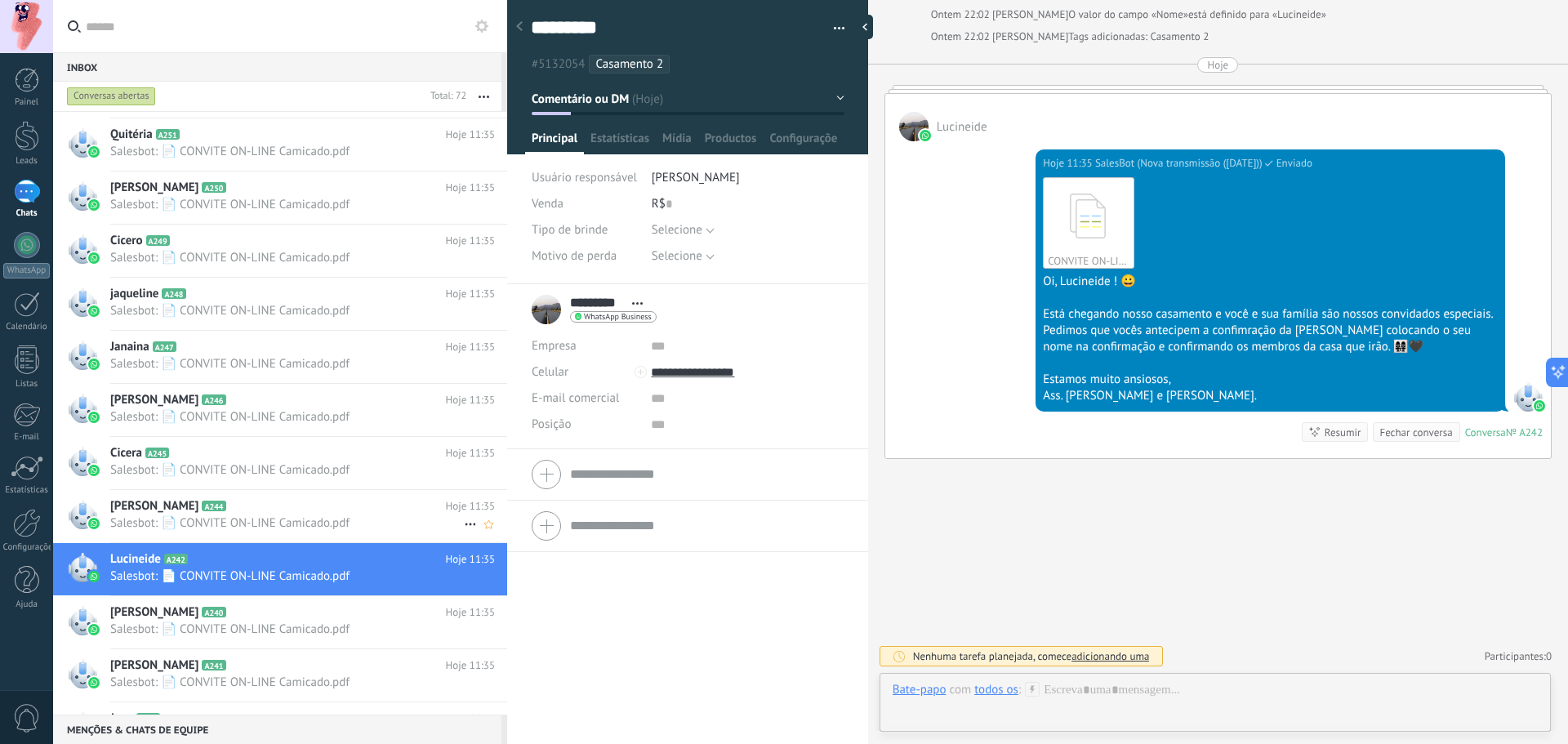
click at [253, 500] on h2 "Emerson A244" at bounding box center [278, 506] width 336 height 16
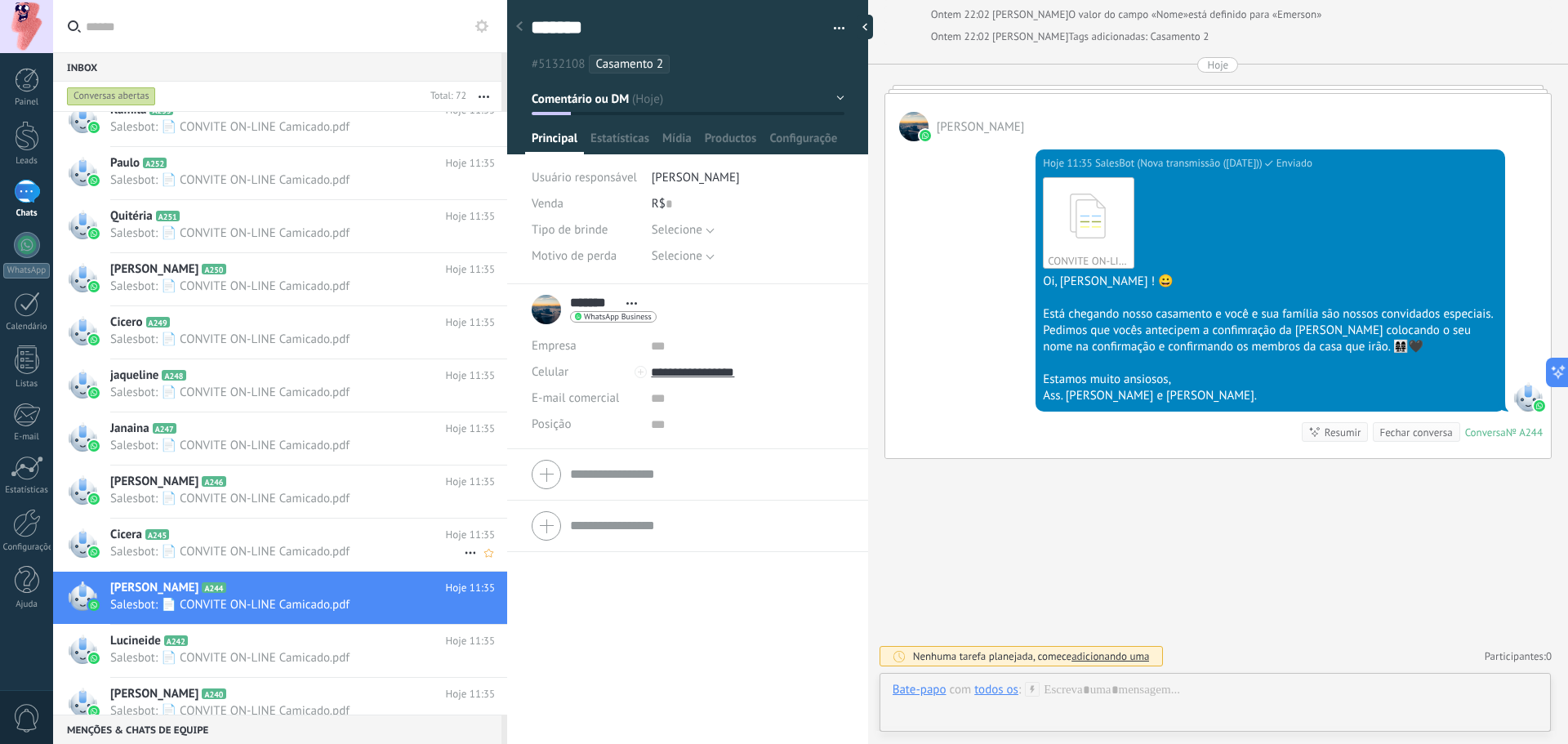
click at [253, 500] on span "Salesbot: 📄 CONVITE ON-LINE Camicado.pdf" at bounding box center [287, 498] width 354 height 15
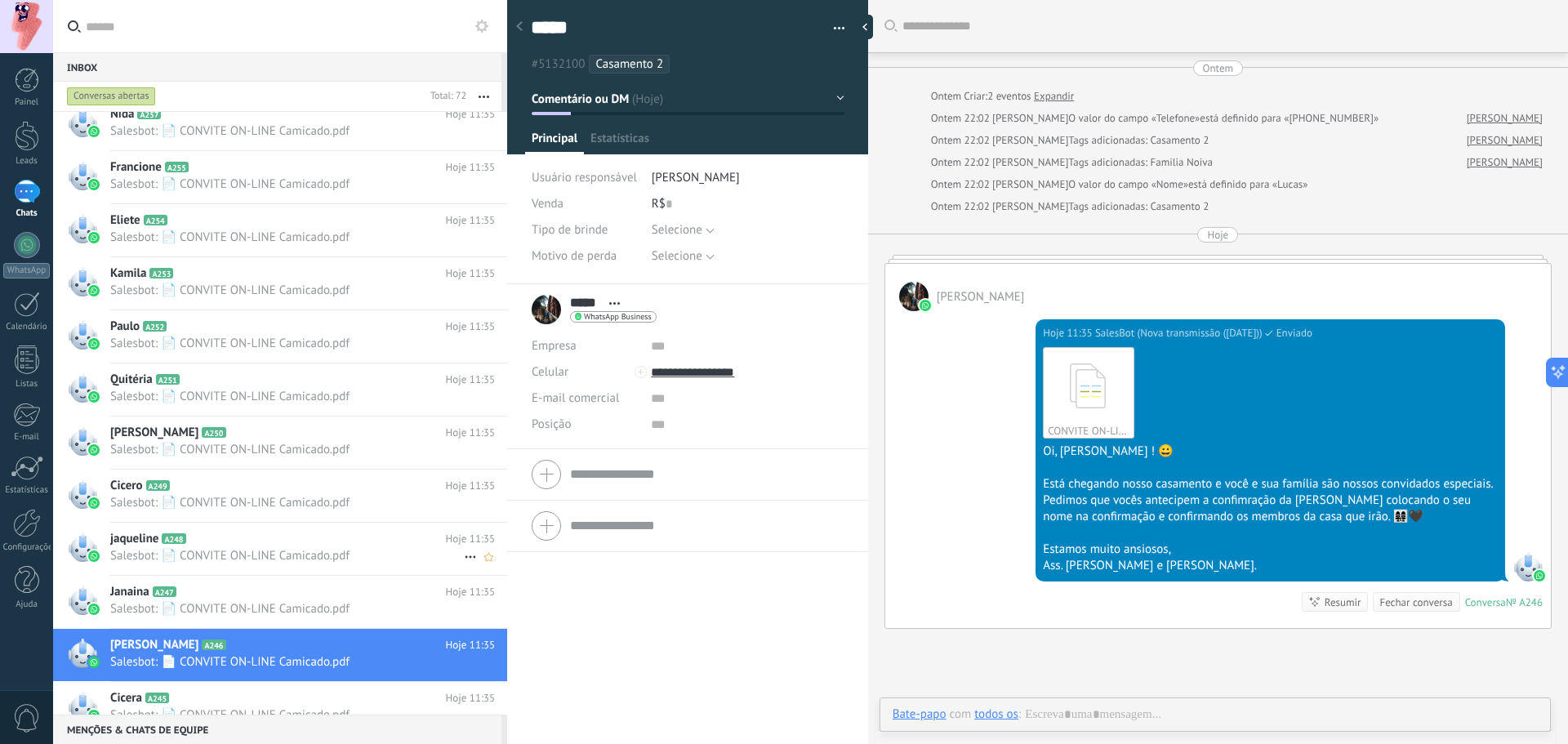
click at [253, 500] on span "Salesbot: 📄 CONVITE ON-LINE Camicado.pdf" at bounding box center [287, 502] width 354 height 15
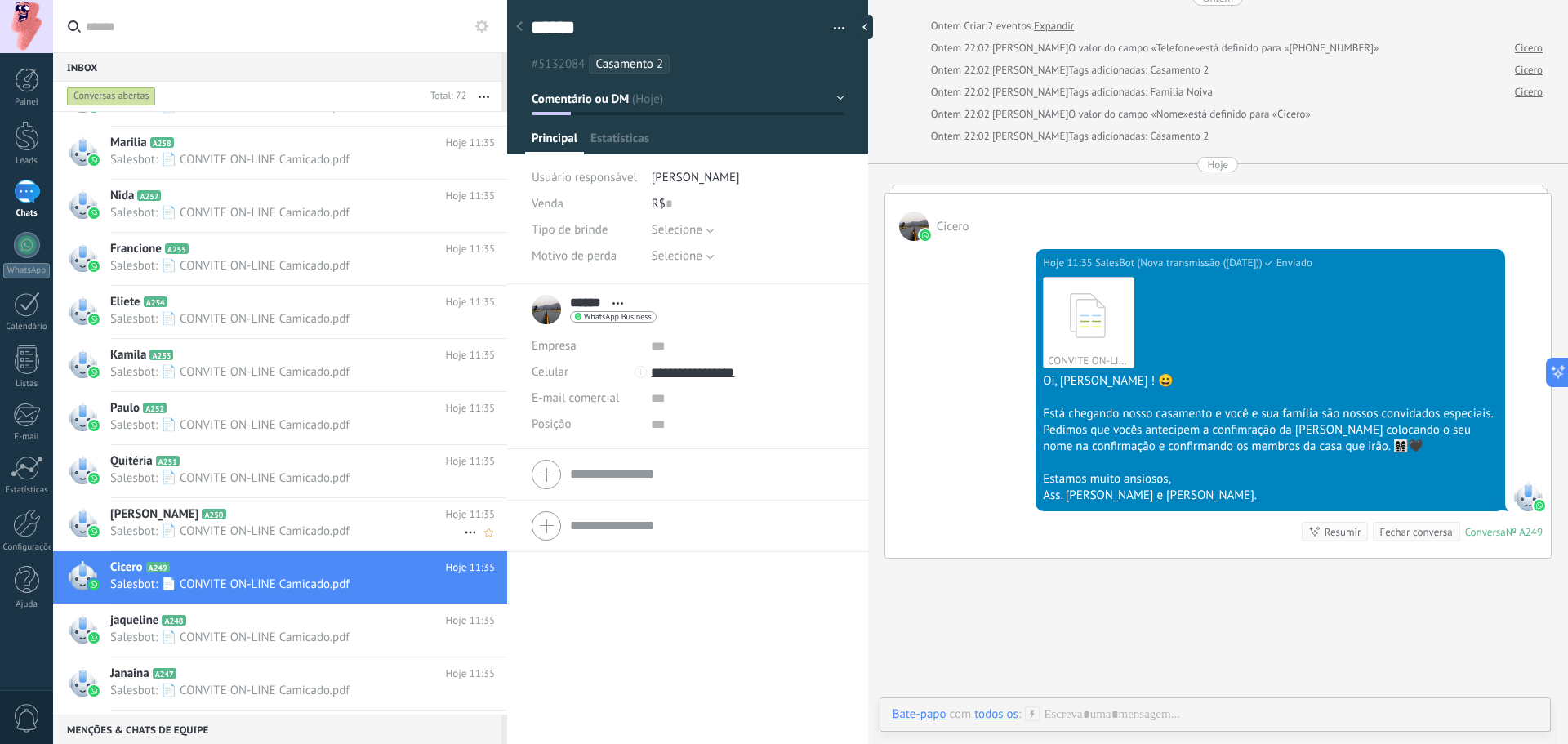
click at [253, 500] on div "Luciano A250 Hoje 11:35 Salesbot: 📄 CONVITE ON-LINE Camicado.pdf" at bounding box center [308, 524] width 396 height 52
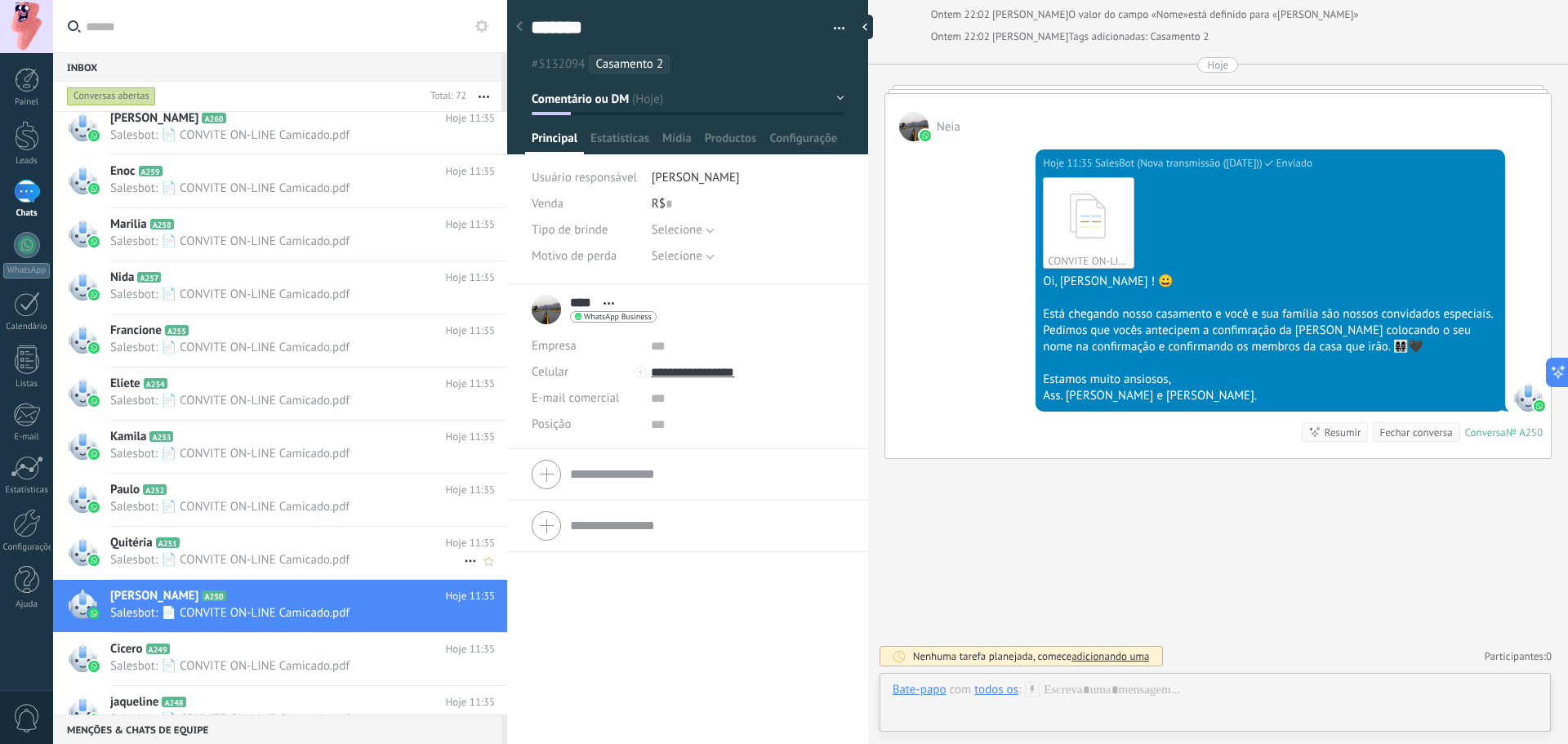
click at [253, 500] on span "Salesbot: 📄 CONVITE ON-LINE Camicado.pdf" at bounding box center [287, 506] width 354 height 15
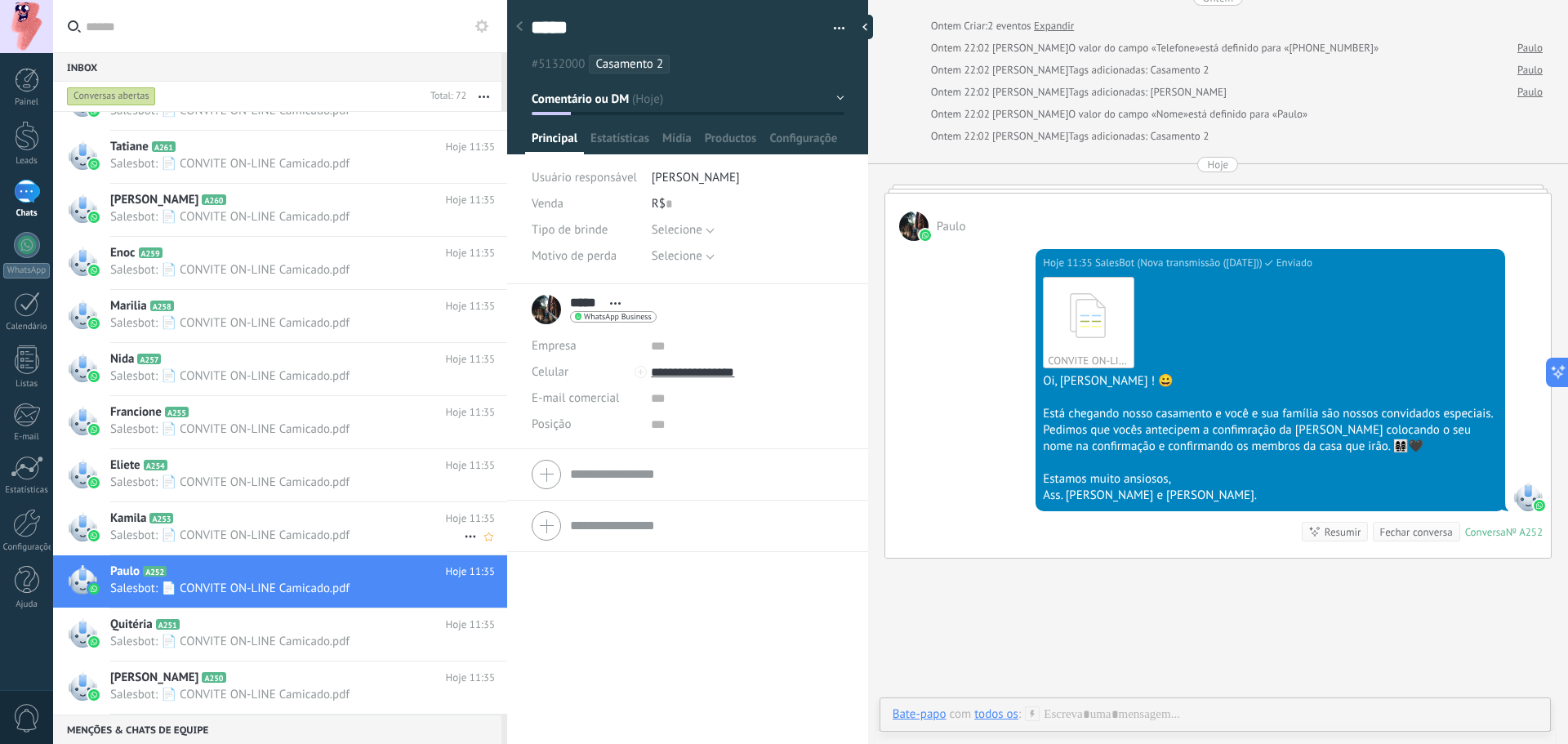
click at [253, 500] on div "Eliete A254 Hoje 11:35 Salesbot: 📄 CONVITE ON-LINE Camicado.pdf" at bounding box center [308, 475] width 396 height 52
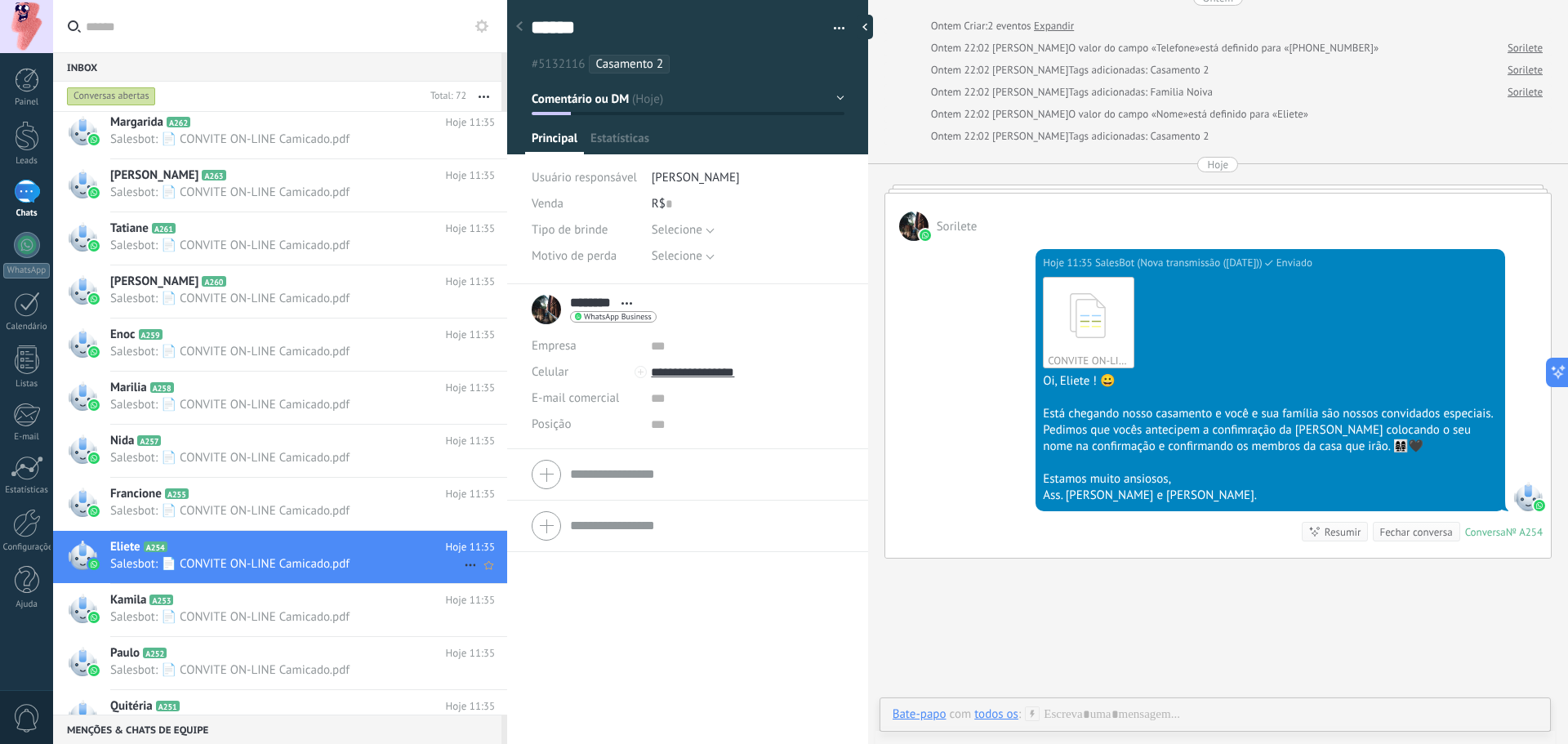
click at [253, 500] on h2 "Francione A255" at bounding box center [278, 494] width 336 height 16
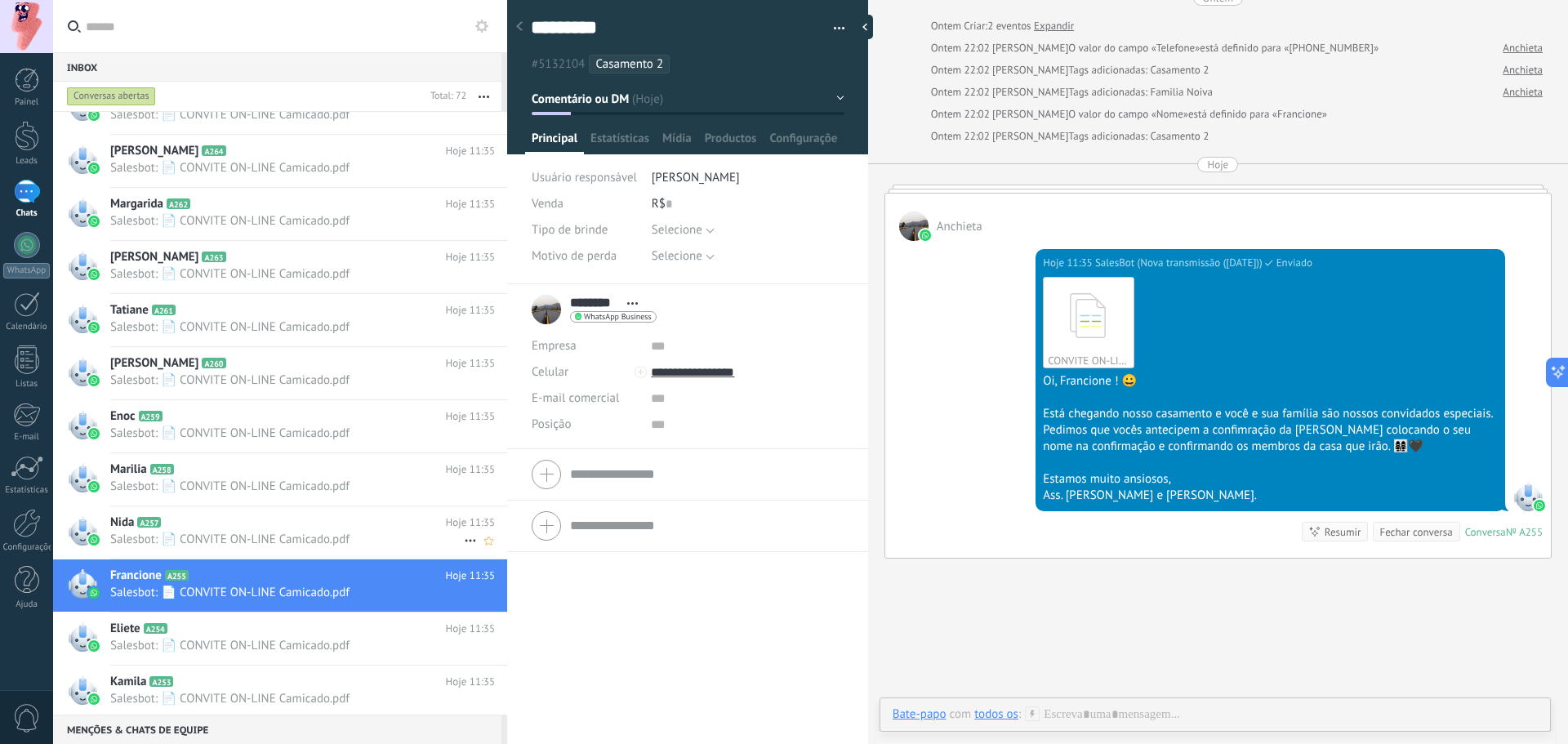
click at [253, 500] on div "Marilia A258 Hoje 11:35 Salesbot: 📄 CONVITE ON-LINE Camicado.pdf" at bounding box center [308, 479] width 396 height 52
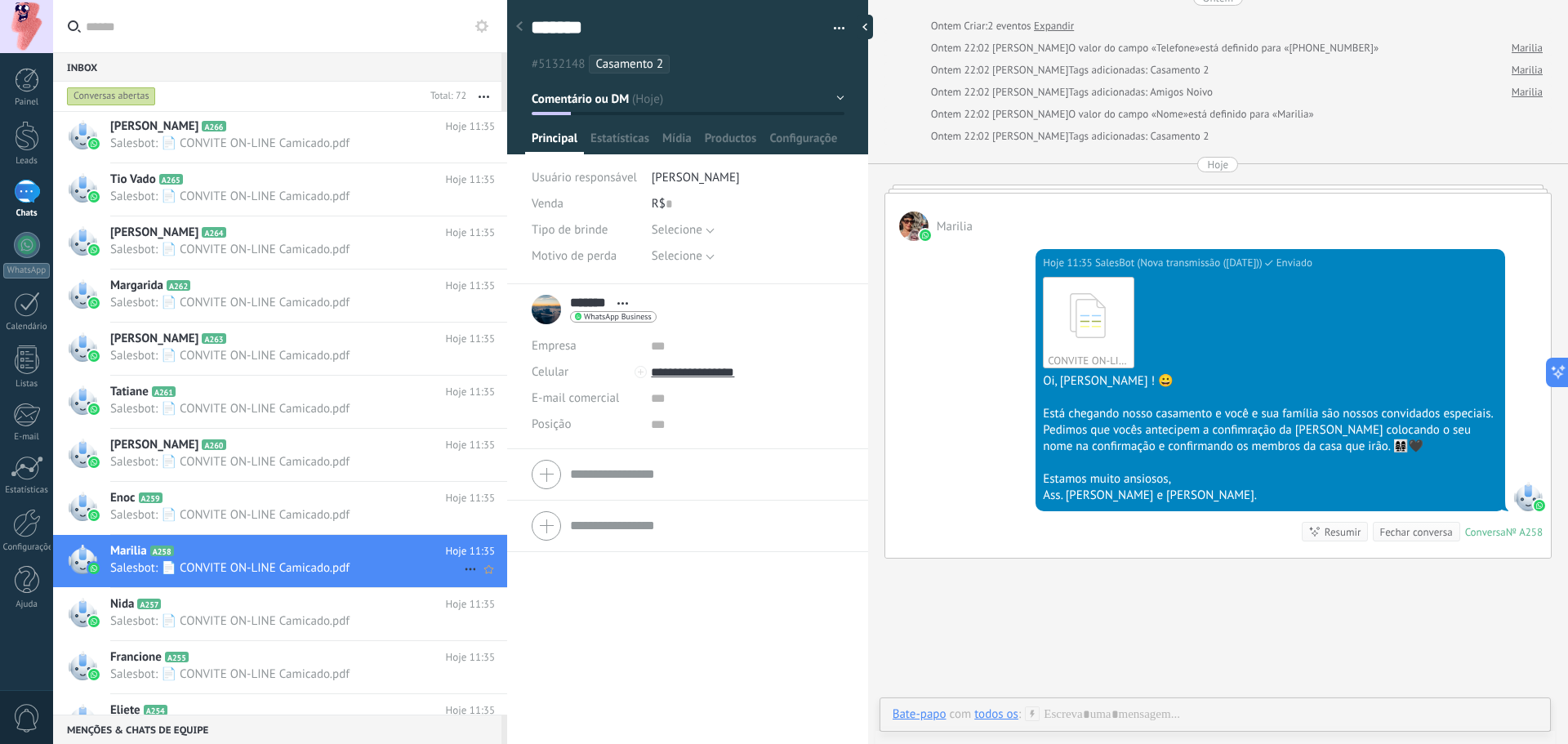
click at [253, 500] on h2 "Enoc A259" at bounding box center [278, 498] width 336 height 16
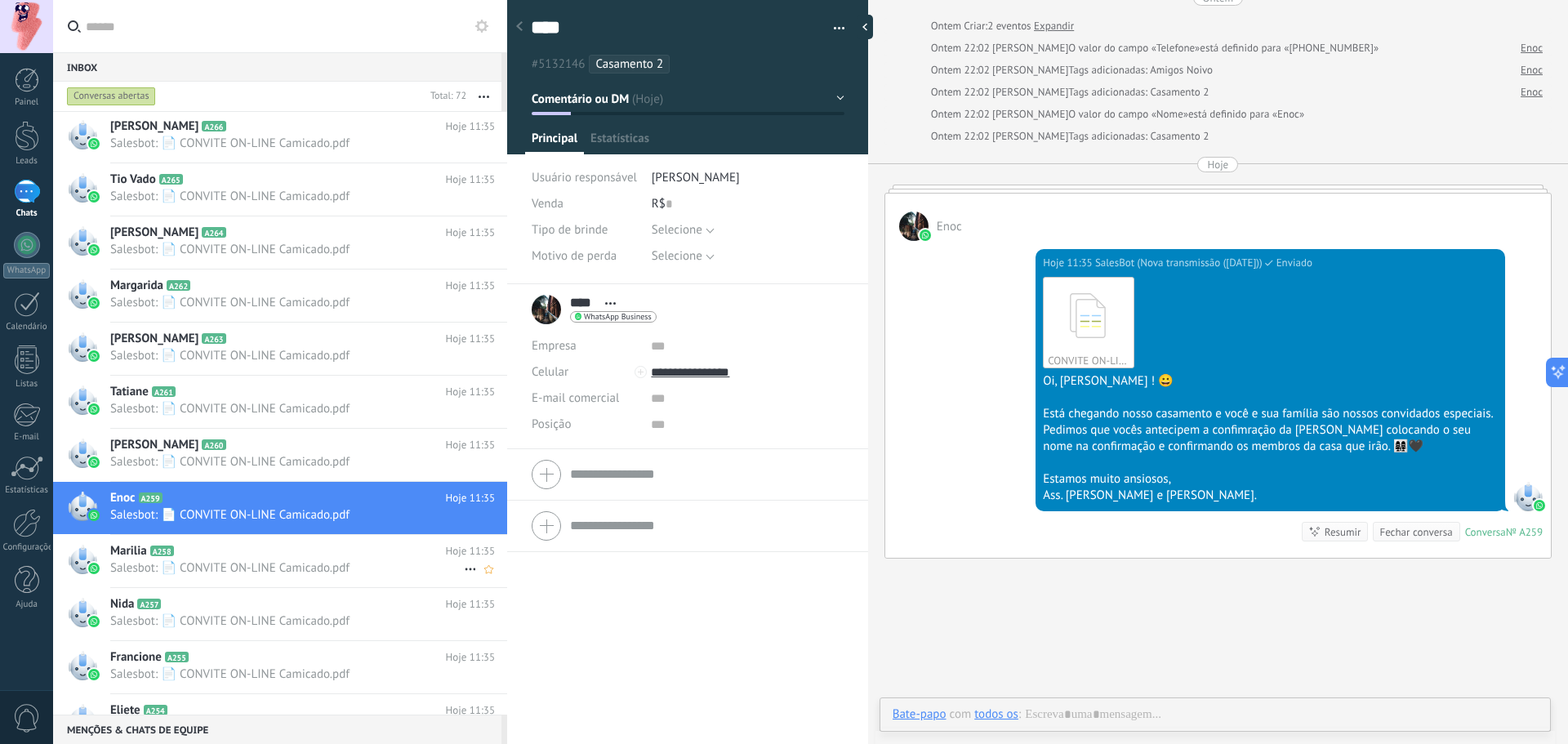
click at [240, 560] on span "Salesbot: 📄 CONVITE ON-LINE Camicado.pdf" at bounding box center [287, 567] width 354 height 15
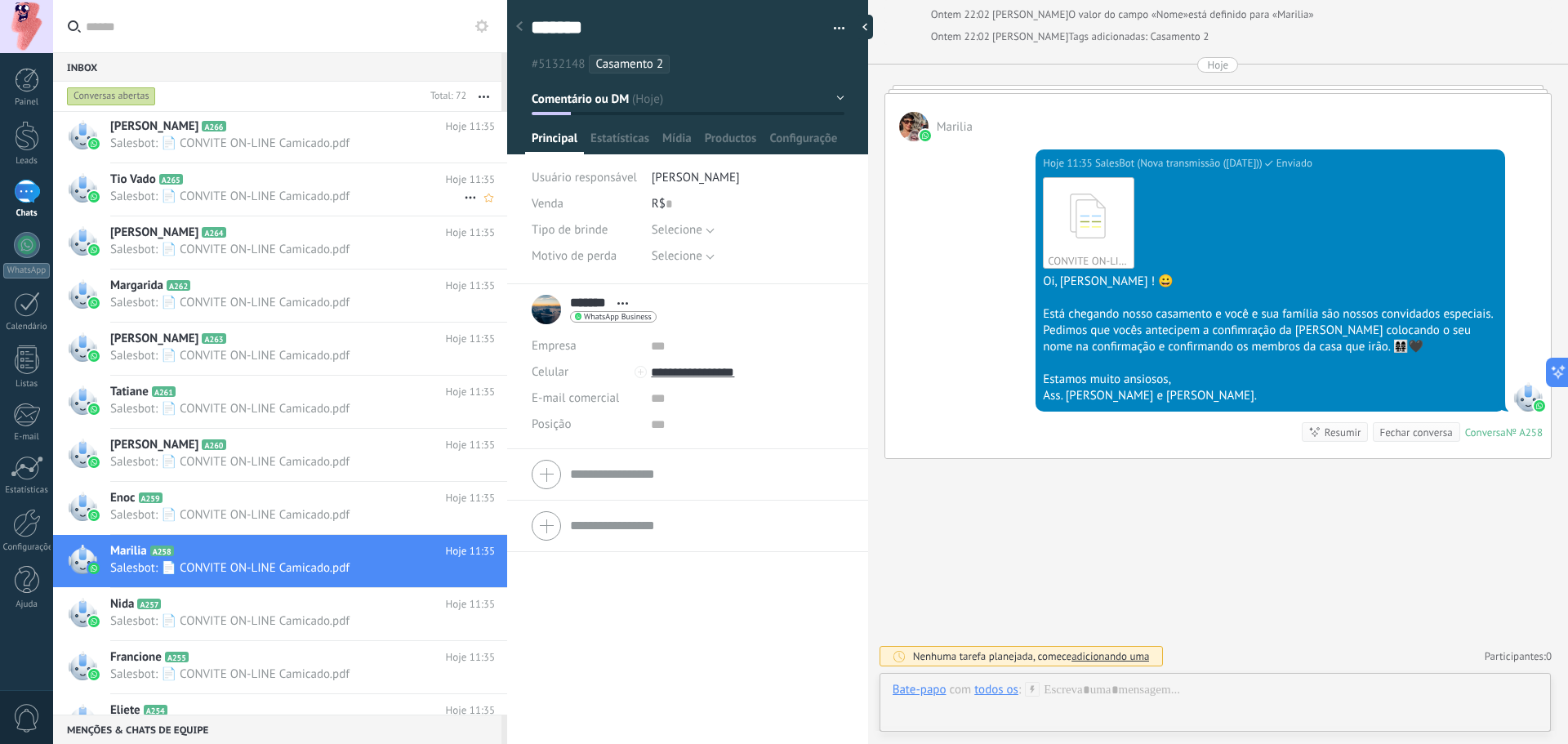
click at [76, 199] on div at bounding box center [82, 188] width 29 height 29
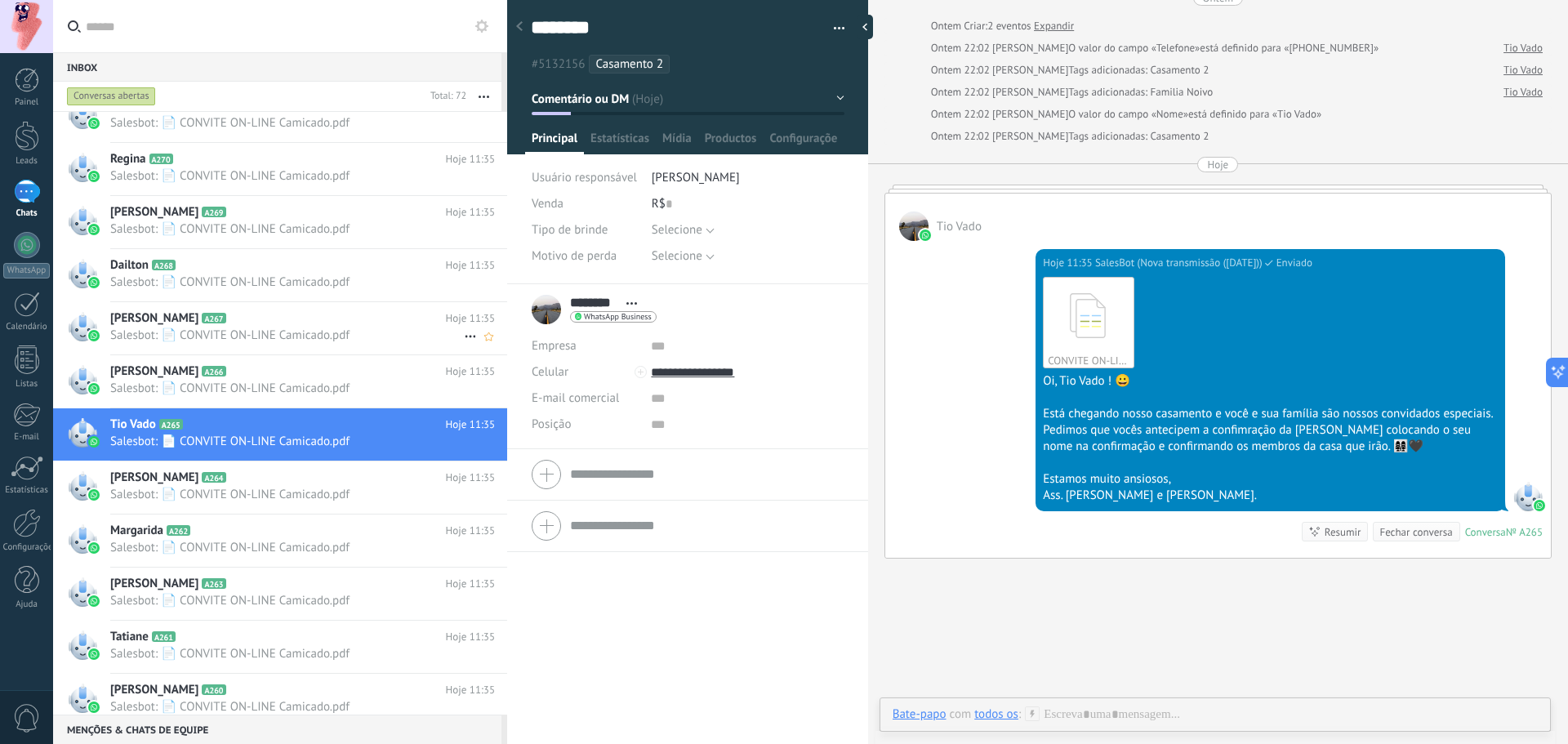
click at [263, 337] on span "Salesbot: 📄 CONVITE ON-LINE Camicado.pdf" at bounding box center [287, 334] width 354 height 15
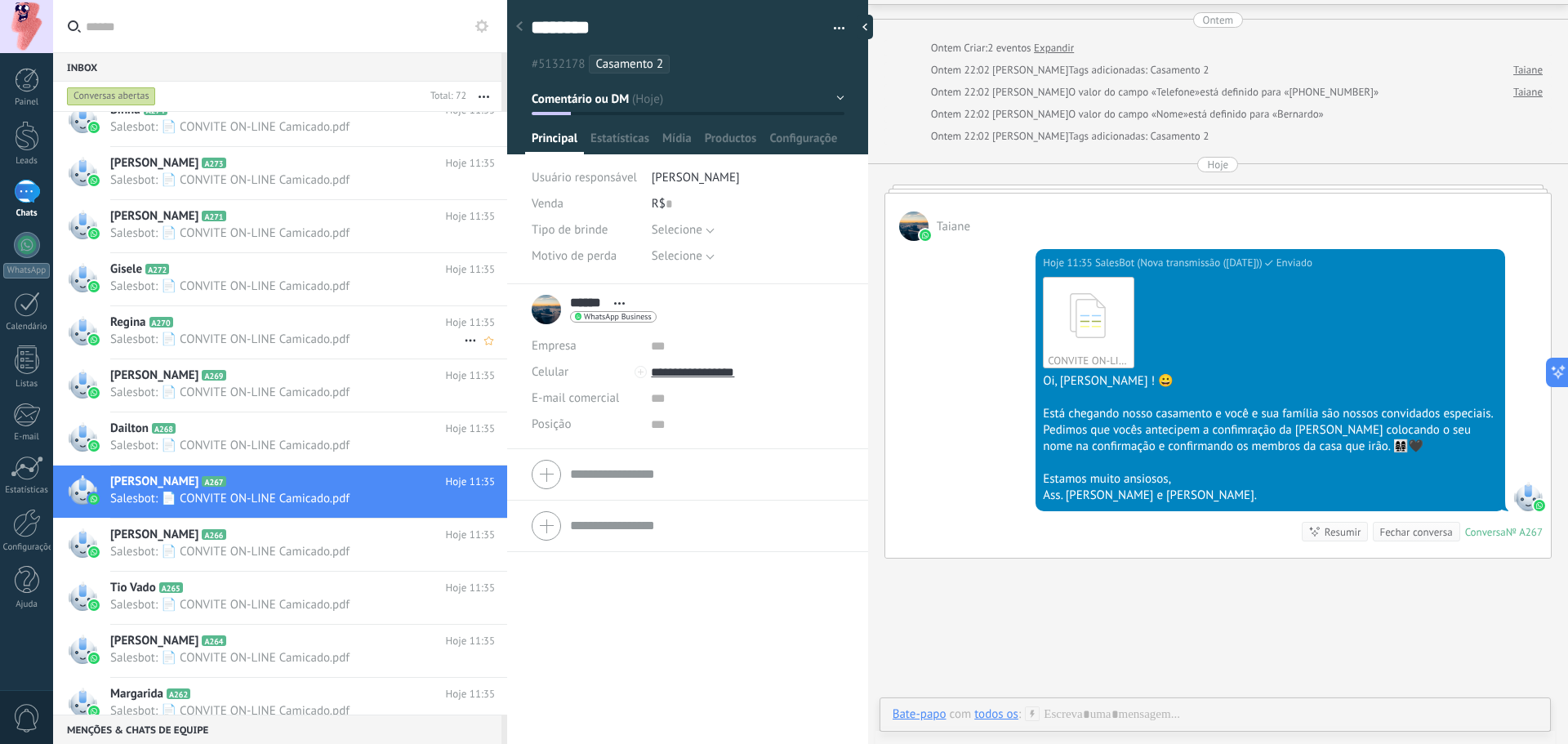
click at [263, 337] on span "Salesbot: 📄 CONVITE ON-LINE Camicado.pdf" at bounding box center [287, 339] width 354 height 15
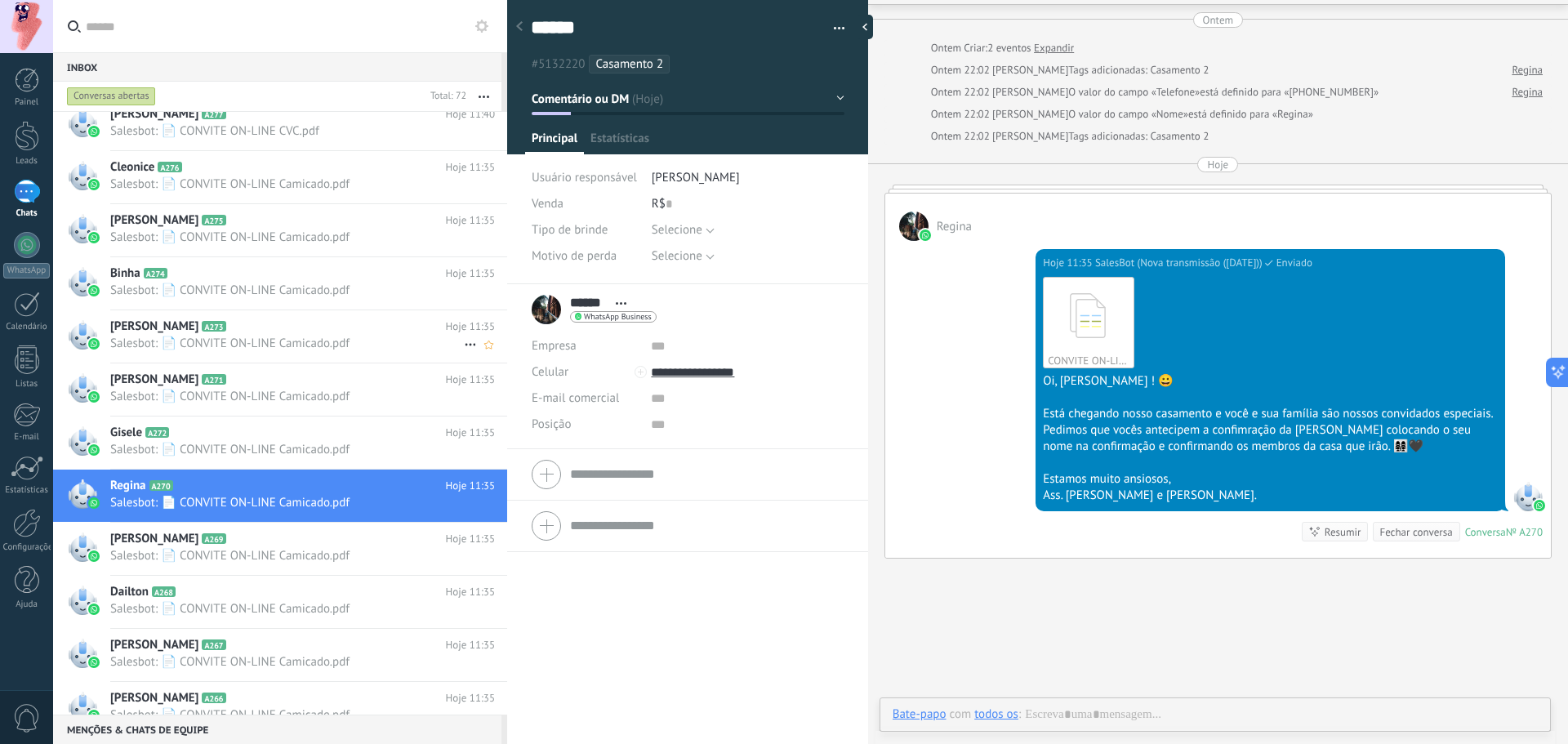
click at [263, 337] on span "Salesbot: 📄 CONVITE ON-LINE Camicado.pdf" at bounding box center [287, 343] width 354 height 15
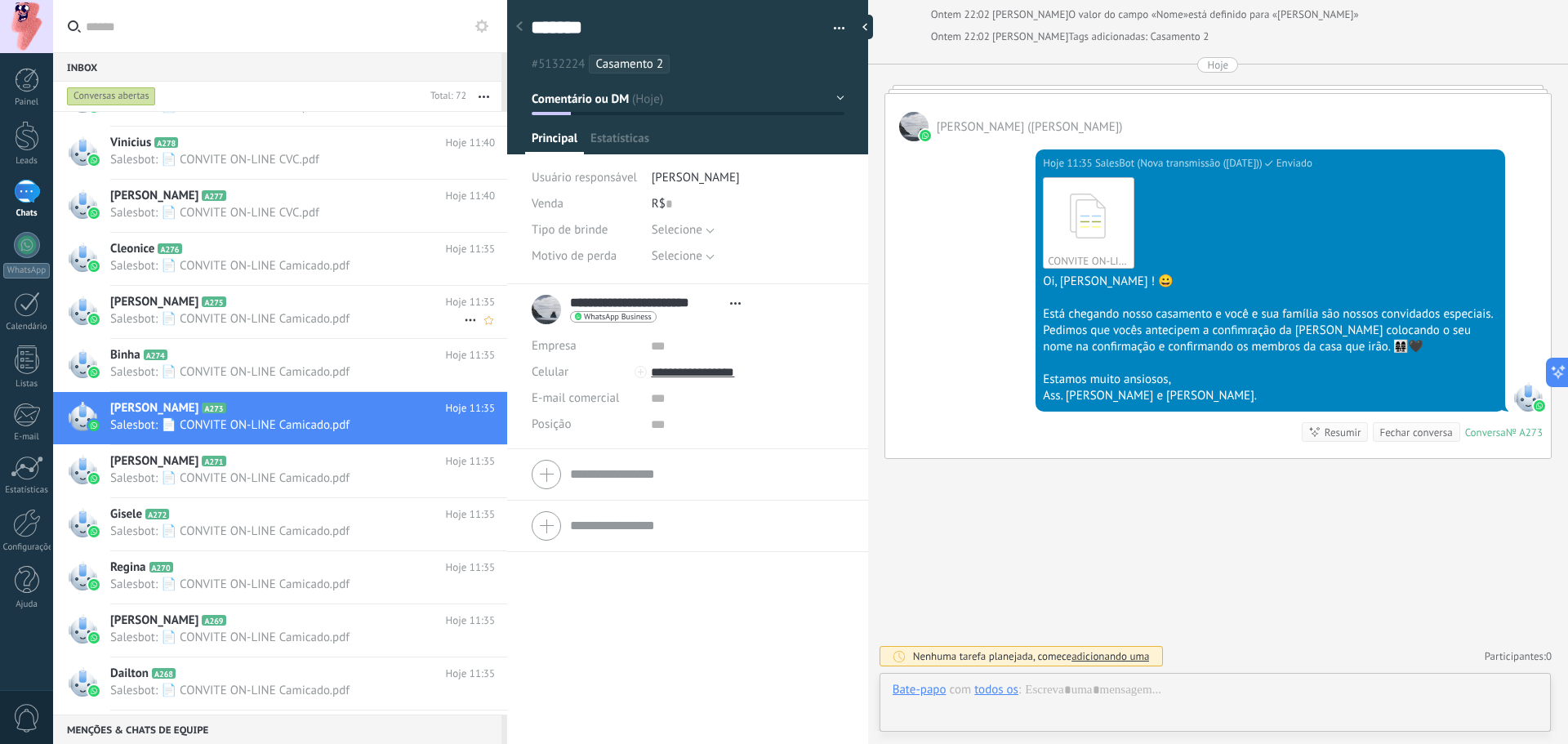
click at [263, 337] on link "Filipe A275 Hoje 11:35 Salesbot: 📄 CONVITE ON-LINE Camicado.pdf" at bounding box center [280, 311] width 454 height 52
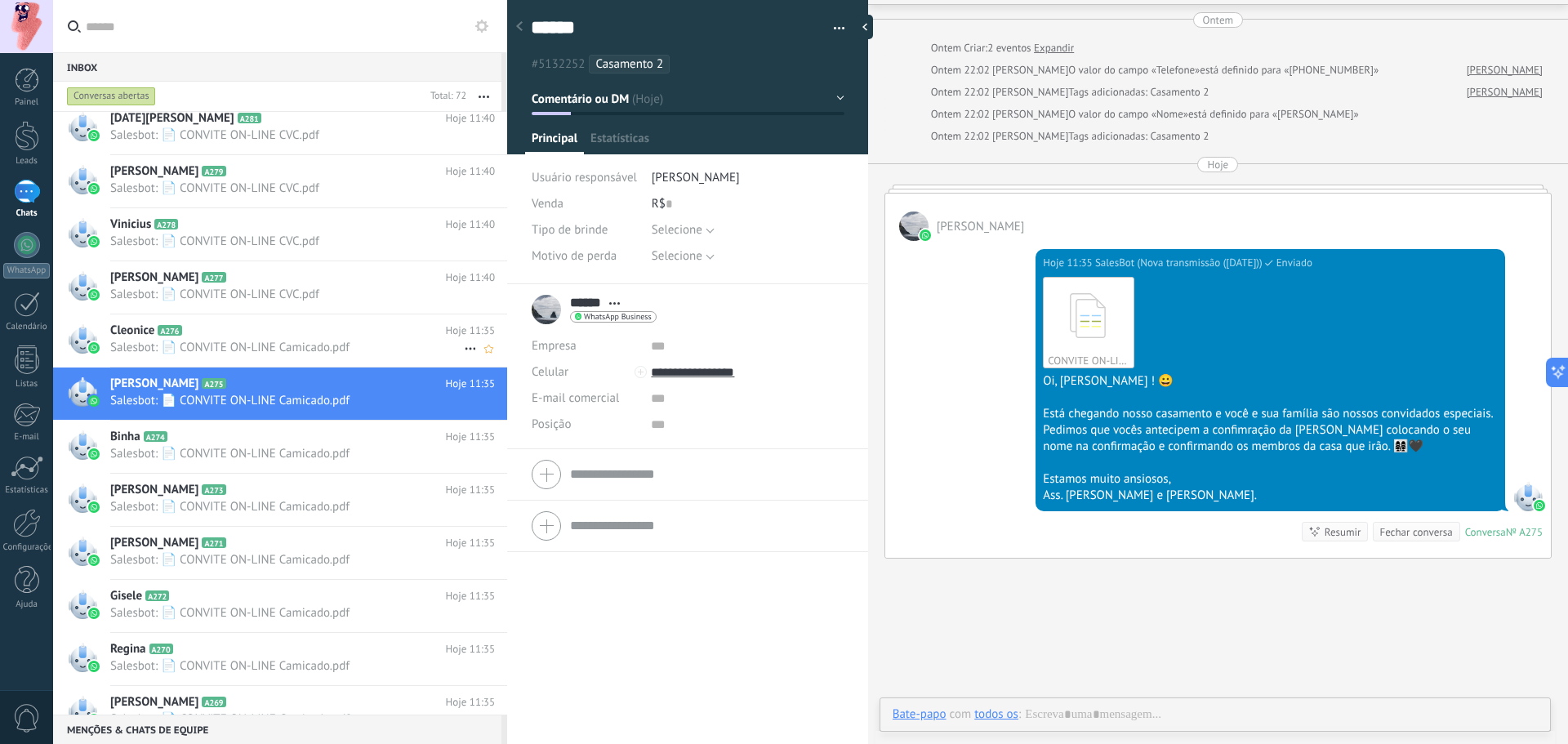
click at [263, 337] on h2 "Cleonice A276" at bounding box center [278, 331] width 336 height 16
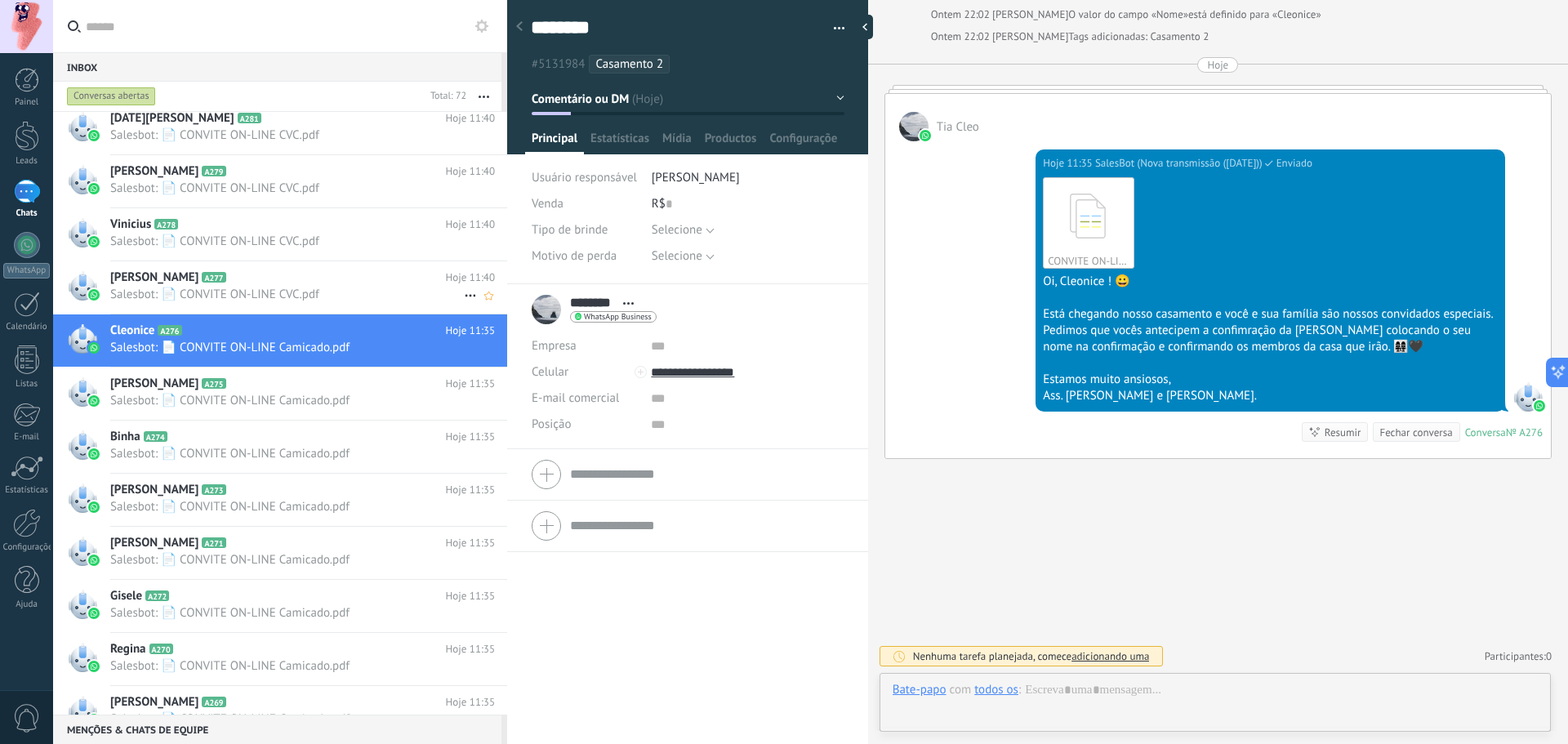
click at [298, 305] on div "Gabriela A277 Hoje 11:40 Salesbot: 📄 CONVITE ON-LINE CVC.pdf" at bounding box center [308, 287] width 396 height 52
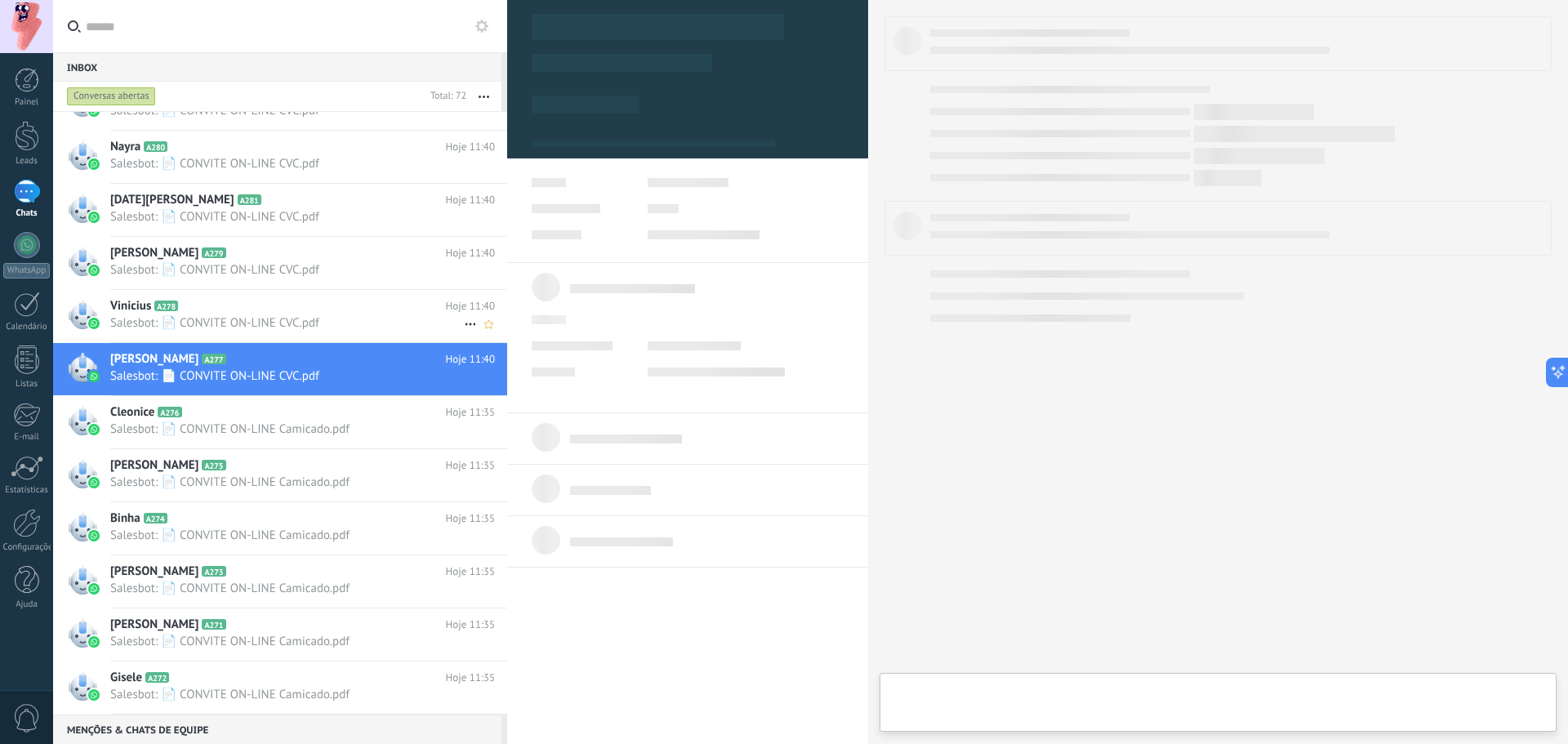
click at [298, 351] on h2 "Gabriela A277" at bounding box center [278, 359] width 336 height 16
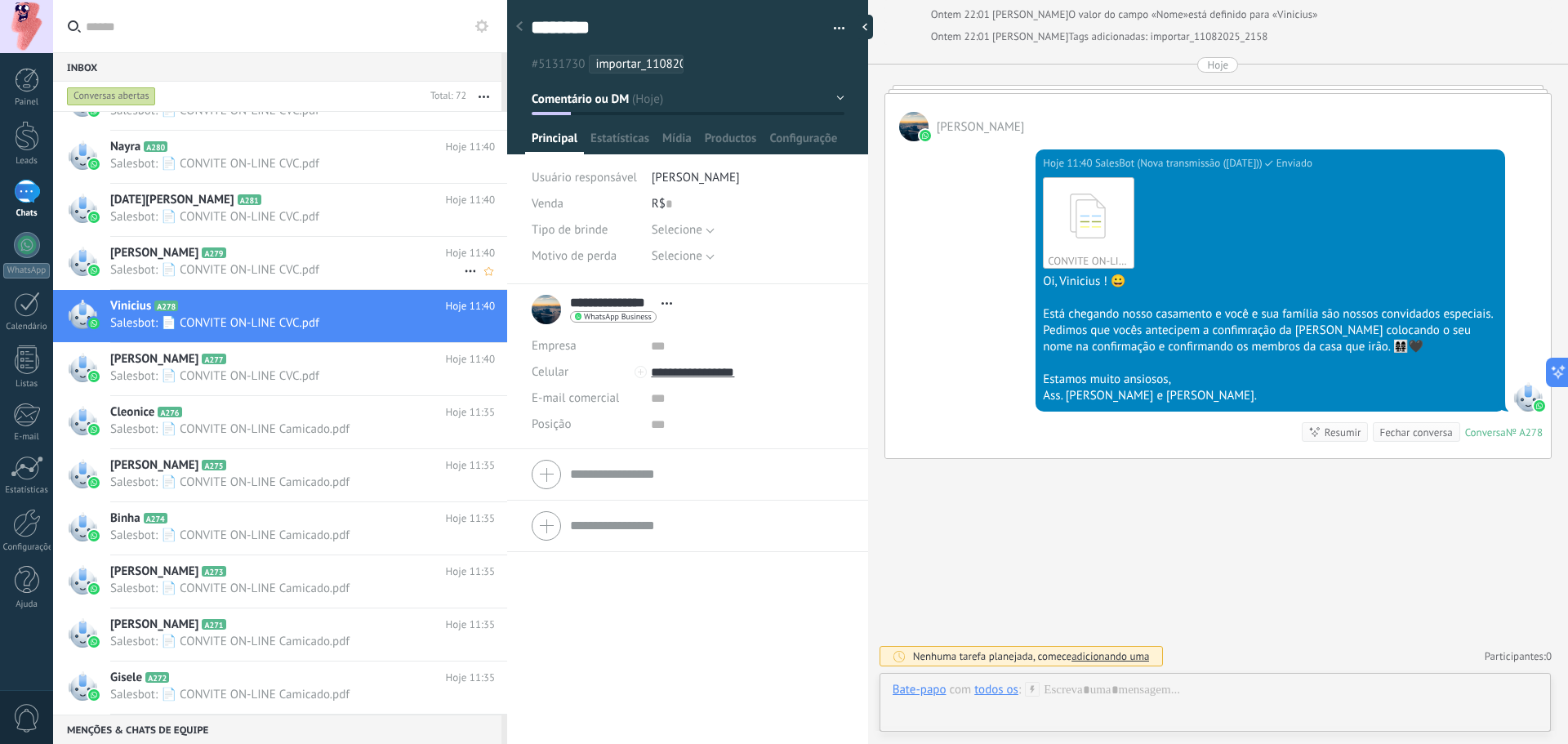
click at [317, 274] on span "Salesbot: 📄 CONVITE ON-LINE CVC.pdf" at bounding box center [287, 269] width 354 height 15
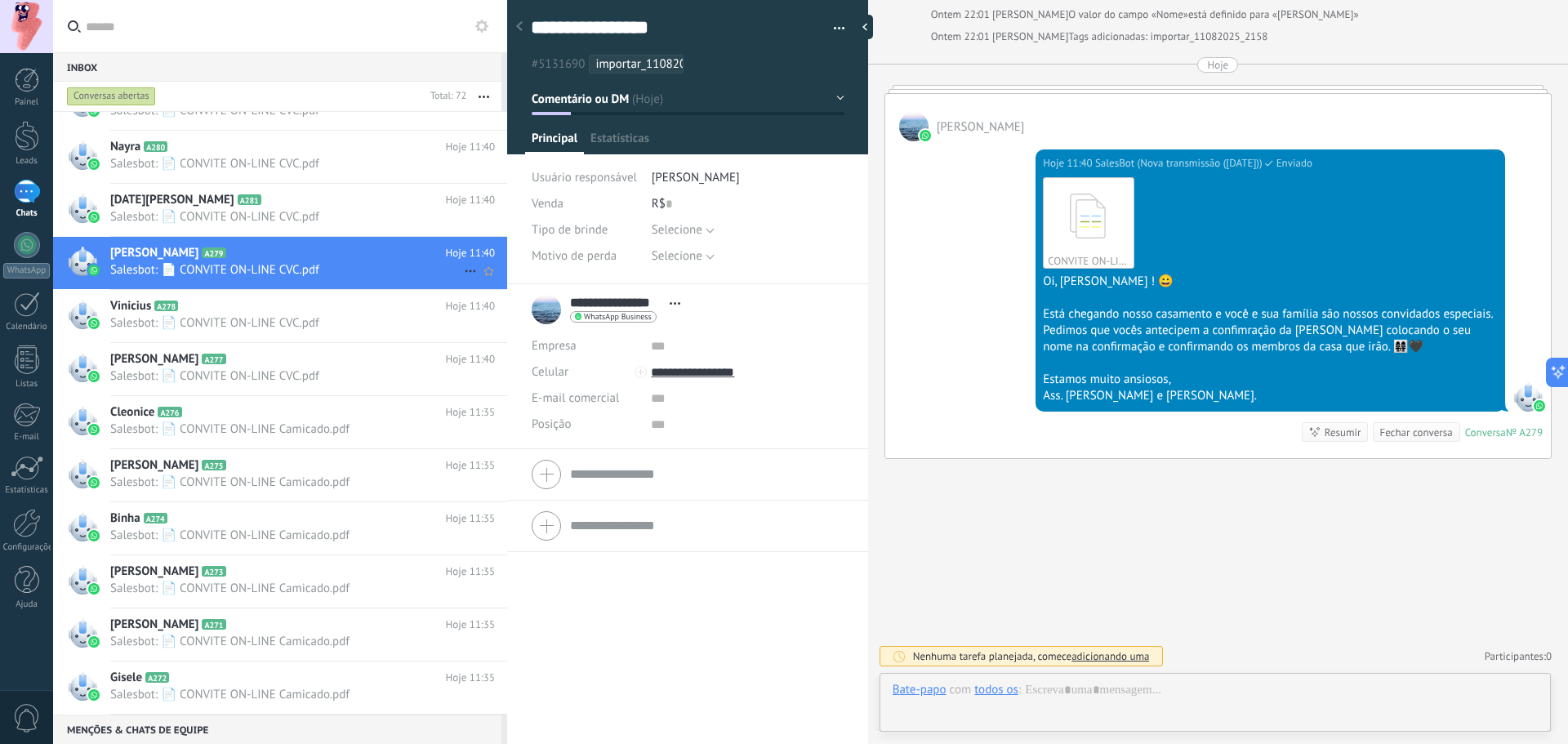
click at [306, 270] on span "Salesbot: 📄 CONVITE ON-LINE CVC.pdf" at bounding box center [287, 269] width 354 height 15
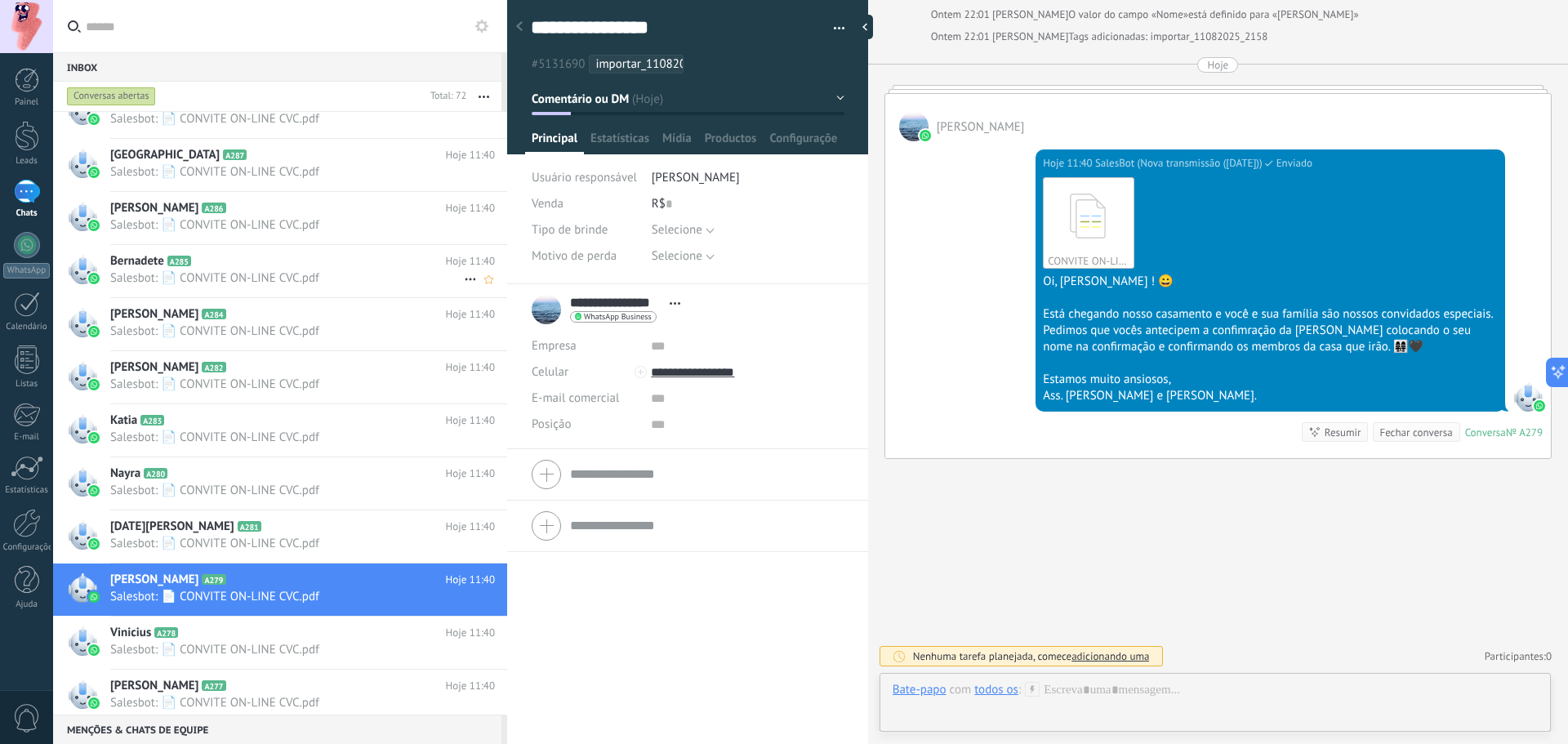
click at [306, 270] on span "Salesbot: 📄 CONVITE ON-LINE CVC.pdf" at bounding box center [287, 277] width 354 height 15
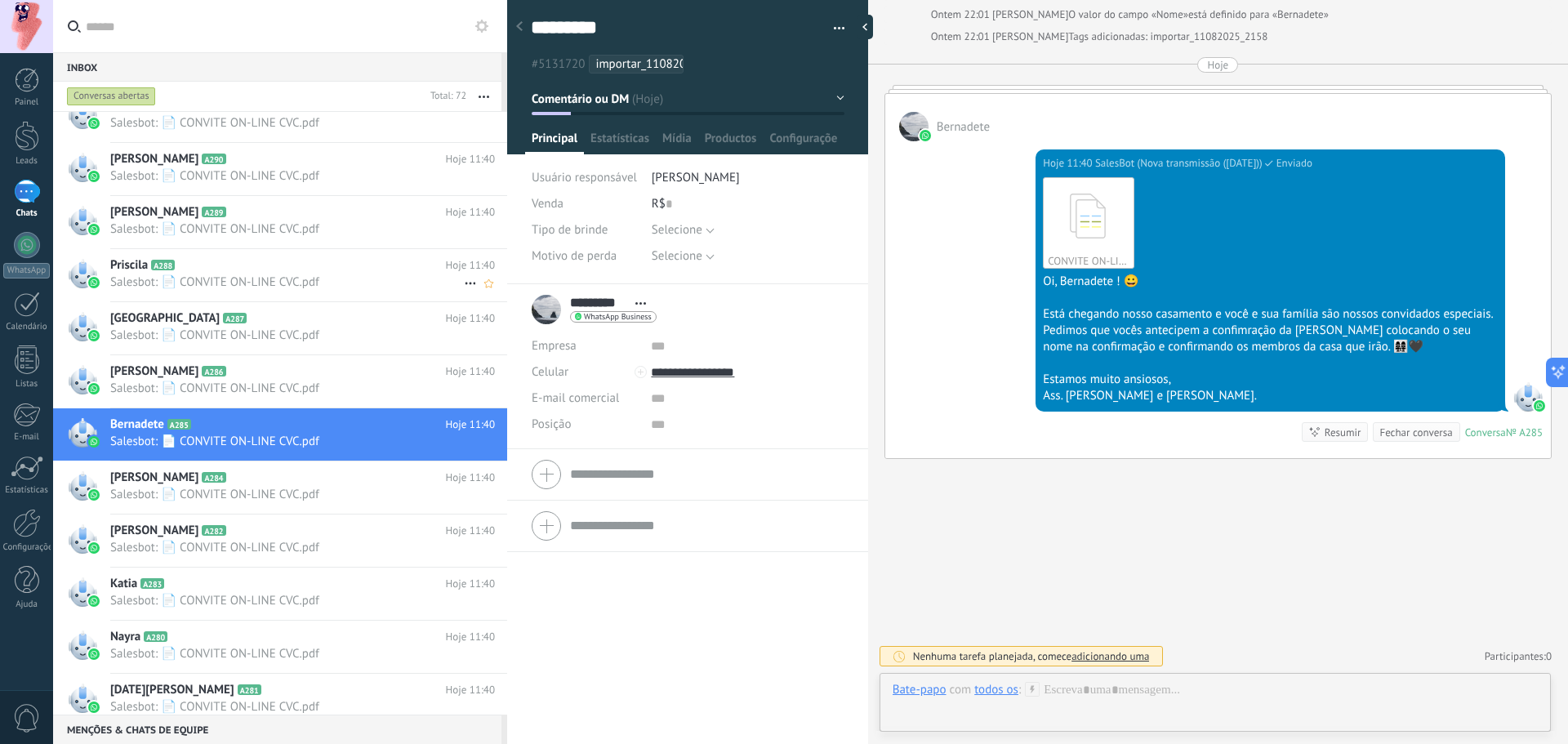
click at [306, 270] on h2 "Priscila A288" at bounding box center [278, 265] width 336 height 16
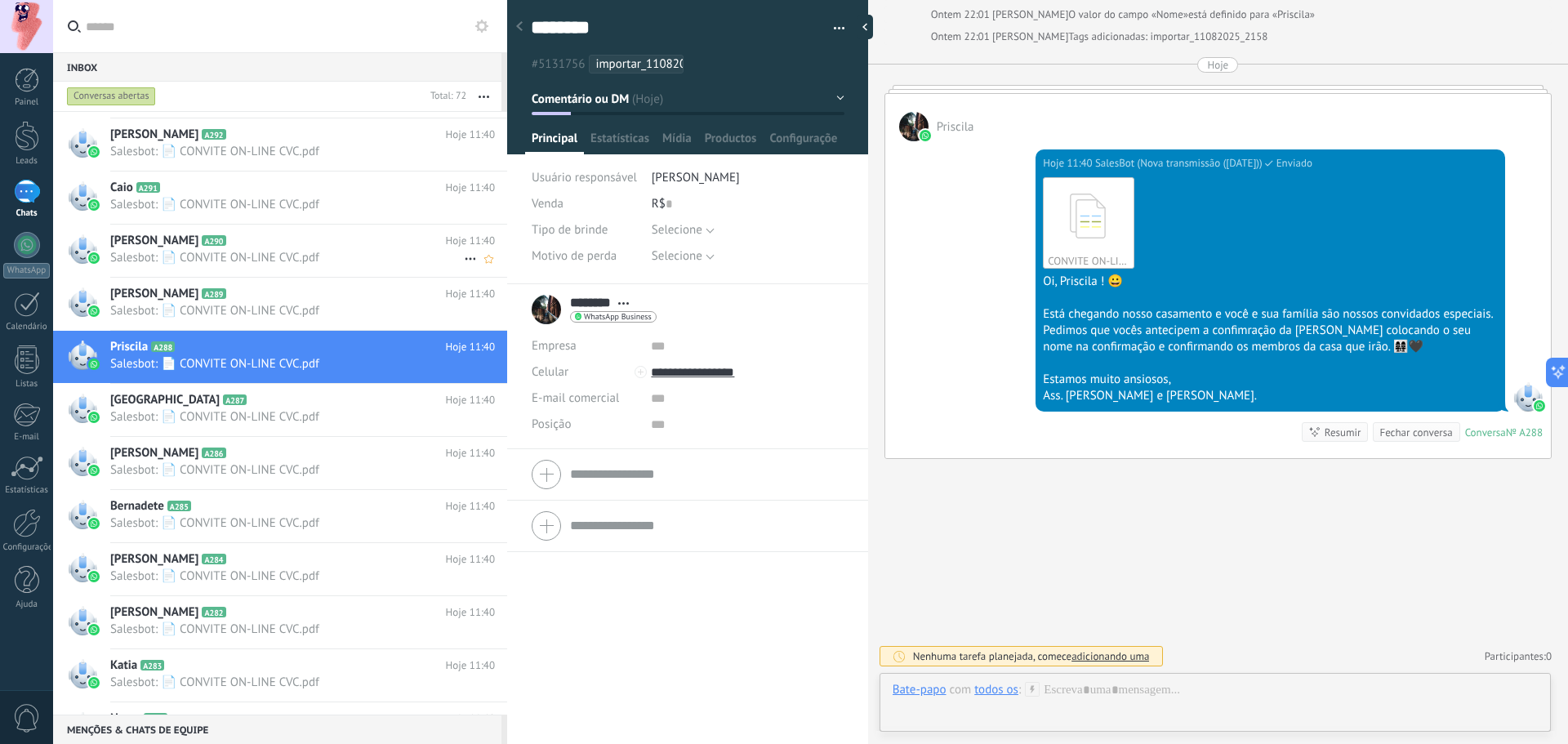
click at [306, 270] on div "Matheus A290 Hoje 11:40 Salesbot: 📄 CONVITE ON-LINE CVC.pdf" at bounding box center [308, 251] width 396 height 52
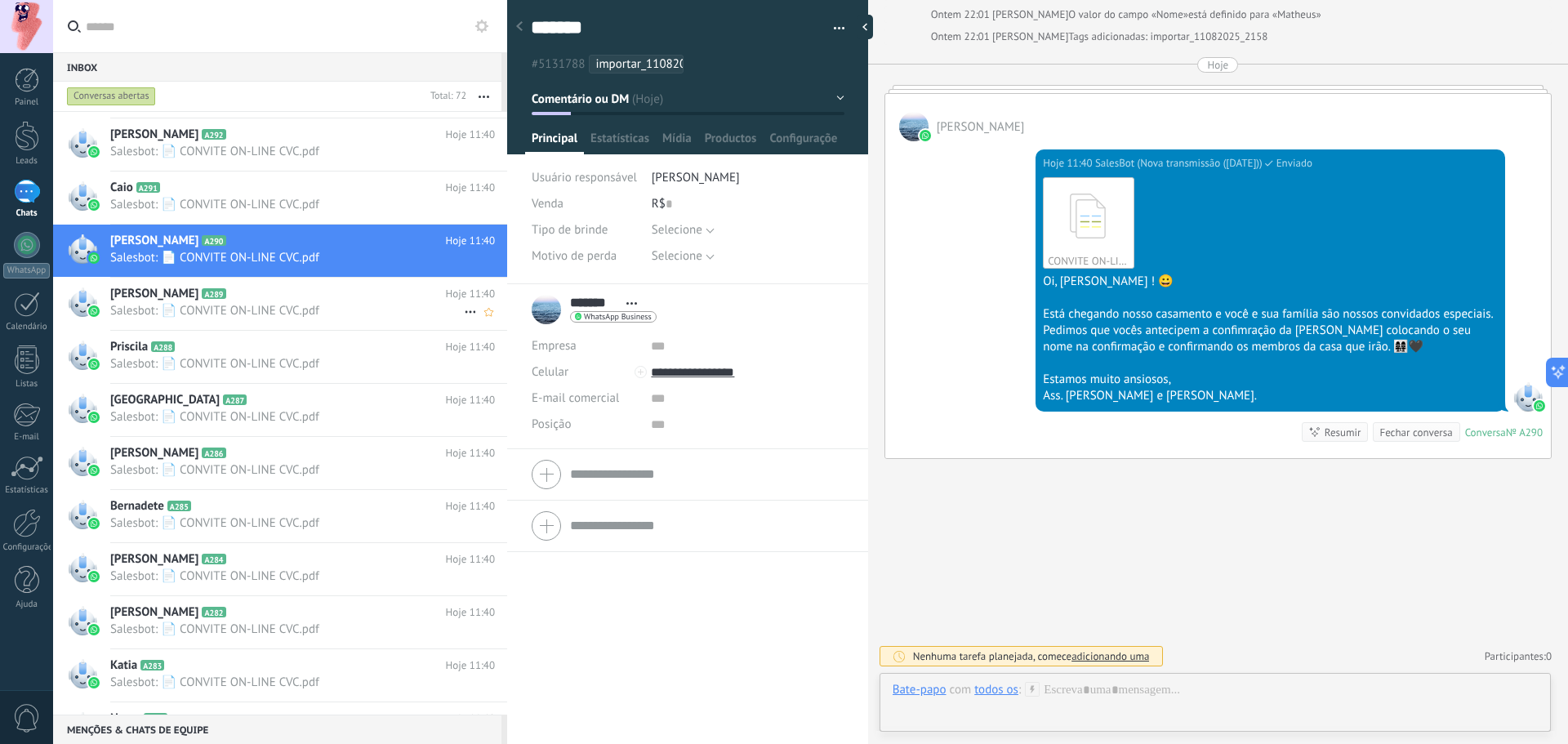
click at [301, 285] on div "[PERSON_NAME] A289 Hoje 11:40 Salesbot: 📄 CONVITE ON-LINE CVC.pdf" at bounding box center [308, 303] width 396 height 52
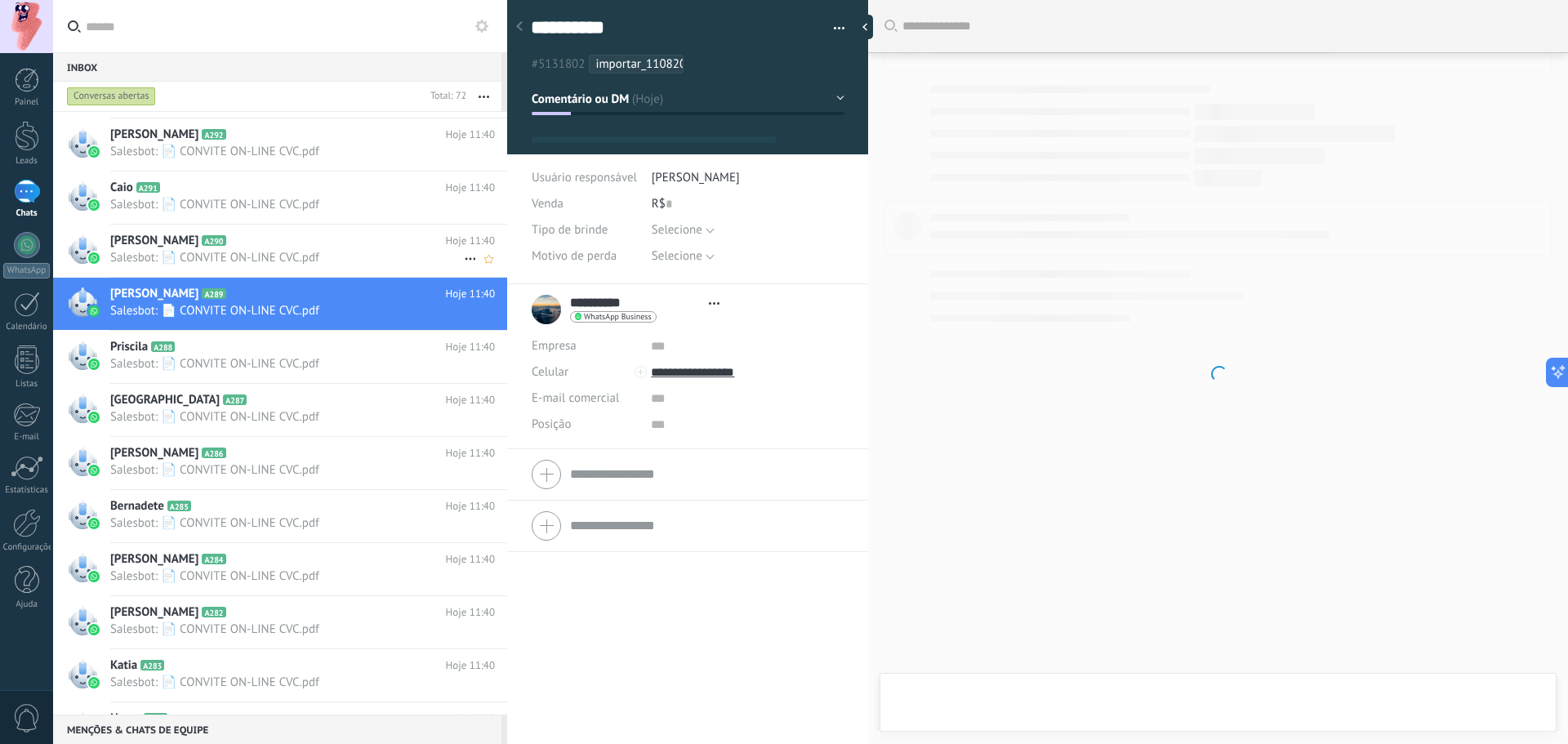
type textarea "**********"
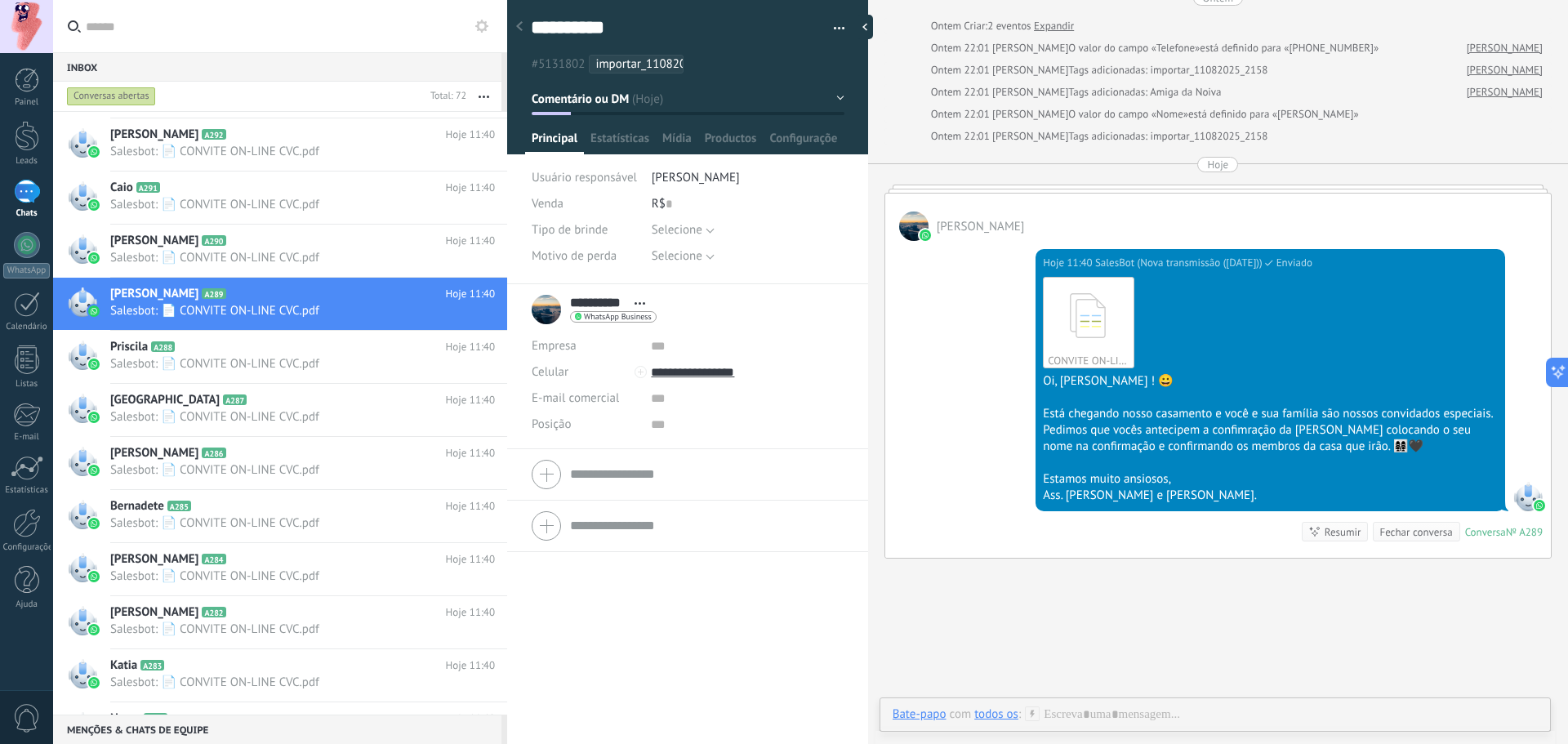
click at [1250, 348] on div "CONVITE ON-LINE CVC.pdf Download" at bounding box center [1270, 322] width 455 height 92
click at [904, 222] on div at bounding box center [913, 226] width 29 height 29
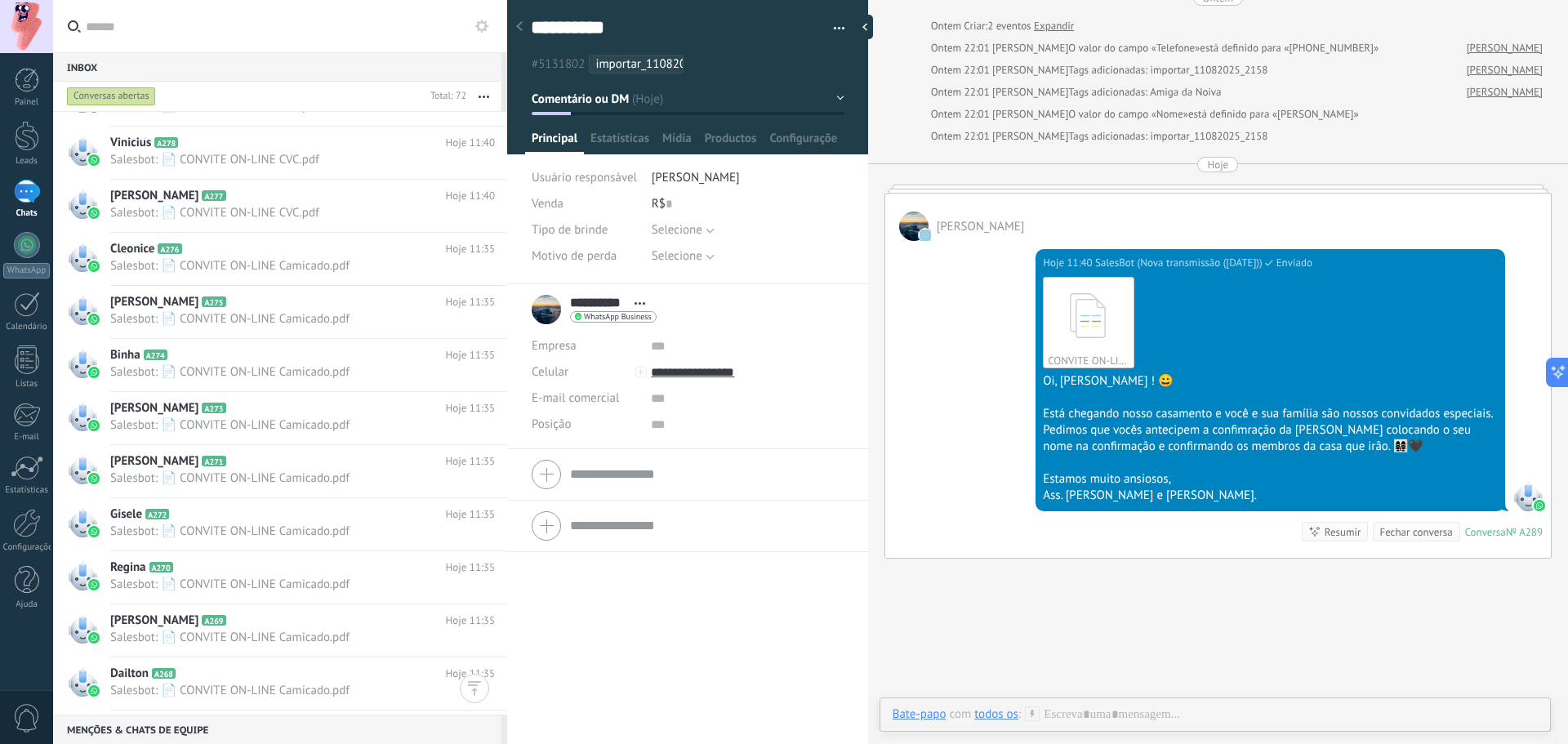
click at [47, 625] on div "Painel Leads Chats WhatsApp Clientes" at bounding box center [27, 347] width 53 height 558
click at [26, 533] on div at bounding box center [27, 523] width 28 height 28
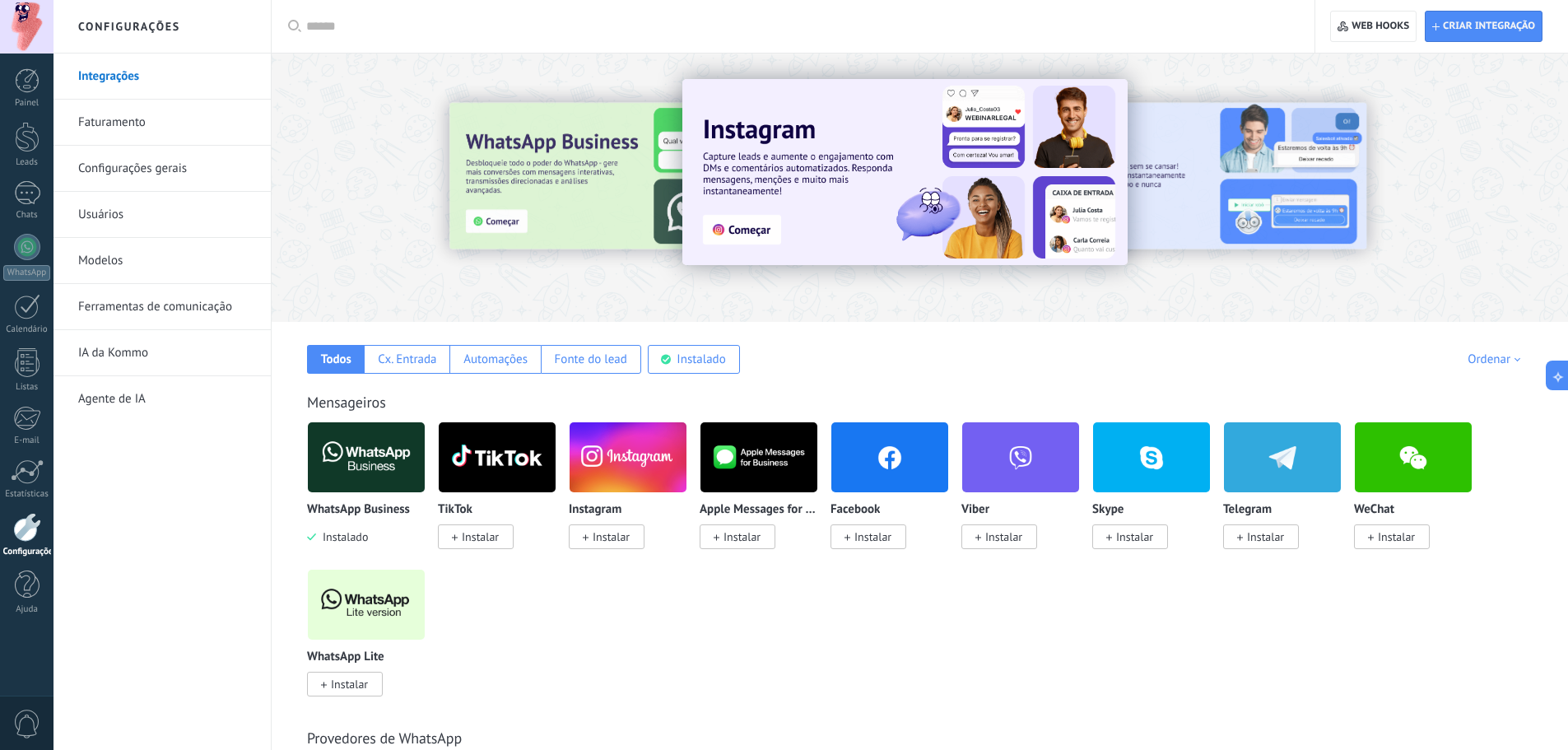
click at [341, 483] on img at bounding box center [366, 457] width 116 height 80
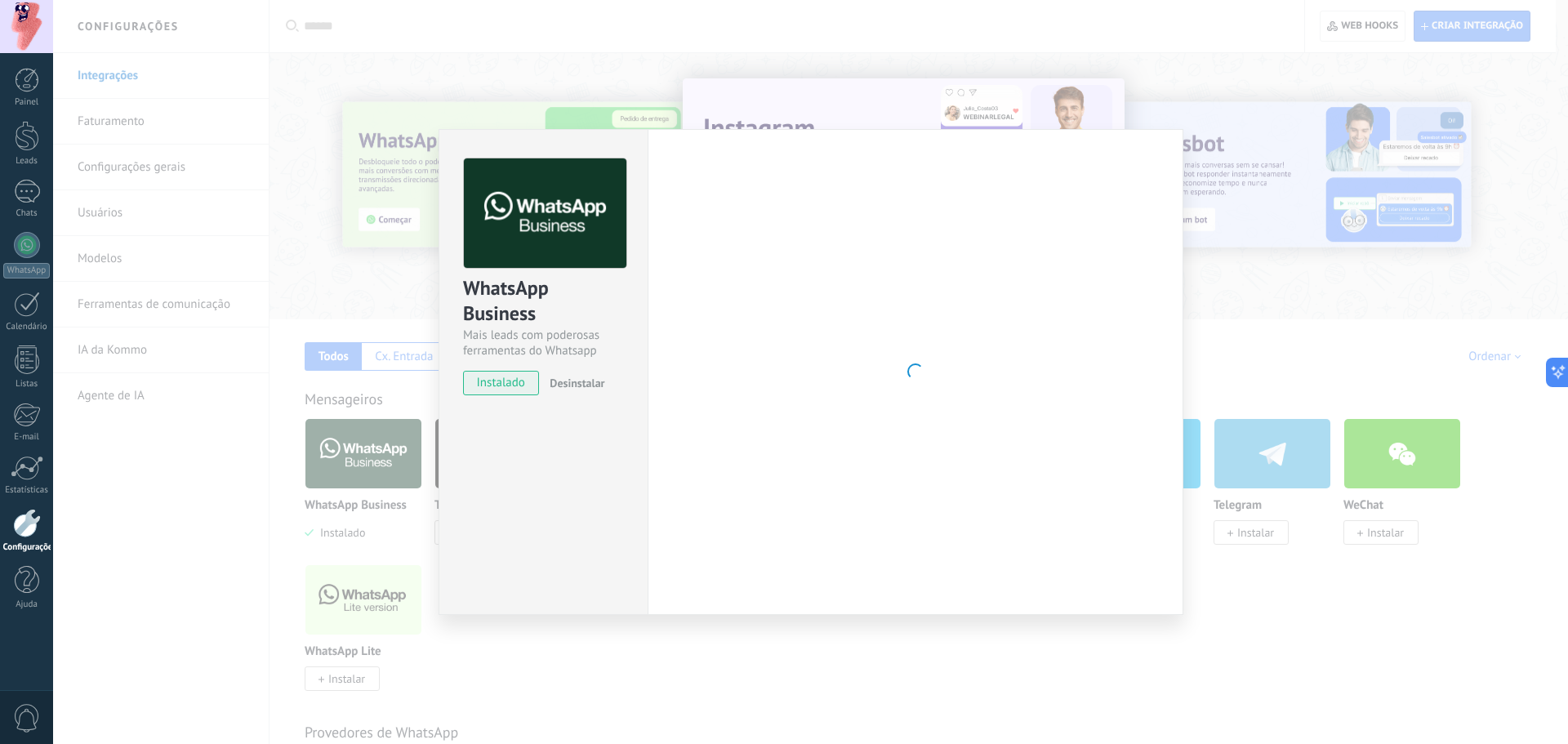
click at [586, 373] on button "Desinstalar" at bounding box center [573, 383] width 61 height 25
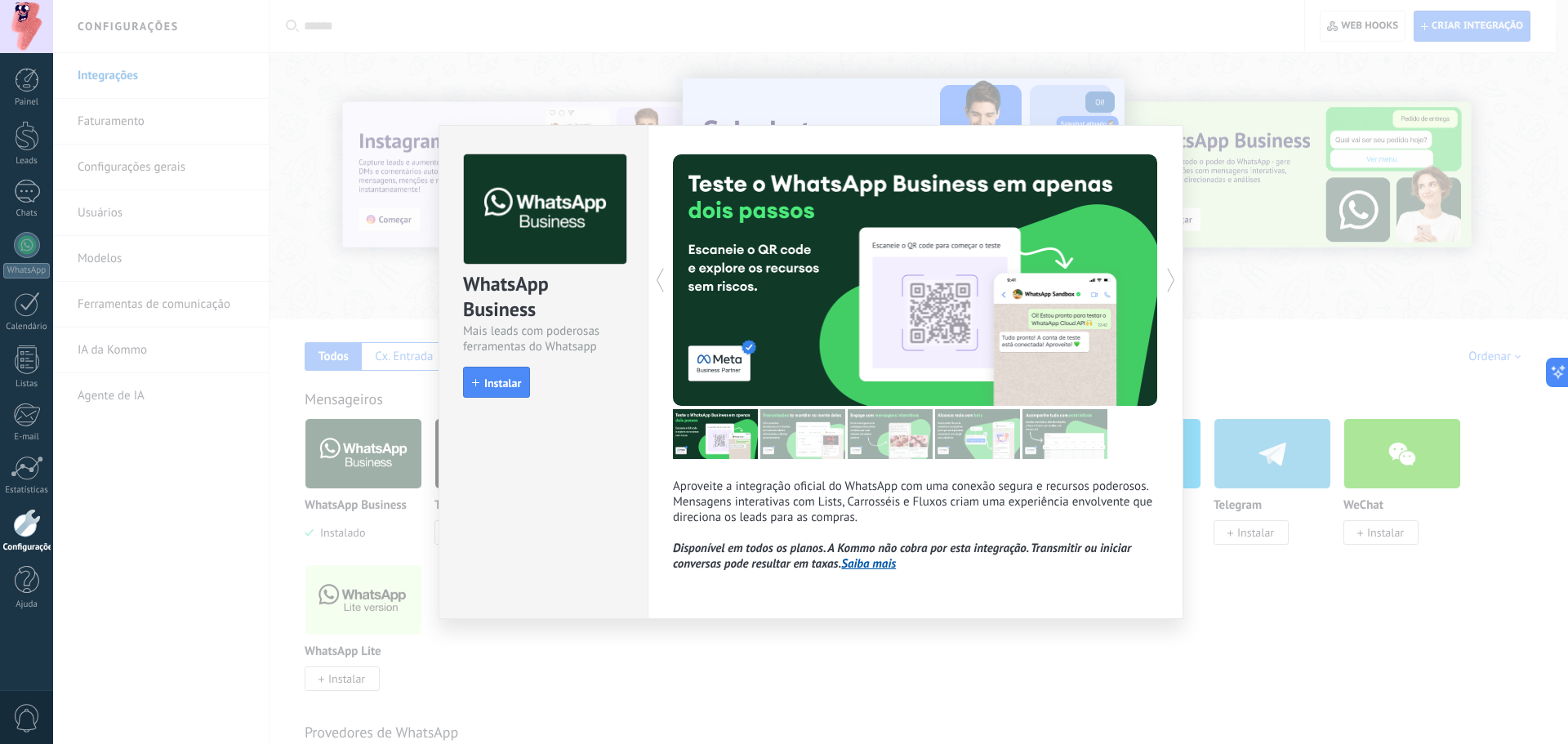
click at [1284, 148] on div "WhatsApp Business Mais leads com poderosas ferramentas do Whatsapp install Inst…" at bounding box center [811, 372] width 1515 height 744
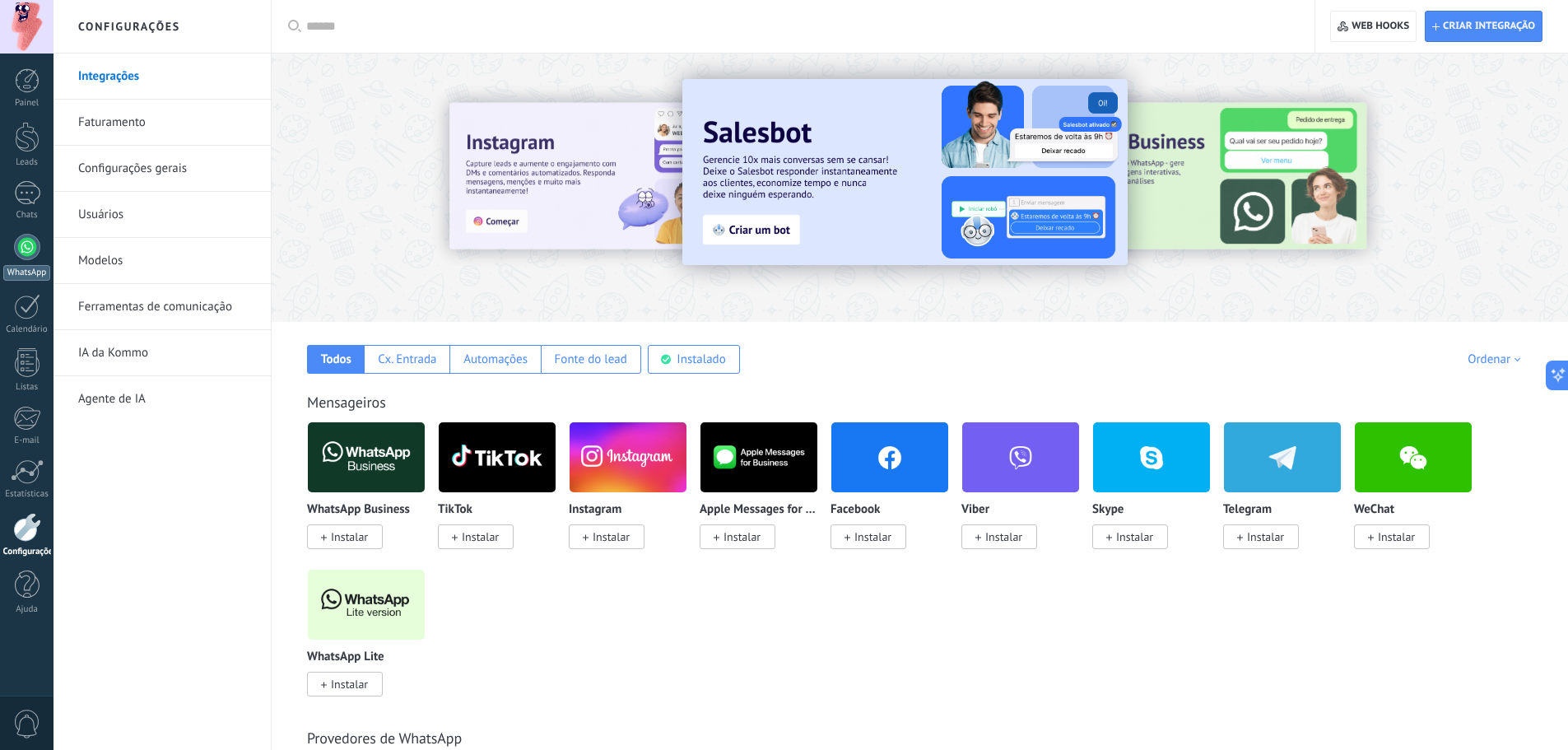
click at [50, 246] on link "WhatsApp" at bounding box center [27, 257] width 54 height 47
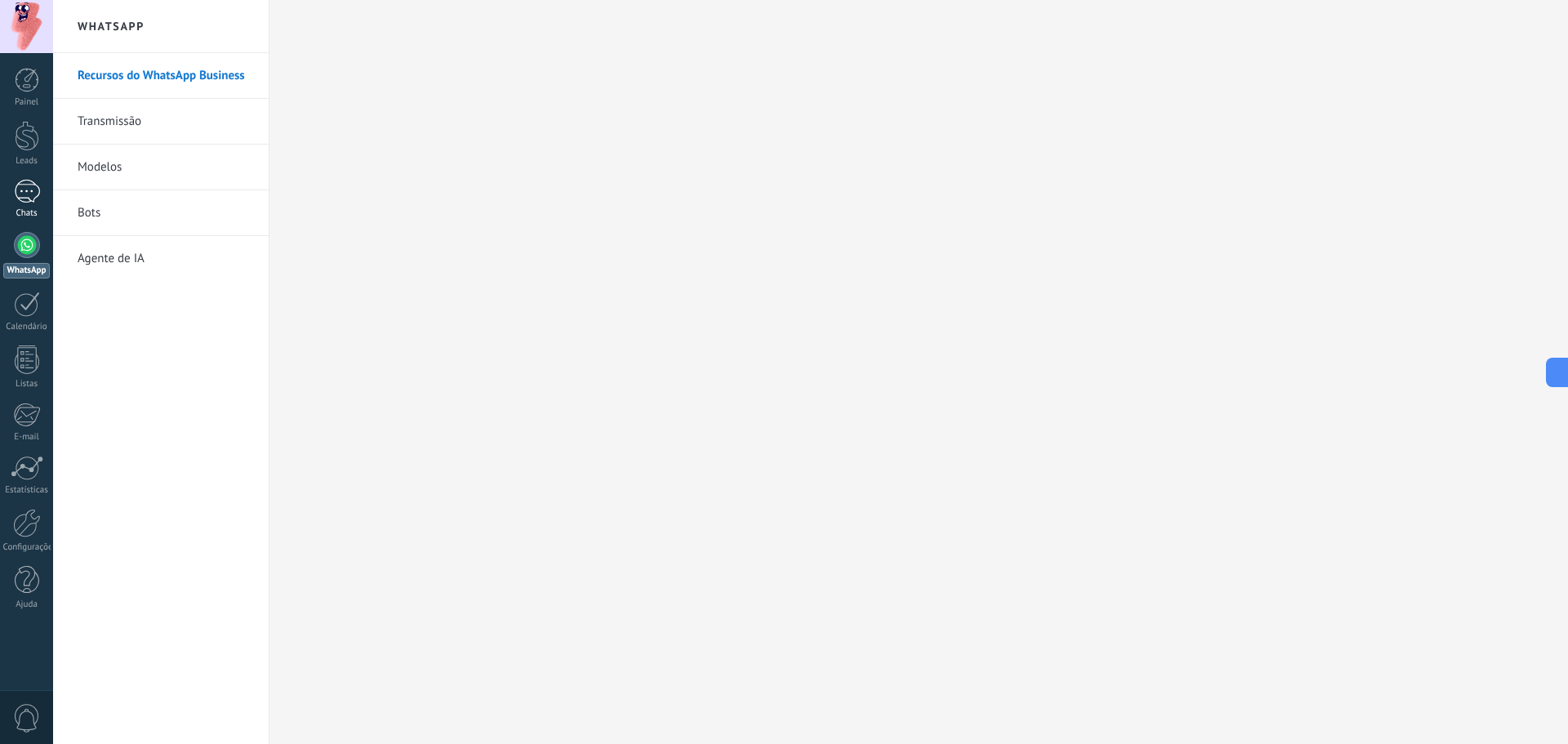
click at [32, 186] on div at bounding box center [27, 191] width 26 height 24
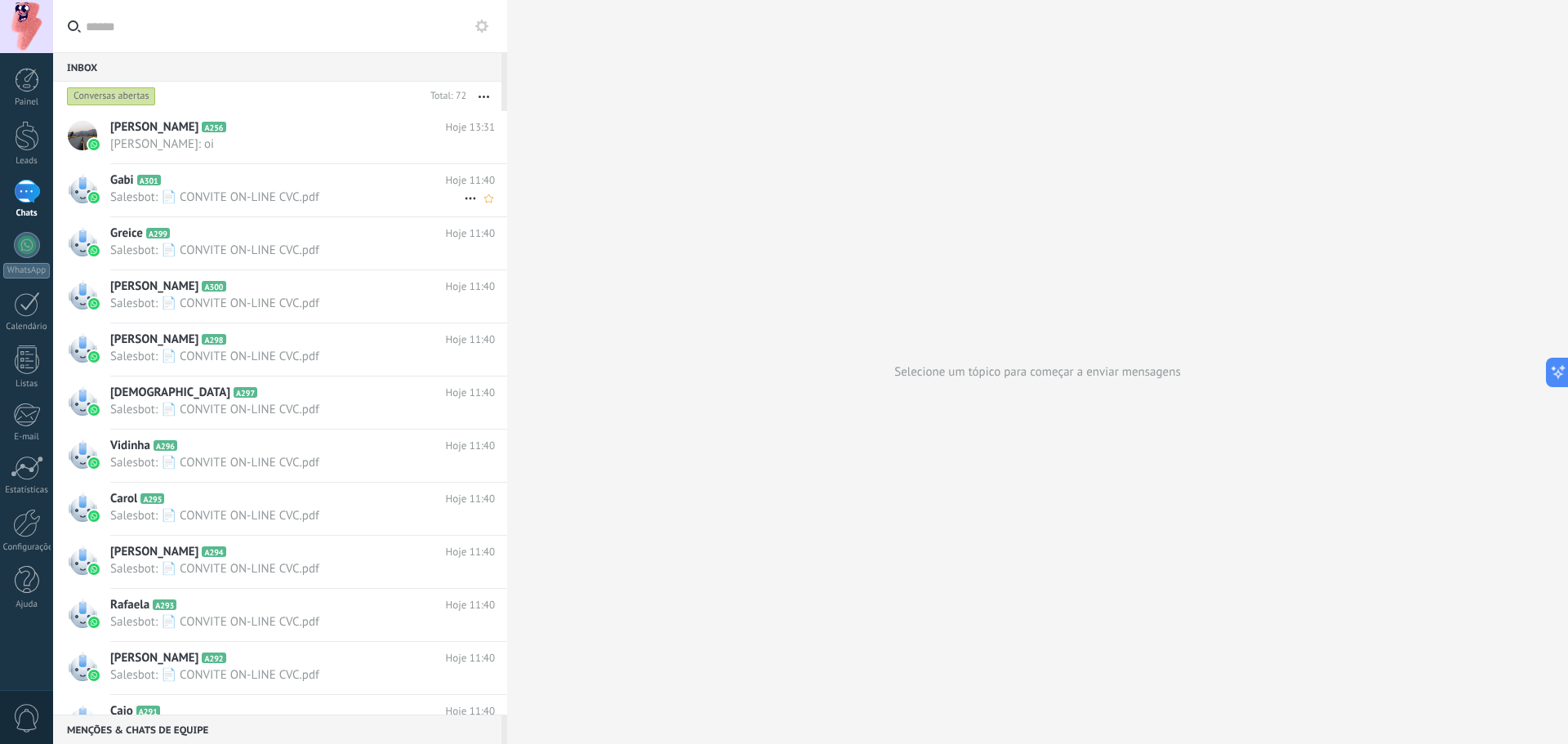
click at [223, 167] on div "Gabi A301 Hoje 11:40 Salesbot: 📄 CONVITE ON-LINE CVC.pdf" at bounding box center [308, 190] width 396 height 52
